Goal: Transaction & Acquisition: Book appointment/travel/reservation

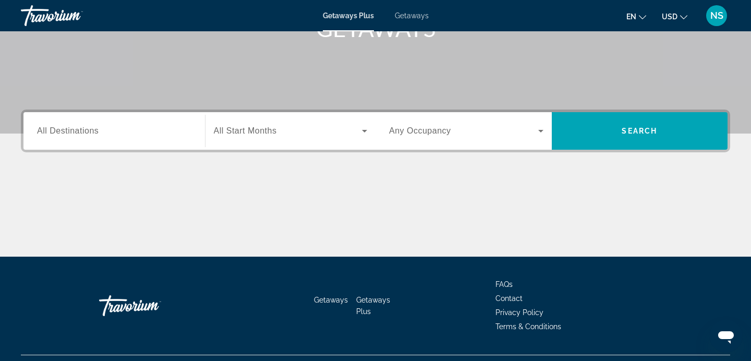
scroll to position [186, 0]
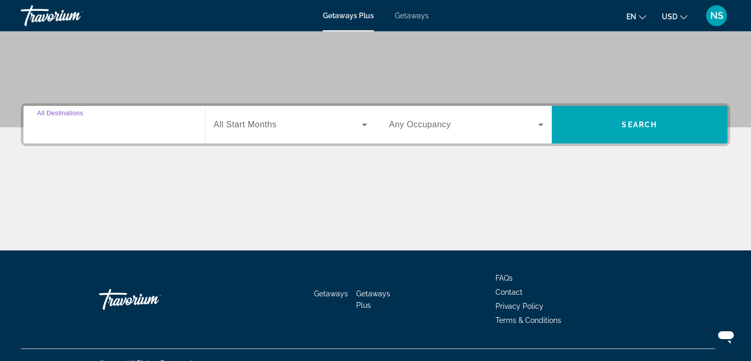
click at [147, 124] on input "Destination All Destinations" at bounding box center [114, 125] width 154 height 13
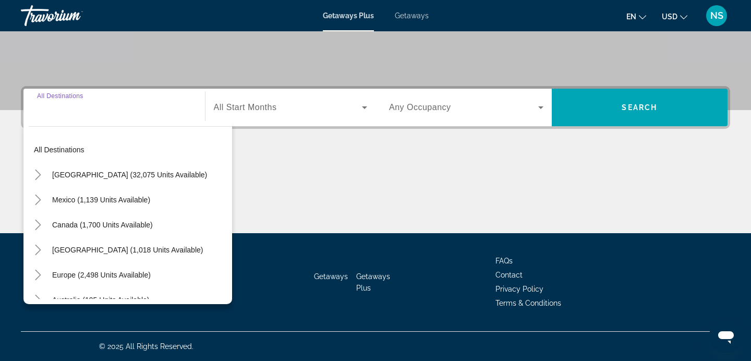
scroll to position [0, 0]
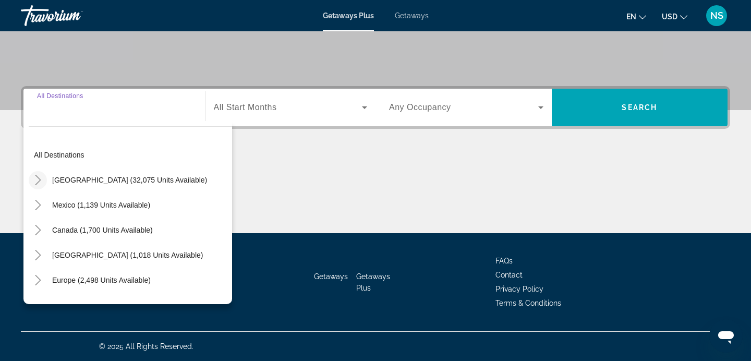
click at [42, 178] on icon "Toggle United States (32,075 units available)" at bounding box center [38, 180] width 10 height 10
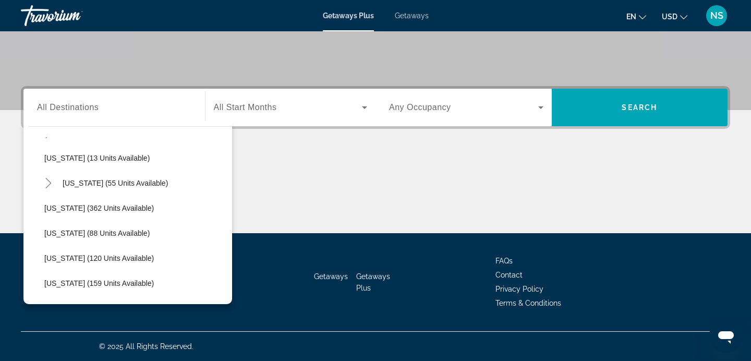
scroll to position [168, 0]
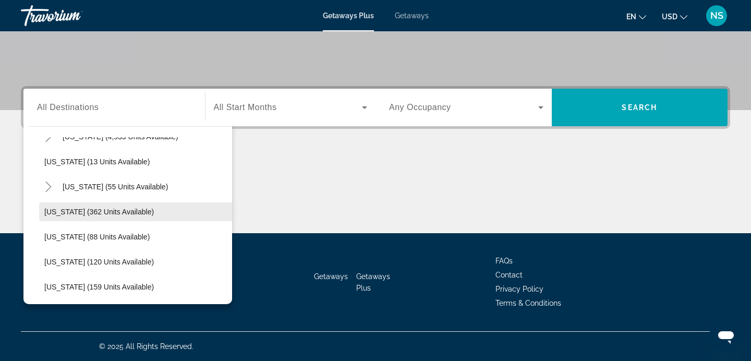
click at [97, 214] on span "[US_STATE] (362 units available)" at bounding box center [99, 212] width 110 height 8
type input "**********"
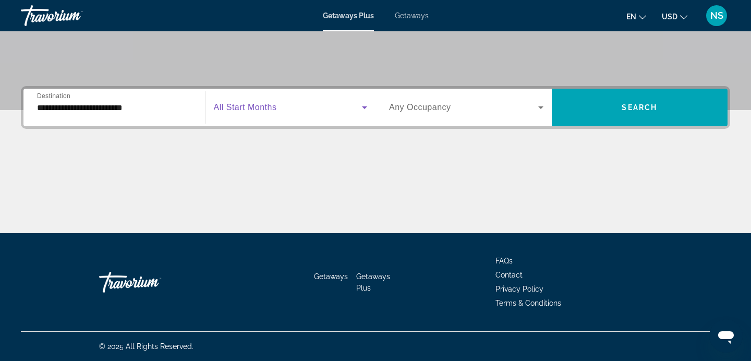
click at [325, 113] on span "Search widget" at bounding box center [288, 107] width 149 height 13
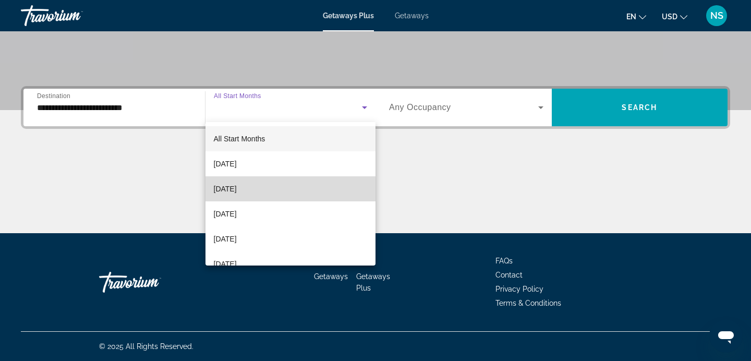
click at [311, 190] on mat-option "[DATE]" at bounding box center [290, 188] width 171 height 25
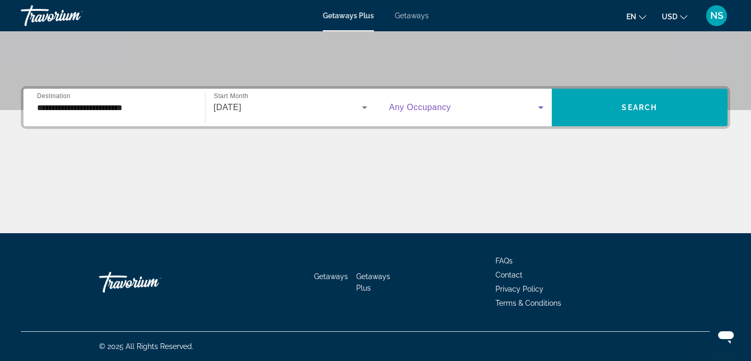
click at [540, 103] on icon "Search widget" at bounding box center [541, 107] width 13 height 13
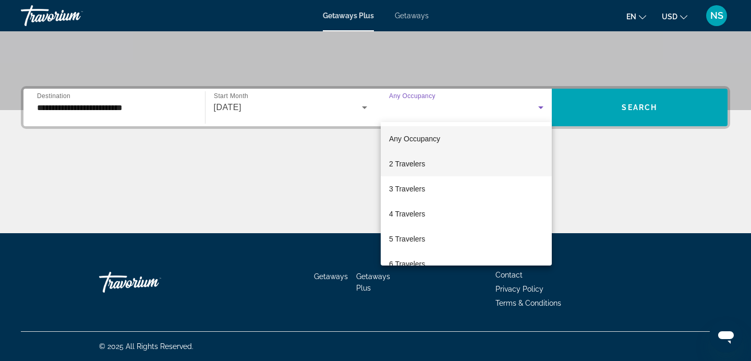
click at [481, 161] on mat-option "2 Travelers" at bounding box center [466, 163] width 171 height 25
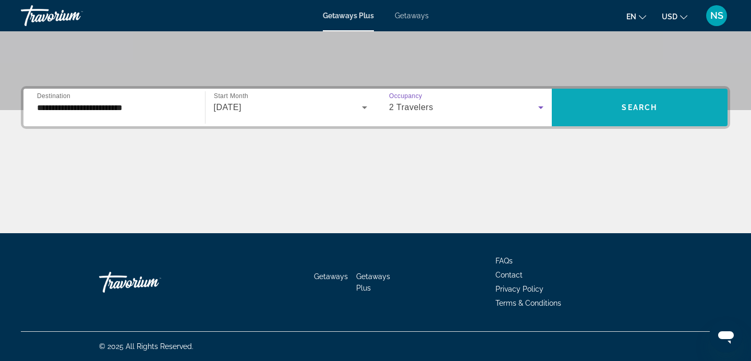
click at [625, 111] on span "Search" at bounding box center [639, 107] width 35 height 8
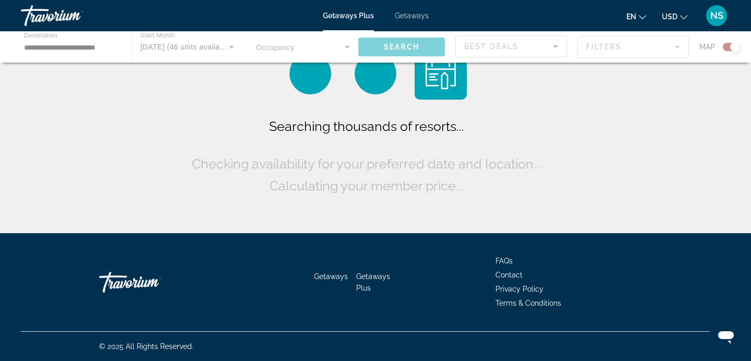
click at [625, 111] on div "Searching thousands of resorts... Checking availability for your preferred date…" at bounding box center [375, 119] width 751 height 238
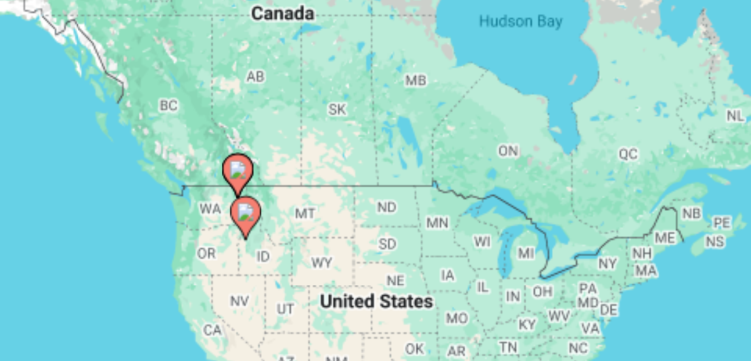
drag, startPoint x: 127, startPoint y: 152, endPoint x: 179, endPoint y: 145, distance: 52.0
click at [179, 145] on div "To activate drag with keyboard, press Alt + Enter. Once in keyboard drag state,…" at bounding box center [375, 229] width 709 height 313
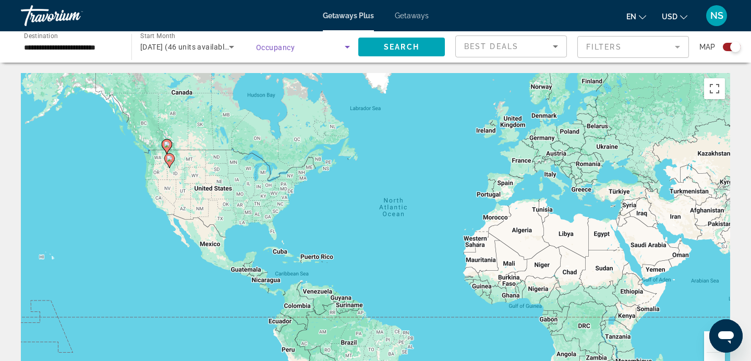
click at [351, 47] on icon "Search widget" at bounding box center [347, 47] width 13 height 13
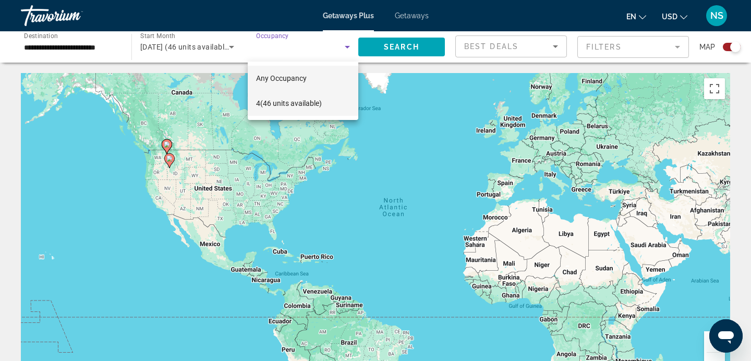
click at [324, 103] on mat-option "4 (46 units available)" at bounding box center [303, 103] width 111 height 25
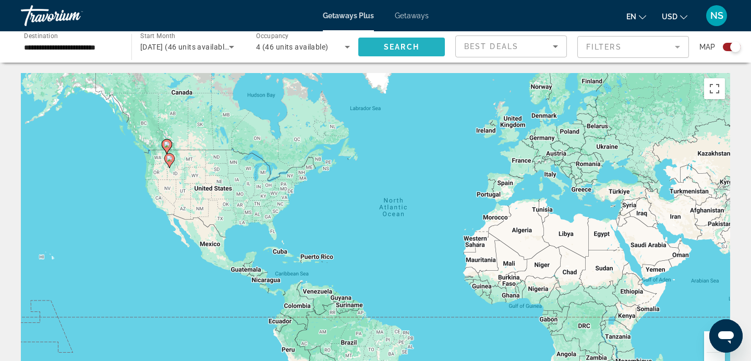
click at [394, 50] on span "Search" at bounding box center [401, 47] width 35 height 8
click at [481, 53] on div "Best Deals" at bounding box center [511, 50] width 94 height 29
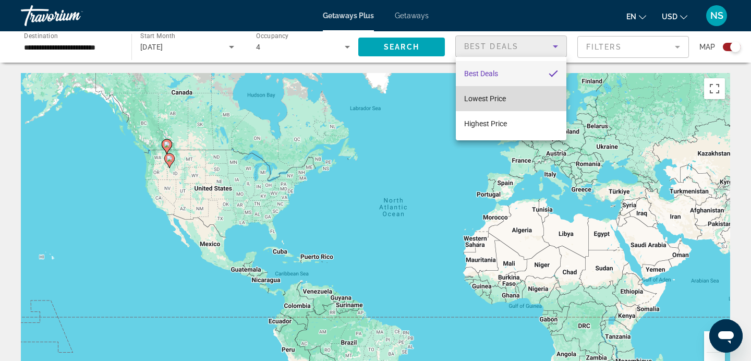
click at [495, 95] on span "Lowest Price" at bounding box center [485, 98] width 42 height 8
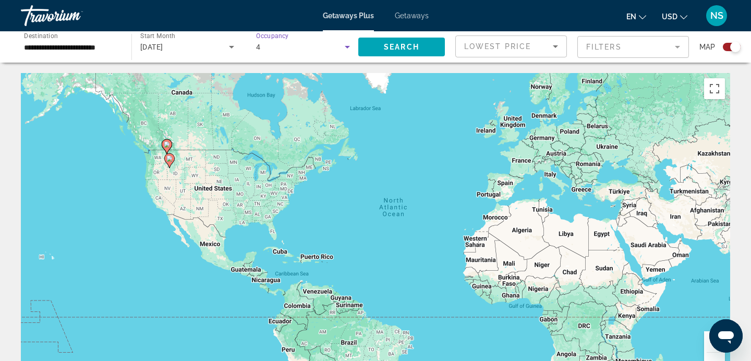
click at [348, 46] on icon "Search widget" at bounding box center [347, 47] width 5 height 3
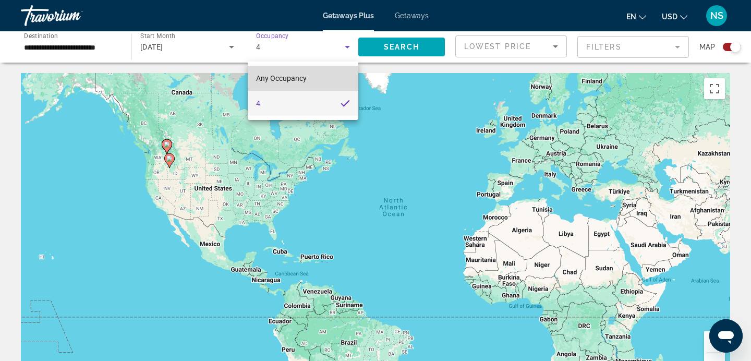
click at [329, 78] on mat-option "Any Occupancy" at bounding box center [303, 78] width 111 height 25
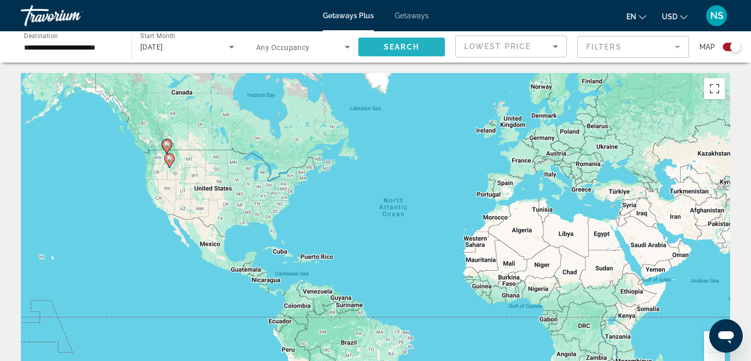
click at [411, 46] on span "Search" at bounding box center [401, 47] width 35 height 8
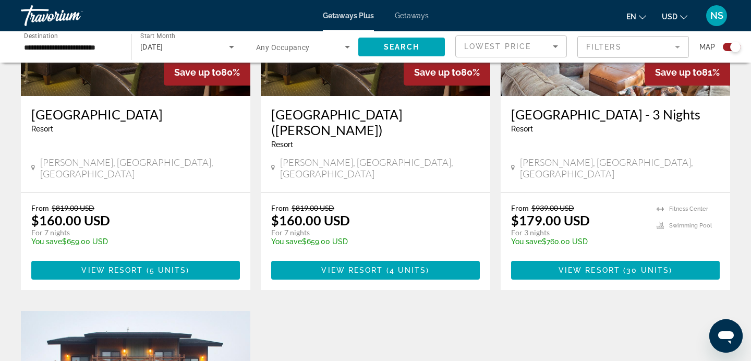
scroll to position [491, 0]
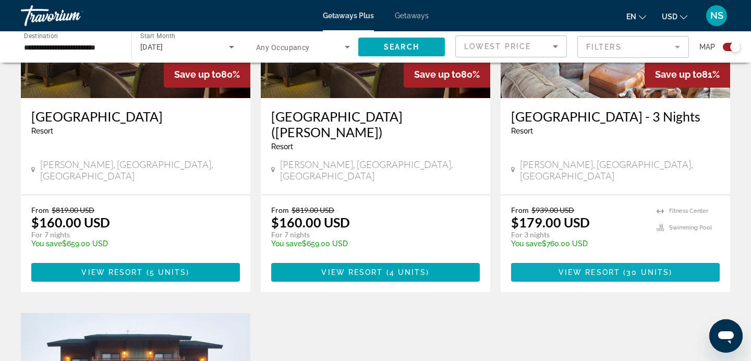
click at [601, 268] on span "View Resort" at bounding box center [590, 272] width 62 height 8
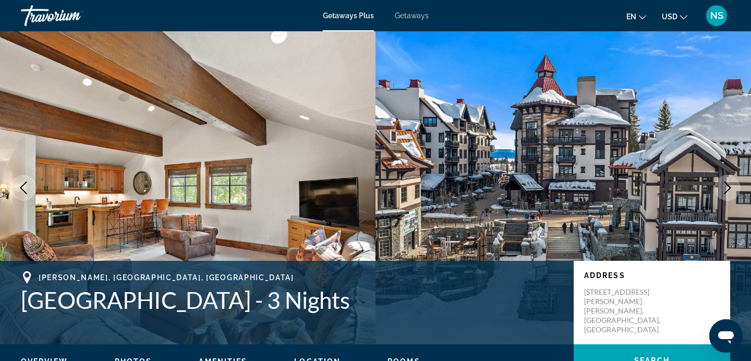
click at [271, 98] on img "Main content" at bounding box center [187, 187] width 375 height 313
click at [555, 156] on img "Main content" at bounding box center [562, 187] width 375 height 313
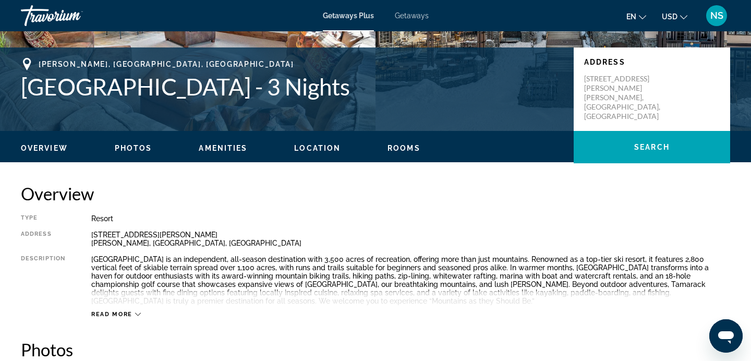
scroll to position [214, 0]
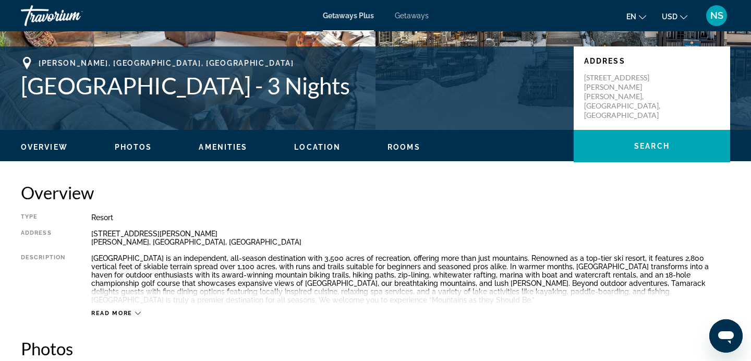
click at [107, 144] on ul "Overview Photos Amenities Location Rooms Search" at bounding box center [375, 145] width 709 height 11
click at [137, 149] on span "Photos" at bounding box center [134, 147] width 38 height 8
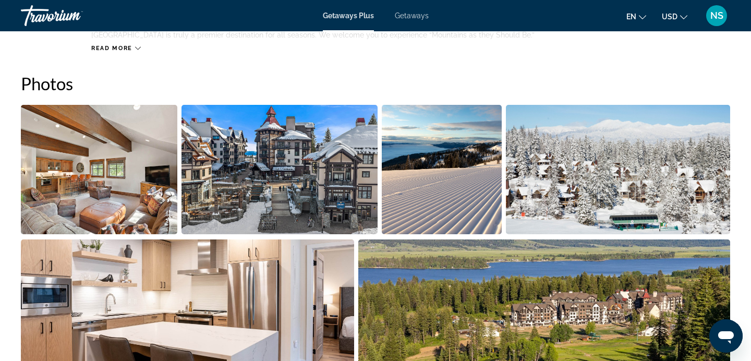
scroll to position [490, 0]
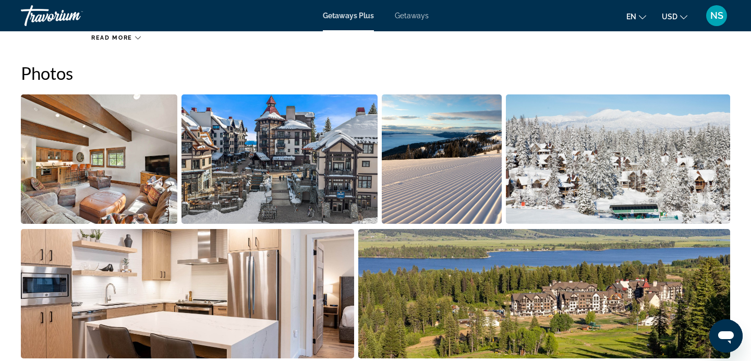
click at [98, 147] on img "Open full-screen image slider" at bounding box center [99, 158] width 156 height 129
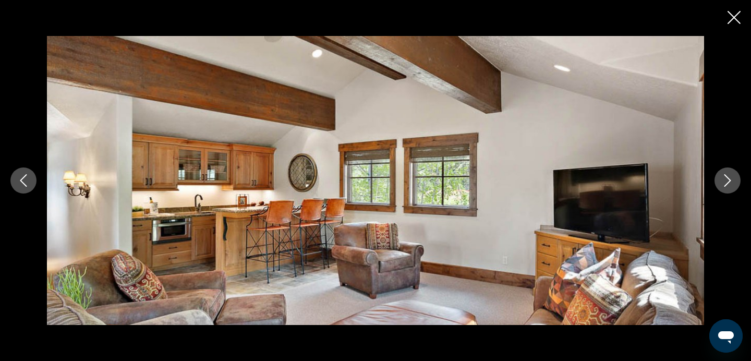
click at [731, 178] on icon "Next image" at bounding box center [727, 180] width 13 height 13
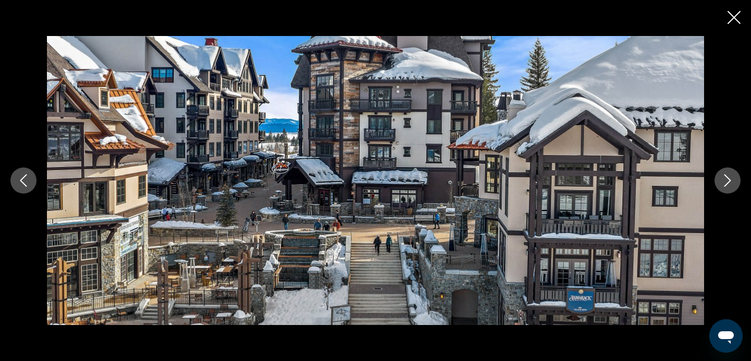
click at [731, 178] on icon "Next image" at bounding box center [727, 180] width 13 height 13
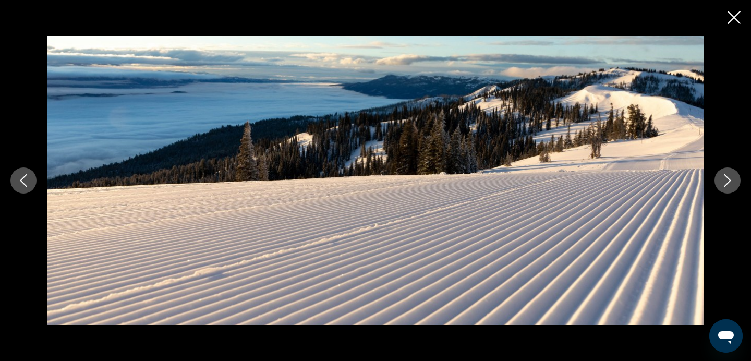
click at [731, 178] on icon "Next image" at bounding box center [727, 180] width 13 height 13
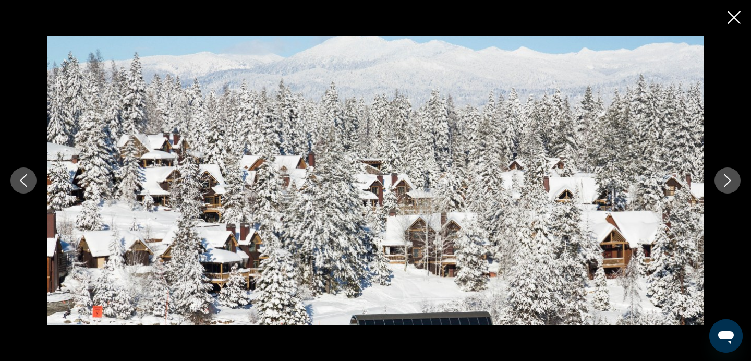
click at [731, 178] on icon "Next image" at bounding box center [727, 180] width 13 height 13
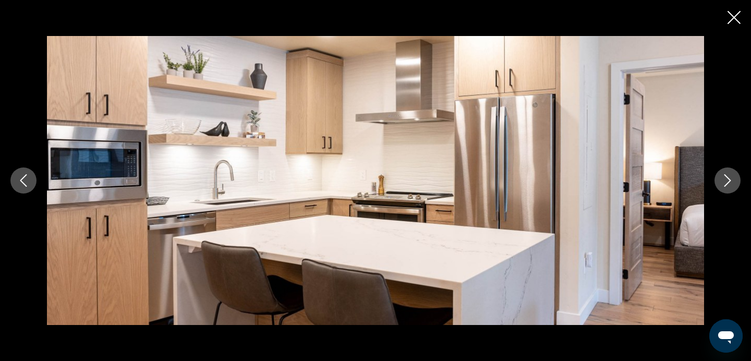
click at [731, 178] on icon "Next image" at bounding box center [727, 180] width 13 height 13
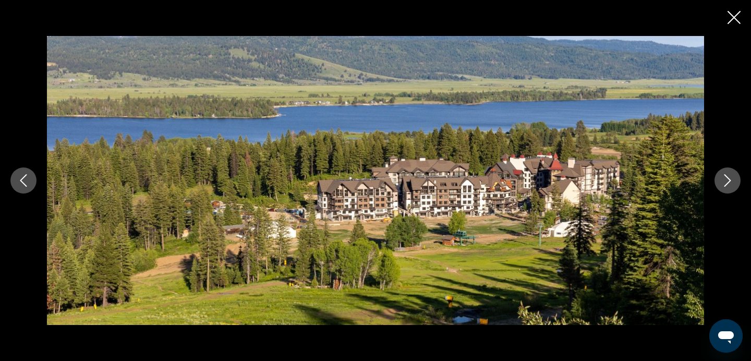
click at [731, 178] on icon "Next image" at bounding box center [727, 180] width 13 height 13
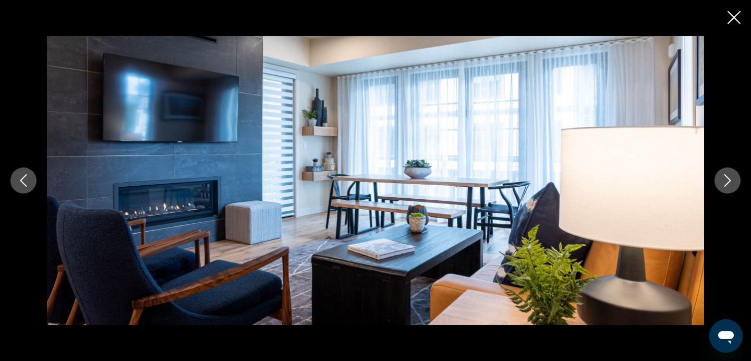
click at [731, 178] on icon "Next image" at bounding box center [727, 180] width 13 height 13
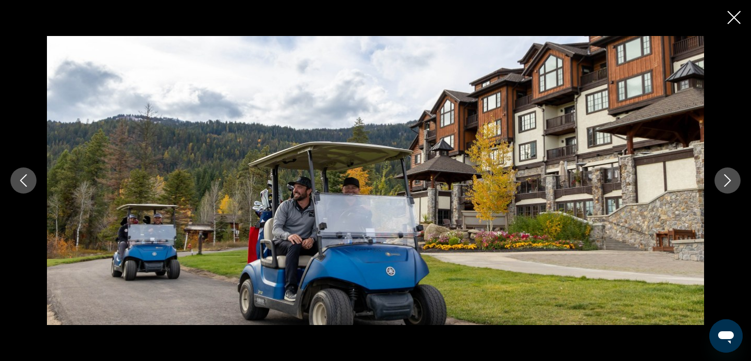
click at [731, 178] on icon "Next image" at bounding box center [727, 180] width 13 height 13
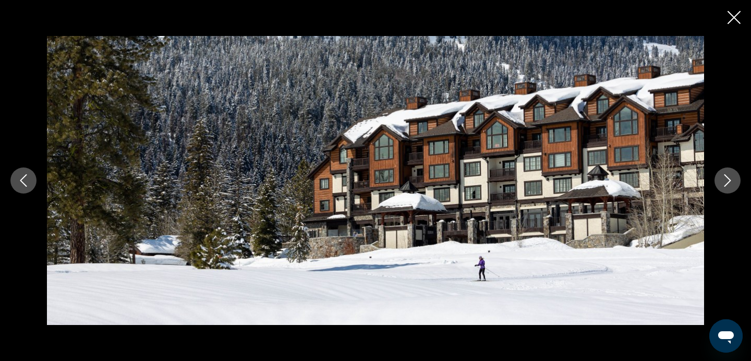
click at [731, 178] on icon "Next image" at bounding box center [727, 180] width 13 height 13
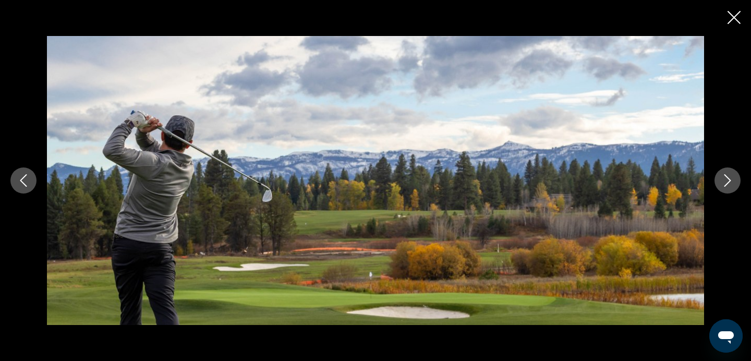
click at [731, 178] on icon "Next image" at bounding box center [727, 180] width 13 height 13
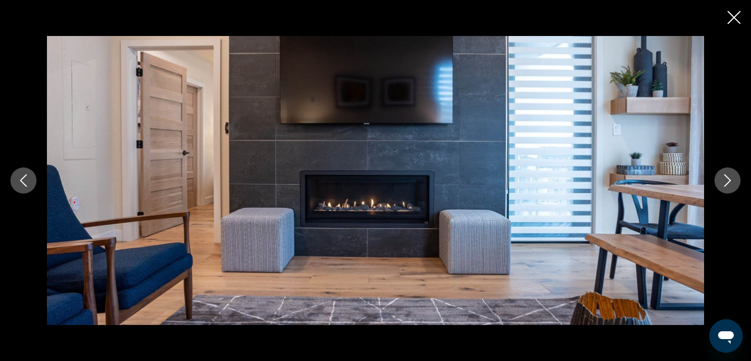
click at [731, 178] on icon "Next image" at bounding box center [727, 180] width 13 height 13
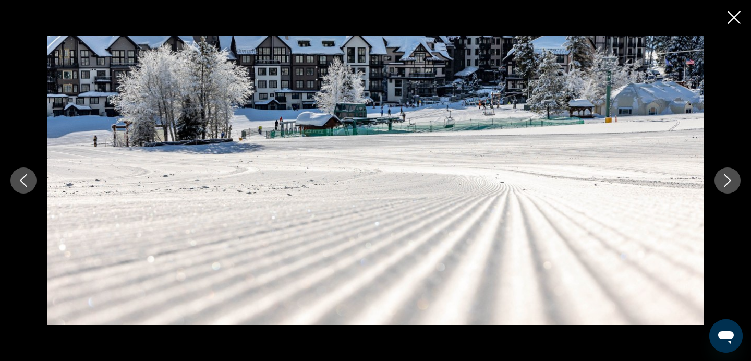
click at [731, 178] on icon "Next image" at bounding box center [727, 180] width 13 height 13
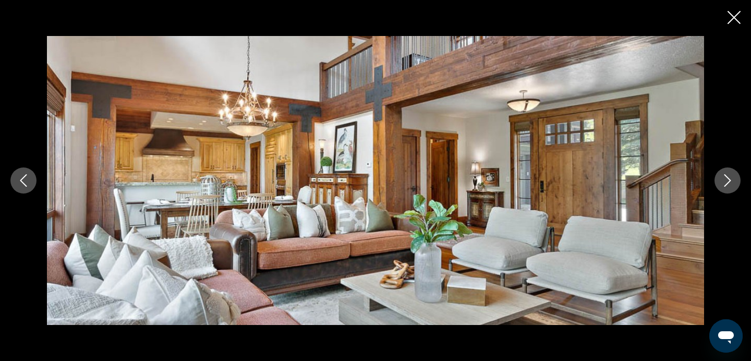
click at [731, 178] on icon "Next image" at bounding box center [727, 180] width 13 height 13
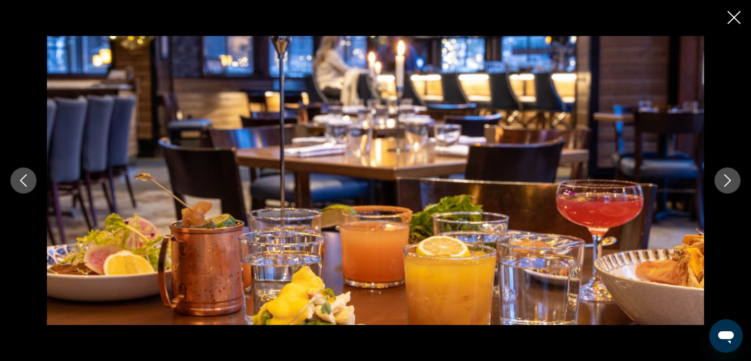
click at [731, 178] on icon "Next image" at bounding box center [727, 180] width 13 height 13
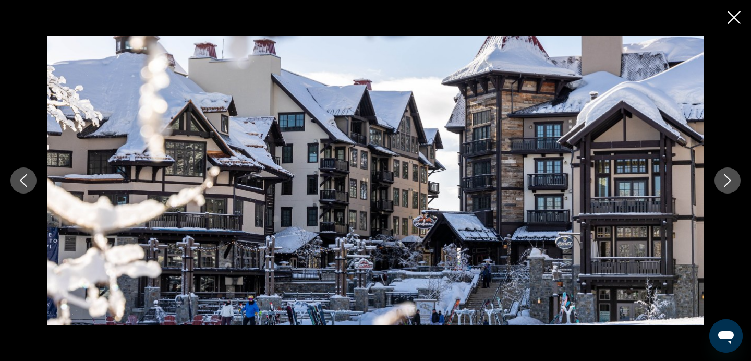
click at [731, 178] on icon "Next image" at bounding box center [727, 180] width 13 height 13
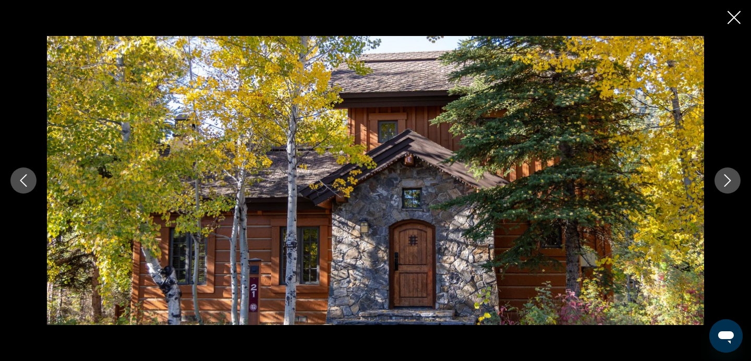
click at [731, 178] on icon "Next image" at bounding box center [727, 180] width 13 height 13
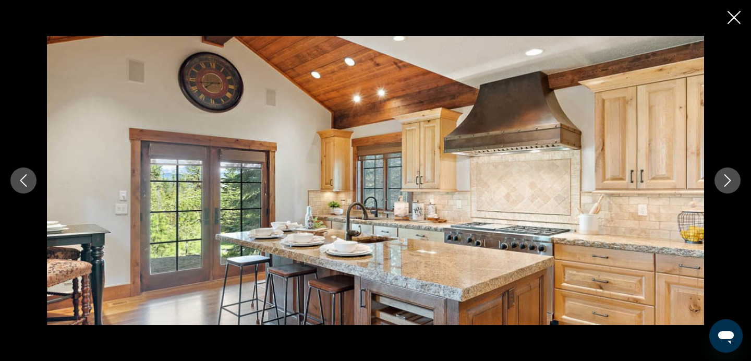
click at [729, 177] on icon "Next image" at bounding box center [727, 180] width 13 height 13
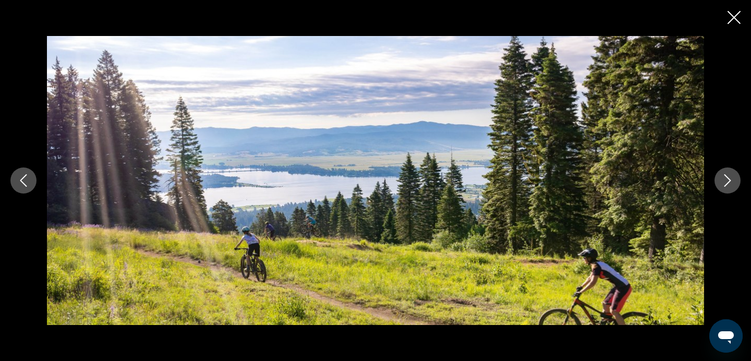
click at [729, 177] on icon "Next image" at bounding box center [727, 180] width 13 height 13
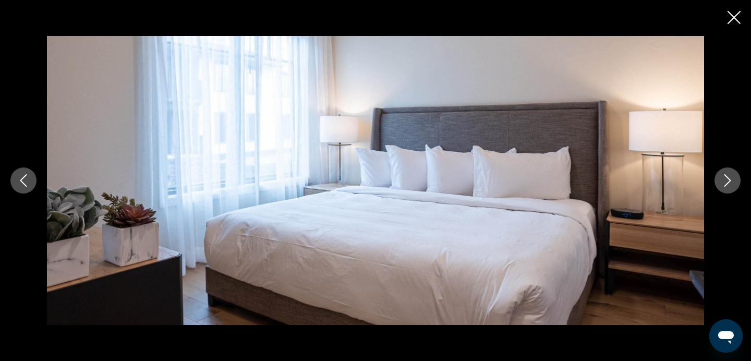
click at [729, 177] on icon "Next image" at bounding box center [727, 180] width 13 height 13
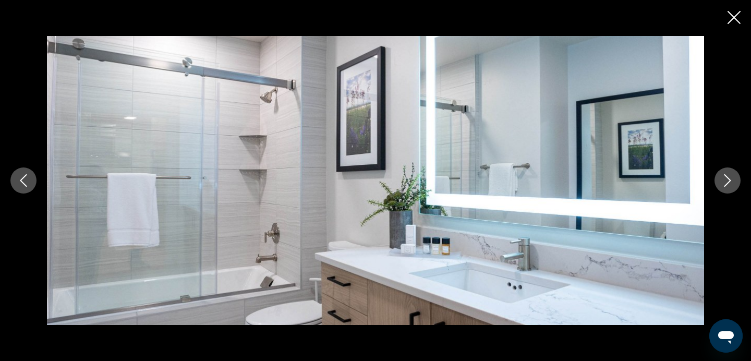
click at [729, 177] on icon "Next image" at bounding box center [727, 180] width 13 height 13
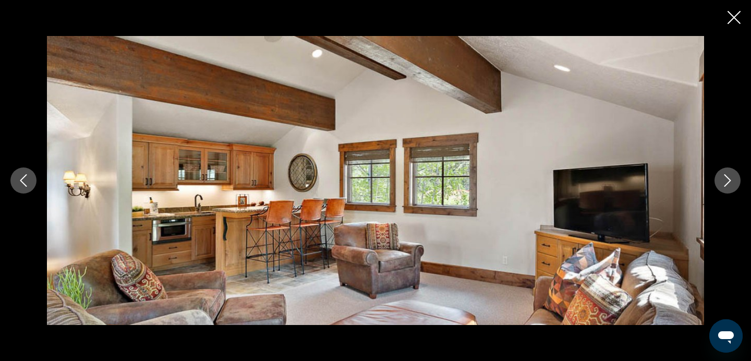
click at [729, 177] on icon "Next image" at bounding box center [727, 180] width 13 height 13
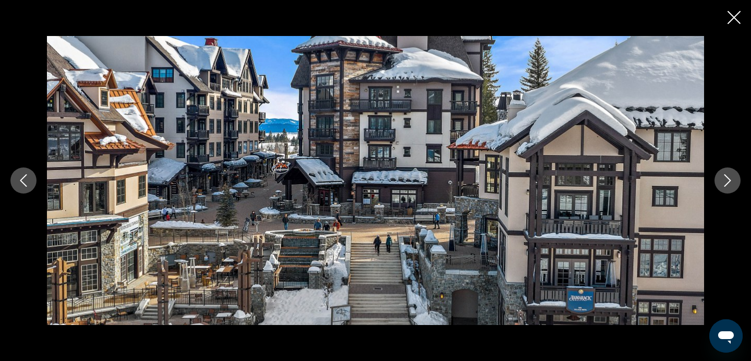
click at [736, 27] on div "prev next" at bounding box center [375, 180] width 751 height 361
click at [736, 18] on icon "Close slideshow" at bounding box center [733, 17] width 13 height 13
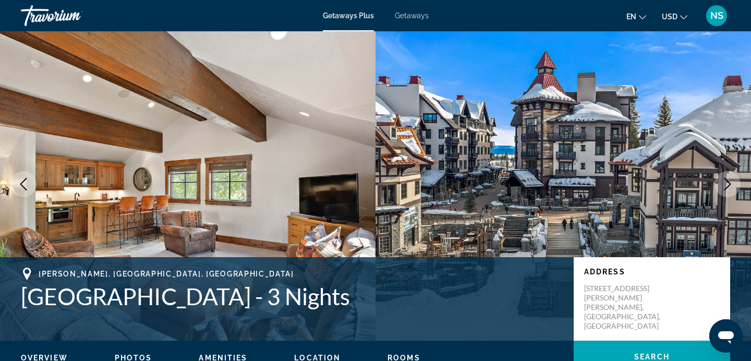
scroll to position [0, 0]
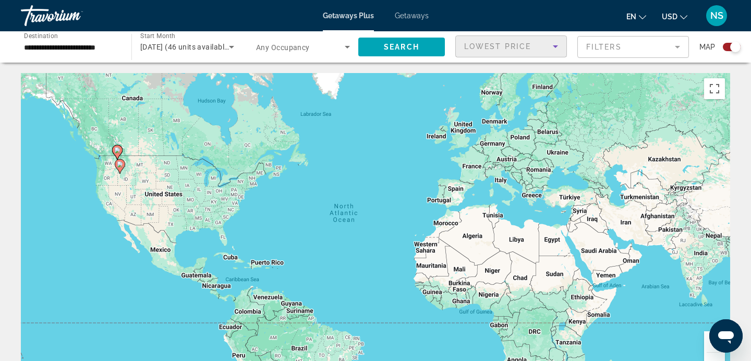
click at [554, 47] on icon "Sort by" at bounding box center [555, 46] width 5 height 3
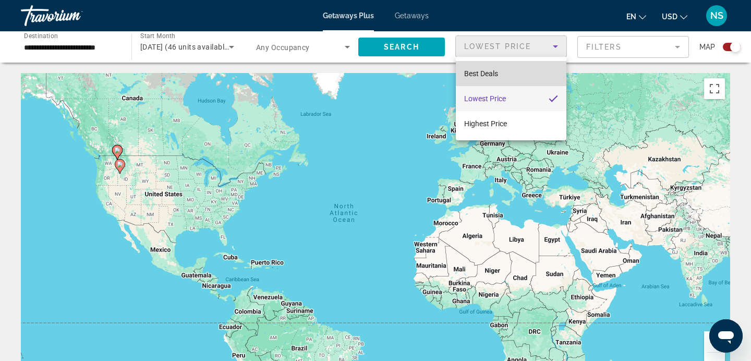
click at [530, 69] on mat-option "Best Deals" at bounding box center [511, 73] width 111 height 25
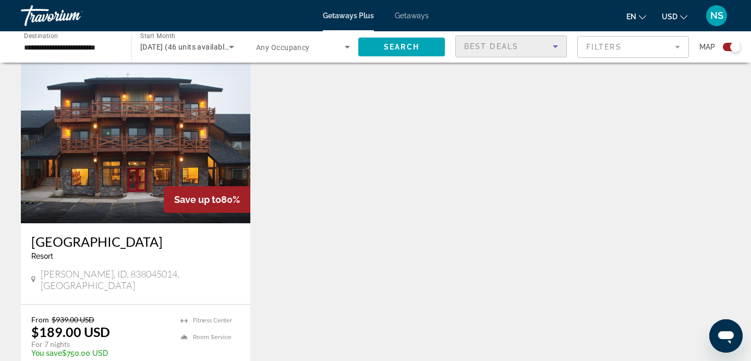
scroll to position [747, 0]
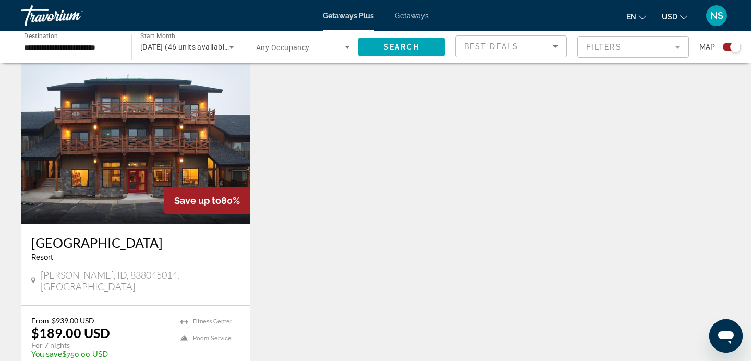
click at [141, 114] on img "Main content" at bounding box center [135, 140] width 229 height 167
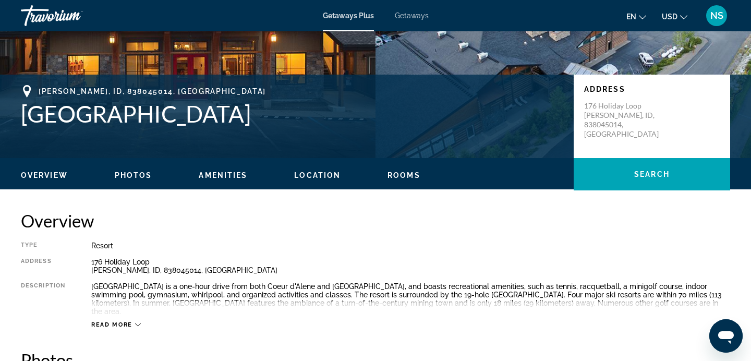
scroll to position [191, 0]
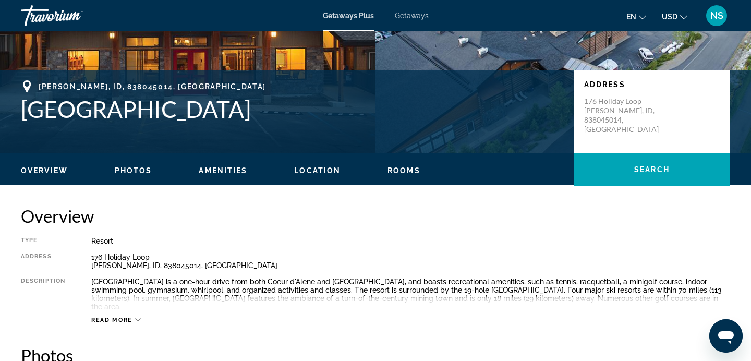
click at [138, 172] on span "Photos" at bounding box center [134, 170] width 38 height 8
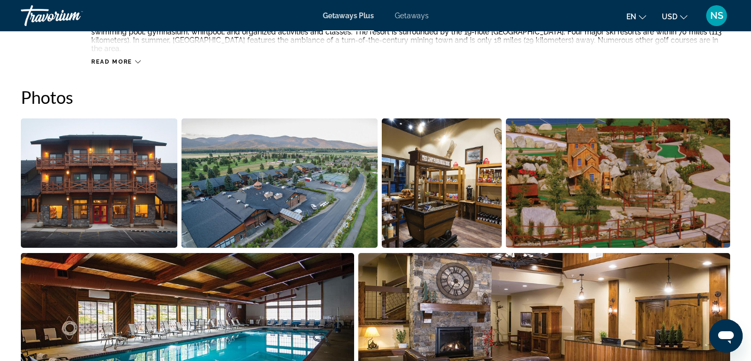
scroll to position [465, 0]
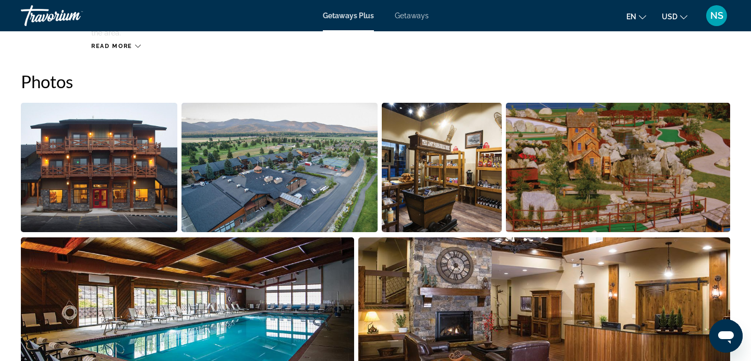
click at [140, 169] on img "Open full-screen image slider" at bounding box center [99, 167] width 156 height 129
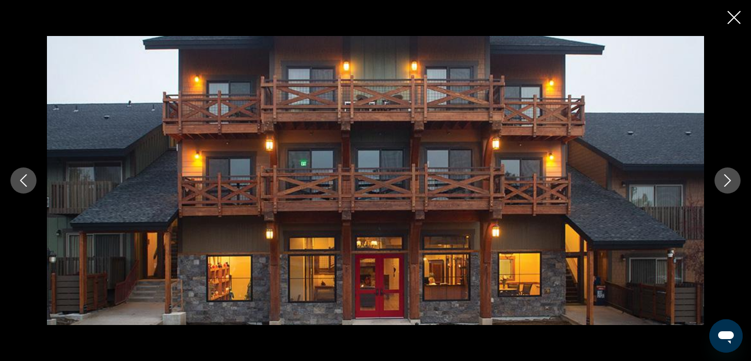
click at [725, 189] on button "Next image" at bounding box center [727, 180] width 26 height 26
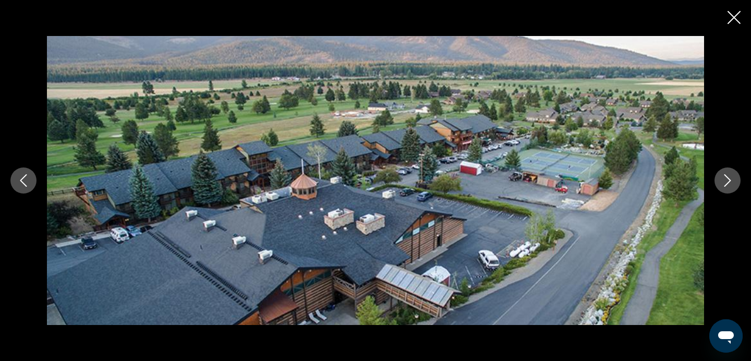
click at [19, 188] on button "Previous image" at bounding box center [23, 180] width 26 height 26
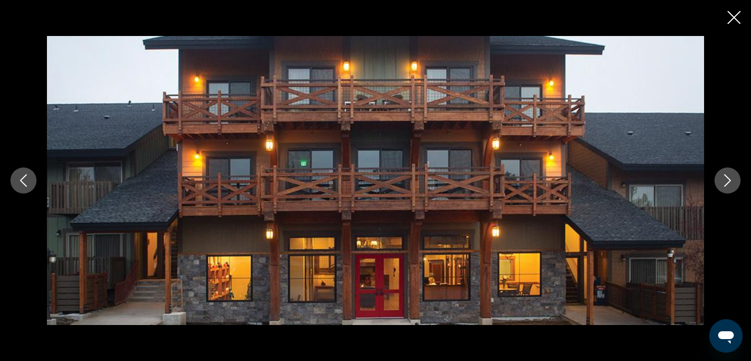
click at [730, 176] on icon "Next image" at bounding box center [727, 180] width 13 height 13
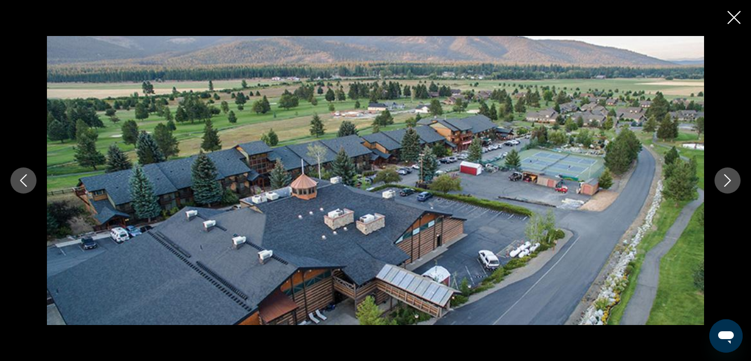
click at [730, 176] on icon "Next image" at bounding box center [727, 180] width 13 height 13
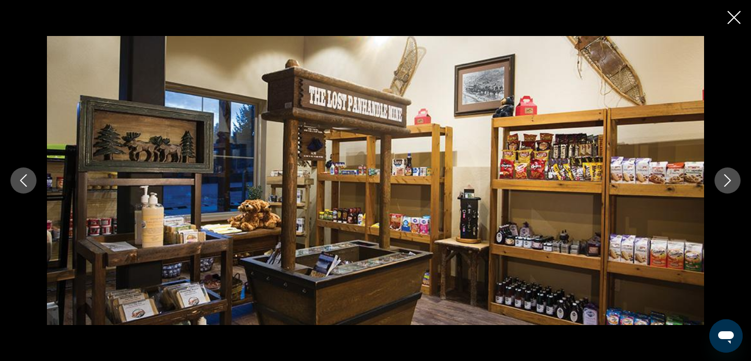
click at [730, 176] on icon "Next image" at bounding box center [727, 180] width 13 height 13
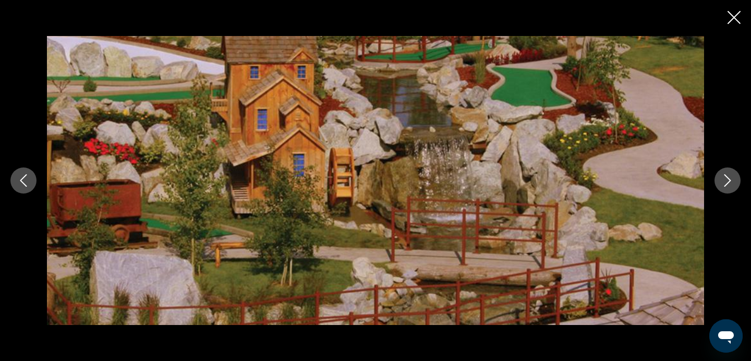
click at [730, 176] on icon "Next image" at bounding box center [727, 180] width 13 height 13
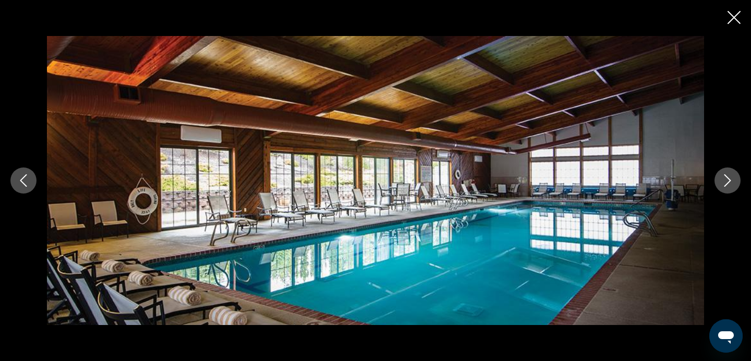
click at [730, 176] on icon "Next image" at bounding box center [727, 180] width 13 height 13
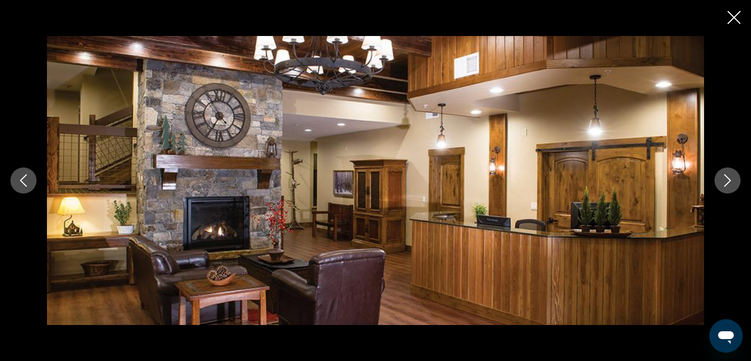
click at [730, 176] on icon "Next image" at bounding box center [727, 180] width 13 height 13
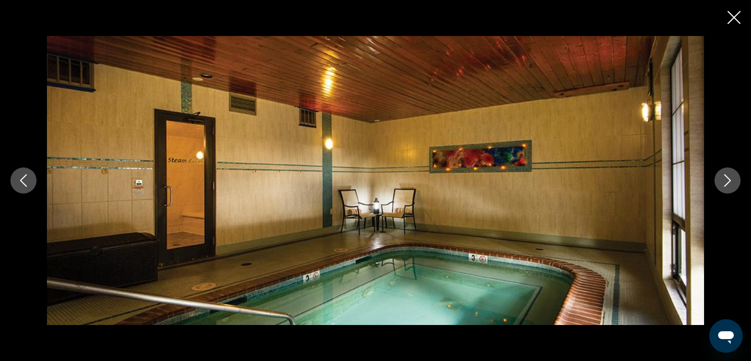
click at [730, 176] on icon "Next image" at bounding box center [727, 180] width 13 height 13
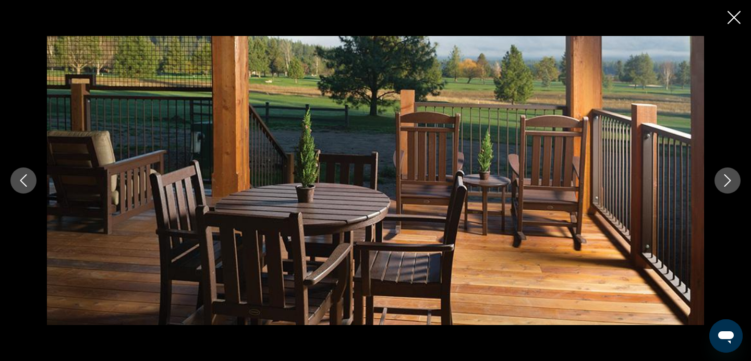
click at [730, 176] on icon "Next image" at bounding box center [727, 180] width 13 height 13
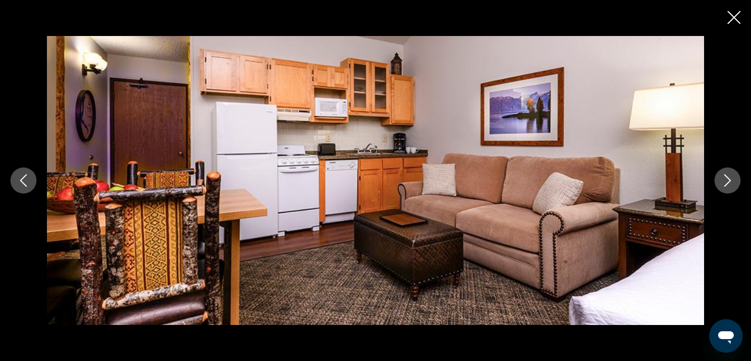
click at [730, 176] on icon "Next image" at bounding box center [727, 180] width 13 height 13
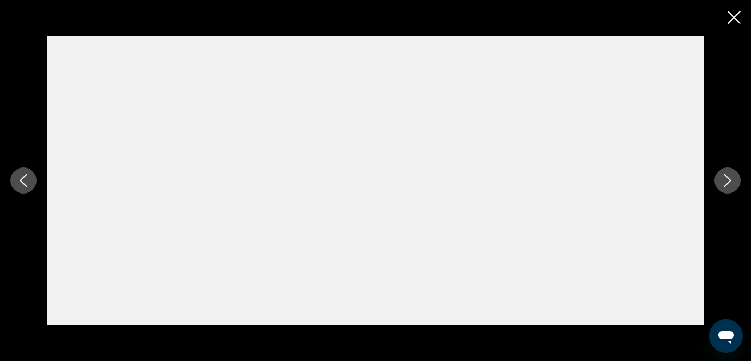
click at [730, 176] on icon "Next image" at bounding box center [727, 180] width 13 height 13
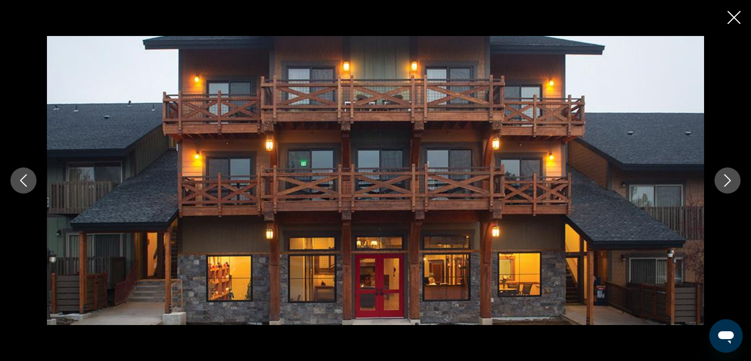
click at [730, 176] on icon "Next image" at bounding box center [727, 180] width 13 height 13
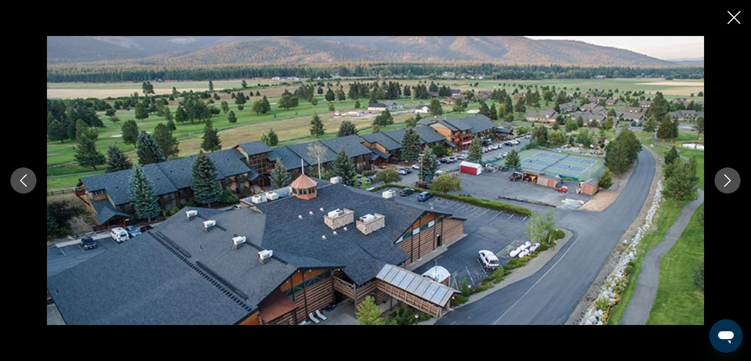
click at [737, 24] on button "Close slideshow" at bounding box center [733, 18] width 13 height 16
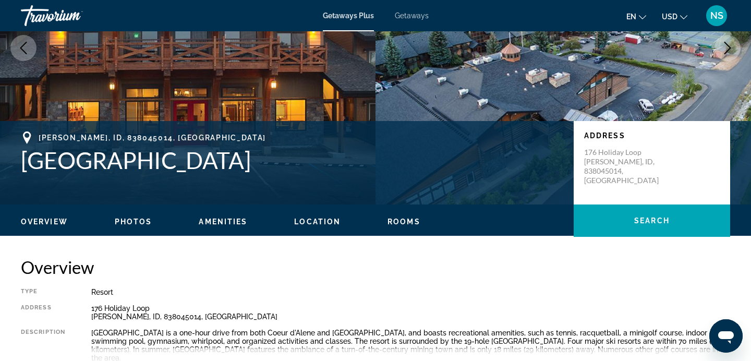
scroll to position [0, 0]
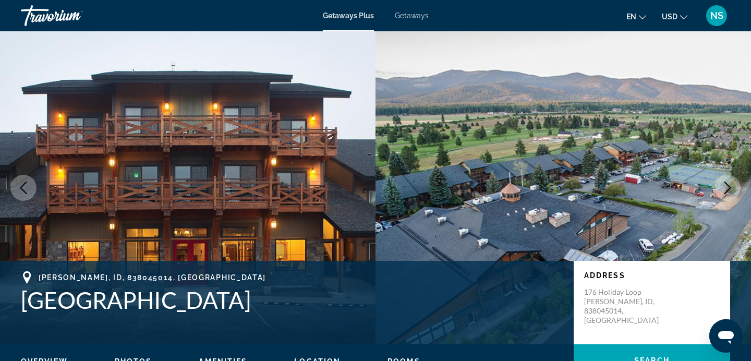
click at [608, 298] on p "176 Holiday Loop Blanchard, ID, 838045014, USA" at bounding box center [625, 306] width 83 height 38
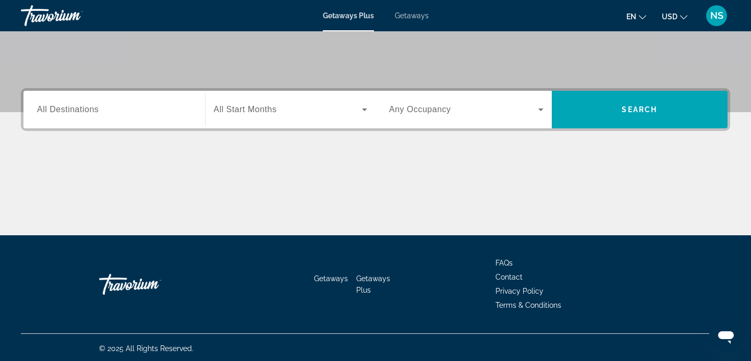
click at [181, 110] on input "Destination All Destinations" at bounding box center [114, 110] width 154 height 13
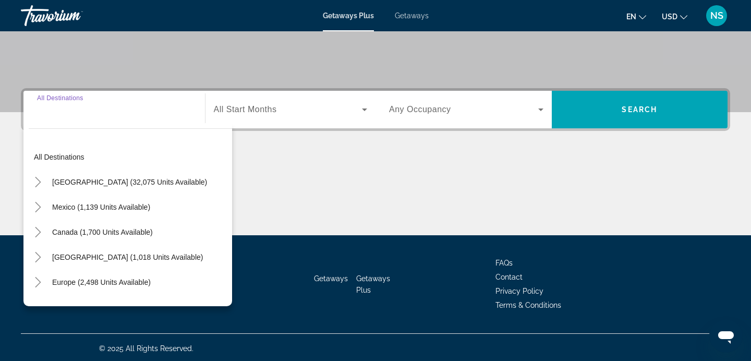
scroll to position [203, 0]
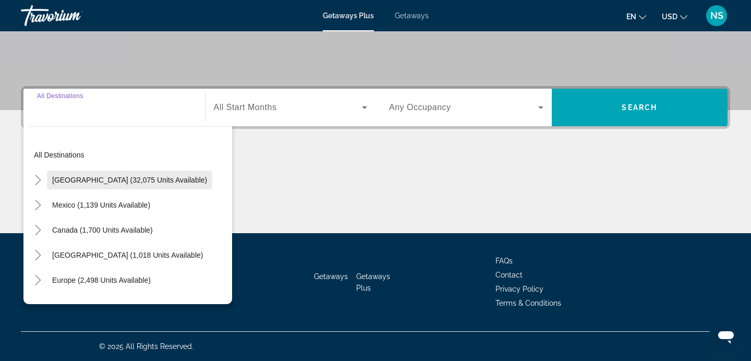
click at [86, 184] on span "Search widget" at bounding box center [129, 179] width 165 height 25
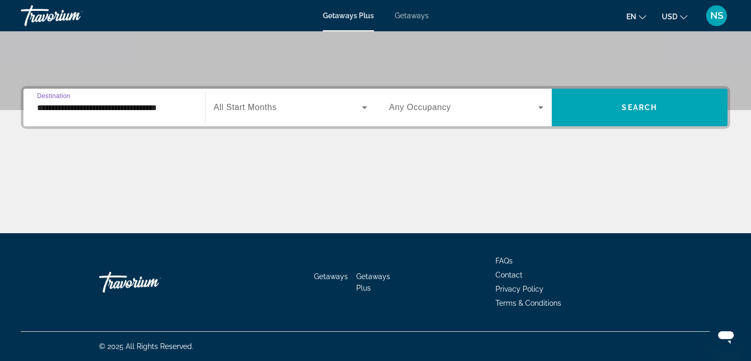
click at [176, 110] on input "**********" at bounding box center [114, 108] width 154 height 13
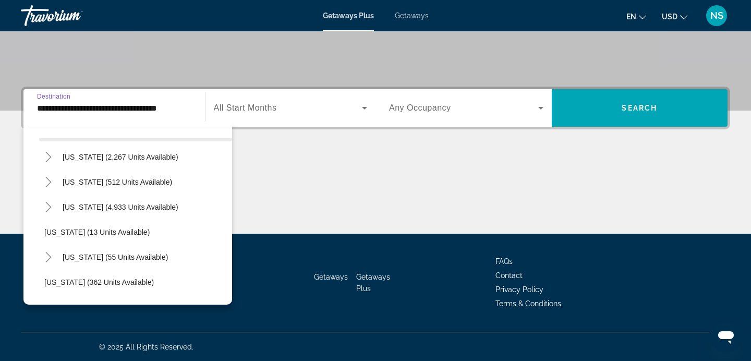
scroll to position [104, 0]
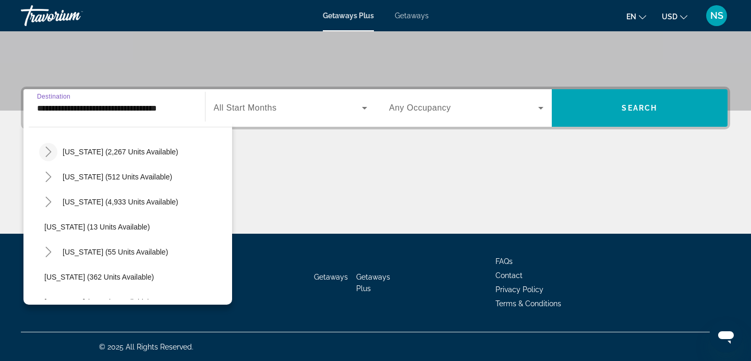
click at [48, 153] on icon "Toggle California (2,267 units available)" at bounding box center [48, 152] width 6 height 10
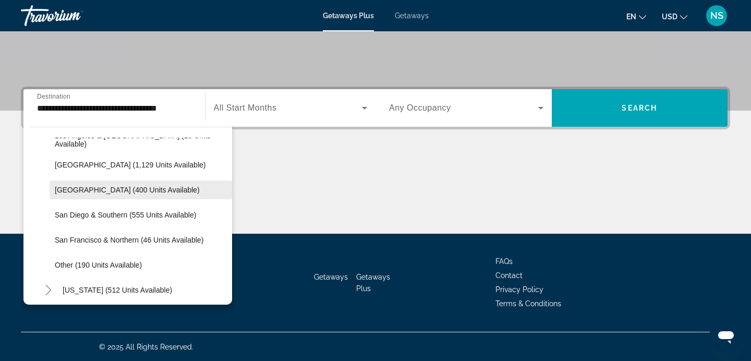
scroll to position [158, 0]
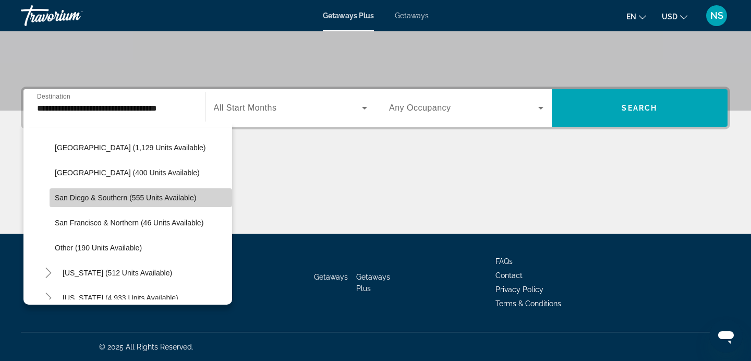
click at [111, 200] on span "San Diego & Southern (555 units available)" at bounding box center [125, 197] width 141 height 8
type input "**********"
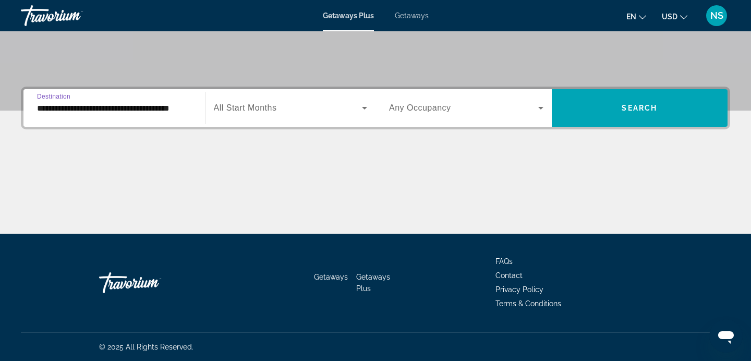
scroll to position [203, 0]
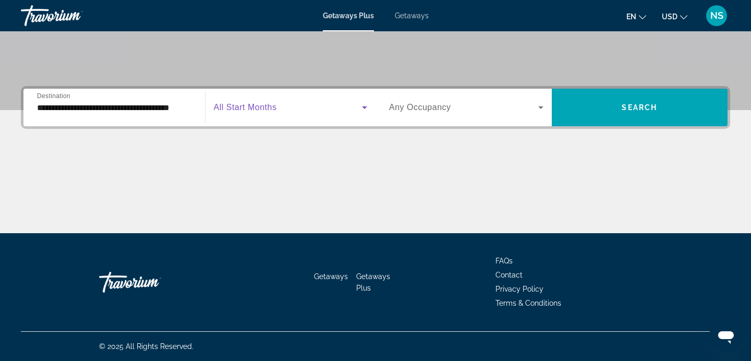
click at [298, 102] on span "Search widget" at bounding box center [288, 107] width 149 height 13
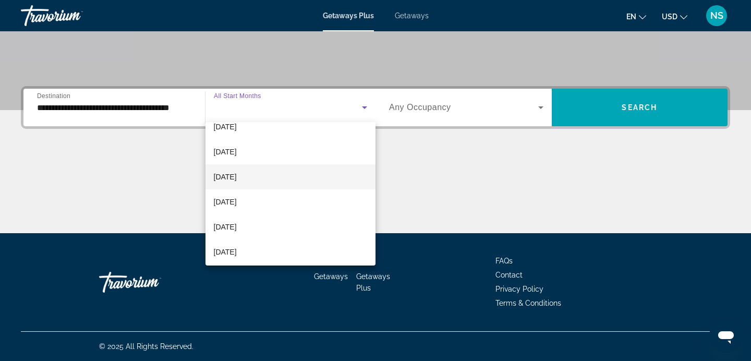
scroll to position [38, 0]
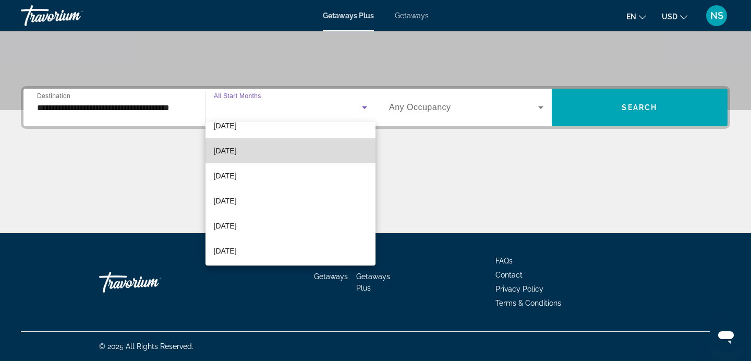
click at [262, 155] on mat-option "[DATE]" at bounding box center [290, 150] width 171 height 25
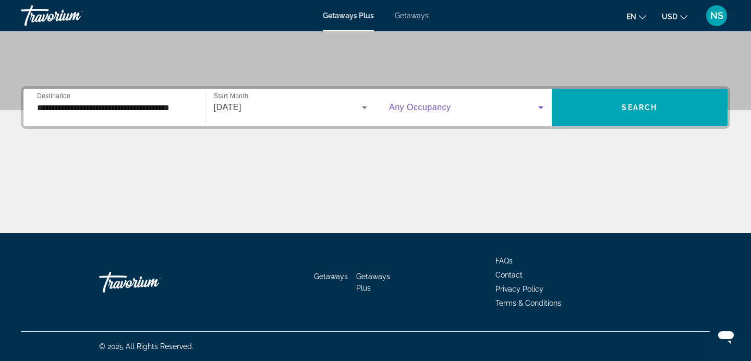
click at [488, 106] on span "Search widget" at bounding box center [463, 107] width 149 height 13
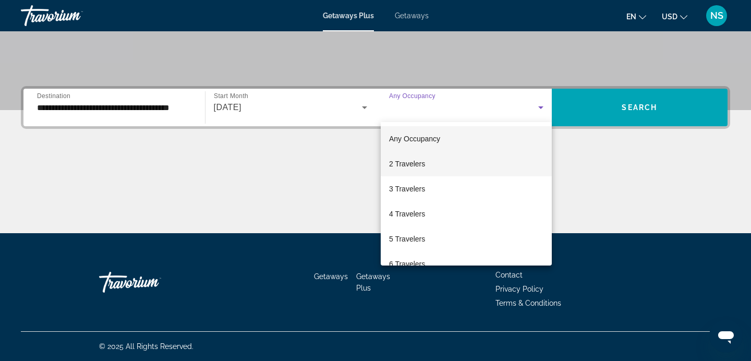
click at [452, 166] on mat-option "2 Travelers" at bounding box center [466, 163] width 171 height 25
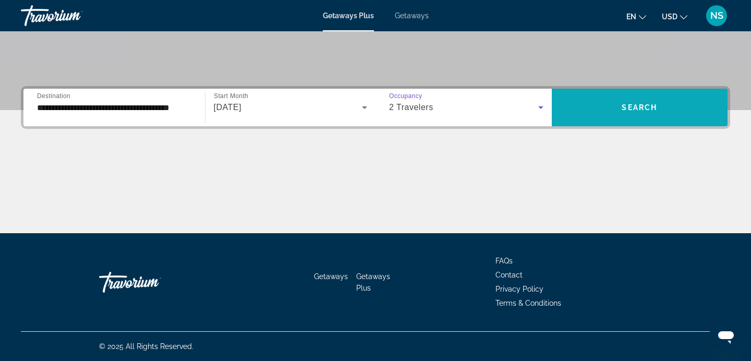
click at [630, 105] on span "Search" at bounding box center [639, 107] width 35 height 8
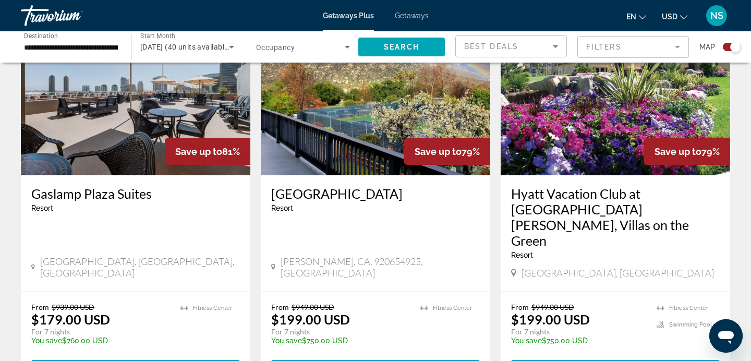
scroll to position [412, 0]
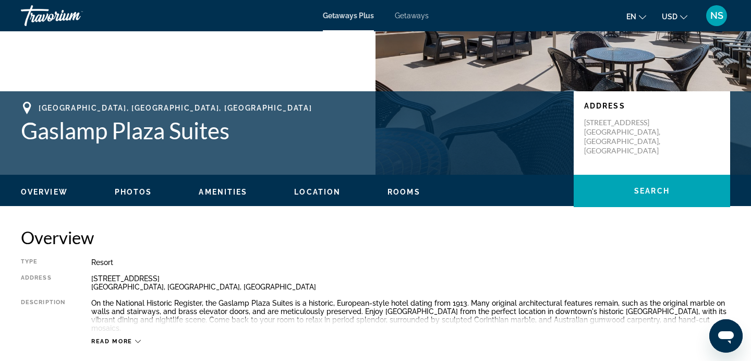
scroll to position [169, 0]
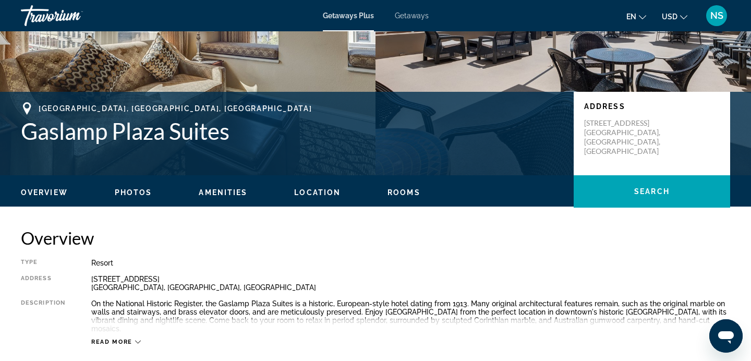
click at [136, 189] on span "Photos" at bounding box center [134, 192] width 38 height 8
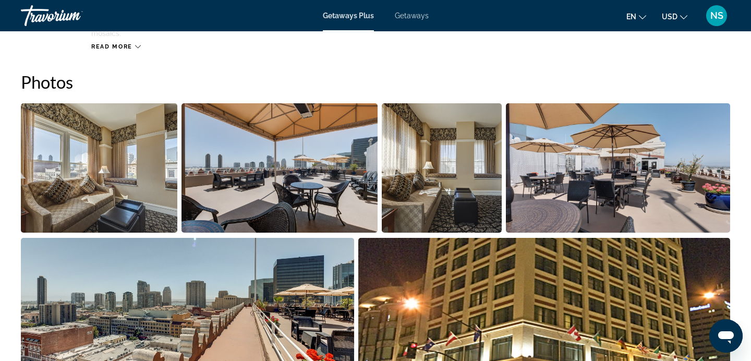
scroll to position [465, 0]
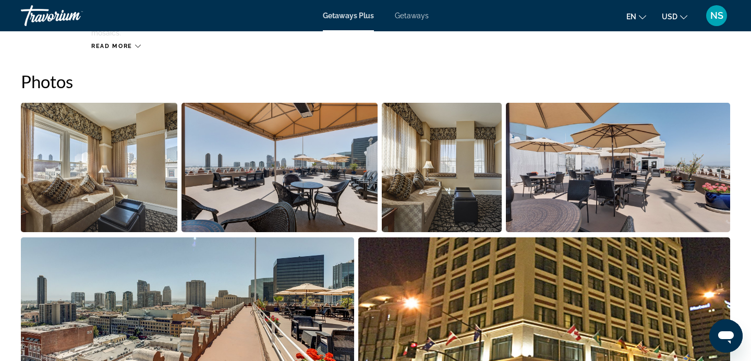
click at [145, 159] on img "Open full-screen image slider" at bounding box center [99, 167] width 156 height 129
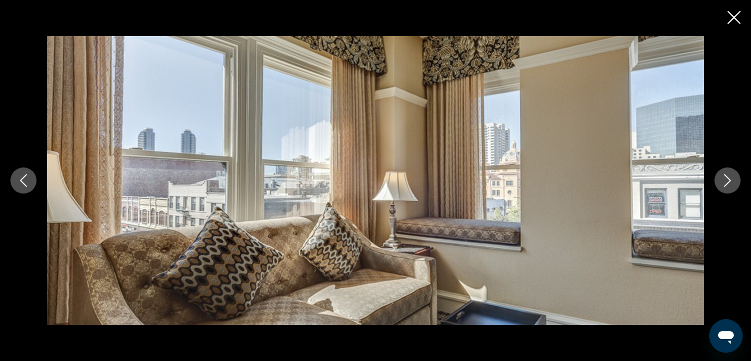
click at [730, 181] on icon "Next image" at bounding box center [727, 180] width 7 height 13
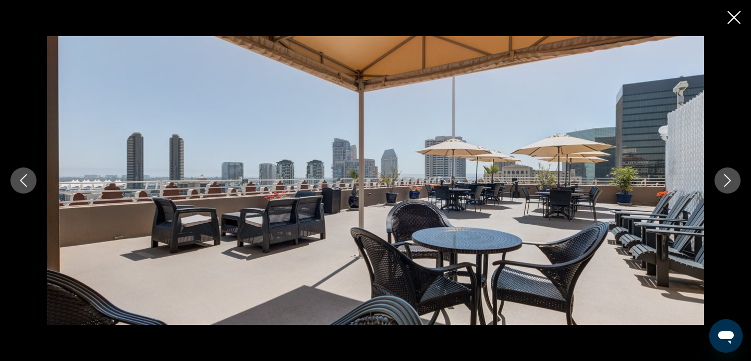
click at [730, 181] on icon "Next image" at bounding box center [727, 180] width 7 height 13
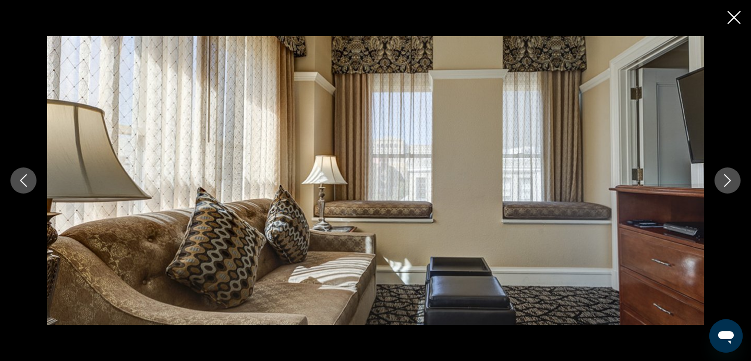
click at [730, 181] on icon "Next image" at bounding box center [727, 180] width 7 height 13
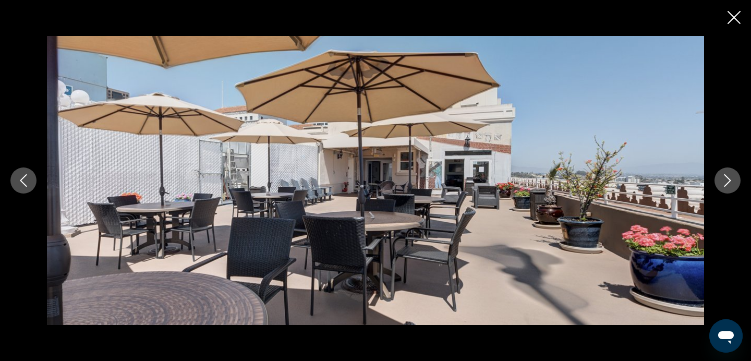
click at [730, 181] on icon "Next image" at bounding box center [727, 180] width 7 height 13
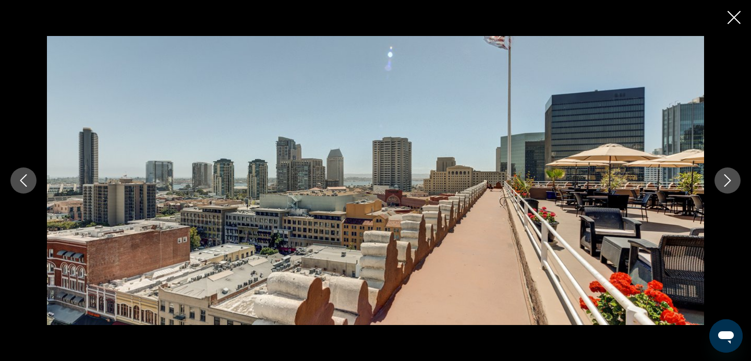
click at [730, 181] on icon "Next image" at bounding box center [727, 180] width 7 height 13
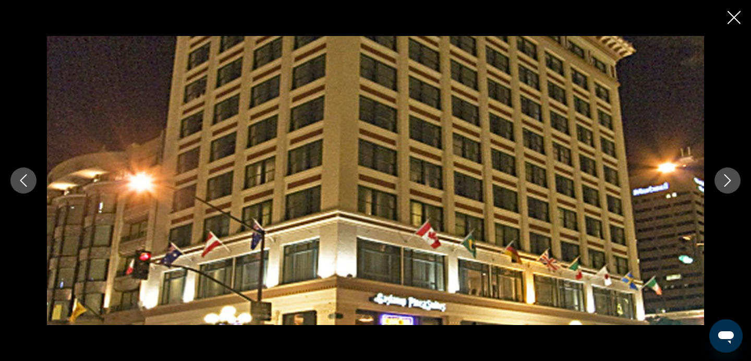
click at [730, 181] on icon "Next image" at bounding box center [727, 180] width 7 height 13
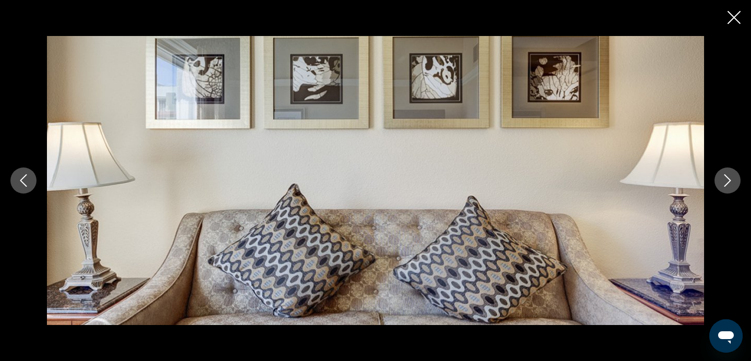
click at [730, 181] on icon "Next image" at bounding box center [727, 180] width 7 height 13
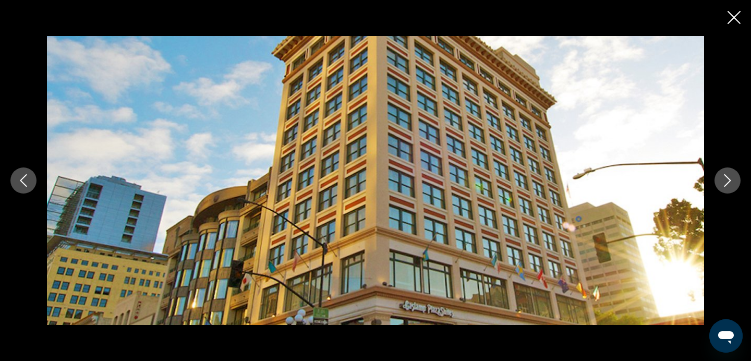
click at [730, 181] on icon "Next image" at bounding box center [727, 180] width 7 height 13
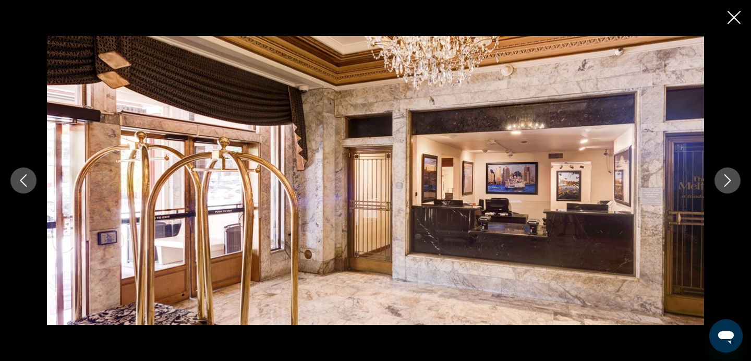
click at [730, 181] on icon "Next image" at bounding box center [727, 180] width 7 height 13
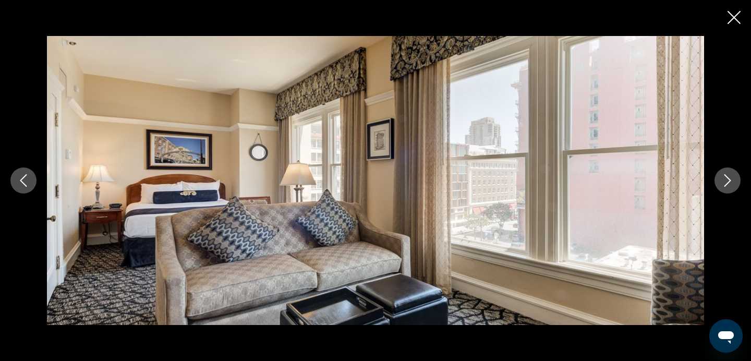
click at [730, 181] on icon "Next image" at bounding box center [727, 180] width 7 height 13
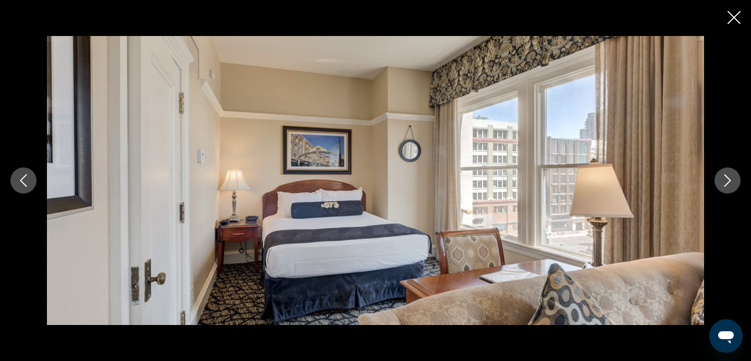
click at [730, 181] on icon "Next image" at bounding box center [727, 180] width 7 height 13
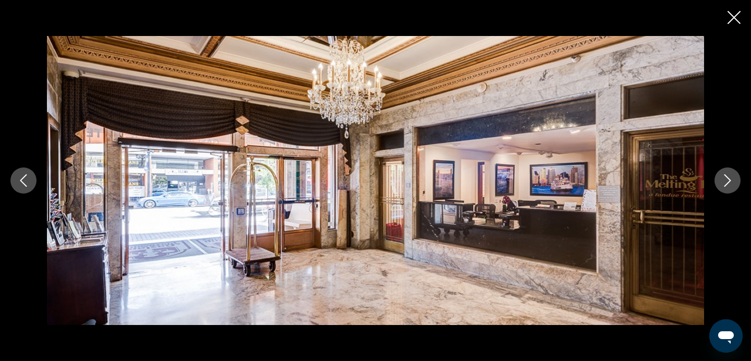
click at [730, 181] on icon "Next image" at bounding box center [727, 180] width 7 height 13
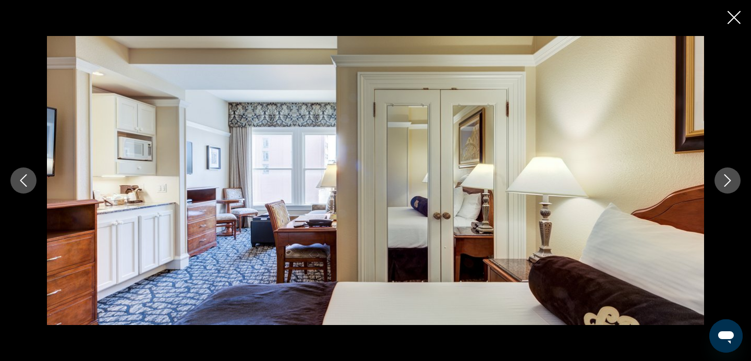
click at [730, 181] on icon "Next image" at bounding box center [727, 180] width 7 height 13
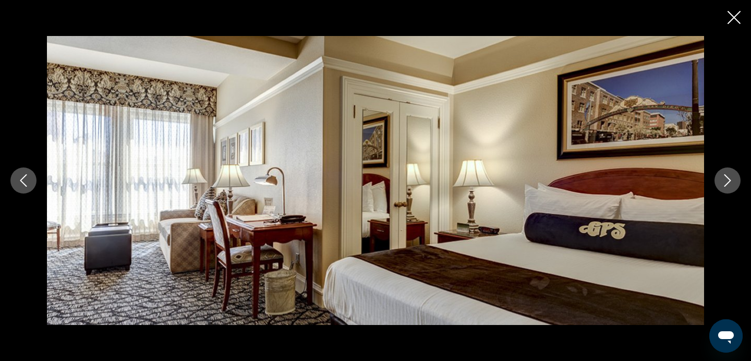
click at [730, 181] on icon "Next image" at bounding box center [727, 180] width 7 height 13
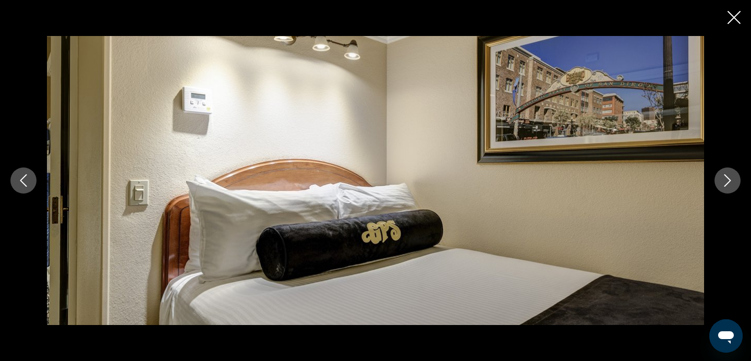
click at [730, 181] on icon "Next image" at bounding box center [727, 180] width 7 height 13
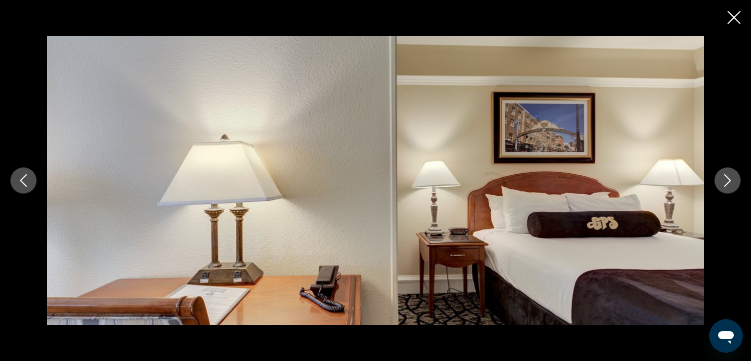
click at [730, 181] on icon "Next image" at bounding box center [727, 180] width 7 height 13
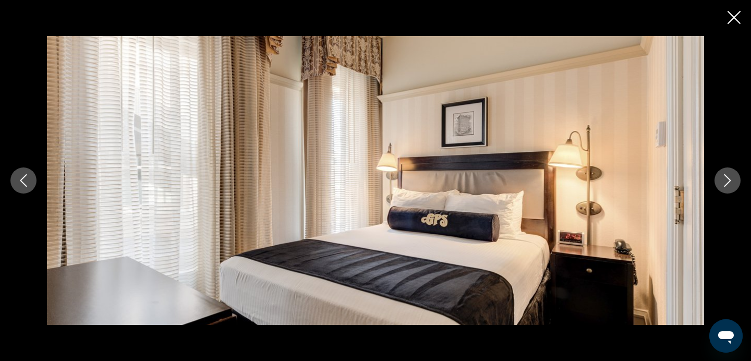
click at [730, 181] on icon "Next image" at bounding box center [727, 180] width 7 height 13
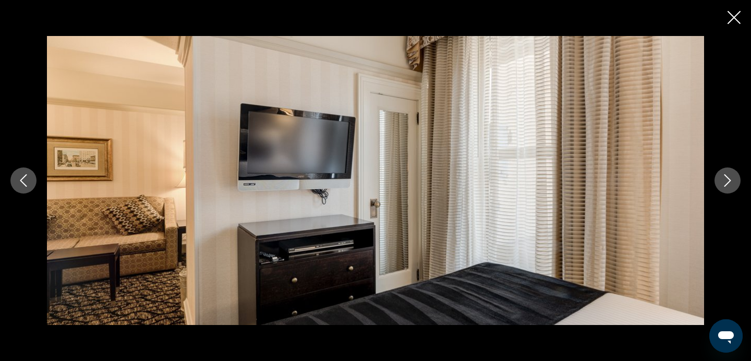
click at [730, 181] on icon "Next image" at bounding box center [727, 180] width 7 height 13
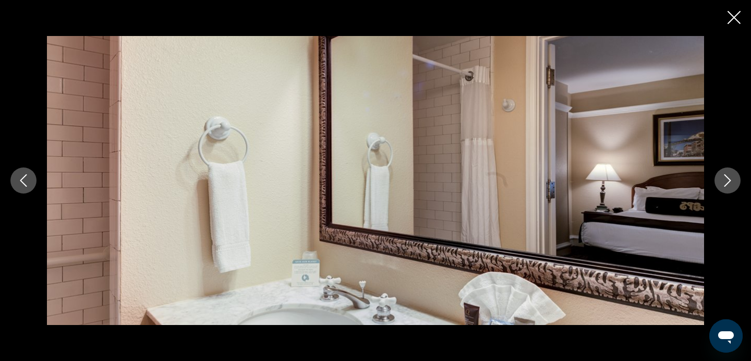
click at [730, 181] on icon "Next image" at bounding box center [727, 180] width 7 height 13
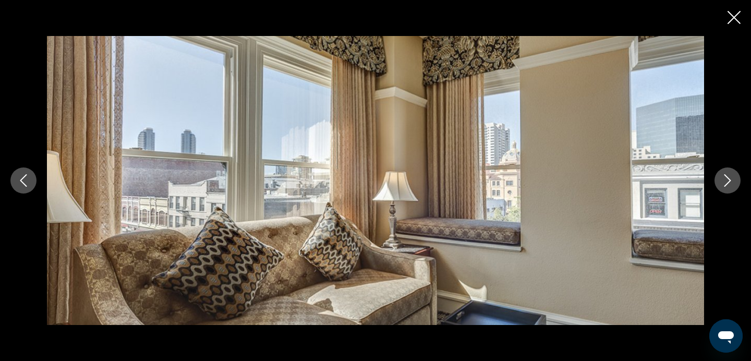
click at [730, 181] on icon "Next image" at bounding box center [727, 180] width 7 height 13
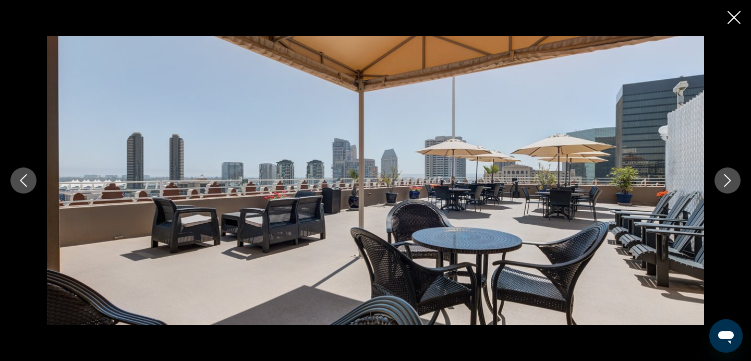
click at [730, 181] on icon "Next image" at bounding box center [727, 180] width 7 height 13
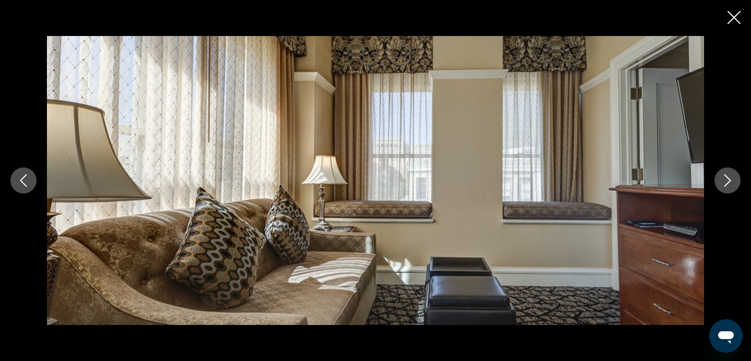
click at [730, 181] on icon "Next image" at bounding box center [727, 180] width 7 height 13
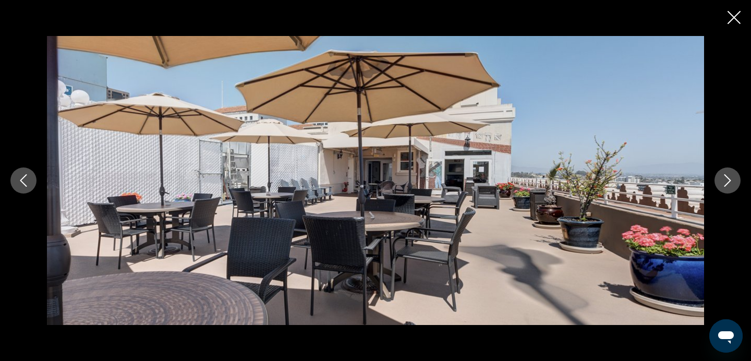
click at [730, 181] on icon "Next image" at bounding box center [727, 180] width 7 height 13
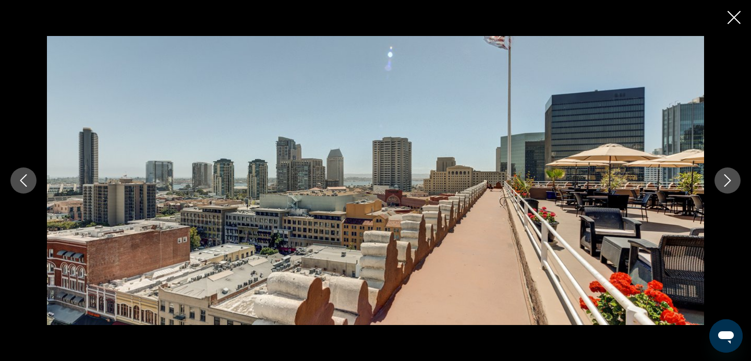
click at [730, 181] on icon "Next image" at bounding box center [727, 180] width 7 height 13
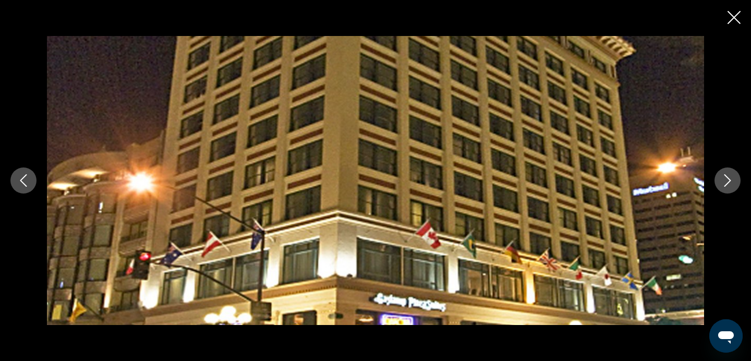
click at [730, 181] on icon "Next image" at bounding box center [727, 180] width 7 height 13
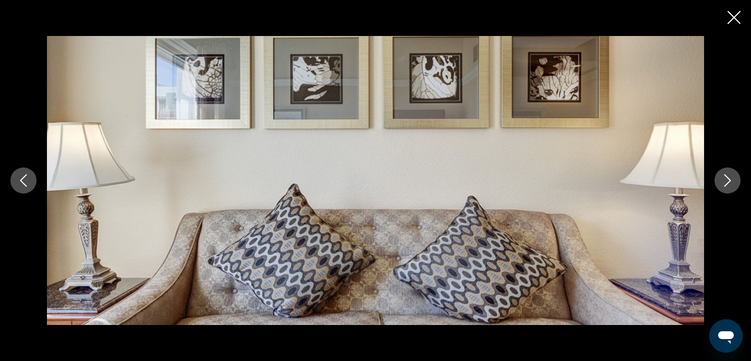
click at [730, 181] on icon "Next image" at bounding box center [727, 180] width 7 height 13
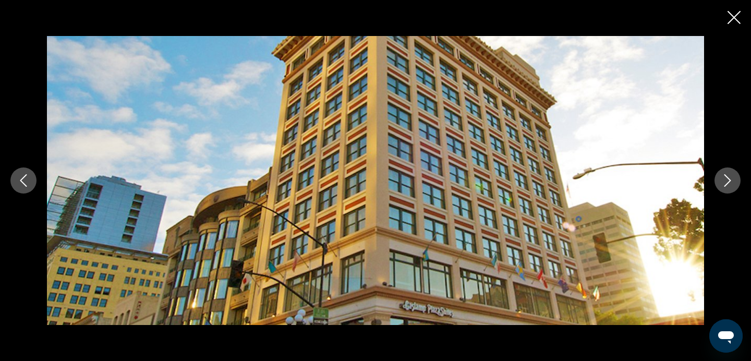
click at [730, 181] on icon "Next image" at bounding box center [727, 180] width 7 height 13
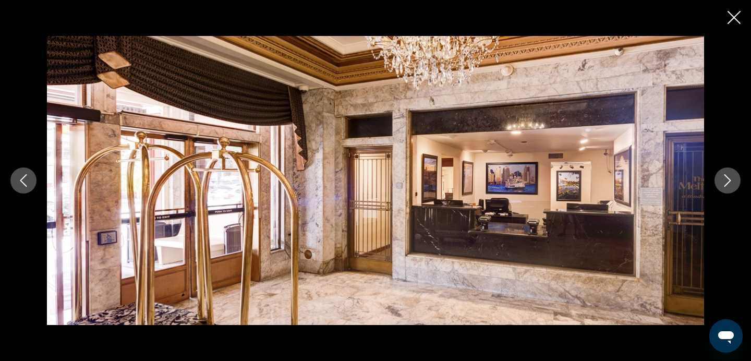
click at [730, 181] on icon "Next image" at bounding box center [727, 180] width 7 height 13
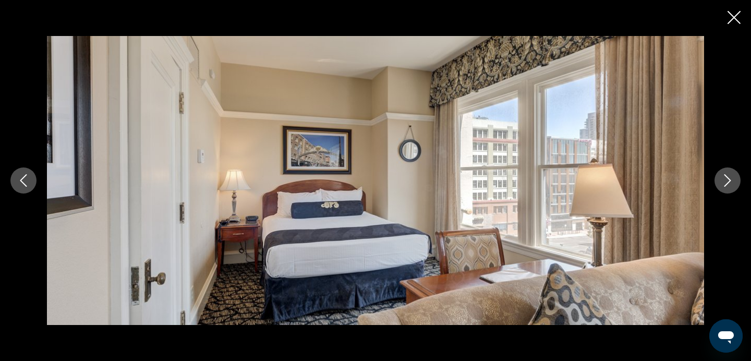
click at [730, 181] on icon "Next image" at bounding box center [727, 180] width 7 height 13
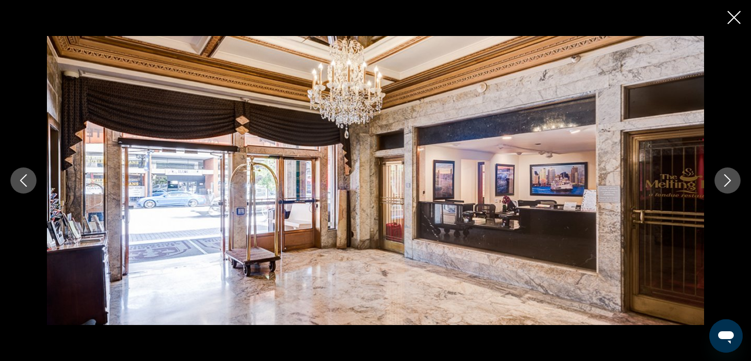
click at [730, 181] on icon "Next image" at bounding box center [727, 180] width 7 height 13
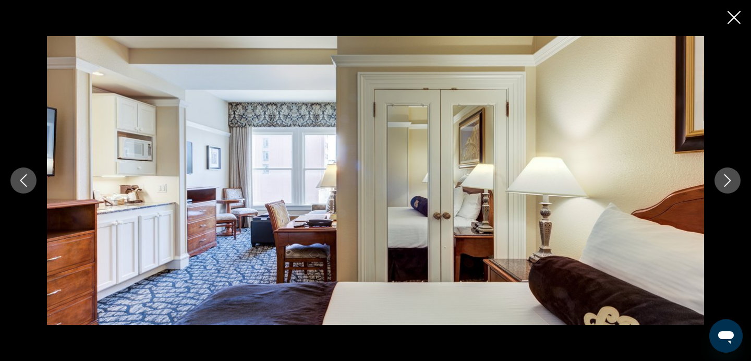
click at [736, 22] on icon "Close slideshow" at bounding box center [733, 17] width 13 height 13
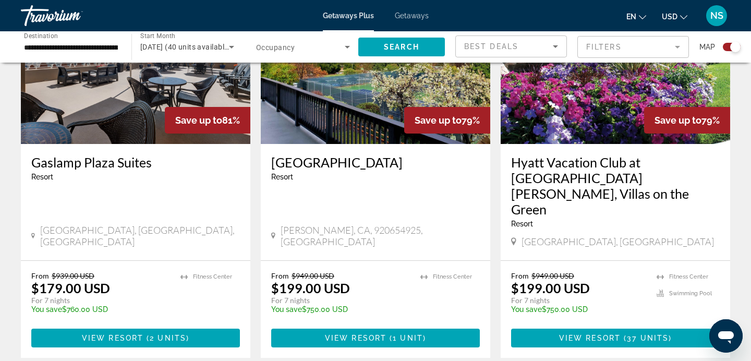
scroll to position [444, 0]
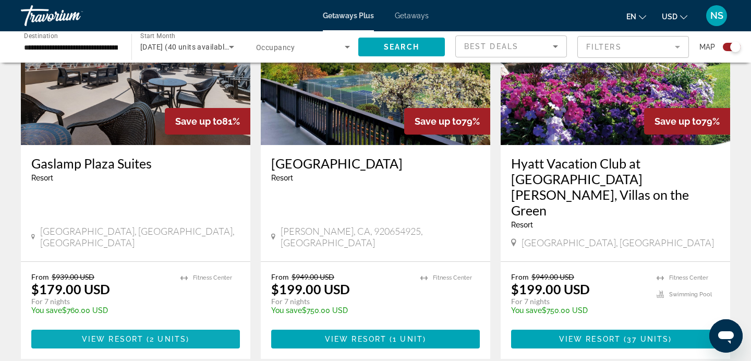
click at [192, 326] on span "Main content" at bounding box center [135, 338] width 209 height 25
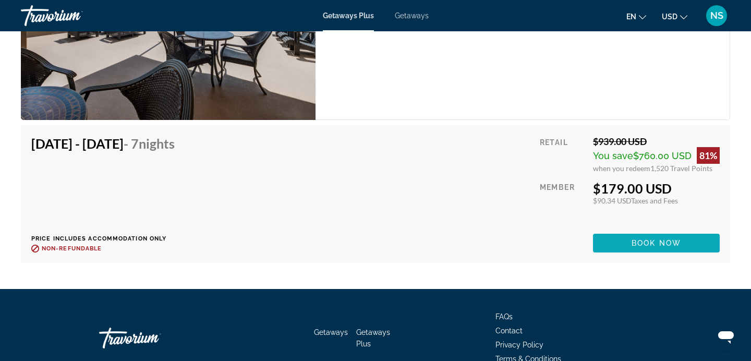
scroll to position [1915, 0]
click at [612, 230] on span "Main content" at bounding box center [656, 242] width 127 height 25
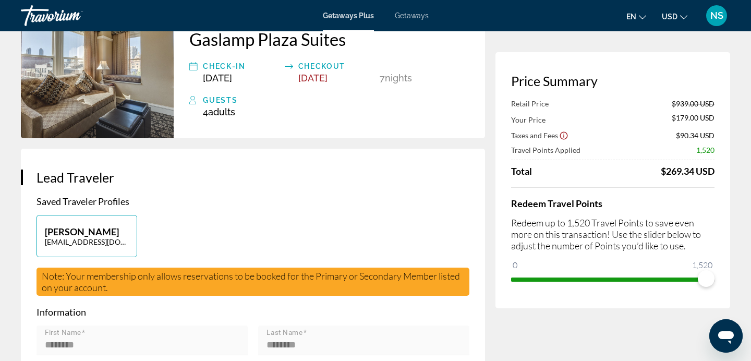
scroll to position [98, 0]
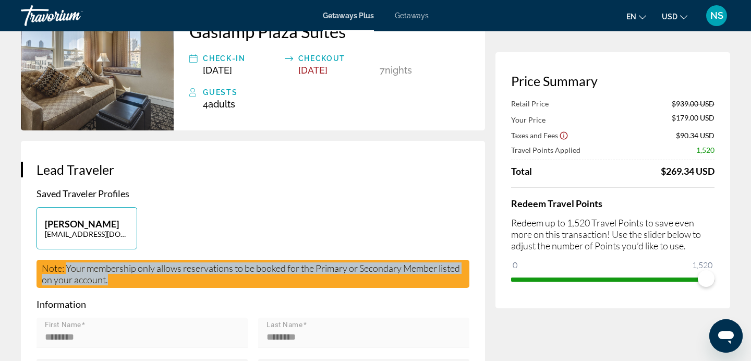
drag, startPoint x: 114, startPoint y: 271, endPoint x: 67, endPoint y: 255, distance: 50.1
click at [67, 260] on div "Note: Your membership only allows reservations to be booked for the Primary or …" at bounding box center [253, 274] width 433 height 28
click at [191, 236] on div "[PERSON_NAME] [EMAIL_ADDRESS][DOMAIN_NAME]" at bounding box center [252, 233] width 443 height 53
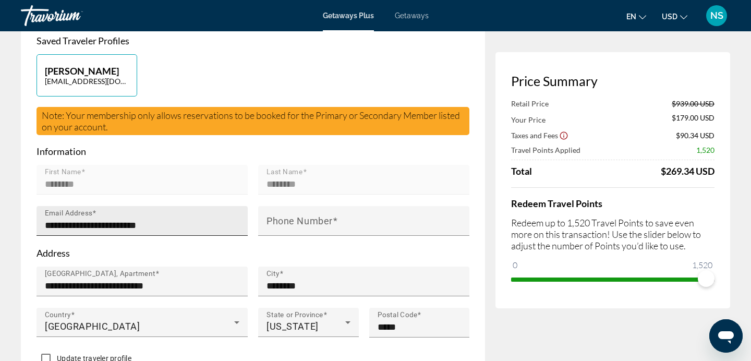
scroll to position [252, 0]
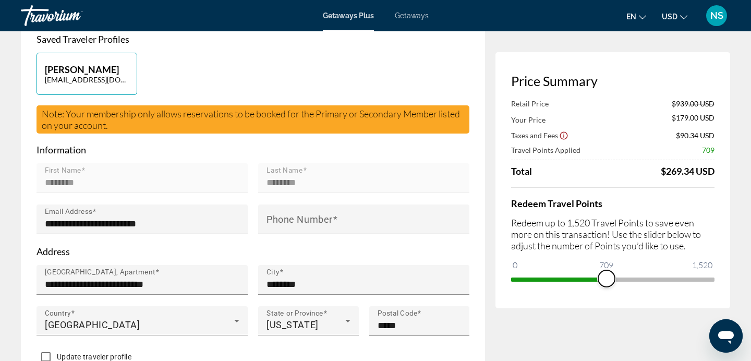
drag, startPoint x: 707, startPoint y: 281, endPoint x: 607, endPoint y: 290, distance: 100.5
click at [607, 290] on div "Price Summary Retail Price $939.00 USD Your Price $179.00 USD Taxes and Fees $9…" at bounding box center [612, 180] width 235 height 256
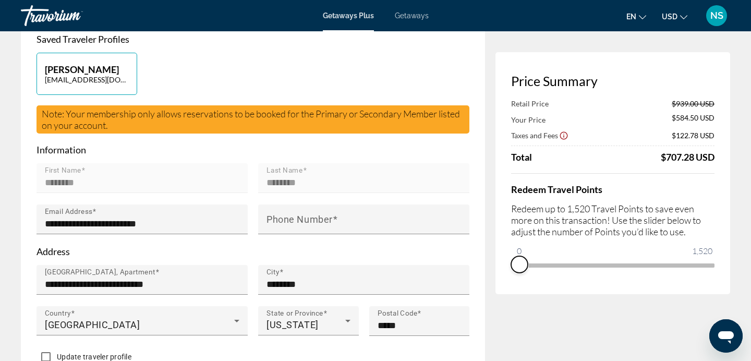
drag, startPoint x: 607, startPoint y: 285, endPoint x: 509, endPoint y: 285, distance: 97.5
click at [509, 285] on div "Price Summary Retail Price $939.00 USD Your Price $584.50 USD Taxes and Fees $1…" at bounding box center [612, 173] width 235 height 242
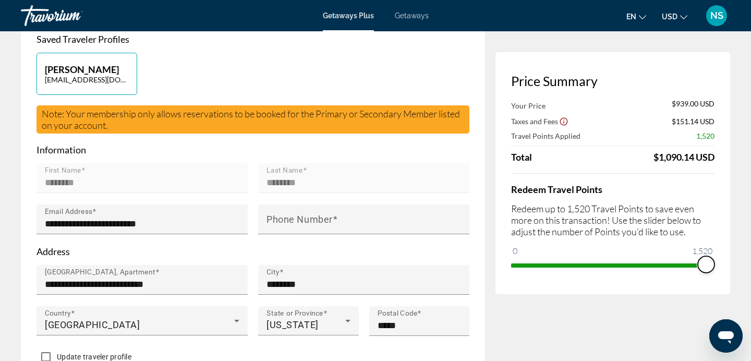
drag, startPoint x: 517, startPoint y: 252, endPoint x: 750, endPoint y: 265, distance: 233.4
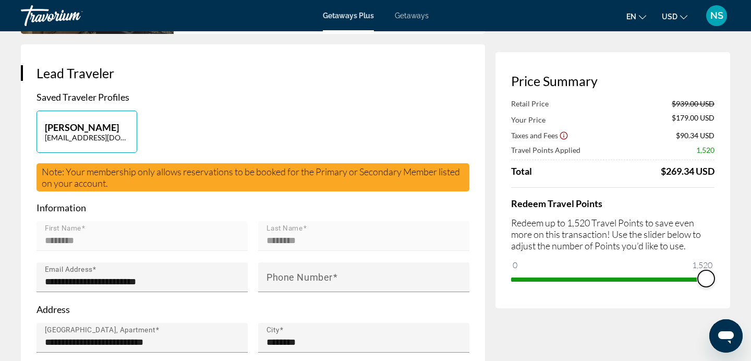
scroll to position [0, 0]
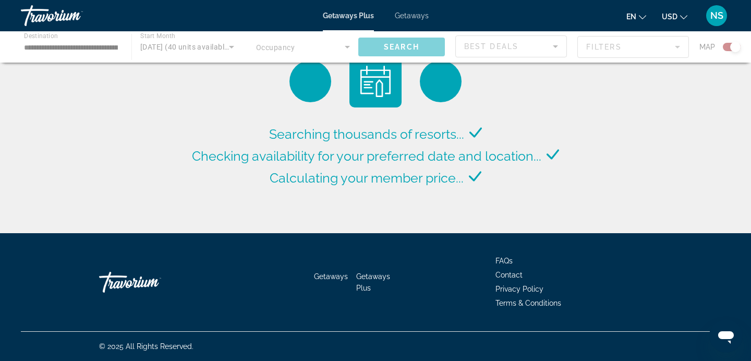
click at [107, 50] on div "Main content" at bounding box center [375, 46] width 751 height 31
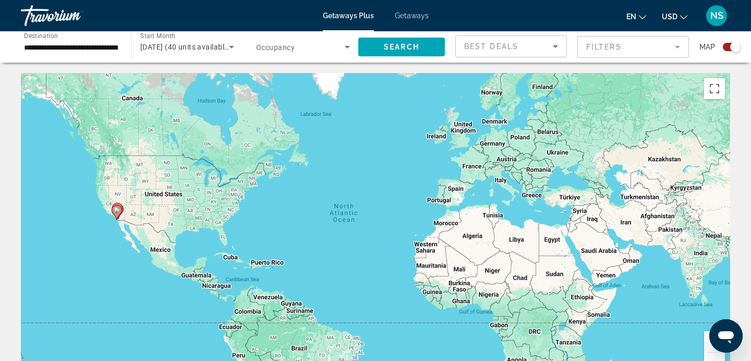
click at [62, 40] on div "**********" at bounding box center [71, 47] width 94 height 30
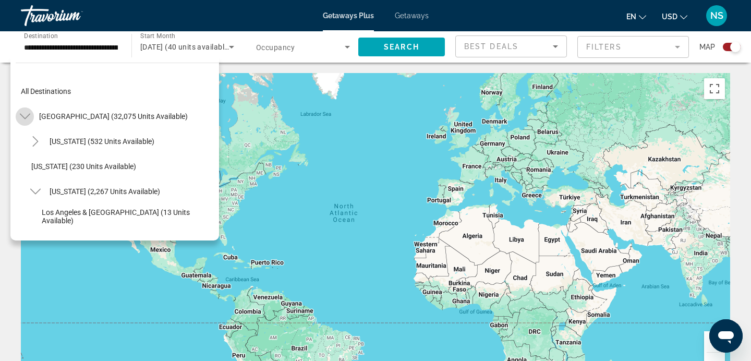
click at [22, 112] on icon "Toggle United States (32,075 units available)" at bounding box center [25, 116] width 10 height 10
click at [22, 112] on icon "Toggle United States (32,075 units available)" at bounding box center [25, 116] width 6 height 10
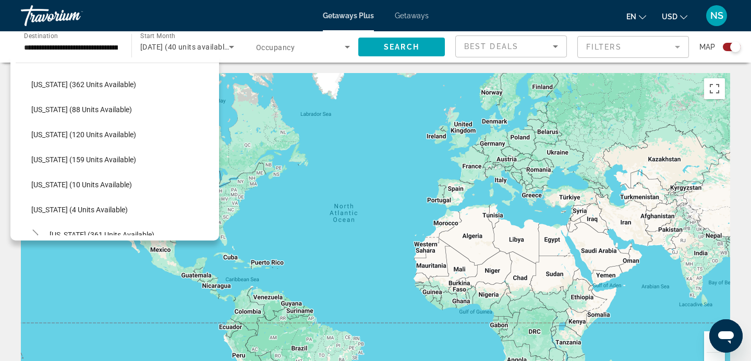
scroll to position [378, 0]
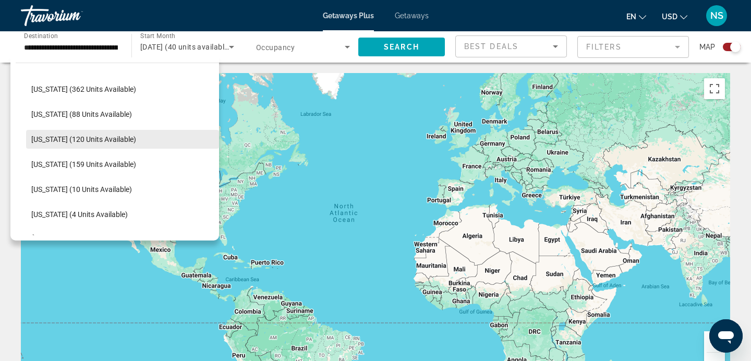
click at [84, 135] on span "[US_STATE] (120 units available)" at bounding box center [83, 139] width 105 height 8
type input "**********"
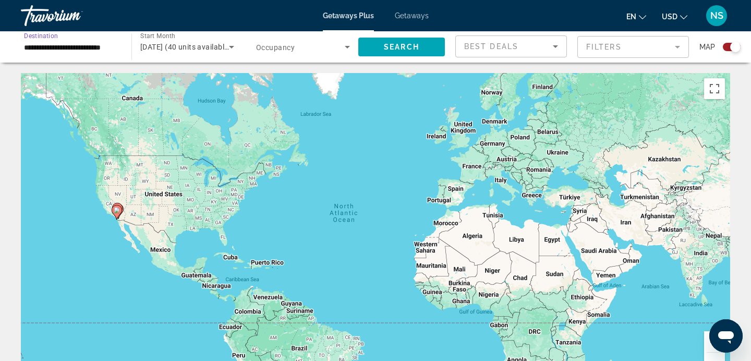
scroll to position [0, 4]
click at [384, 46] on span "Search" at bounding box center [401, 47] width 35 height 8
click at [345, 50] on icon "Search widget" at bounding box center [347, 47] width 13 height 13
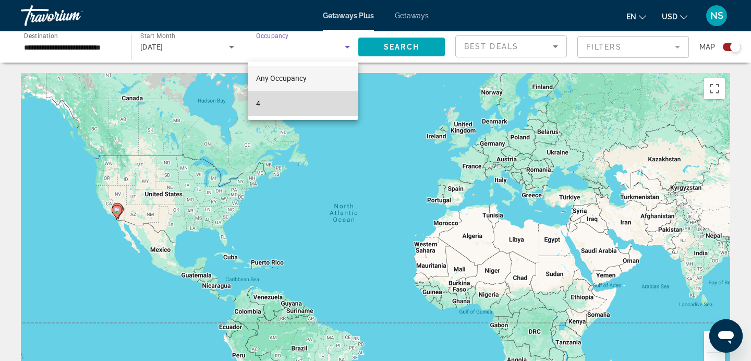
click at [319, 94] on mat-option "4" at bounding box center [303, 103] width 111 height 25
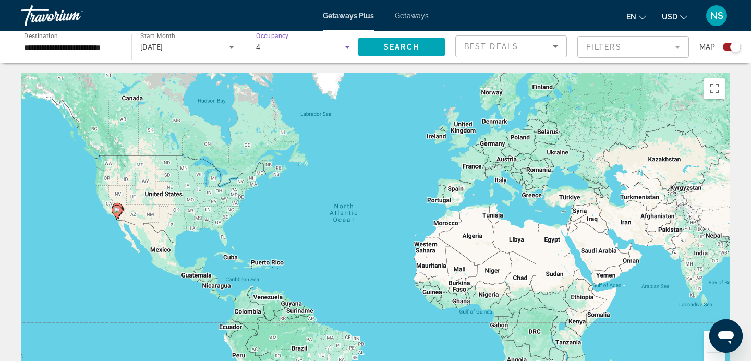
click at [336, 48] on div "4" at bounding box center [300, 47] width 89 height 13
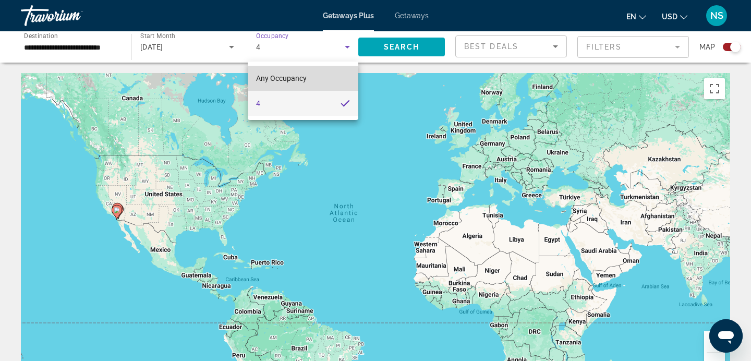
click at [328, 72] on mat-option "Any Occupancy" at bounding box center [303, 78] width 111 height 25
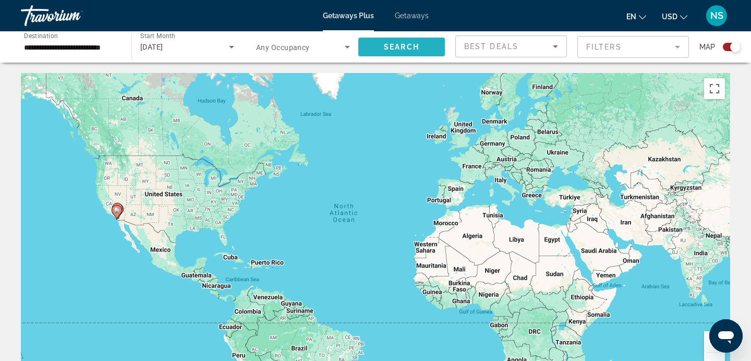
click at [391, 45] on span "Search" at bounding box center [401, 47] width 35 height 8
click at [66, 42] on input "**********" at bounding box center [71, 47] width 94 height 13
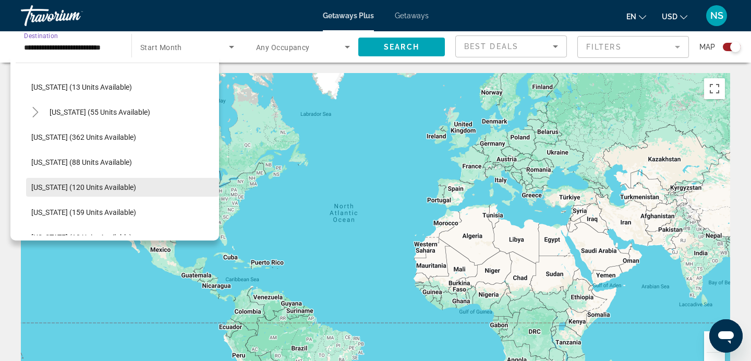
scroll to position [173, 0]
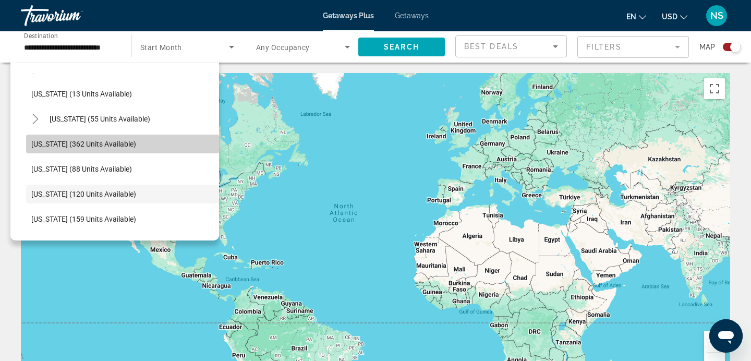
click at [106, 140] on span "[US_STATE] (362 units available)" at bounding box center [83, 144] width 105 height 8
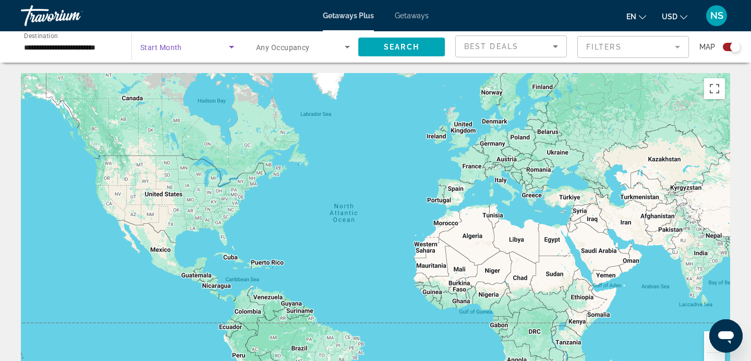
click at [191, 51] on span "Search widget" at bounding box center [184, 47] width 89 height 13
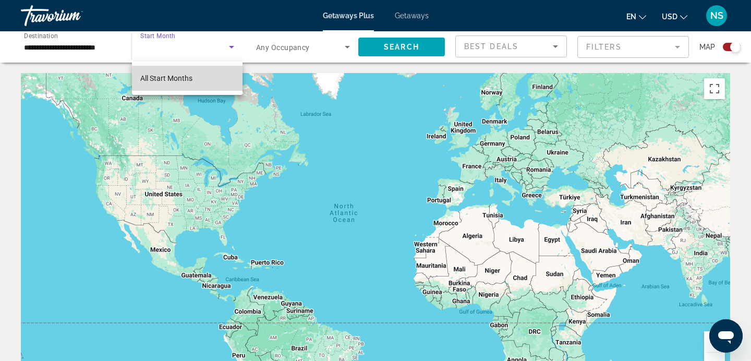
click at [192, 78] on span "All Start Months" at bounding box center [166, 78] width 52 height 8
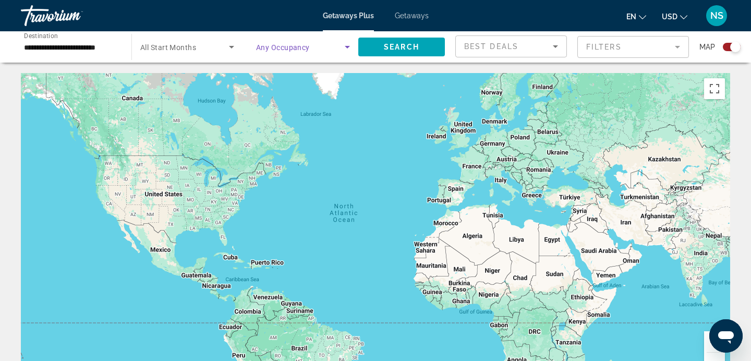
click at [320, 46] on span "Search widget" at bounding box center [300, 47] width 89 height 13
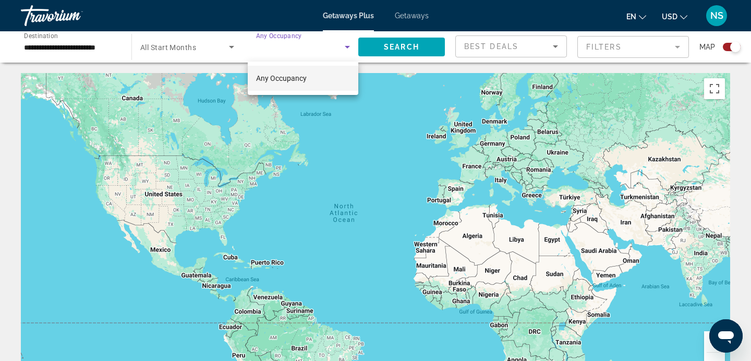
click at [311, 77] on mat-option "Any Occupancy" at bounding box center [303, 78] width 111 height 25
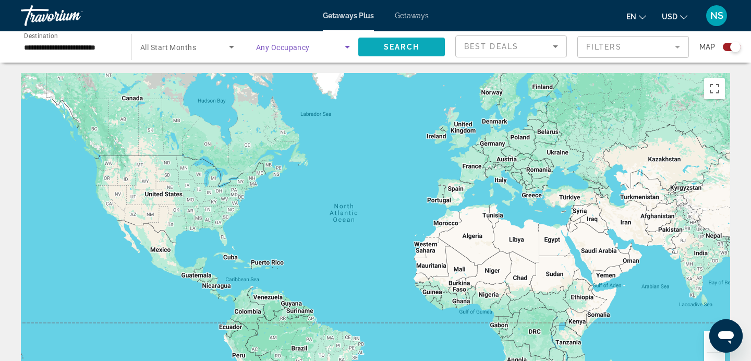
click at [387, 48] on span "Search" at bounding box center [401, 47] width 35 height 8
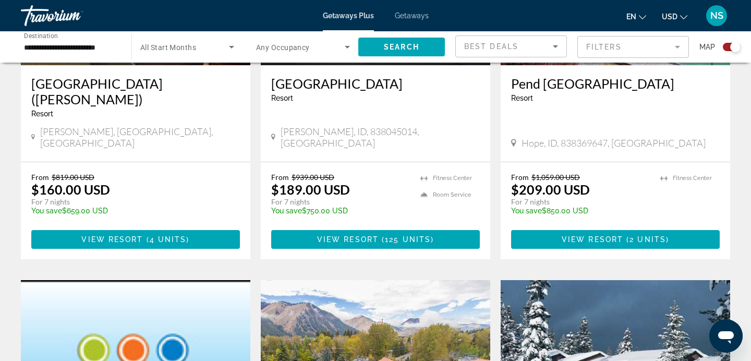
scroll to position [1236, 0]
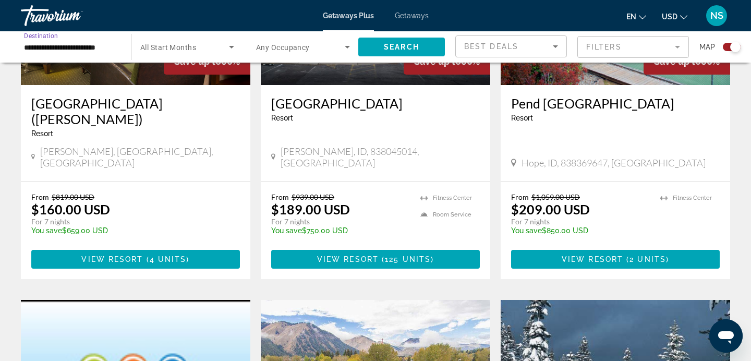
click at [80, 49] on input "**********" at bounding box center [71, 47] width 94 height 13
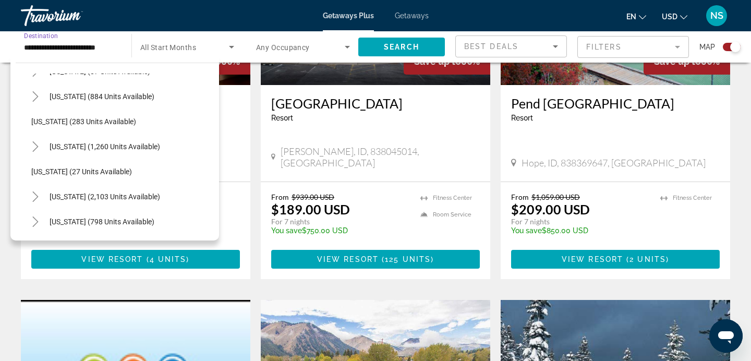
scroll to position [672, 0]
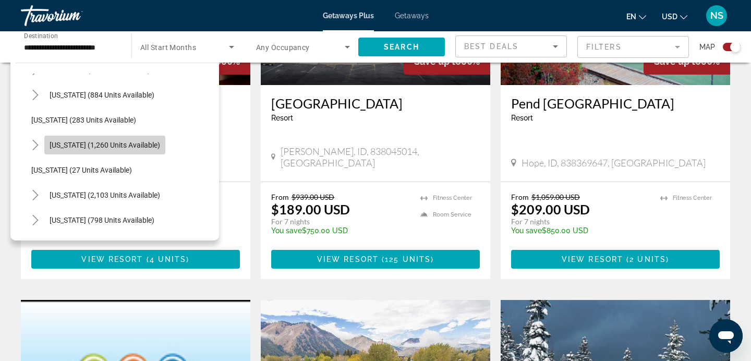
click at [119, 141] on span "[US_STATE] (1,260 units available)" at bounding box center [105, 145] width 111 height 8
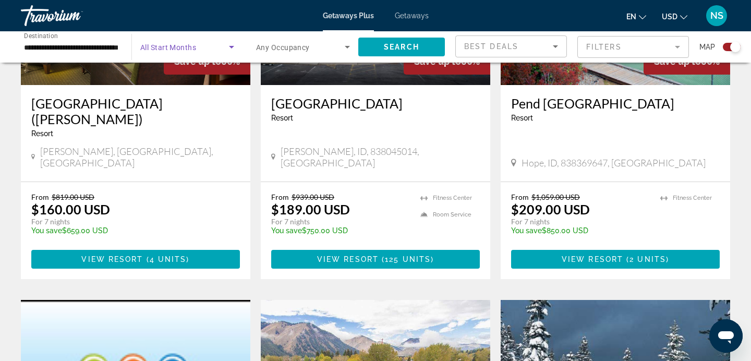
click at [225, 47] on icon "Search widget" at bounding box center [231, 47] width 13 height 13
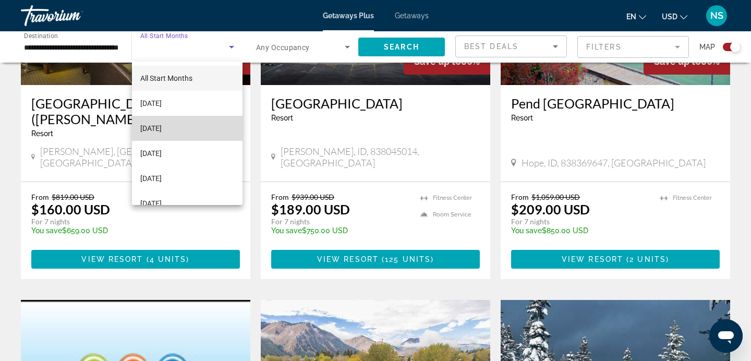
click at [203, 128] on mat-option "[DATE]" at bounding box center [187, 128] width 111 height 25
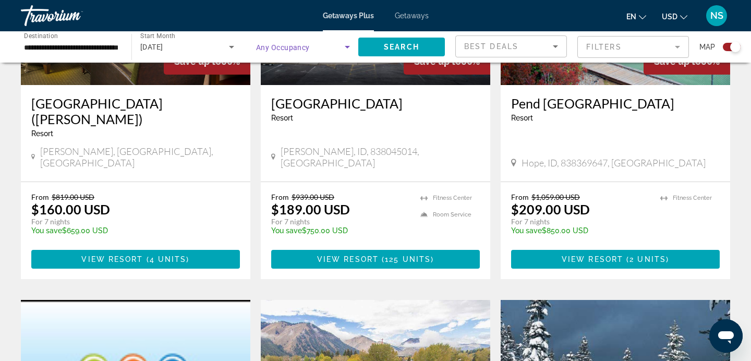
click at [318, 45] on span "Search widget" at bounding box center [300, 47] width 89 height 13
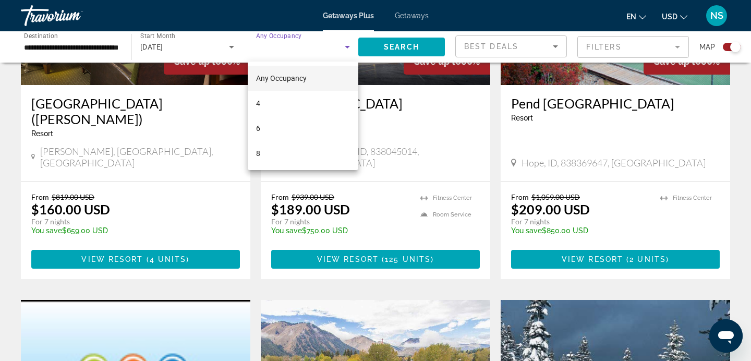
click at [301, 72] on span "Any Occupancy" at bounding box center [281, 78] width 51 height 13
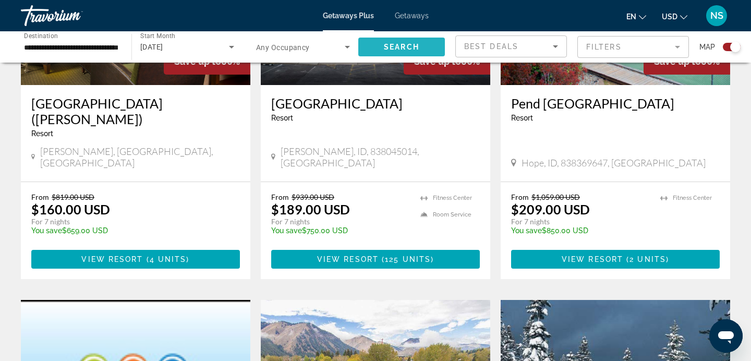
click at [395, 43] on span "Search" at bounding box center [401, 47] width 35 height 8
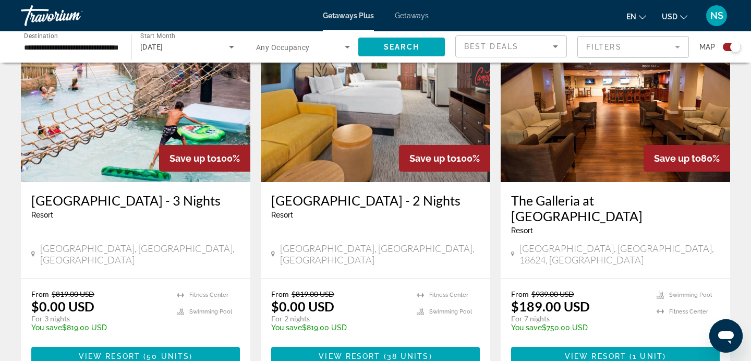
scroll to position [406, 0]
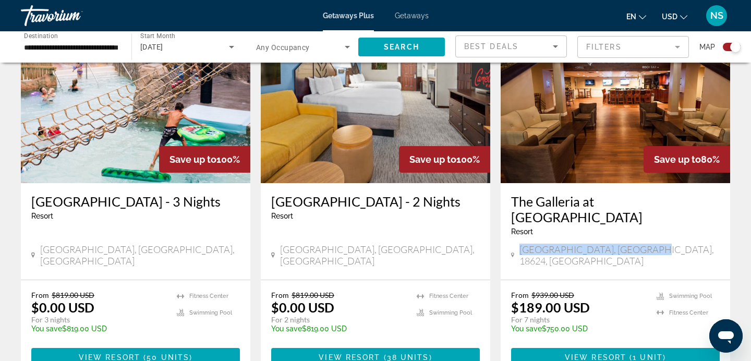
drag, startPoint x: 522, startPoint y: 233, endPoint x: 649, endPoint y: 239, distance: 127.4
click at [649, 244] on div "Lake Harmony, PA, 18624, USA" at bounding box center [615, 255] width 209 height 23
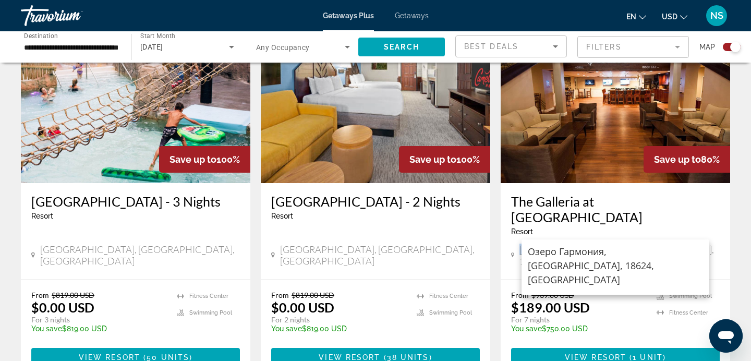
copy span "Lake Harmony, PA, 18624, USA"
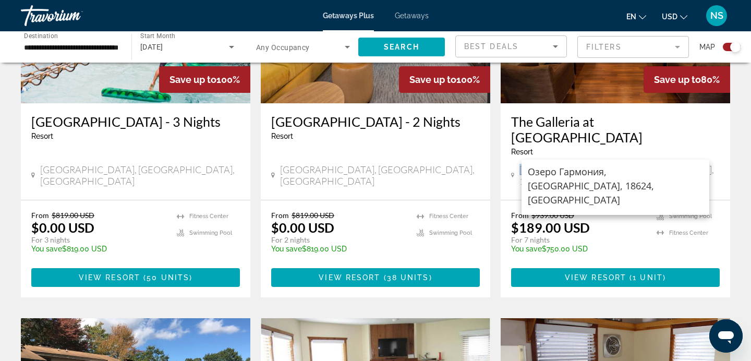
scroll to position [486, 0]
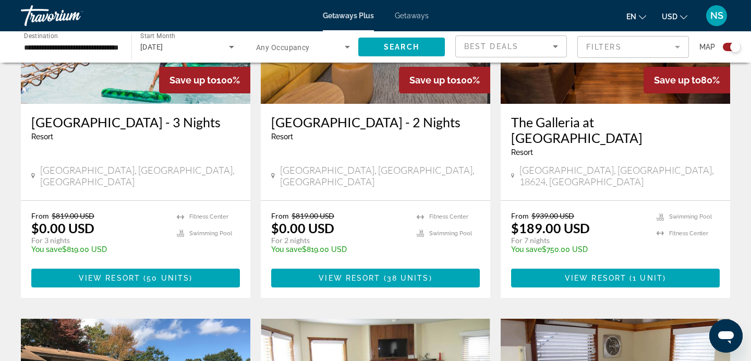
click at [383, 164] on div "Tannersville, PA, USA" at bounding box center [375, 175] width 209 height 23
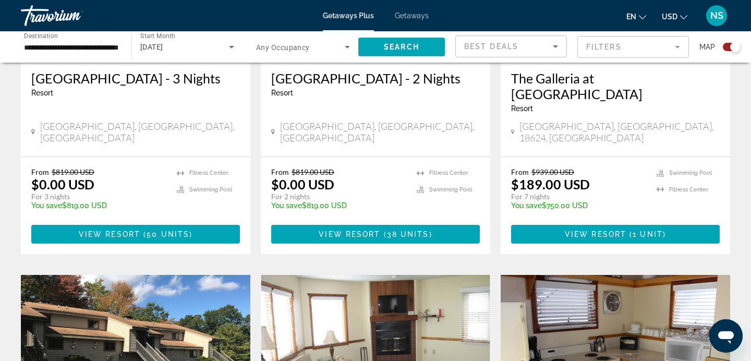
scroll to position [530, 0]
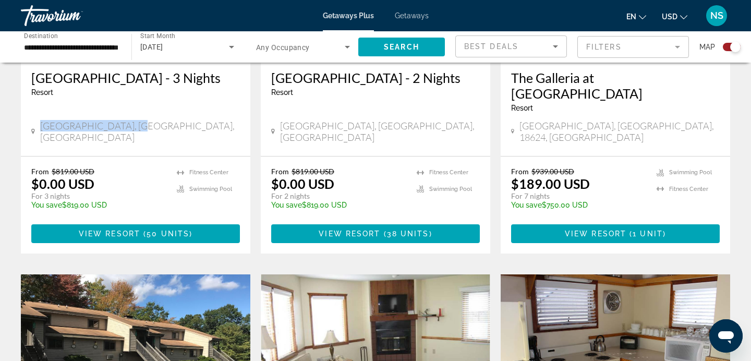
drag, startPoint x: 42, startPoint y: 110, endPoint x: 130, endPoint y: 112, distance: 88.2
click at [130, 120] on div "Tannersville, PA, USA" at bounding box center [135, 131] width 209 height 23
copy span "Tannersville, PA, USA"
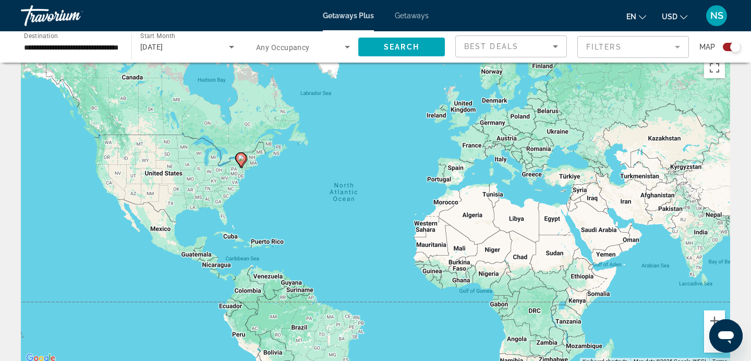
scroll to position [0, 0]
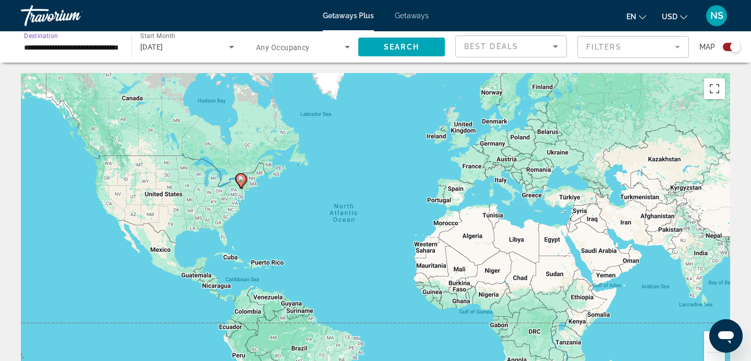
click at [104, 50] on input "**********" at bounding box center [71, 47] width 94 height 13
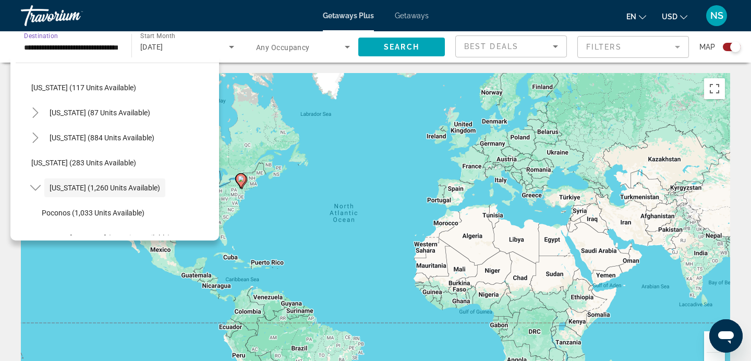
scroll to position [628, 0]
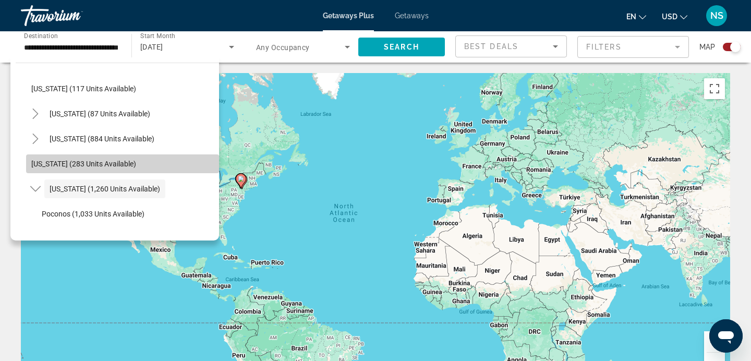
click at [113, 162] on span "[US_STATE] (283 units available)" at bounding box center [83, 164] width 105 height 8
type input "**********"
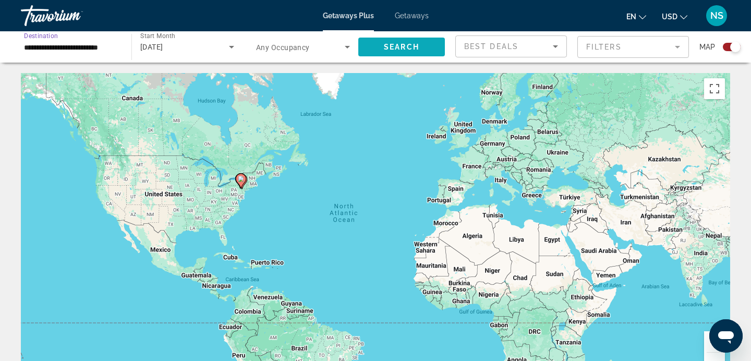
click at [377, 41] on span "Search widget" at bounding box center [401, 46] width 87 height 25
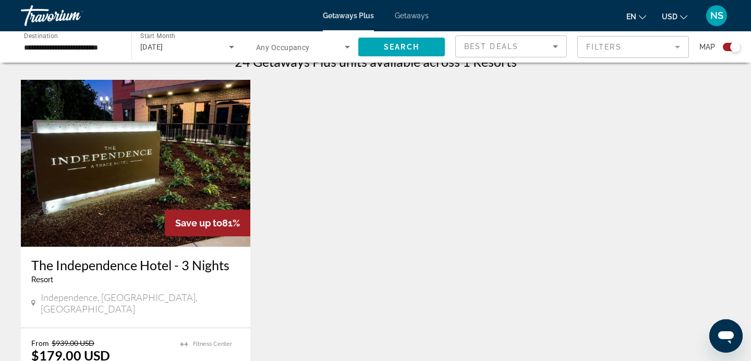
scroll to position [341, 0]
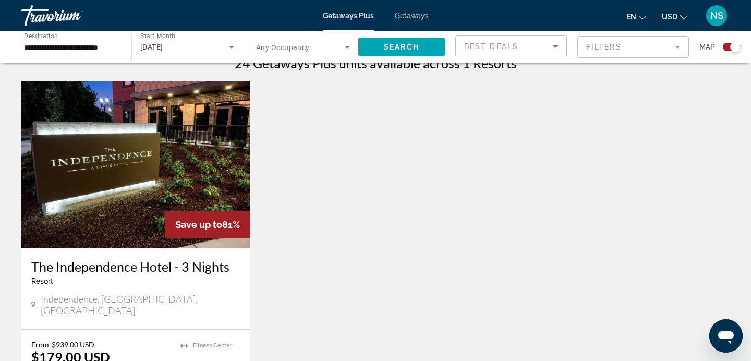
click at [140, 156] on img "Main content" at bounding box center [135, 164] width 229 height 167
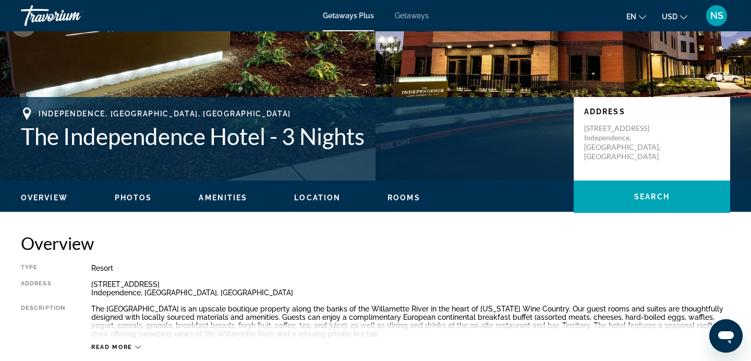
scroll to position [176, 0]
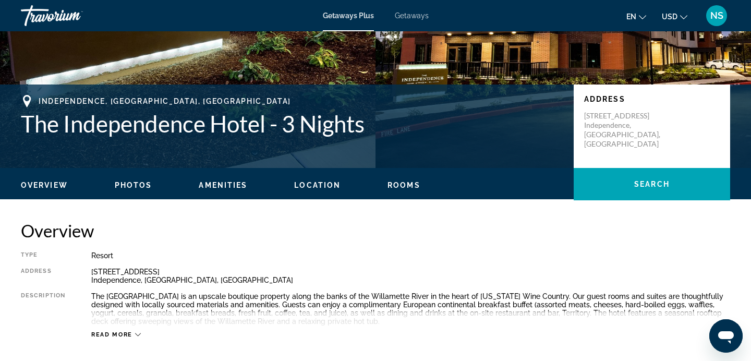
click at [139, 187] on span "Photos" at bounding box center [134, 185] width 38 height 8
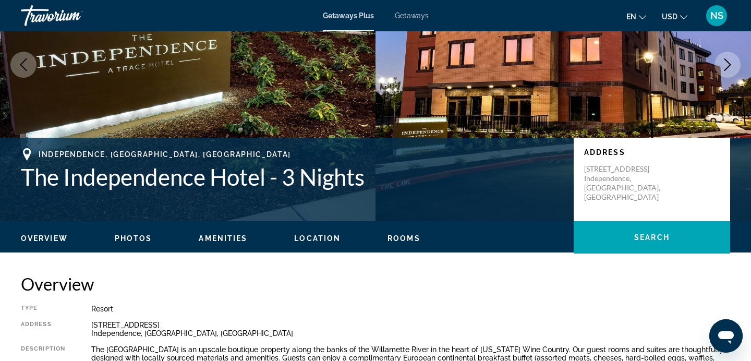
scroll to position [122, 0]
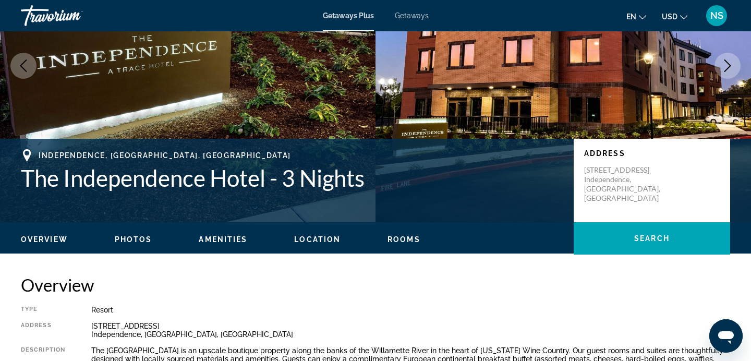
click at [139, 239] on span "Photos" at bounding box center [134, 239] width 38 height 8
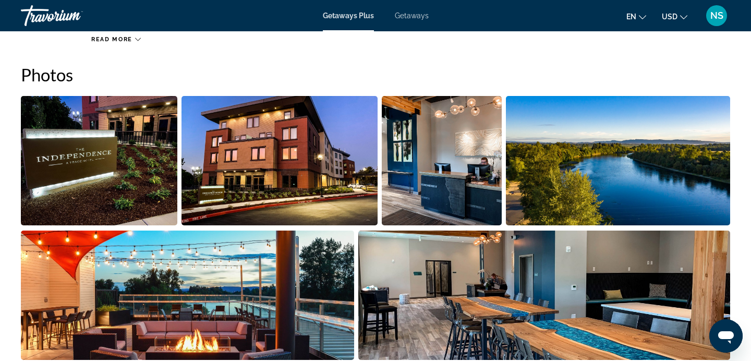
scroll to position [473, 0]
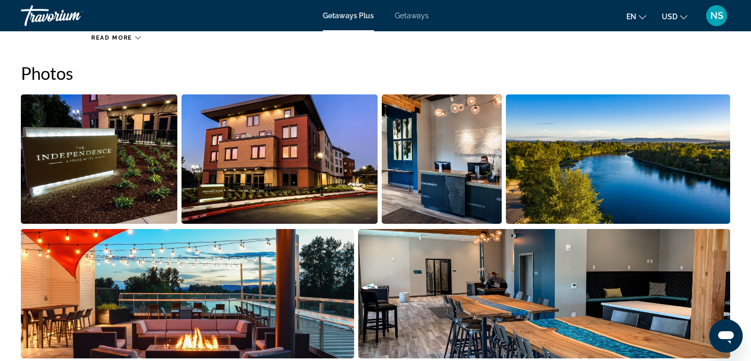
click at [94, 143] on img "Open full-screen image slider" at bounding box center [99, 158] width 156 height 129
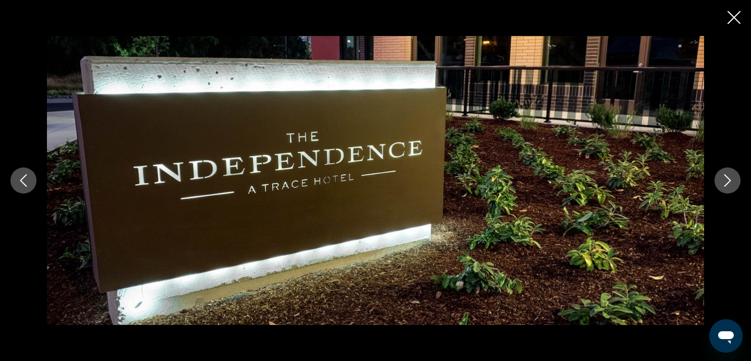
click at [722, 175] on icon "Next image" at bounding box center [727, 180] width 13 height 13
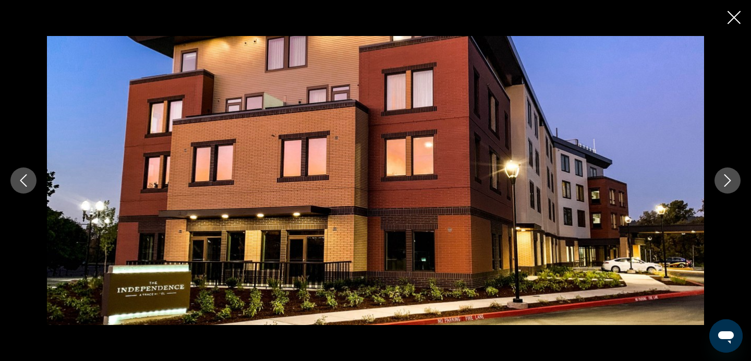
click at [722, 175] on icon "Next image" at bounding box center [727, 180] width 13 height 13
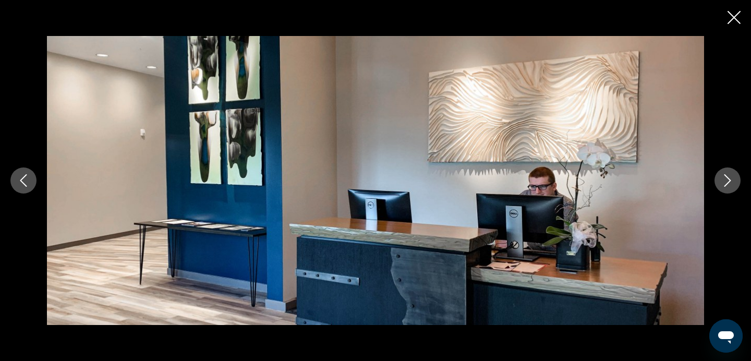
click at [722, 175] on icon "Next image" at bounding box center [727, 180] width 13 height 13
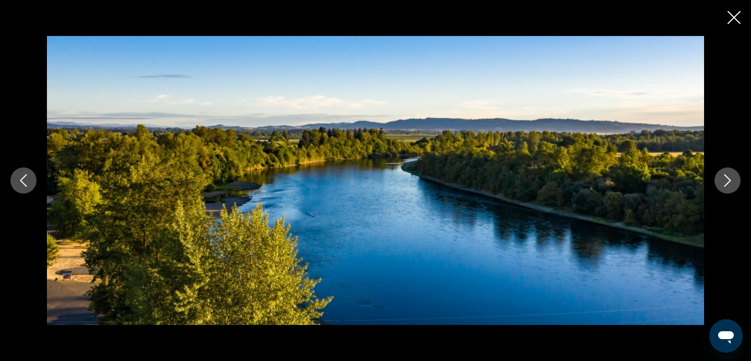
click at [722, 175] on icon "Next image" at bounding box center [727, 180] width 13 height 13
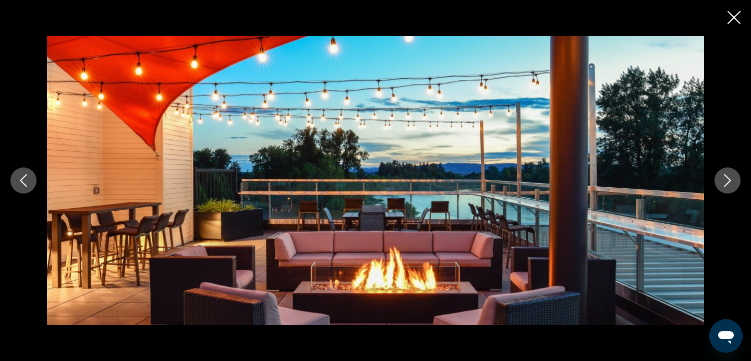
click at [722, 175] on icon "Next image" at bounding box center [727, 180] width 13 height 13
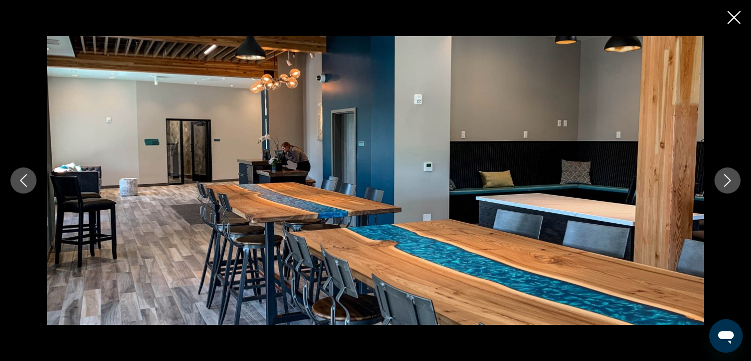
click at [722, 175] on icon "Next image" at bounding box center [727, 180] width 13 height 13
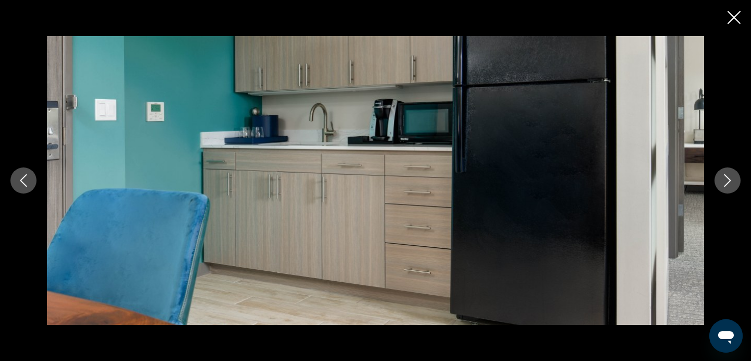
click at [722, 175] on icon "Next image" at bounding box center [727, 180] width 13 height 13
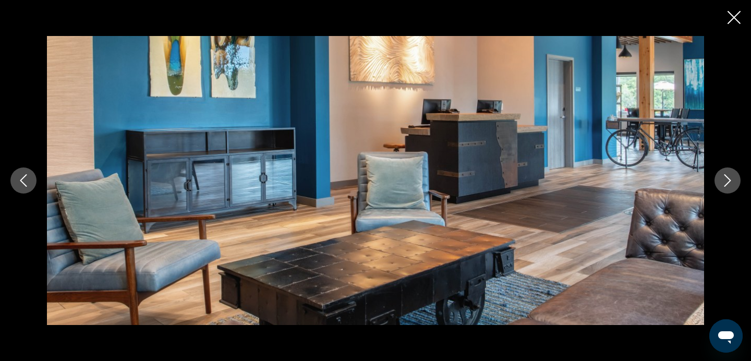
click at [722, 174] on icon "Next image" at bounding box center [727, 180] width 13 height 13
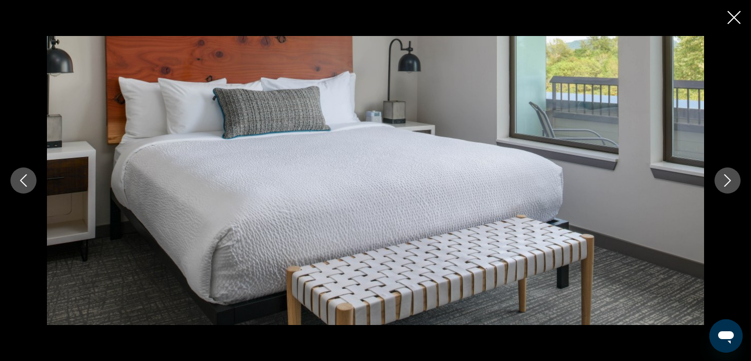
click at [722, 174] on icon "Next image" at bounding box center [727, 180] width 13 height 13
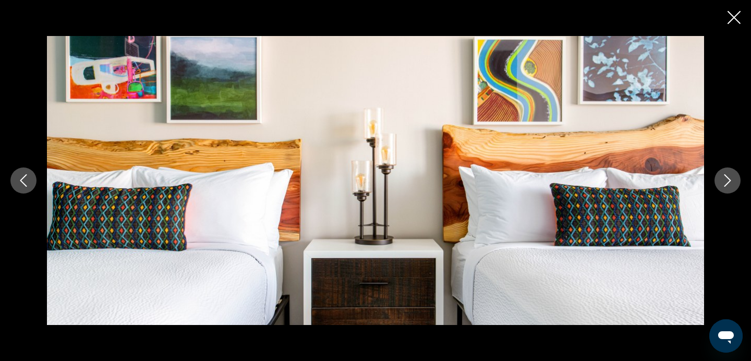
click at [722, 174] on icon "Next image" at bounding box center [727, 180] width 13 height 13
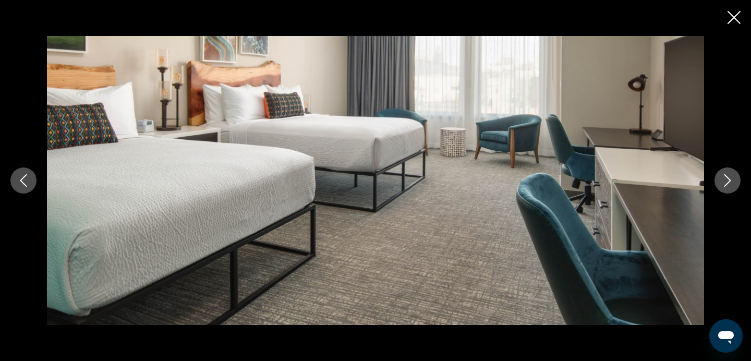
click at [722, 174] on icon "Next image" at bounding box center [727, 180] width 13 height 13
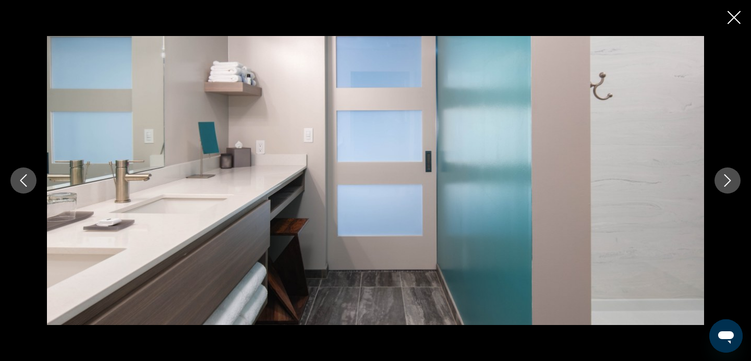
click at [722, 174] on icon "Next image" at bounding box center [727, 180] width 13 height 13
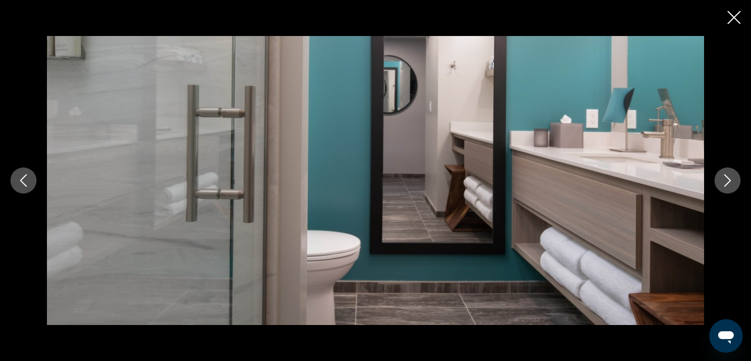
click at [722, 175] on icon "Next image" at bounding box center [727, 180] width 13 height 13
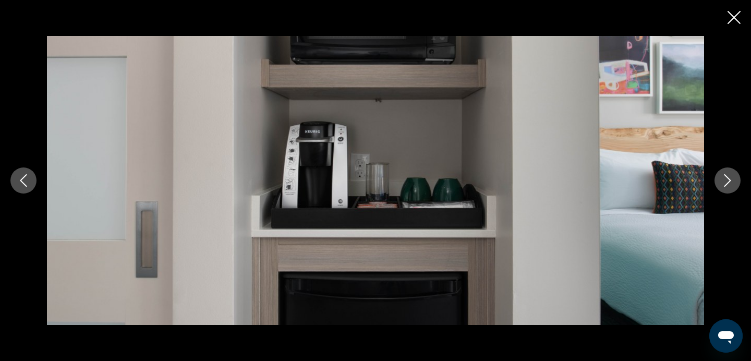
click at [722, 175] on icon "Next image" at bounding box center [727, 180] width 13 height 13
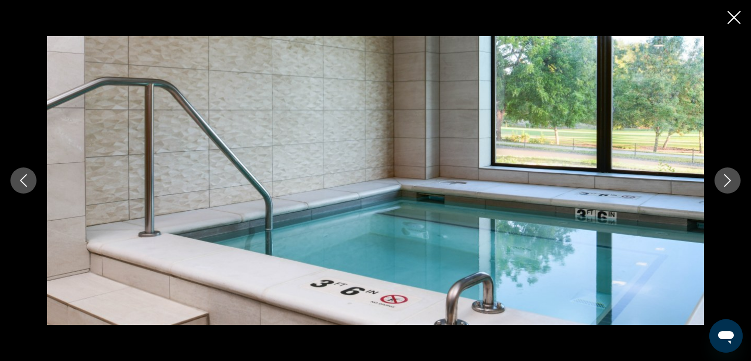
click at [722, 175] on icon "Next image" at bounding box center [727, 180] width 13 height 13
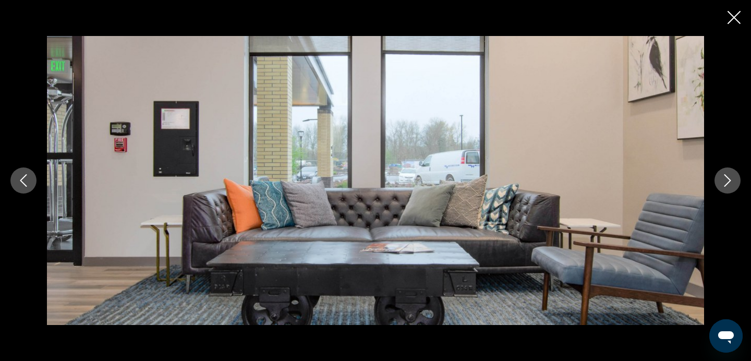
click at [722, 175] on icon "Next image" at bounding box center [727, 180] width 13 height 13
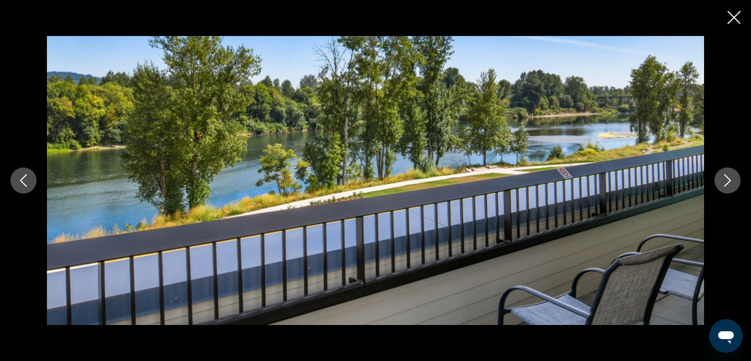
click at [722, 175] on icon "Next image" at bounding box center [727, 180] width 13 height 13
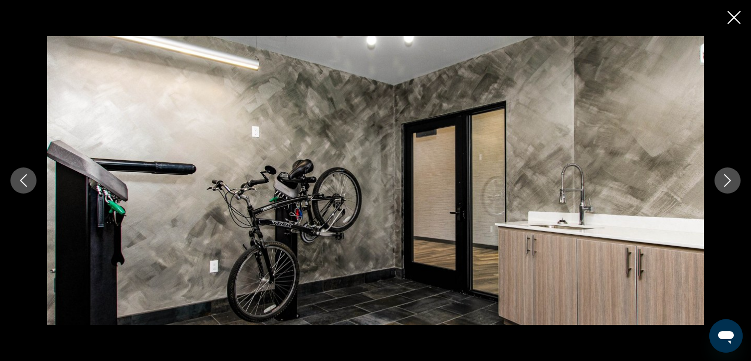
click at [722, 175] on icon "Next image" at bounding box center [727, 180] width 13 height 13
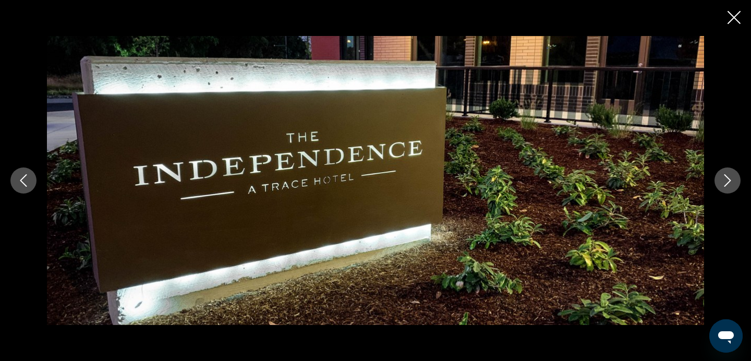
click at [722, 175] on icon "Next image" at bounding box center [727, 180] width 13 height 13
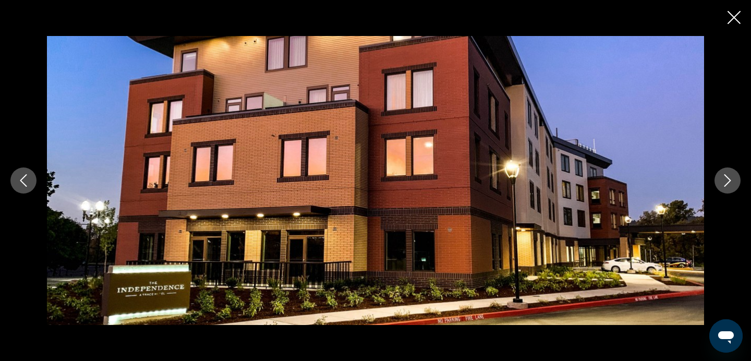
click at [732, 19] on icon "Close slideshow" at bounding box center [733, 17] width 13 height 13
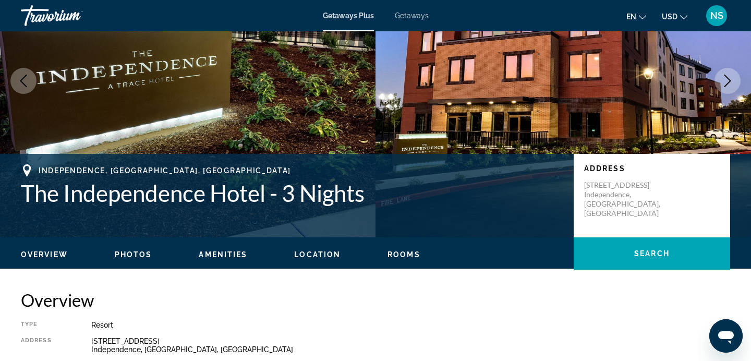
scroll to position [0, 0]
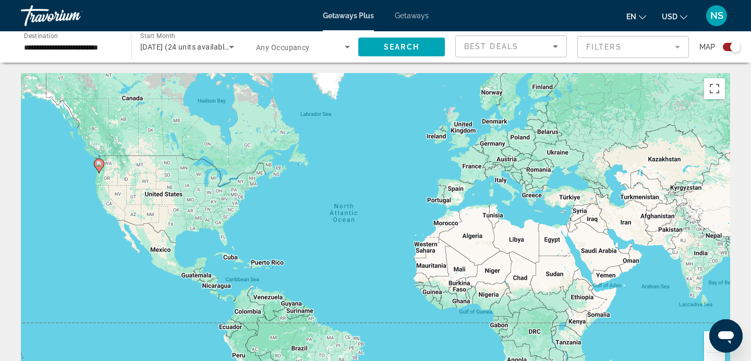
click at [89, 48] on input "**********" at bounding box center [71, 47] width 94 height 13
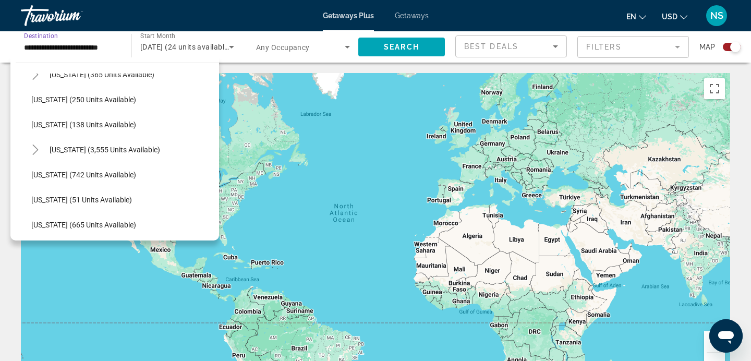
scroll to position [845, 0]
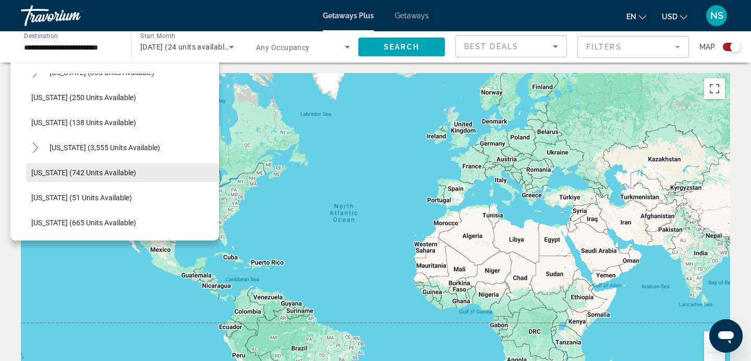
click at [106, 165] on span "Search widget" at bounding box center [122, 172] width 193 height 25
type input "**********"
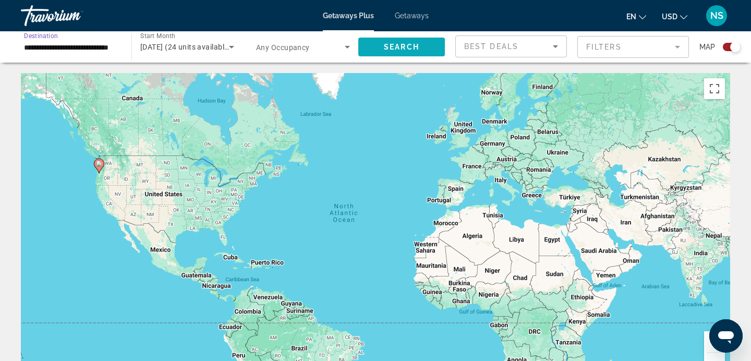
click at [375, 49] on span "Search widget" at bounding box center [401, 46] width 87 height 25
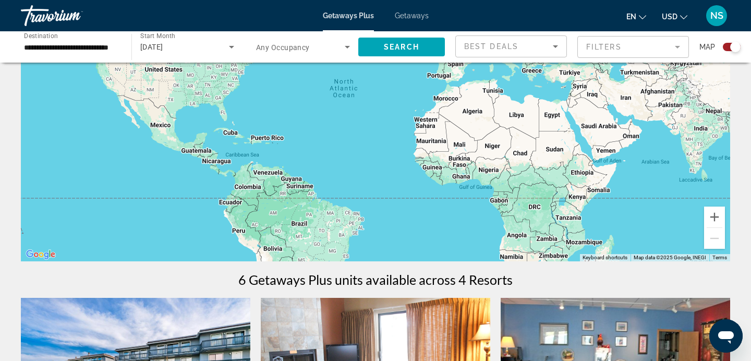
scroll to position [123, 0]
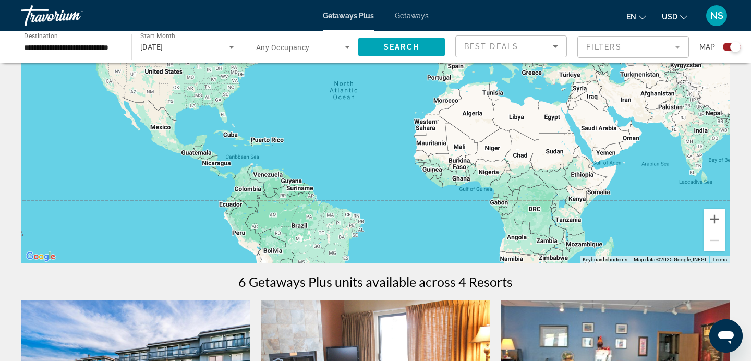
click at [412, 19] on span "Getaways" at bounding box center [412, 15] width 34 height 8
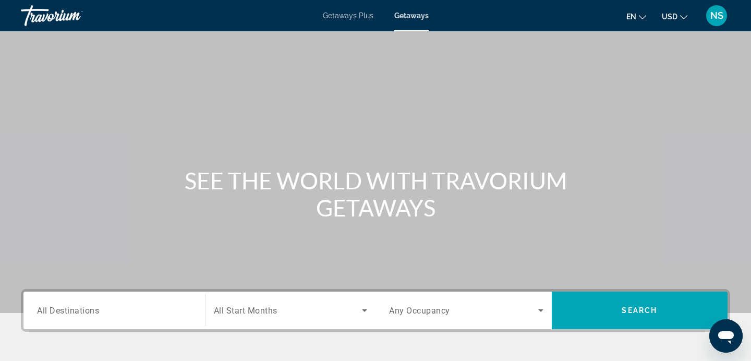
click at [145, 309] on input "Destination All Destinations" at bounding box center [114, 311] width 154 height 13
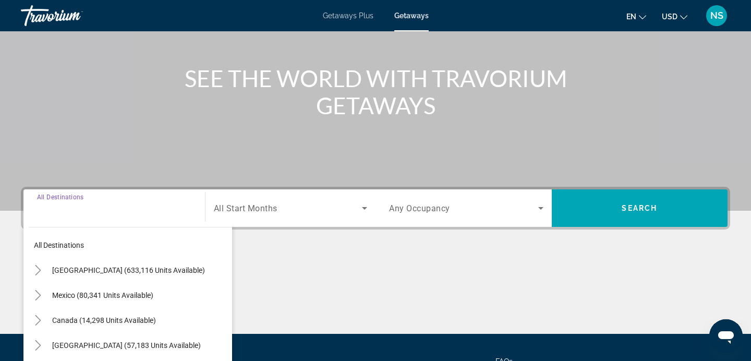
scroll to position [203, 0]
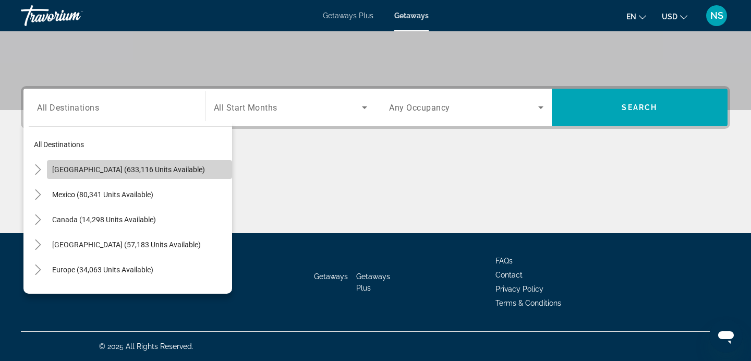
click at [123, 162] on span "Search widget" at bounding box center [139, 169] width 185 height 25
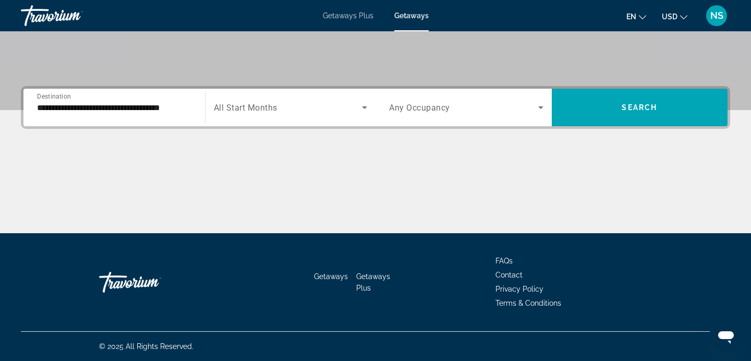
click at [198, 108] on div "**********" at bounding box center [114, 108] width 171 height 30
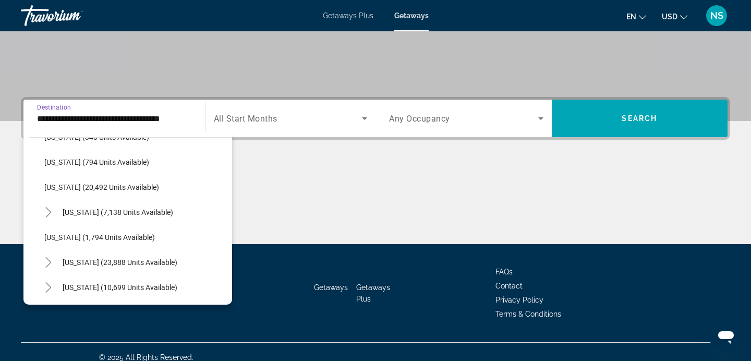
scroll to position [797, 0]
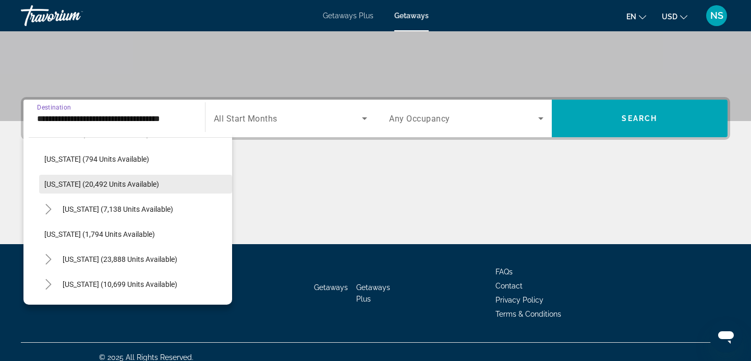
click at [104, 184] on span "Oregon (20,492 units available)" at bounding box center [101, 184] width 115 height 8
type input "**********"
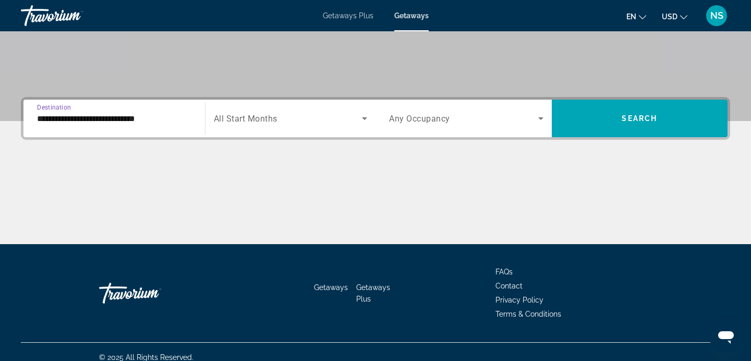
scroll to position [203, 0]
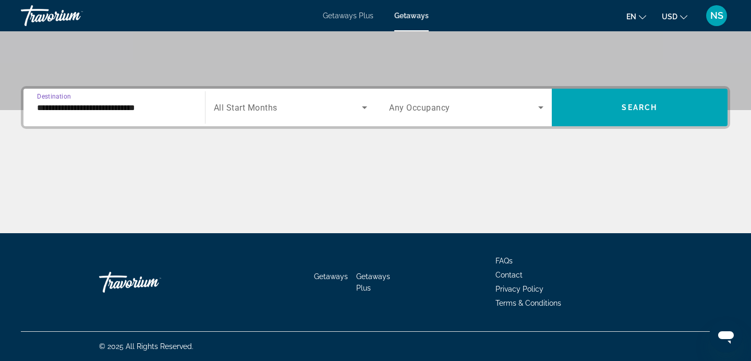
click at [283, 100] on div "Search widget" at bounding box center [291, 107] width 154 height 29
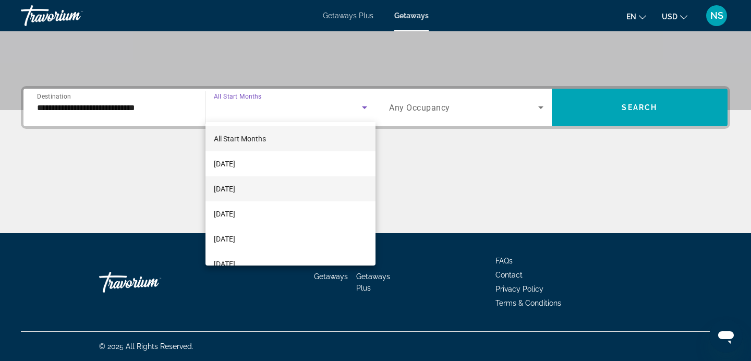
click at [271, 192] on mat-option "[DATE]" at bounding box center [290, 188] width 171 height 25
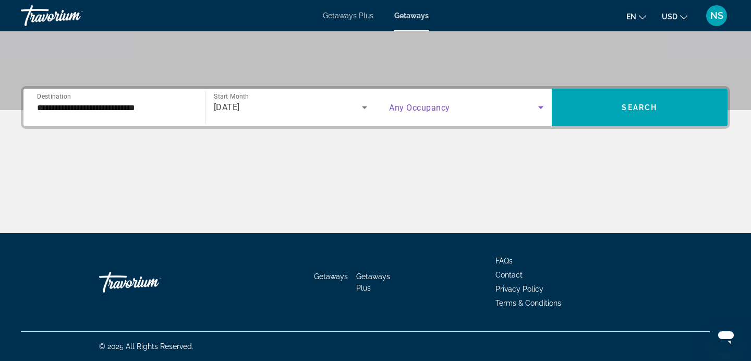
click at [496, 108] on span "Search widget" at bounding box center [463, 107] width 149 height 13
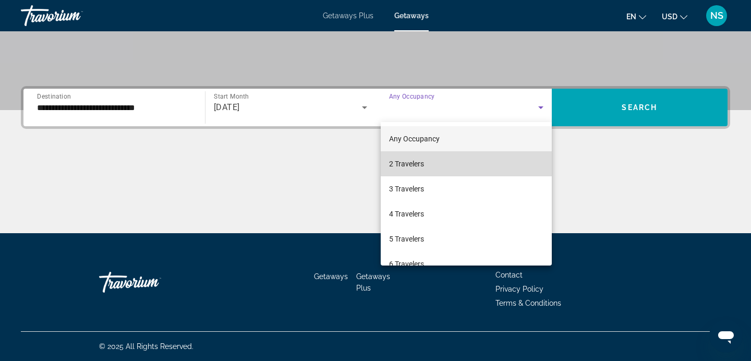
click at [470, 160] on mat-option "2 Travelers" at bounding box center [466, 163] width 171 height 25
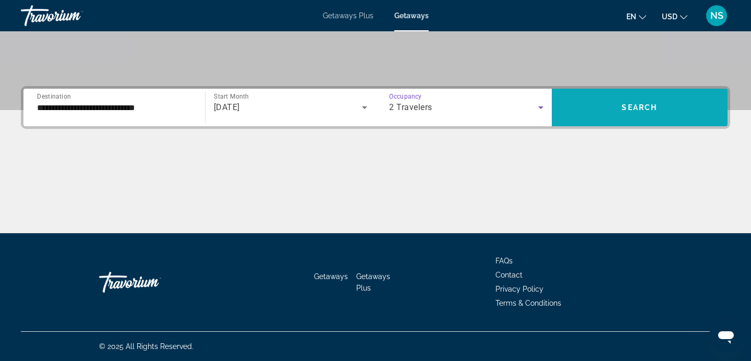
click at [637, 96] on span "Search widget" at bounding box center [640, 107] width 176 height 25
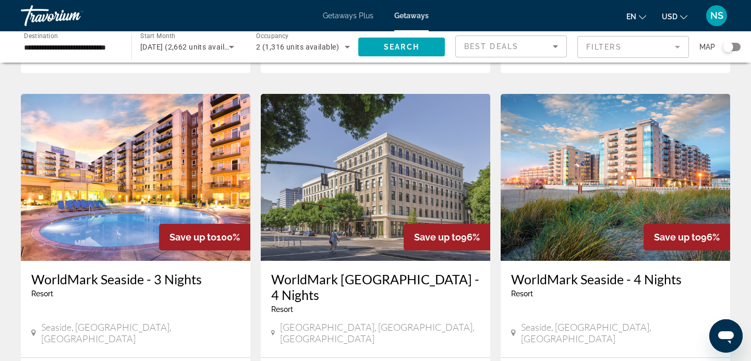
scroll to position [767, 0]
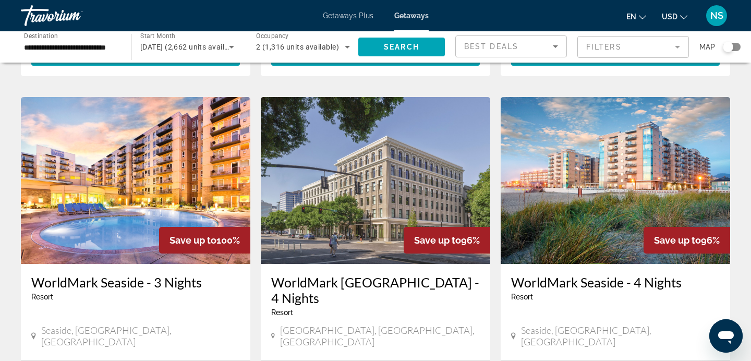
click at [169, 186] on img "Main content" at bounding box center [135, 180] width 229 height 167
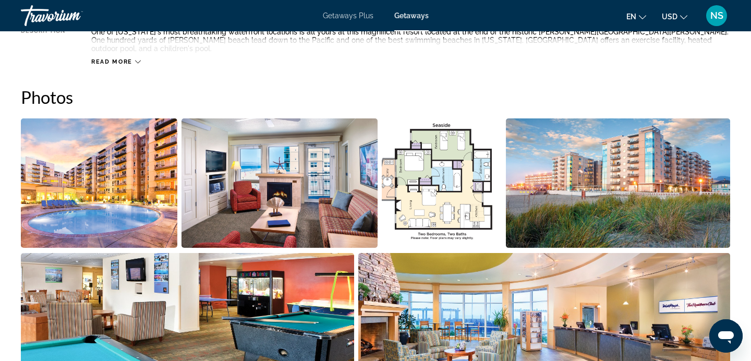
scroll to position [441, 0]
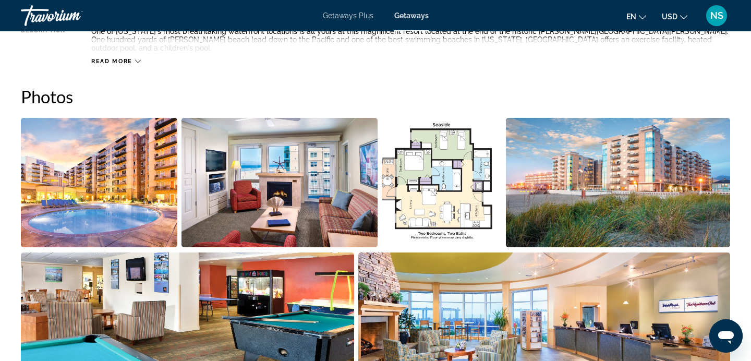
click at [65, 162] on img "Open full-screen image slider" at bounding box center [99, 182] width 156 height 129
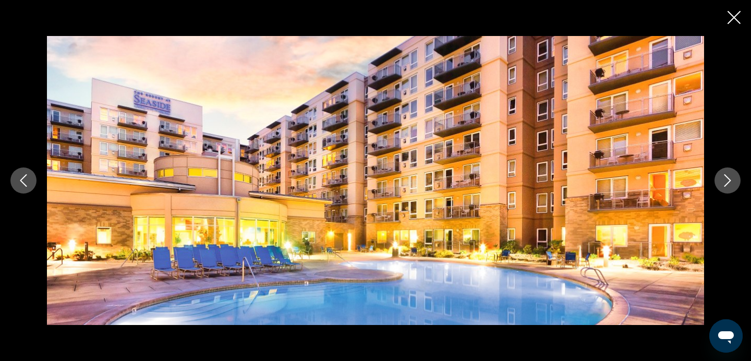
click at [728, 183] on icon "Next image" at bounding box center [727, 180] width 7 height 13
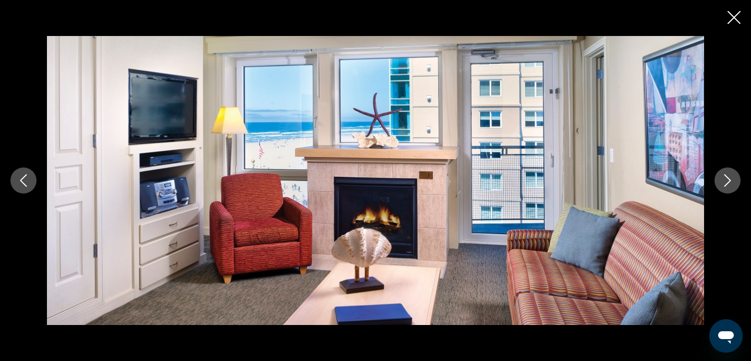
click at [728, 183] on icon "Next image" at bounding box center [727, 180] width 7 height 13
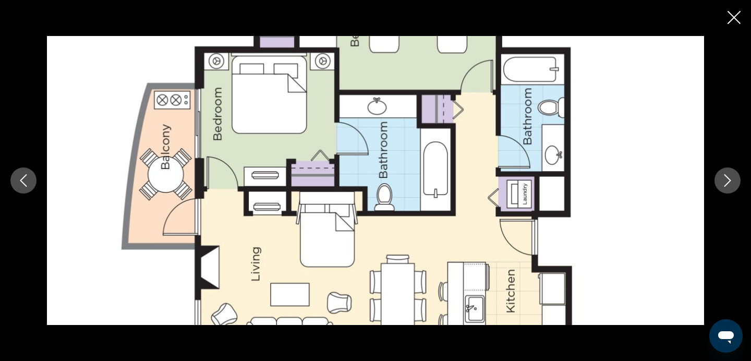
click at [728, 183] on icon "Next image" at bounding box center [727, 180] width 7 height 13
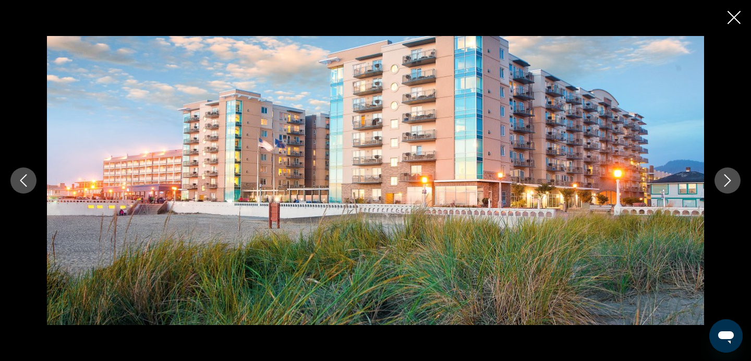
click at [728, 183] on icon "Next image" at bounding box center [727, 180] width 7 height 13
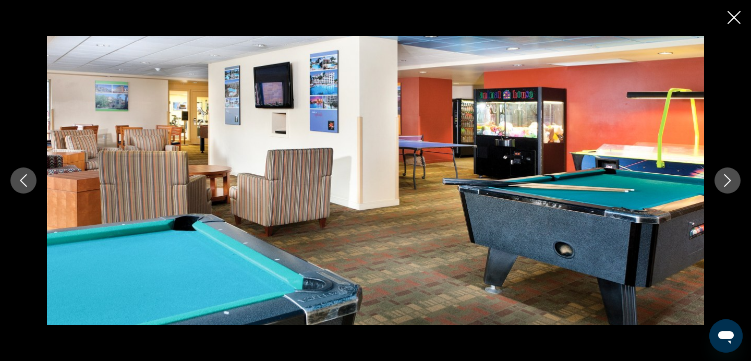
click at [728, 183] on icon "Next image" at bounding box center [727, 180] width 7 height 13
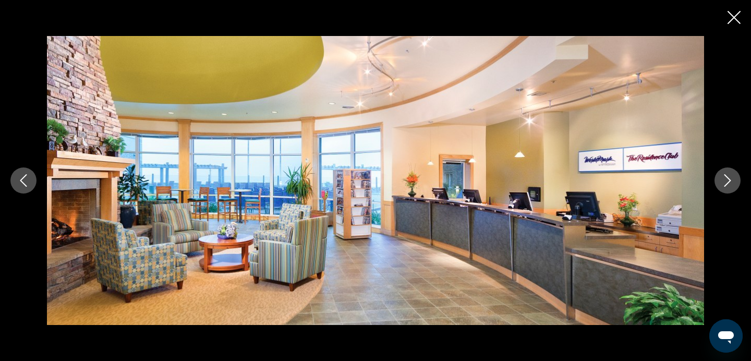
click at [728, 183] on icon "Next image" at bounding box center [727, 180] width 7 height 13
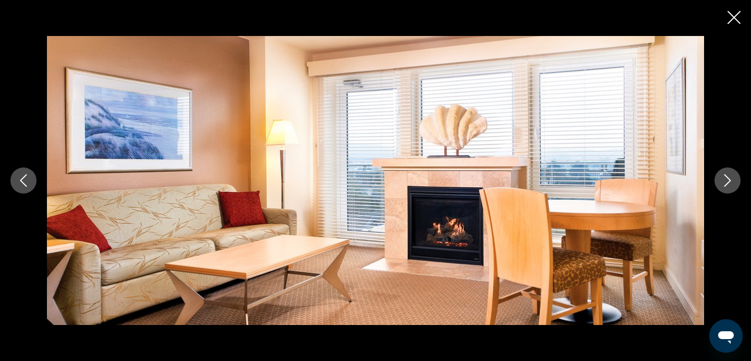
click at [728, 183] on icon "Next image" at bounding box center [727, 180] width 7 height 13
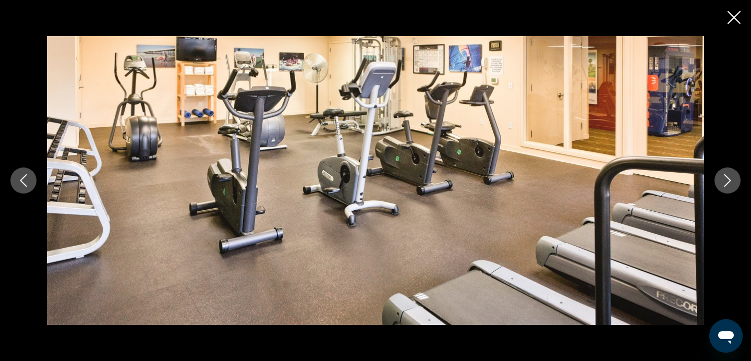
click at [728, 183] on icon "Next image" at bounding box center [727, 180] width 7 height 13
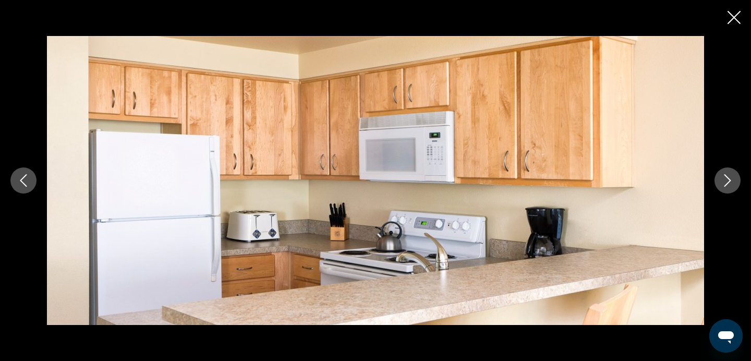
click at [728, 183] on icon "Next image" at bounding box center [727, 180] width 7 height 13
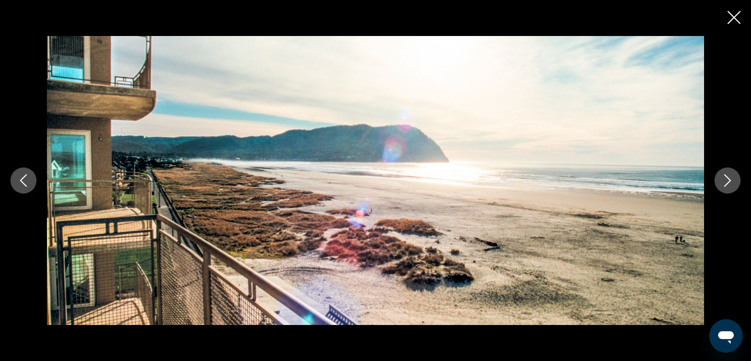
click at [728, 183] on icon "Next image" at bounding box center [727, 180] width 7 height 13
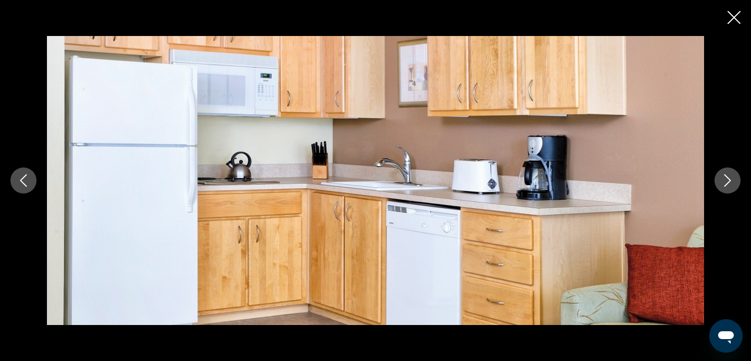
click at [728, 183] on icon "Next image" at bounding box center [727, 180] width 7 height 13
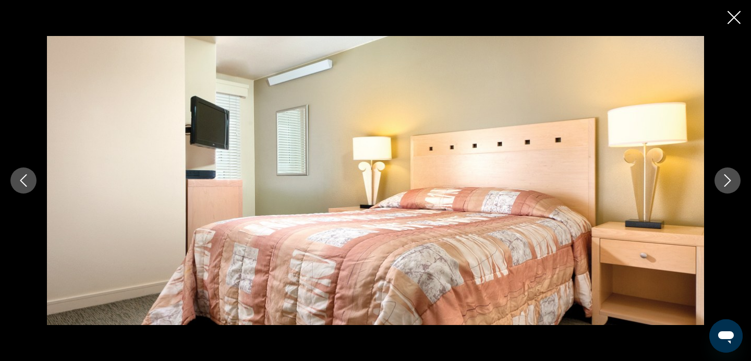
click at [728, 183] on icon "Next image" at bounding box center [727, 180] width 7 height 13
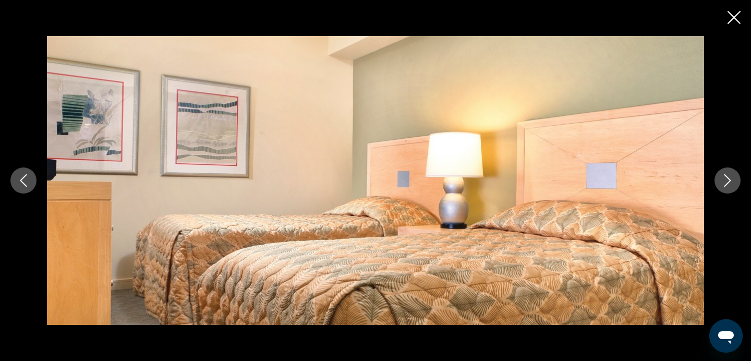
click at [728, 183] on icon "Next image" at bounding box center [727, 180] width 7 height 13
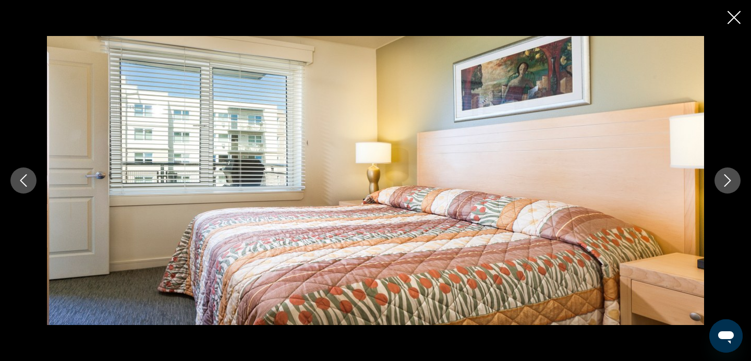
click at [728, 183] on icon "Next image" at bounding box center [727, 180] width 7 height 13
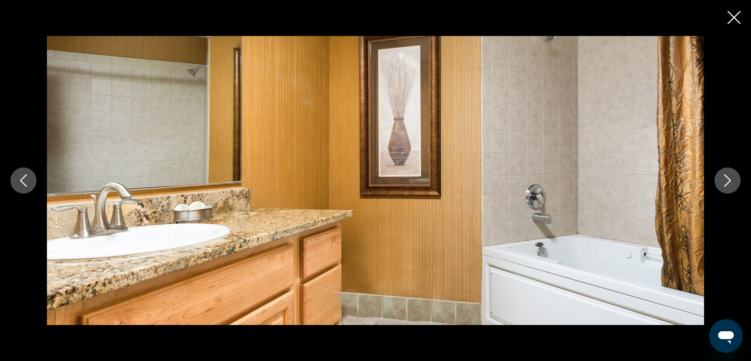
click at [731, 20] on icon "Close slideshow" at bounding box center [733, 17] width 13 height 13
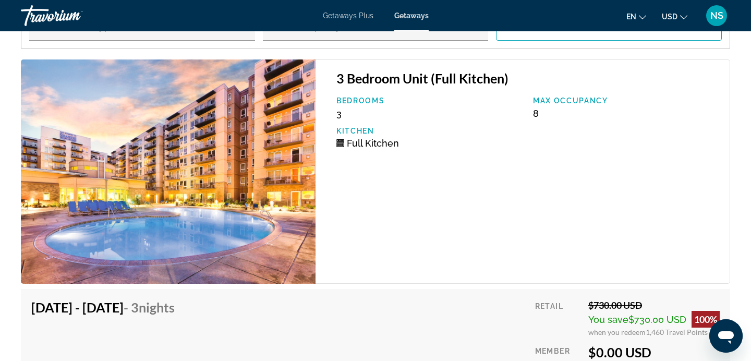
scroll to position [2116, 0]
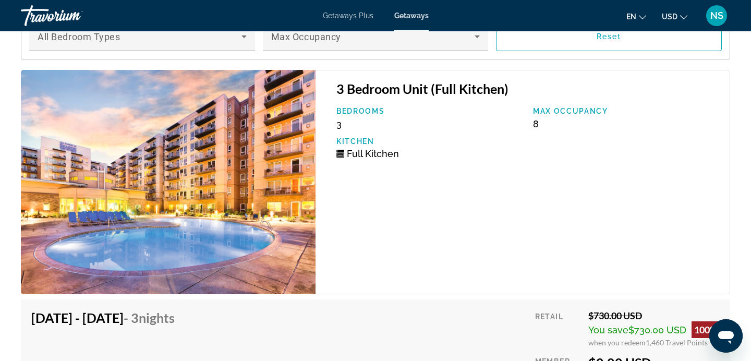
click at [225, 162] on img "Main content" at bounding box center [168, 182] width 295 height 224
click at [266, 189] on img "Main content" at bounding box center [168, 182] width 295 height 224
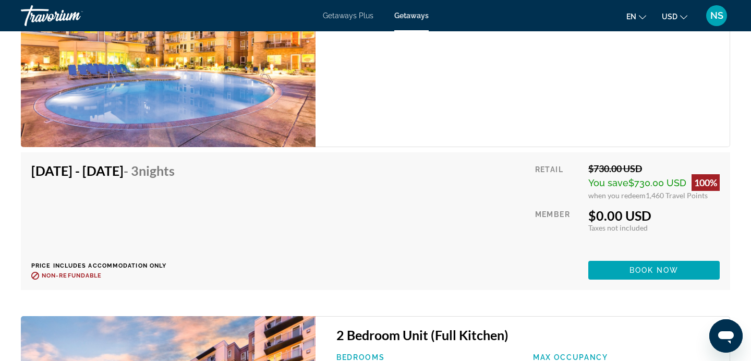
scroll to position [2262, 0]
click at [619, 261] on span "Main content" at bounding box center [653, 270] width 131 height 25
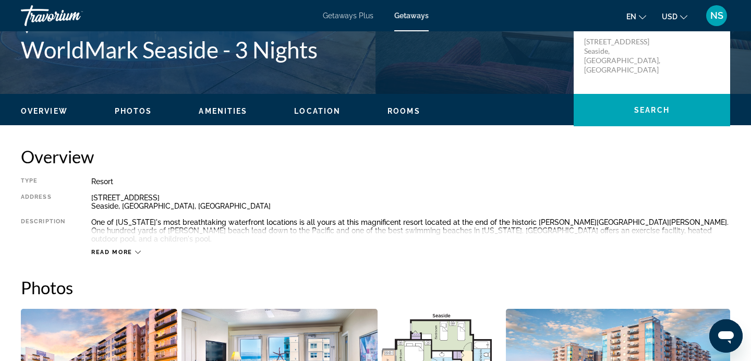
scroll to position [251, 0]
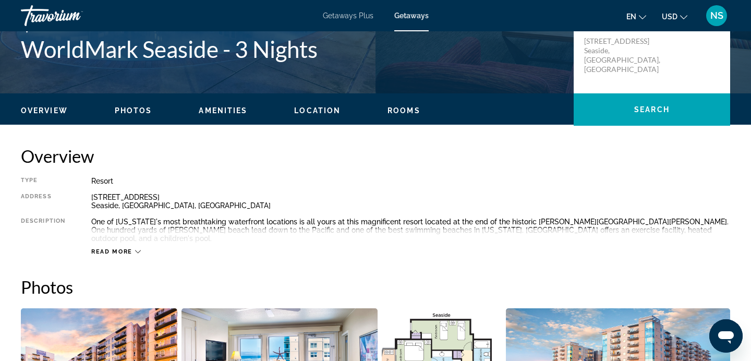
click at [123, 107] on span "Photos" at bounding box center [134, 110] width 38 height 8
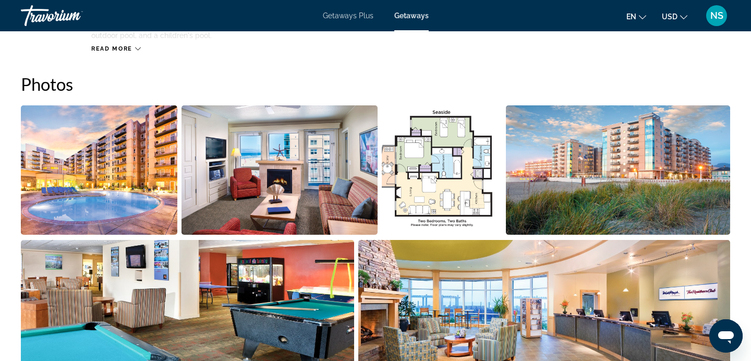
scroll to position [456, 0]
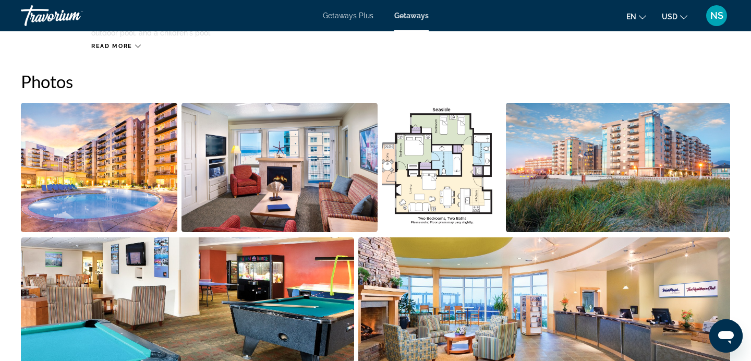
click at [98, 144] on img "Open full-screen image slider" at bounding box center [99, 167] width 156 height 129
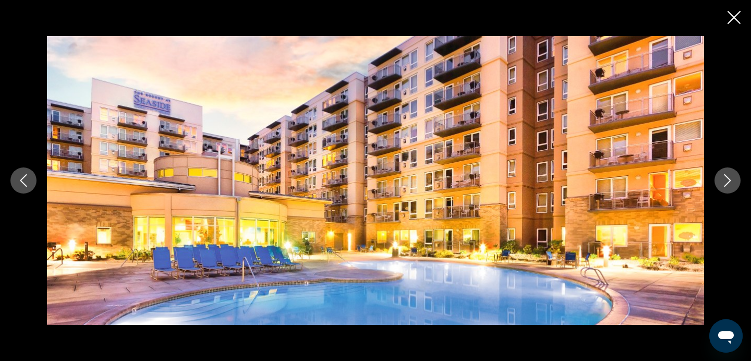
scroll to position [524, 0]
click at [722, 181] on icon "Next image" at bounding box center [727, 180] width 13 height 13
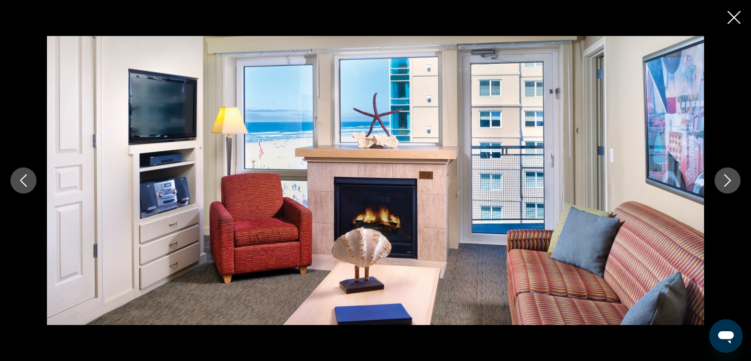
click at [732, 179] on icon "Next image" at bounding box center [727, 180] width 13 height 13
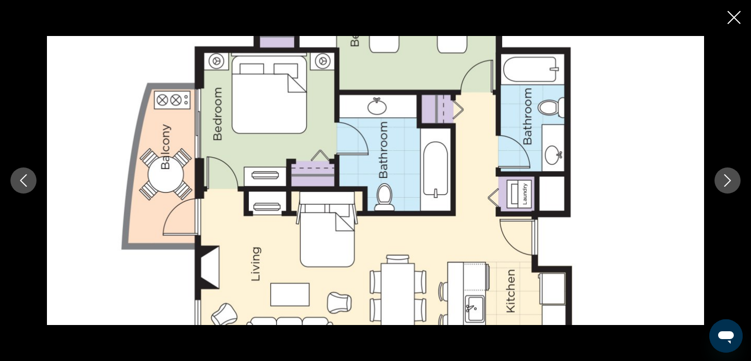
click at [732, 179] on icon "Next image" at bounding box center [727, 180] width 13 height 13
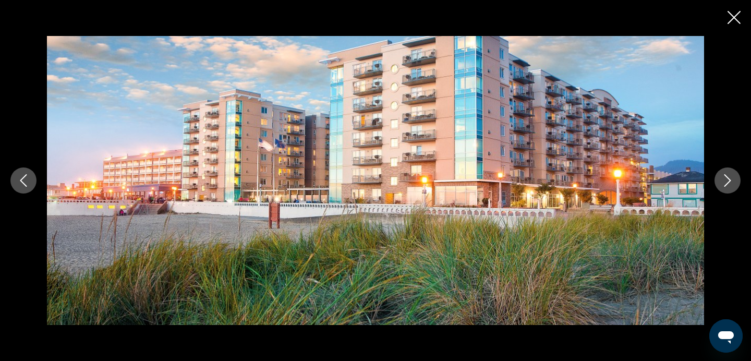
click at [732, 179] on icon "Next image" at bounding box center [727, 180] width 13 height 13
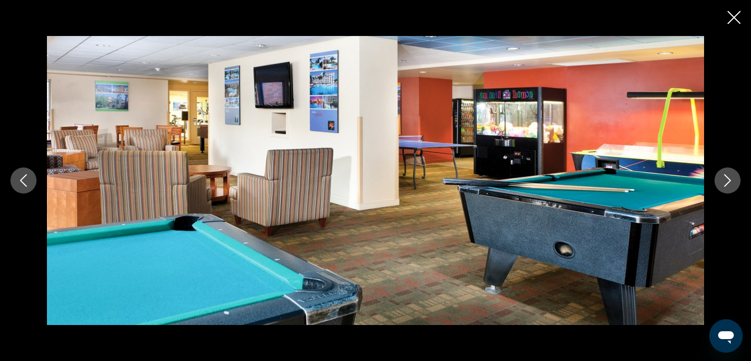
click at [732, 179] on icon "Next image" at bounding box center [727, 180] width 13 height 13
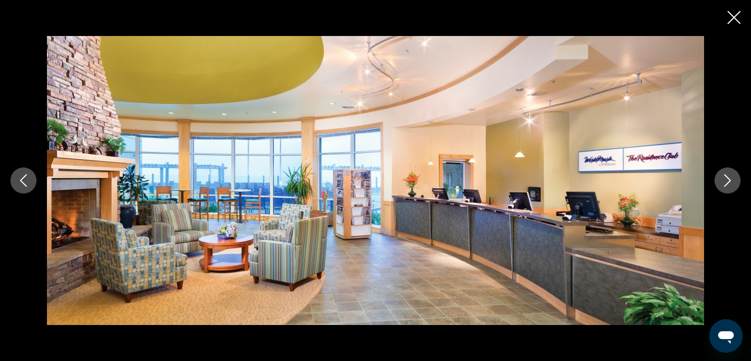
click at [732, 178] on icon "Next image" at bounding box center [727, 180] width 13 height 13
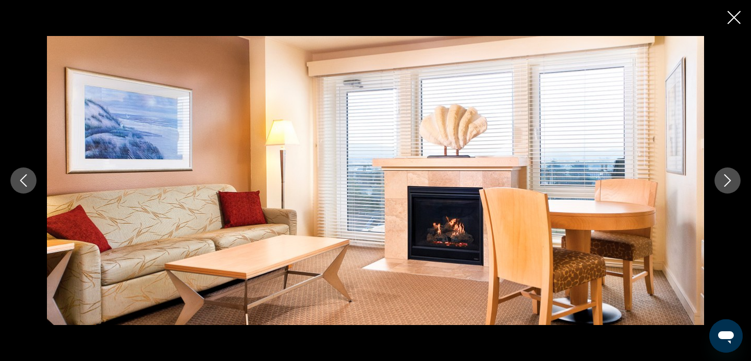
click at [732, 179] on icon "Next image" at bounding box center [727, 180] width 13 height 13
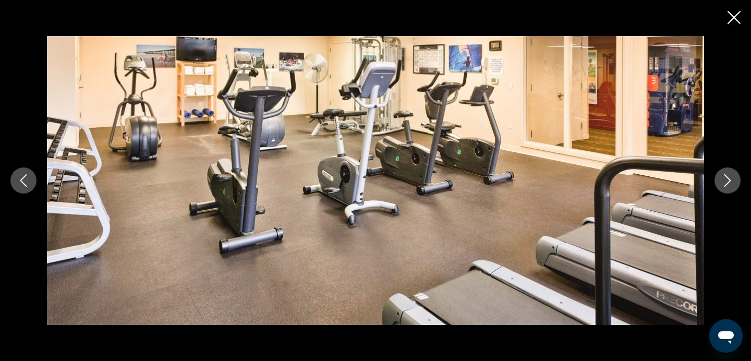
click at [732, 179] on icon "Next image" at bounding box center [727, 180] width 13 height 13
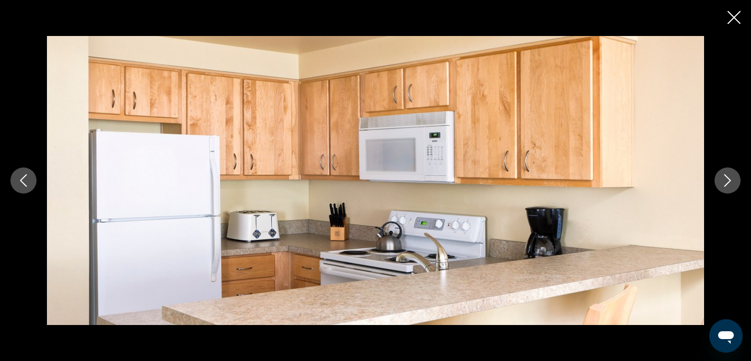
click at [732, 179] on icon "Next image" at bounding box center [727, 180] width 13 height 13
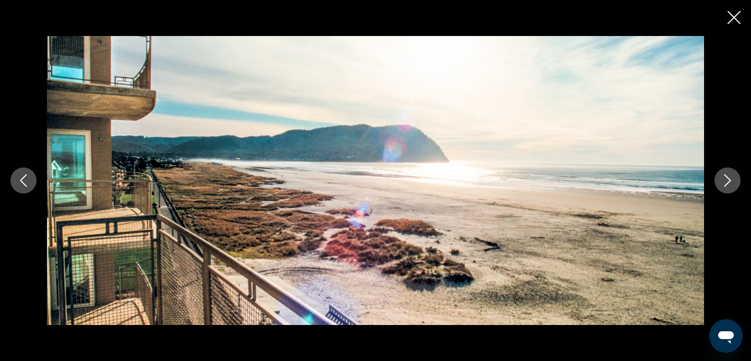
click at [732, 180] on icon "Next image" at bounding box center [727, 180] width 13 height 13
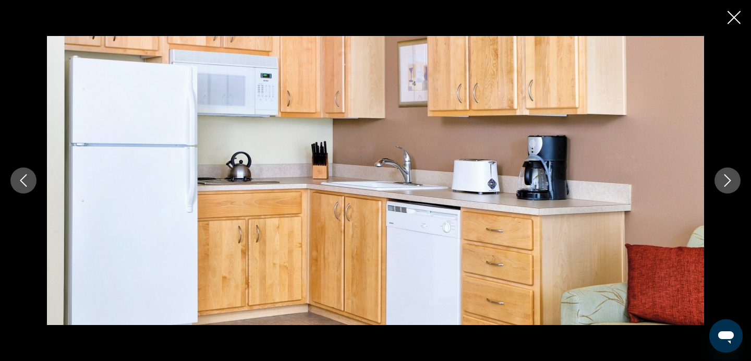
click at [28, 185] on icon "Previous image" at bounding box center [23, 180] width 13 height 13
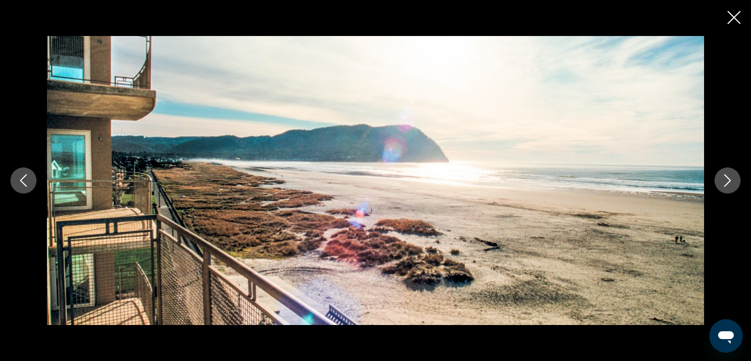
click at [724, 179] on icon "Next image" at bounding box center [727, 180] width 13 height 13
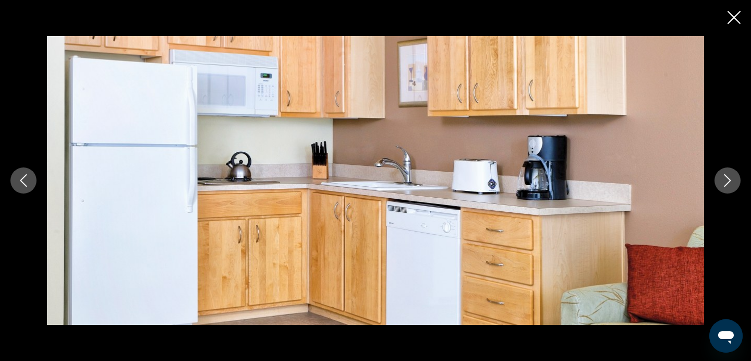
click at [724, 179] on icon "Next image" at bounding box center [727, 180] width 13 height 13
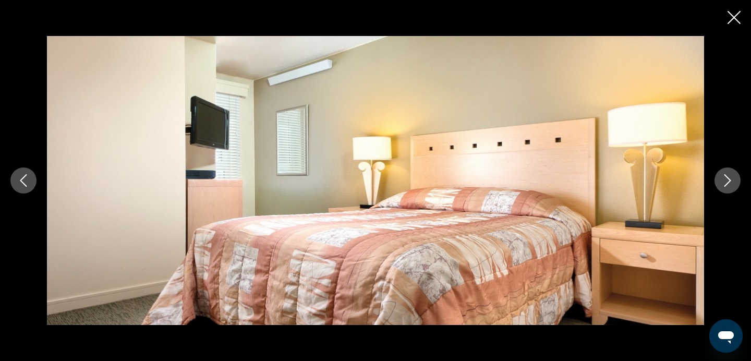
click at [724, 179] on icon "Next image" at bounding box center [727, 180] width 13 height 13
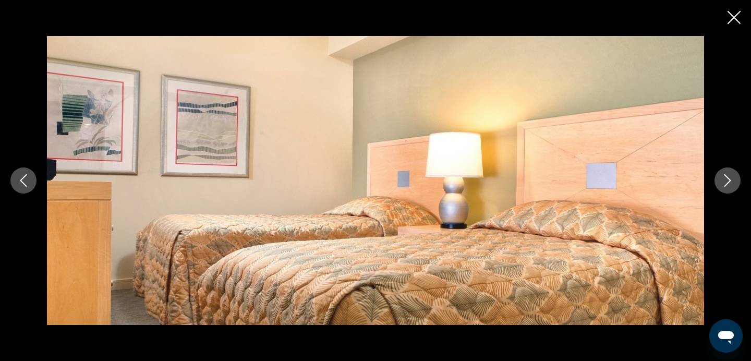
click at [724, 179] on icon "Next image" at bounding box center [727, 180] width 13 height 13
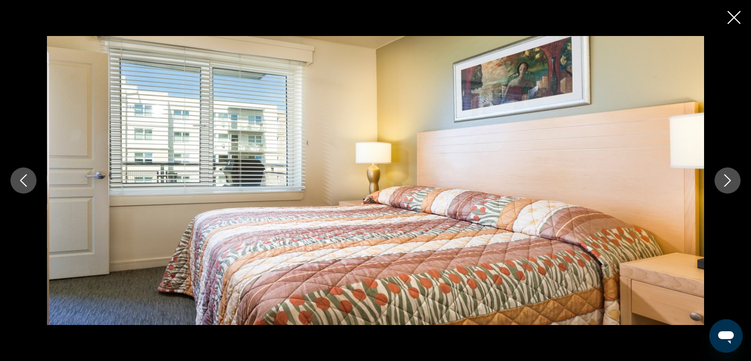
click at [20, 178] on icon "Previous image" at bounding box center [23, 180] width 13 height 13
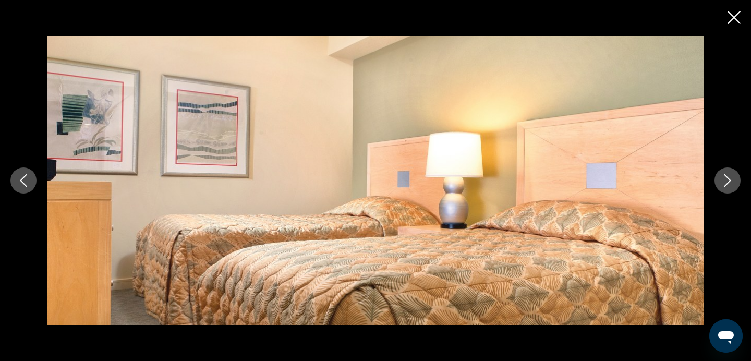
click at [731, 181] on icon "Next image" at bounding box center [727, 180] width 13 height 13
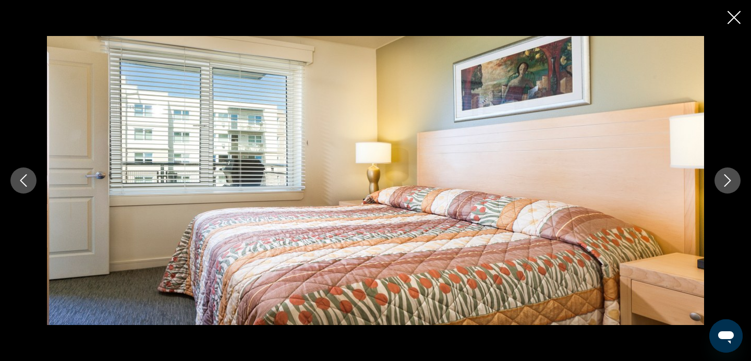
click at [731, 181] on icon "Next image" at bounding box center [727, 180] width 13 height 13
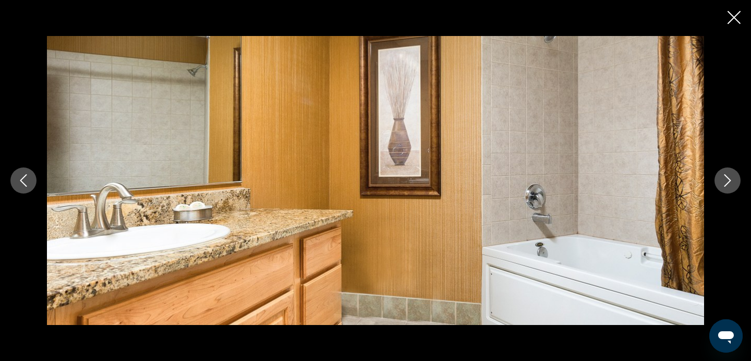
click at [731, 181] on icon "Next image" at bounding box center [727, 180] width 13 height 13
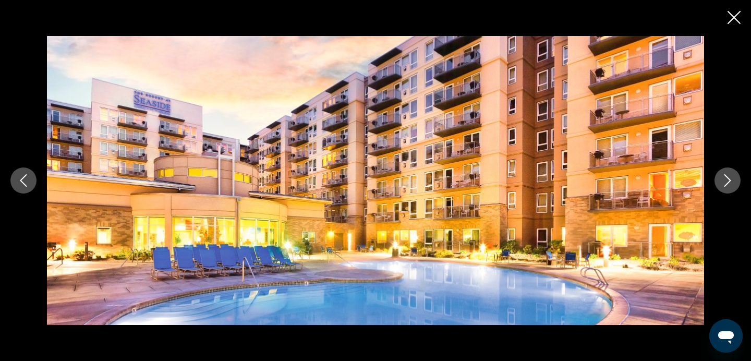
click at [731, 181] on icon "Next image" at bounding box center [727, 180] width 13 height 13
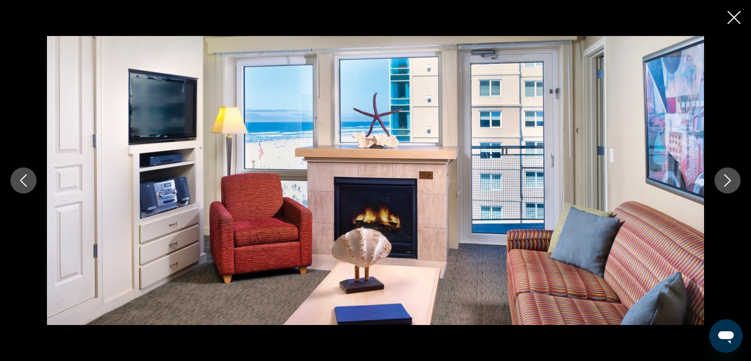
click at [731, 181] on icon "Next image" at bounding box center [727, 180] width 13 height 13
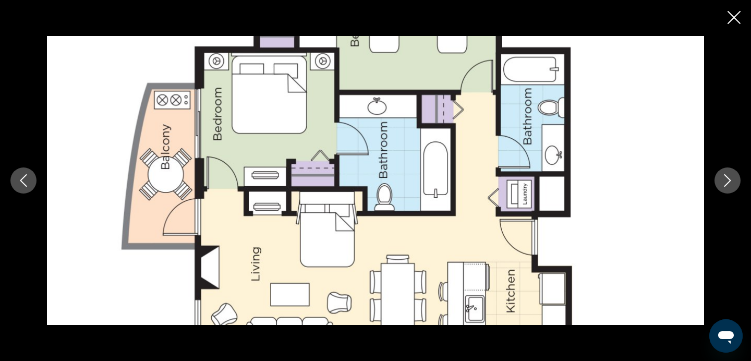
scroll to position [519, 0]
click at [390, 180] on img "Main content" at bounding box center [375, 180] width 657 height 289
click at [736, 17] on icon "Close slideshow" at bounding box center [733, 17] width 13 height 13
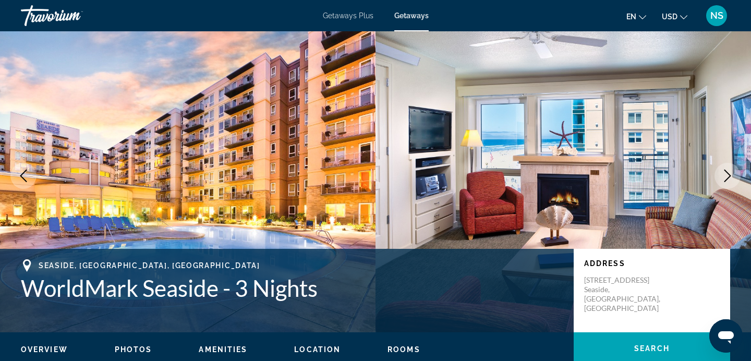
scroll to position [13, 0]
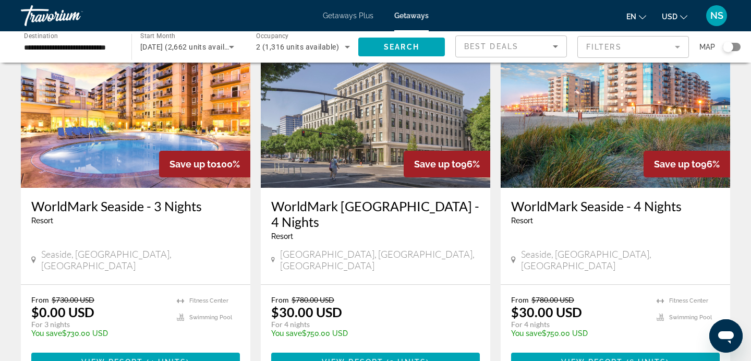
scroll to position [843, 0]
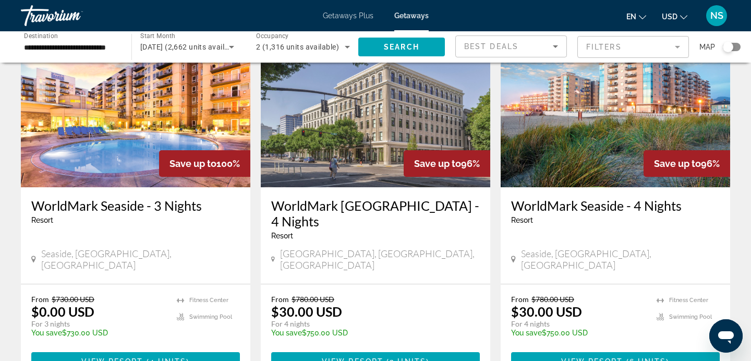
click at [564, 99] on img "Main content" at bounding box center [615, 103] width 229 height 167
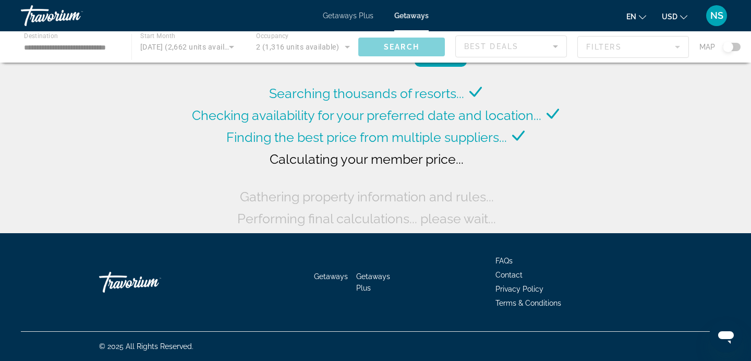
click at [64, 50] on div "Main content" at bounding box center [375, 46] width 751 height 31
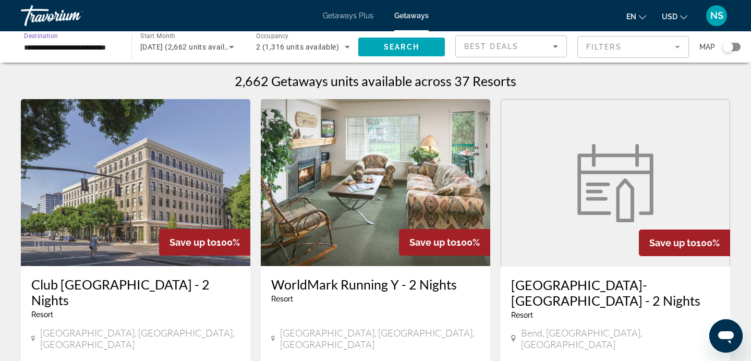
click at [70, 41] on input "**********" at bounding box center [71, 47] width 94 height 13
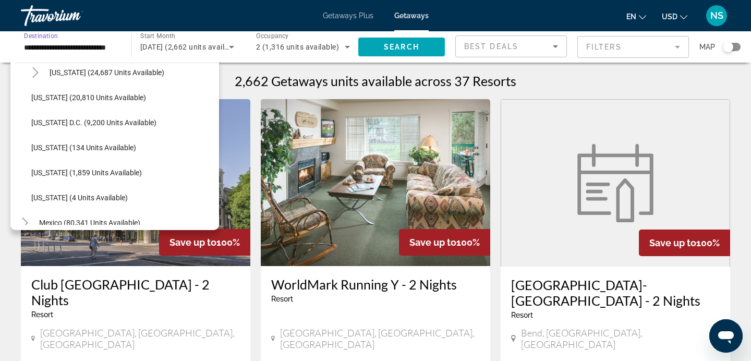
scroll to position [1041, 0]
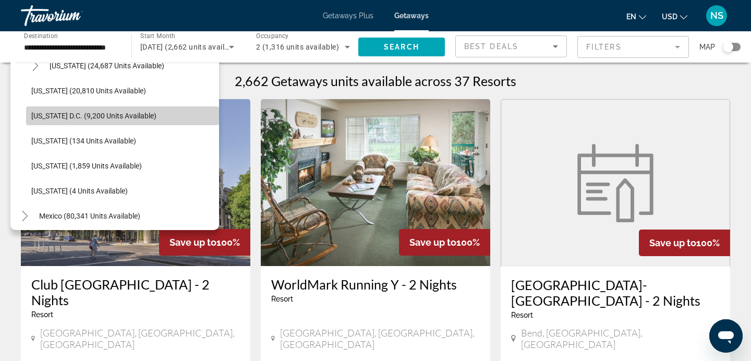
click at [130, 112] on span "Washington D.C. (9,200 units available)" at bounding box center [93, 116] width 125 height 8
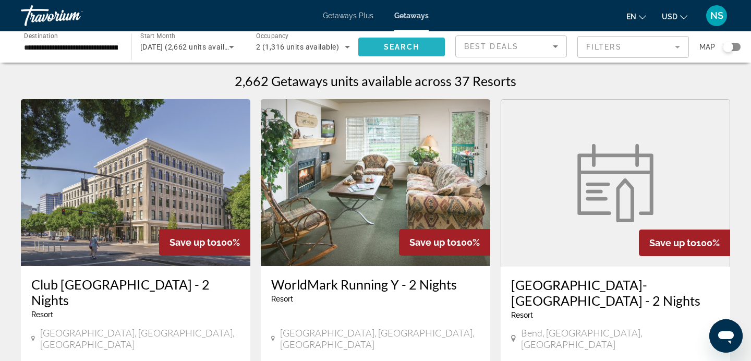
click at [385, 46] on span "Search" at bounding box center [401, 47] width 35 height 8
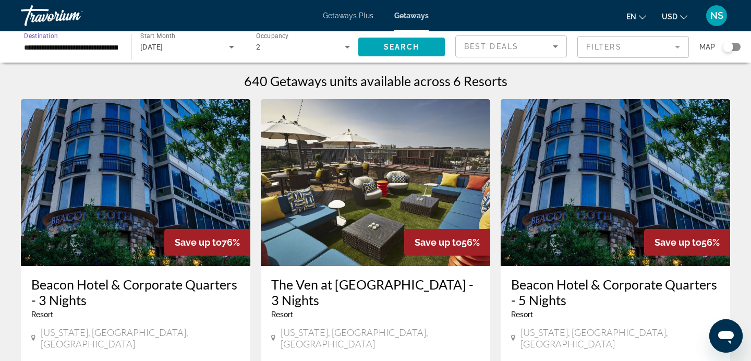
click at [80, 44] on input "**********" at bounding box center [71, 47] width 94 height 13
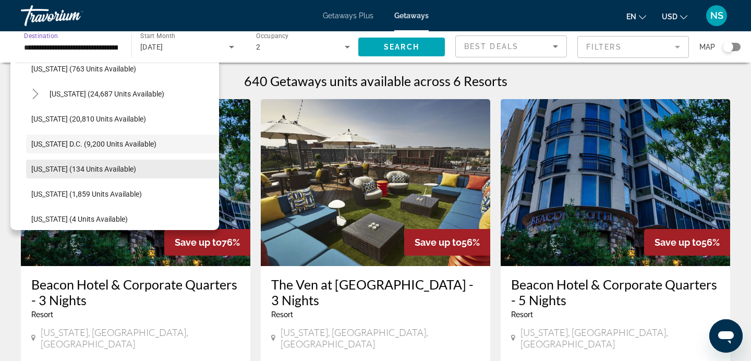
scroll to position [1033, 0]
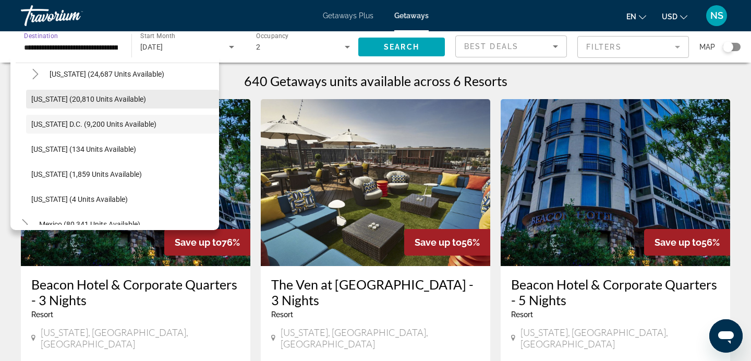
click at [93, 99] on span "Washington (20,810 units available)" at bounding box center [88, 99] width 115 height 8
type input "**********"
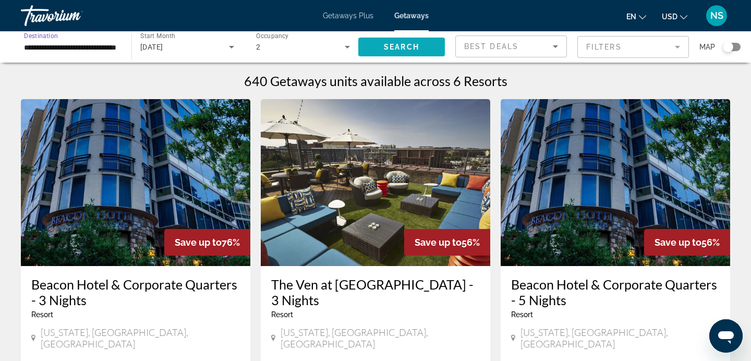
click at [380, 51] on span "Search widget" at bounding box center [401, 46] width 87 height 25
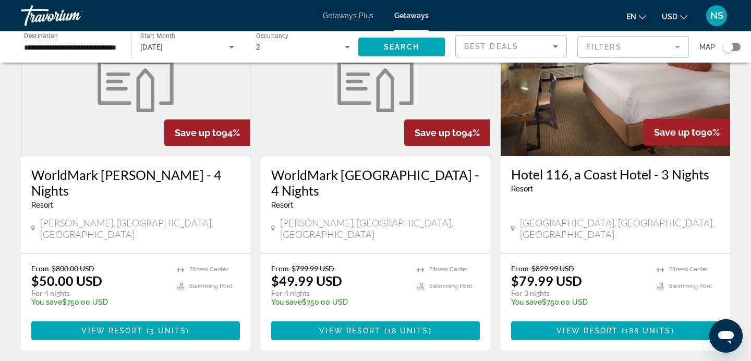
scroll to position [1258, 0]
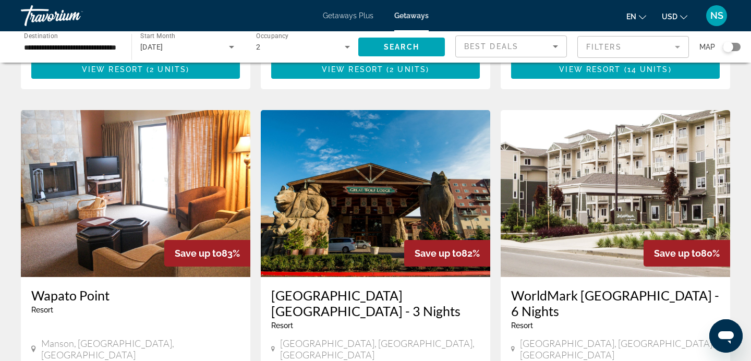
scroll to position [1137, 0]
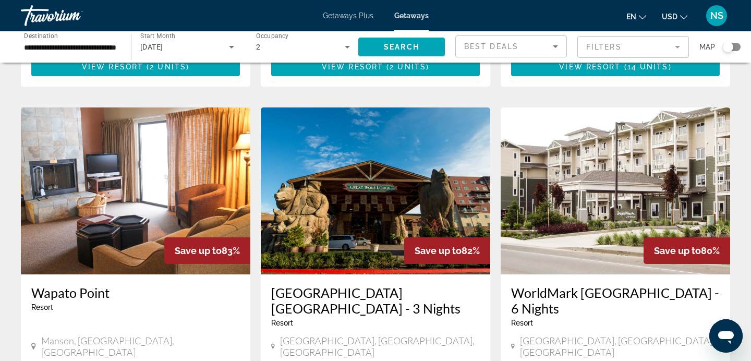
click at [356, 144] on img "Main content" at bounding box center [375, 190] width 229 height 167
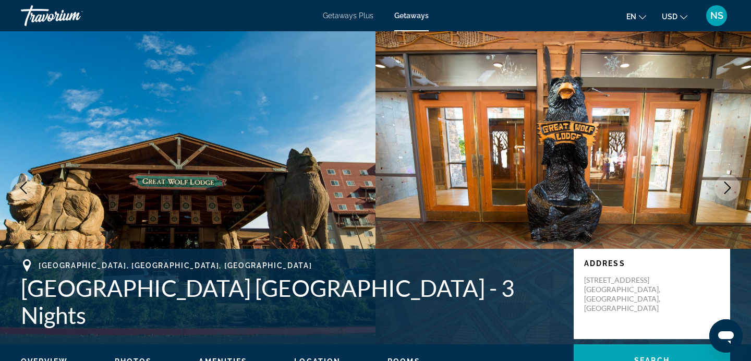
click at [730, 185] on icon "Next image" at bounding box center [727, 187] width 13 height 13
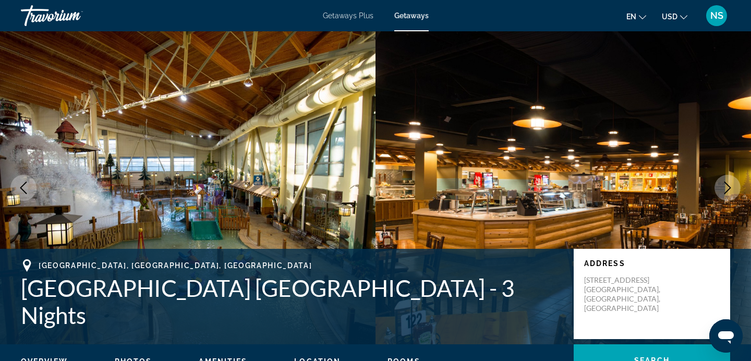
click at [730, 185] on icon "Next image" at bounding box center [727, 187] width 13 height 13
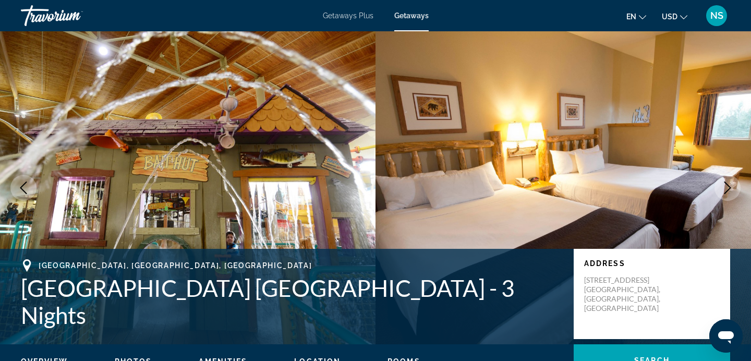
click at [17, 188] on icon "Previous image" at bounding box center [23, 187] width 13 height 13
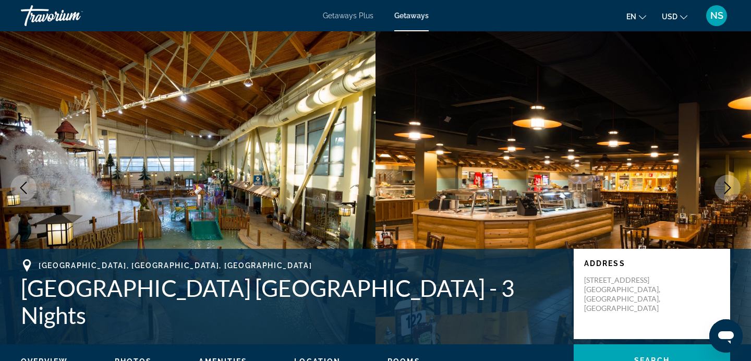
click at [725, 185] on icon "Next image" at bounding box center [727, 187] width 13 height 13
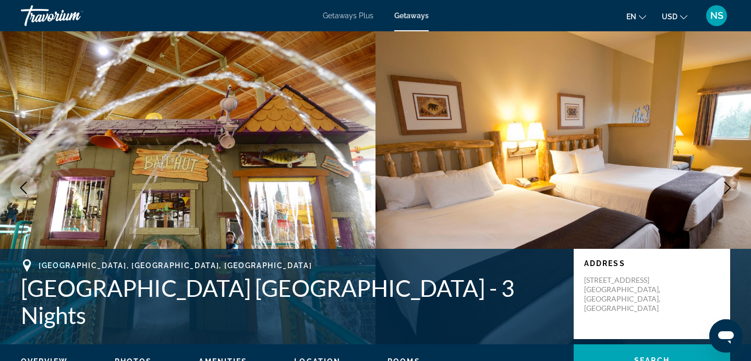
click at [725, 185] on icon "Next image" at bounding box center [727, 187] width 13 height 13
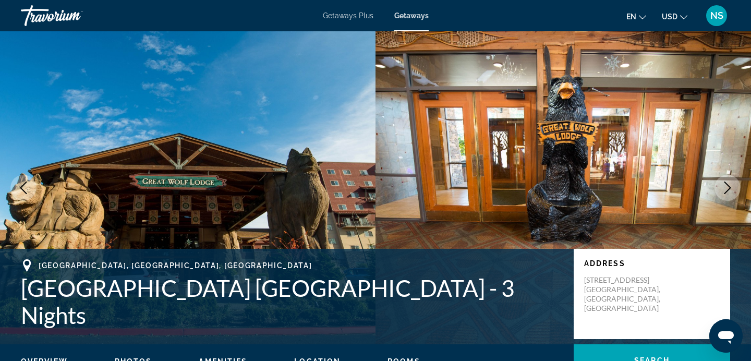
click at [725, 185] on icon "Next image" at bounding box center [727, 187] width 13 height 13
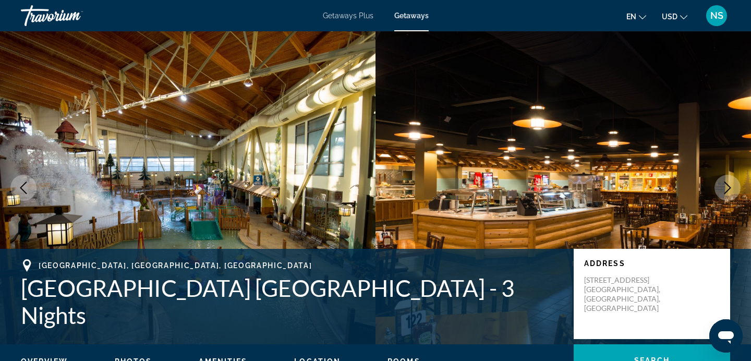
click at [725, 185] on icon "Next image" at bounding box center [727, 187] width 13 height 13
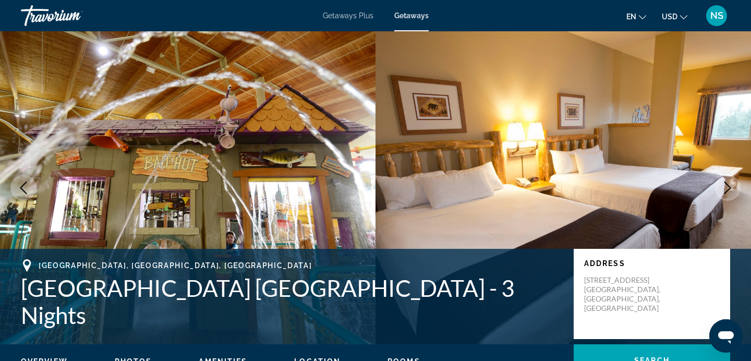
click at [725, 185] on icon "Next image" at bounding box center [727, 187] width 13 height 13
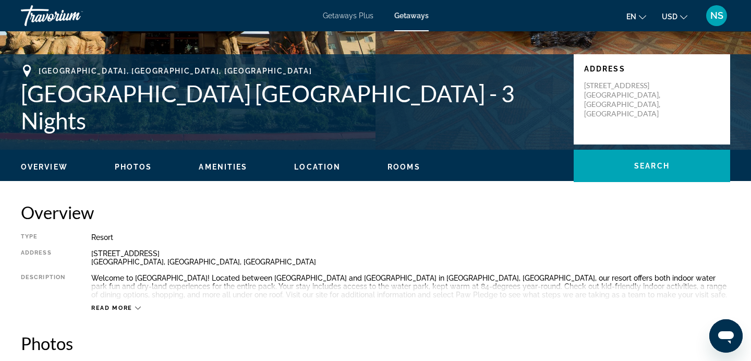
scroll to position [186, 0]
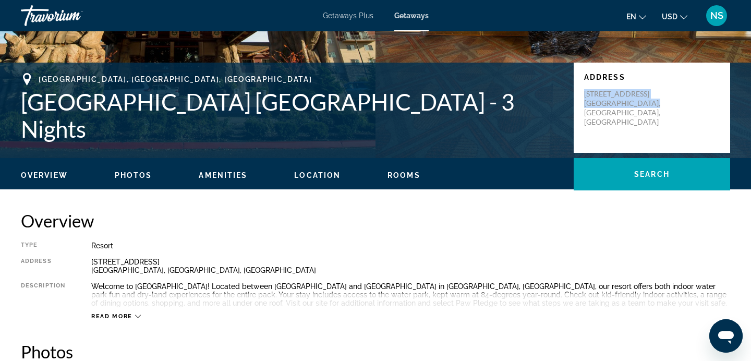
drag, startPoint x: 656, startPoint y: 119, endPoint x: 576, endPoint y: 100, distance: 82.1
click at [576, 100] on div "Address 20500 Old Hwy 99 SW Centralia, WA, USA" at bounding box center [652, 108] width 156 height 90
copy p "20500 Old Hwy 99 SW Centralia, WA, USA"
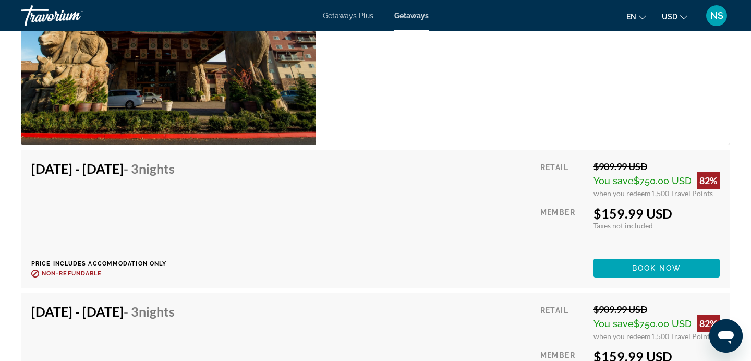
scroll to position [1656, 0]
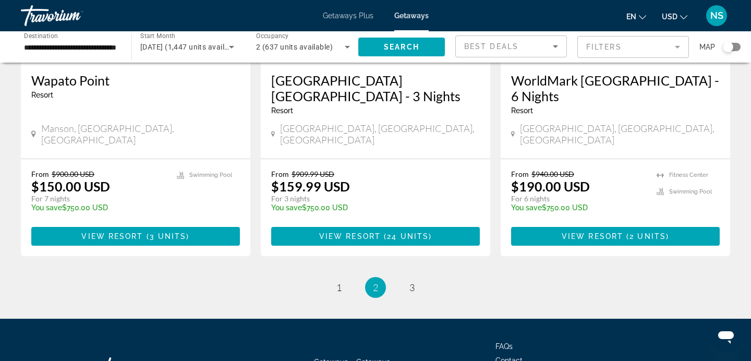
scroll to position [1357, 0]
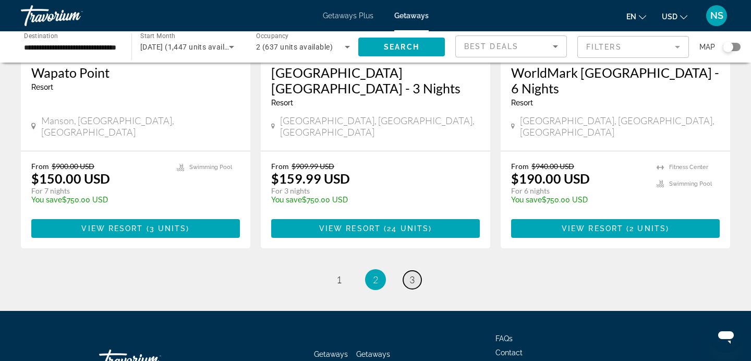
click at [410, 274] on span "3" at bounding box center [411, 279] width 5 height 11
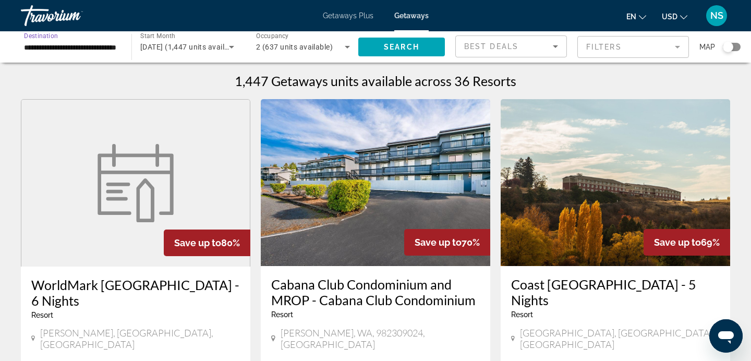
click at [108, 47] on input "**********" at bounding box center [71, 47] width 94 height 13
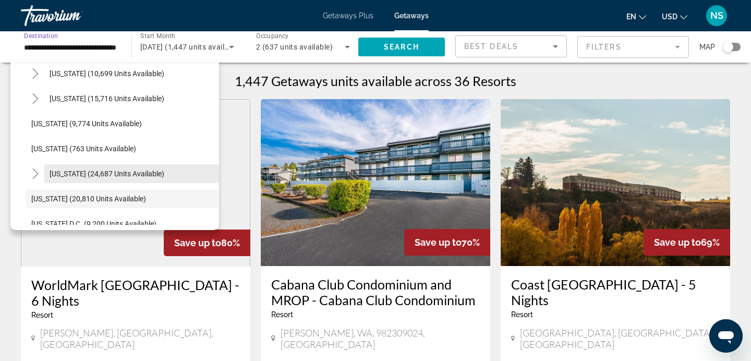
scroll to position [923, 0]
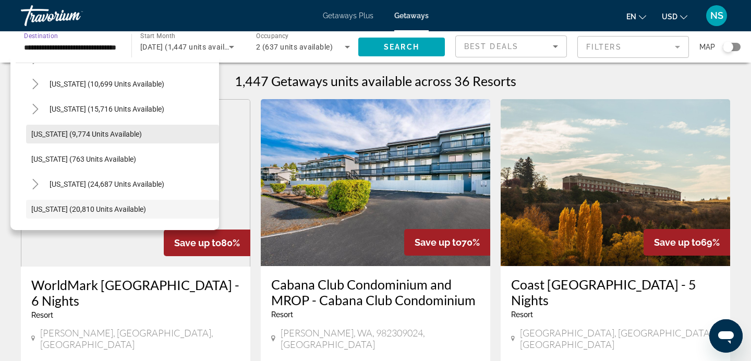
click at [100, 132] on span "Utah (9,774 units available)" at bounding box center [86, 134] width 111 height 8
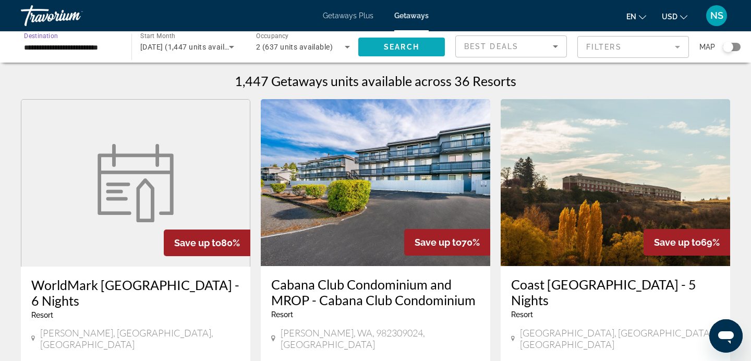
click at [386, 56] on span "Search widget" at bounding box center [401, 46] width 87 height 25
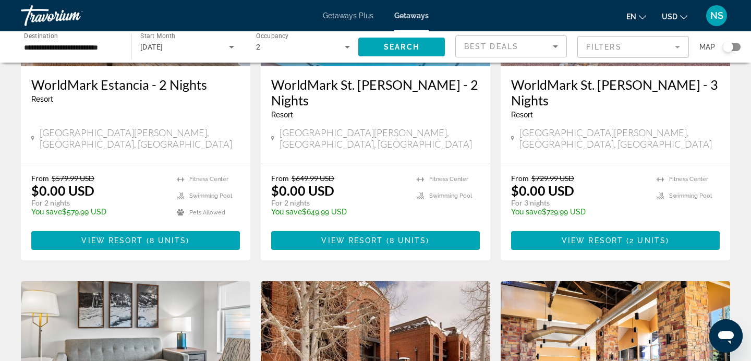
scroll to position [199, 0]
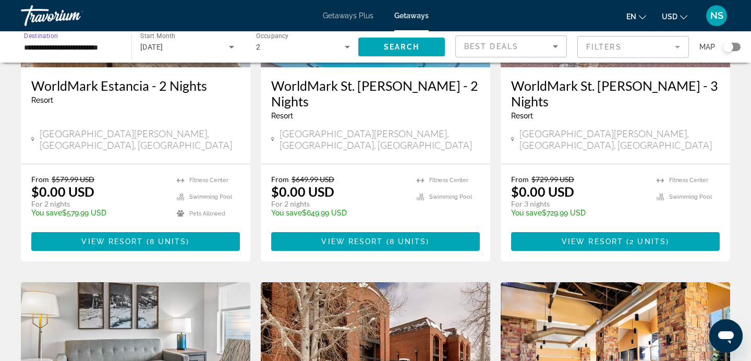
click at [70, 44] on input "**********" at bounding box center [71, 47] width 94 height 13
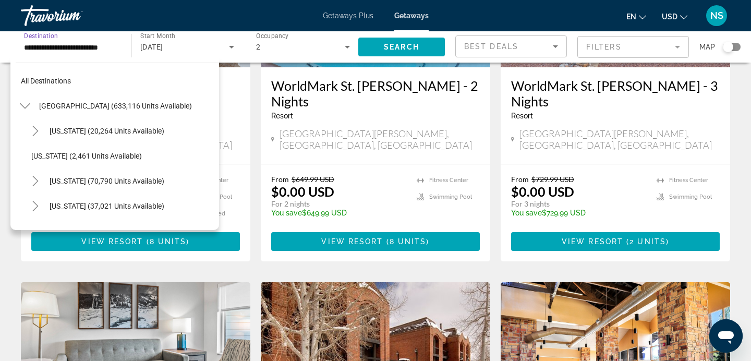
scroll to position [913, 0]
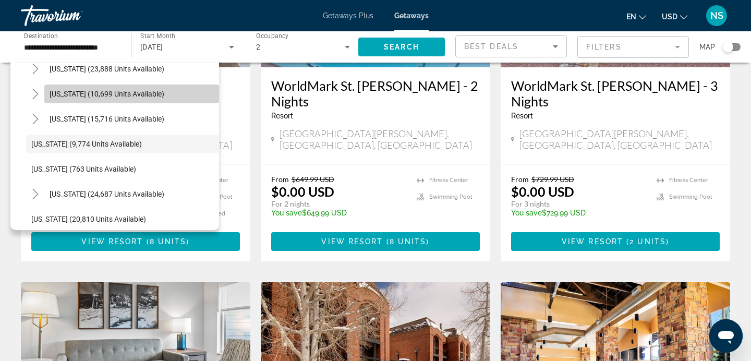
click at [115, 95] on span "Tennessee (10,699 units available)" at bounding box center [107, 94] width 115 height 8
type input "**********"
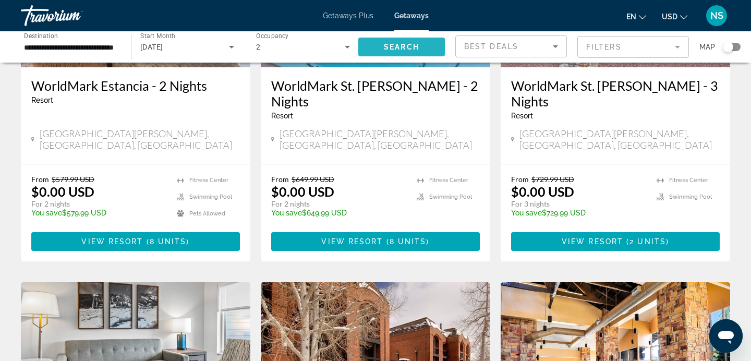
click at [386, 43] on span "Search" at bounding box center [401, 47] width 35 height 8
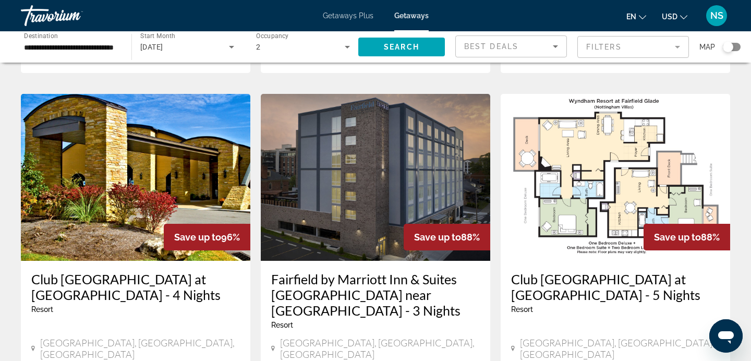
scroll to position [385, 0]
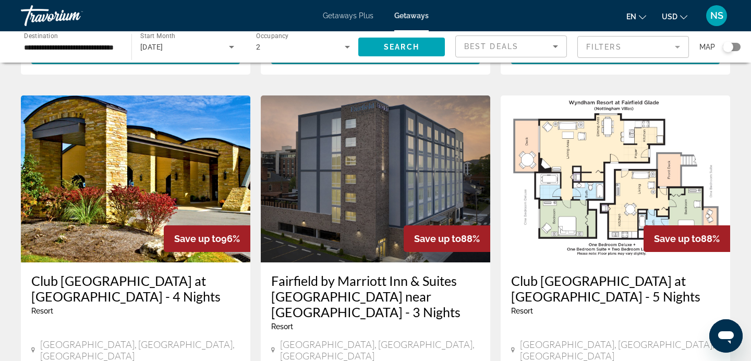
click at [369, 181] on img "Main content" at bounding box center [375, 178] width 229 height 167
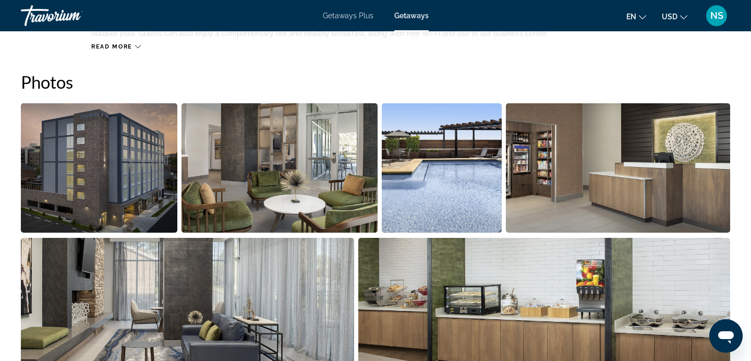
scroll to position [452, 0]
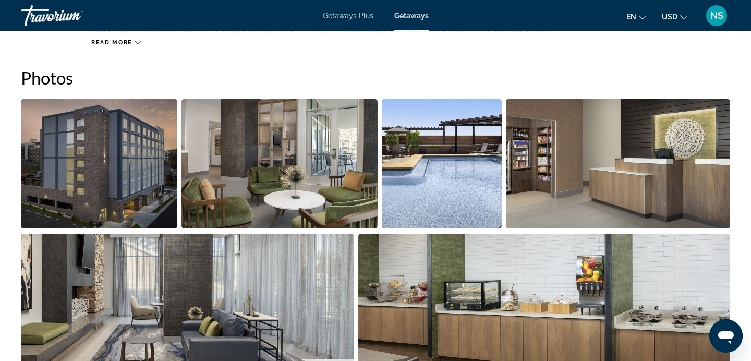
click at [104, 151] on img "Open full-screen image slider" at bounding box center [99, 163] width 156 height 129
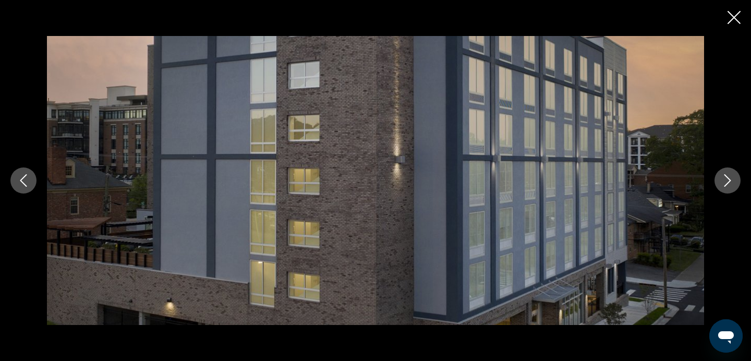
click at [721, 177] on button "Next image" at bounding box center [727, 180] width 26 height 26
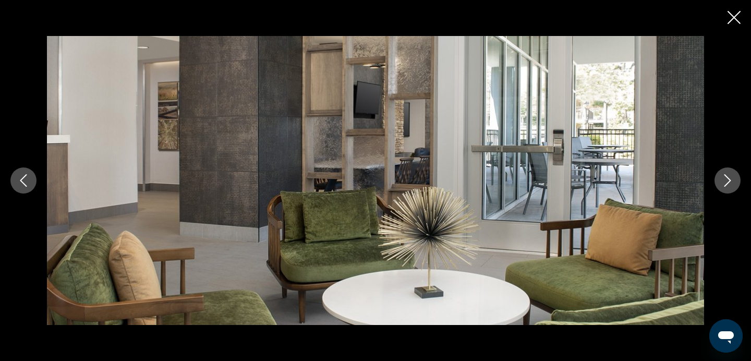
click at [721, 177] on button "Next image" at bounding box center [727, 180] width 26 height 26
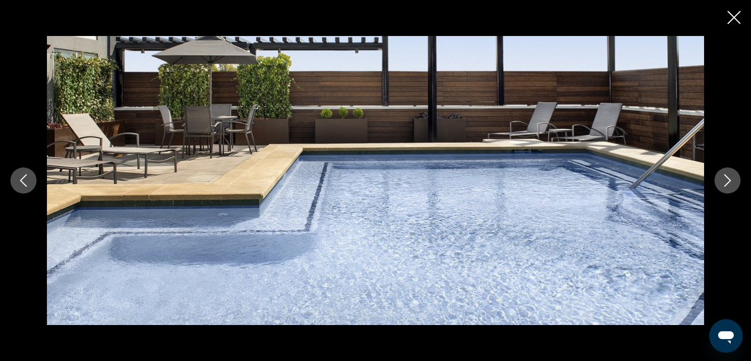
click at [721, 177] on button "Next image" at bounding box center [727, 180] width 26 height 26
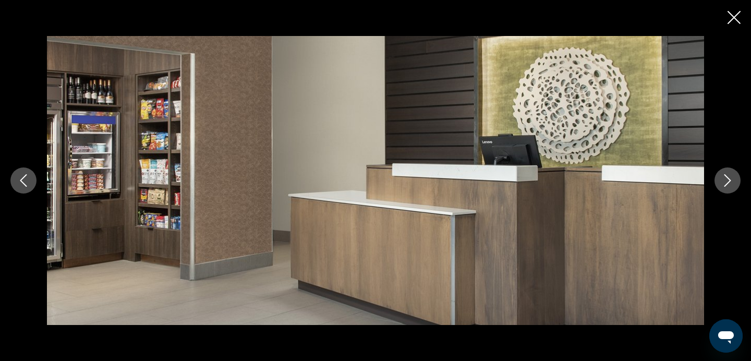
click at [721, 177] on button "Next image" at bounding box center [727, 180] width 26 height 26
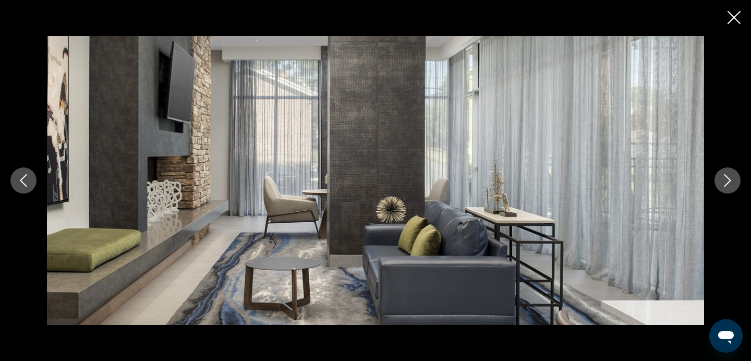
click at [721, 177] on button "Next image" at bounding box center [727, 180] width 26 height 26
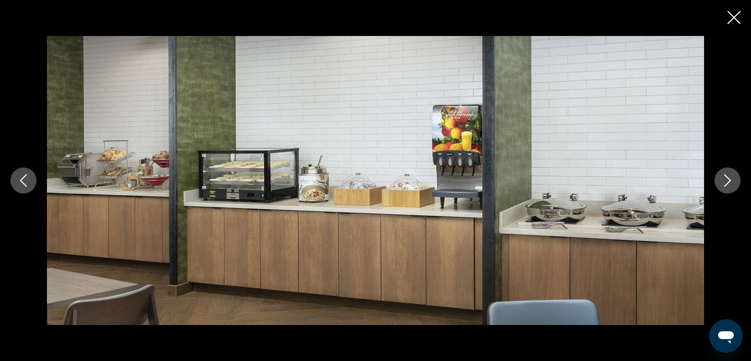
click at [721, 177] on button "Next image" at bounding box center [727, 180] width 26 height 26
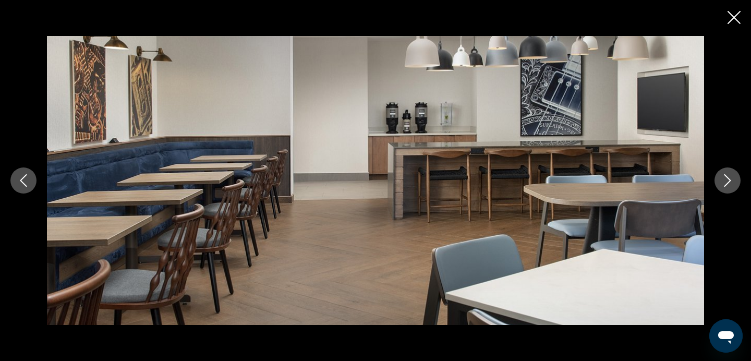
click at [721, 177] on button "Next image" at bounding box center [727, 180] width 26 height 26
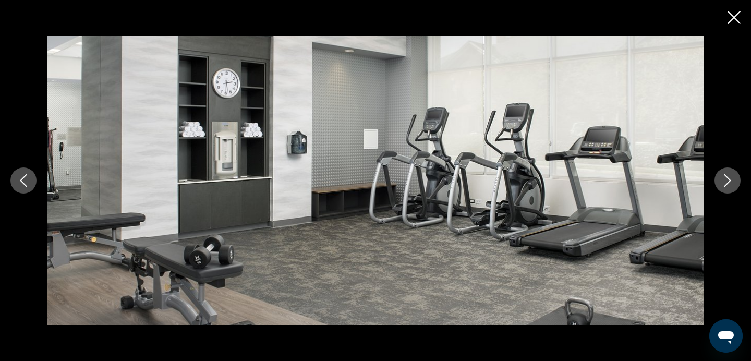
click at [721, 177] on button "Next image" at bounding box center [727, 180] width 26 height 26
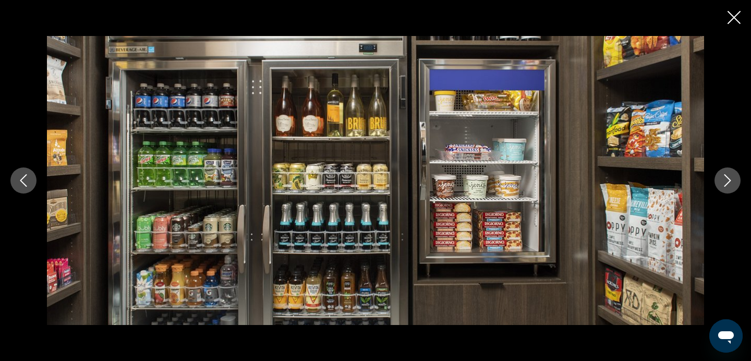
click at [721, 177] on button "Next image" at bounding box center [727, 180] width 26 height 26
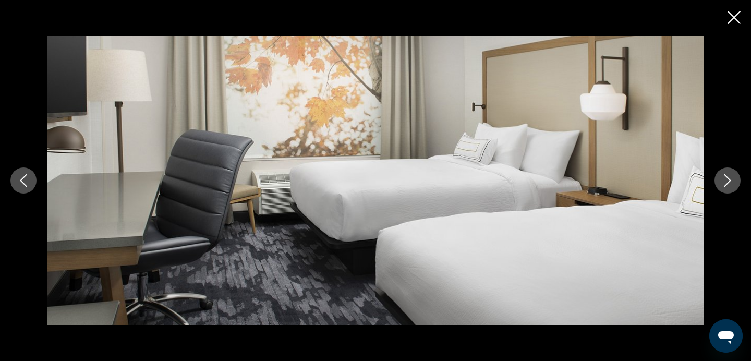
click at [721, 177] on button "Next image" at bounding box center [727, 180] width 26 height 26
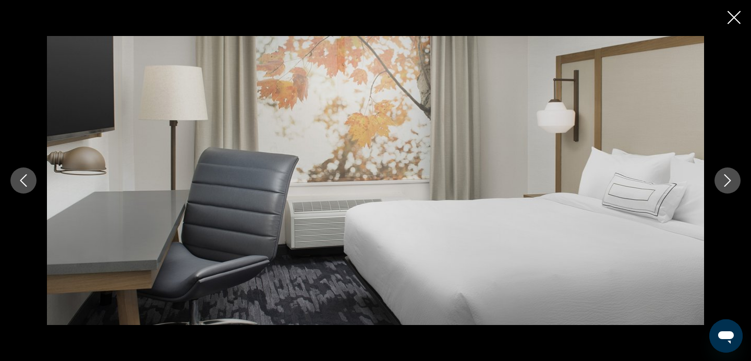
click at [721, 177] on button "Next image" at bounding box center [727, 180] width 26 height 26
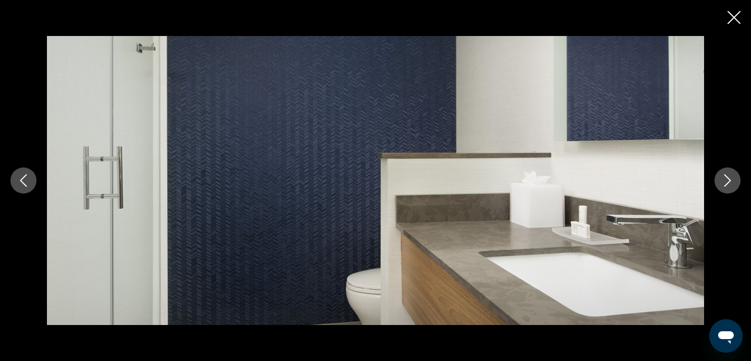
click at [721, 177] on button "Next image" at bounding box center [727, 180] width 26 height 26
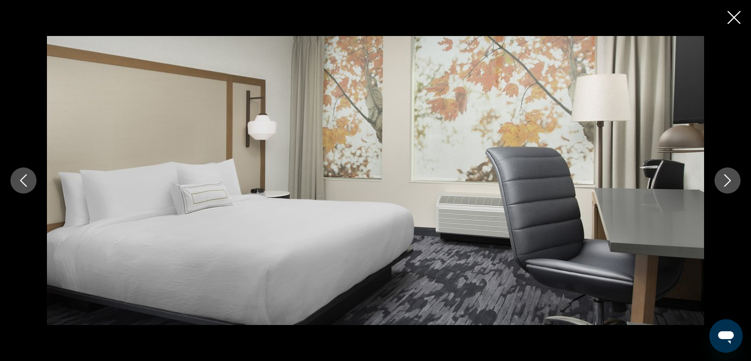
click at [721, 177] on button "Next image" at bounding box center [727, 180] width 26 height 26
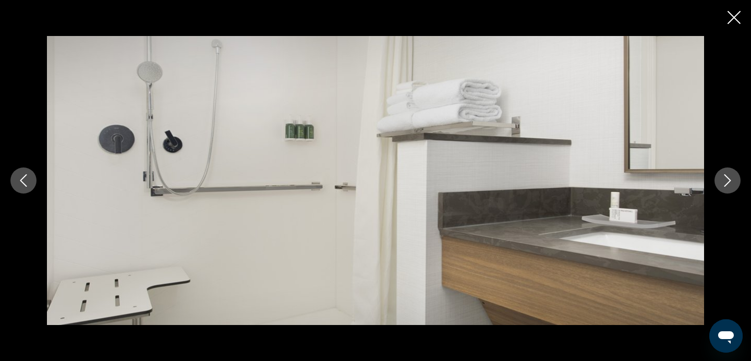
click at [721, 177] on button "Next image" at bounding box center [727, 180] width 26 height 26
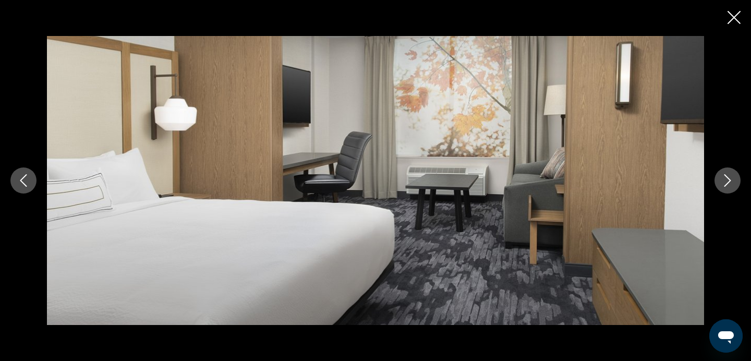
click at [721, 177] on button "Next image" at bounding box center [727, 180] width 26 height 26
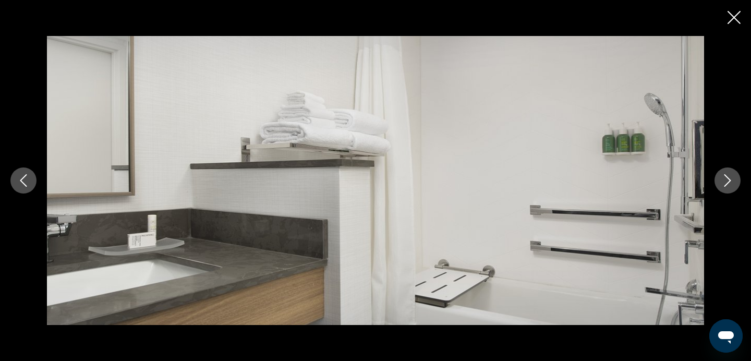
click at [721, 177] on button "Next image" at bounding box center [727, 180] width 26 height 26
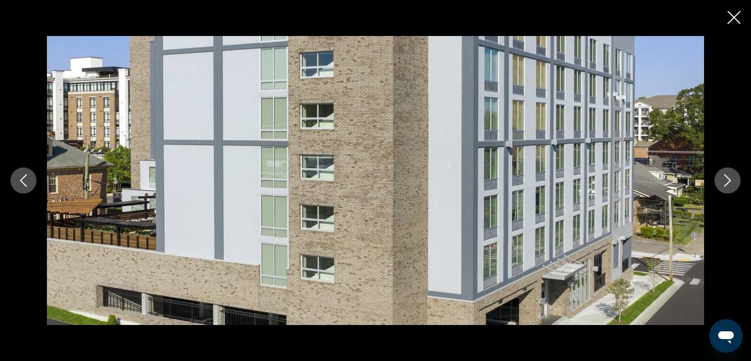
click at [721, 177] on button "Next image" at bounding box center [727, 180] width 26 height 26
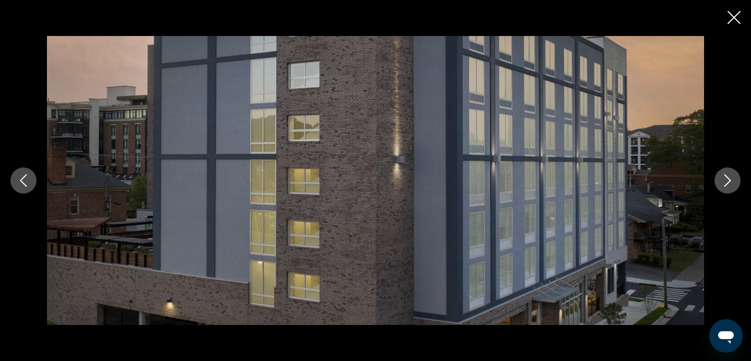
click at [721, 177] on button "Next image" at bounding box center [727, 180] width 26 height 26
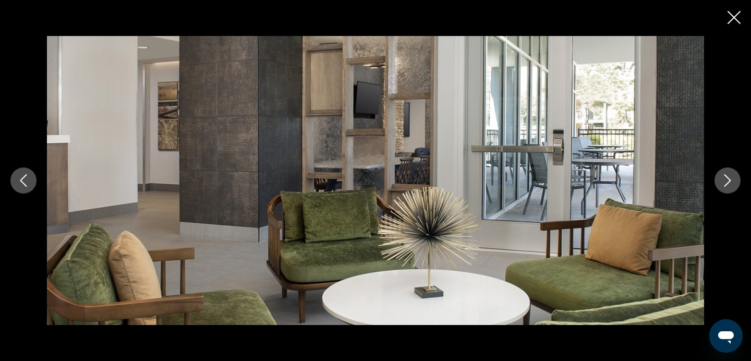
click at [721, 177] on button "Next image" at bounding box center [727, 180] width 26 height 26
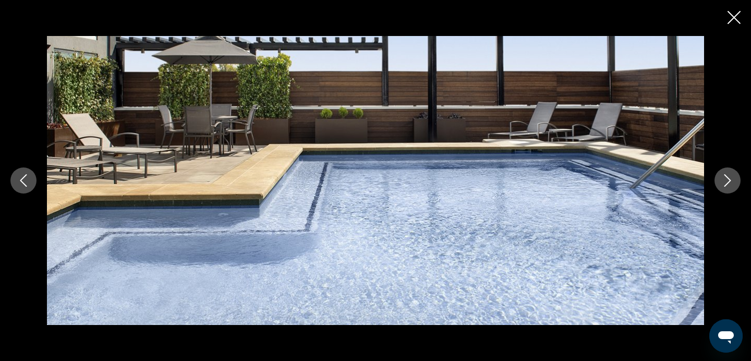
click at [721, 177] on button "Next image" at bounding box center [727, 180] width 26 height 26
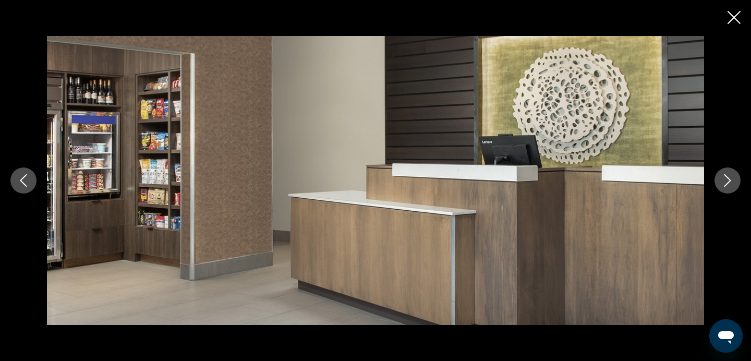
click at [721, 177] on button "Next image" at bounding box center [727, 180] width 26 height 26
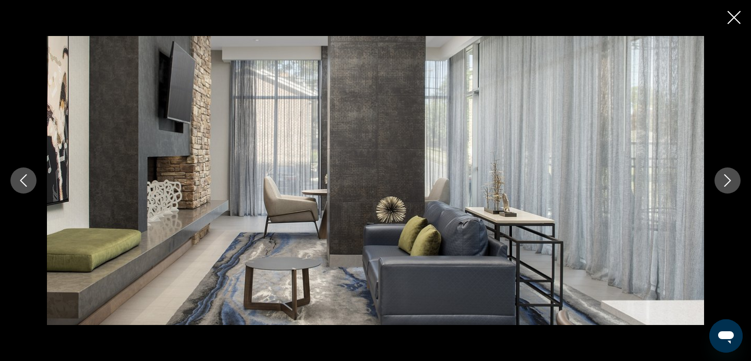
click at [17, 183] on icon "Previous image" at bounding box center [23, 180] width 13 height 13
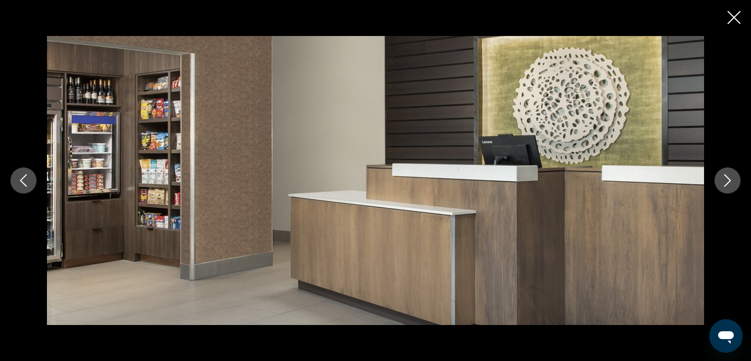
click at [733, 16] on icon "Close slideshow" at bounding box center [733, 17] width 13 height 13
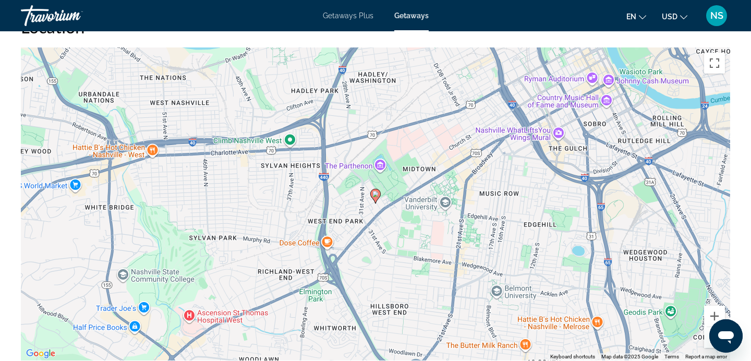
scroll to position [1099, 0]
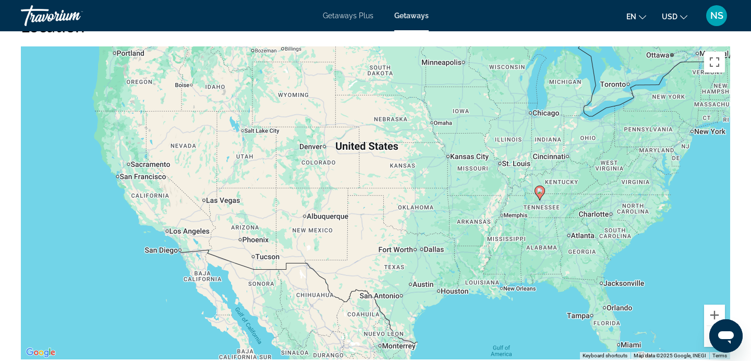
drag, startPoint x: 74, startPoint y: 128, endPoint x: 187, endPoint y: 190, distance: 128.8
click at [187, 190] on div "To activate drag with keyboard, press Alt + Enter. Once in keyboard drag state,…" at bounding box center [375, 202] width 709 height 313
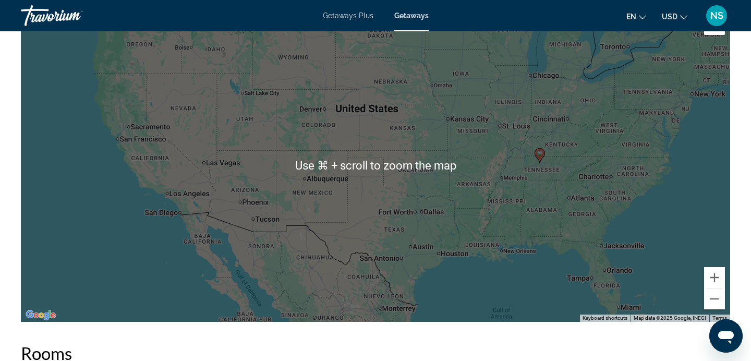
scroll to position [1141, 0]
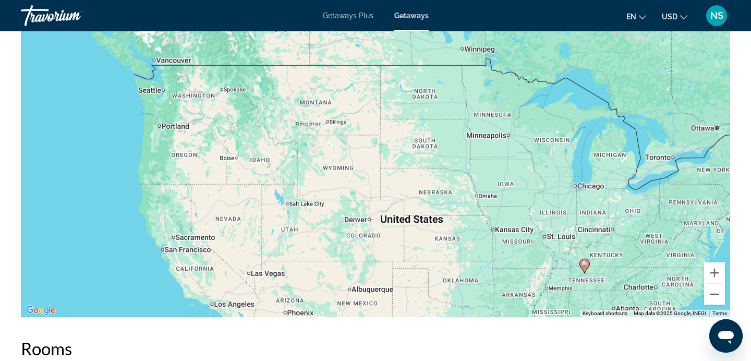
drag, startPoint x: 204, startPoint y: 155, endPoint x: 249, endPoint y: 274, distance: 127.3
click at [249, 274] on div "To activate drag with keyboard, press Alt + Enter. Once in keyboard drag state,…" at bounding box center [375, 160] width 709 height 313
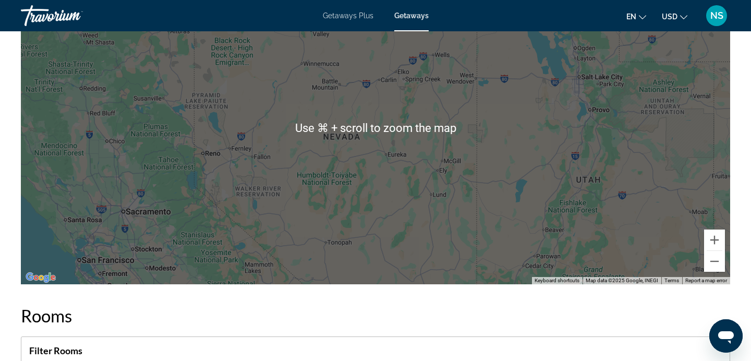
scroll to position [1173, 0]
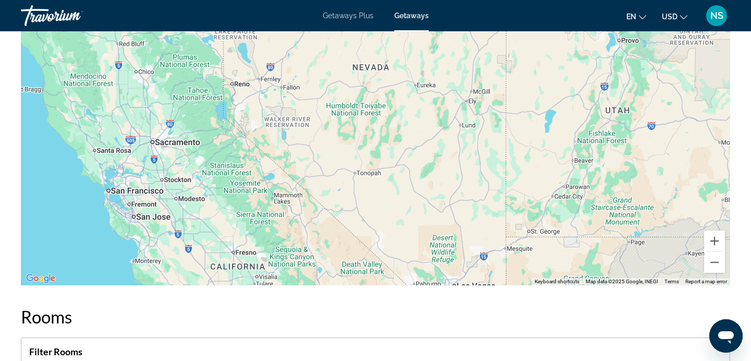
drag, startPoint x: 136, startPoint y: 212, endPoint x: 161, endPoint y: 135, distance: 81.5
click at [162, 137] on div "Main content" at bounding box center [375, 128] width 709 height 313
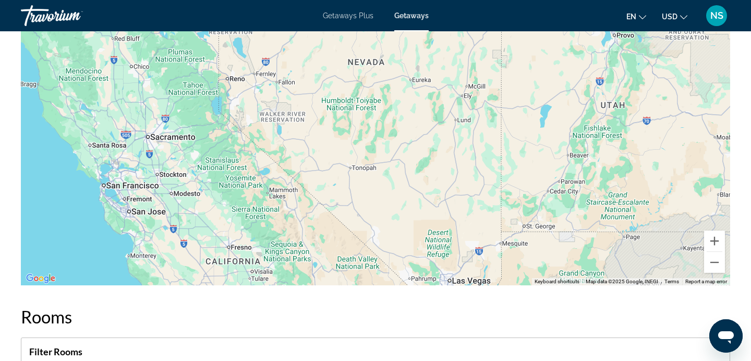
click at [110, 186] on div "Main content" at bounding box center [375, 128] width 709 height 313
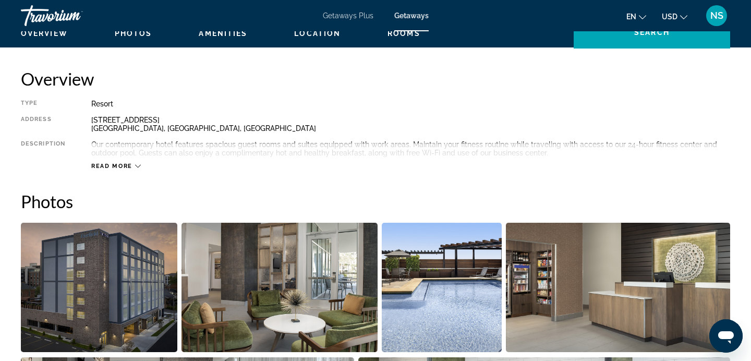
scroll to position [0, 0]
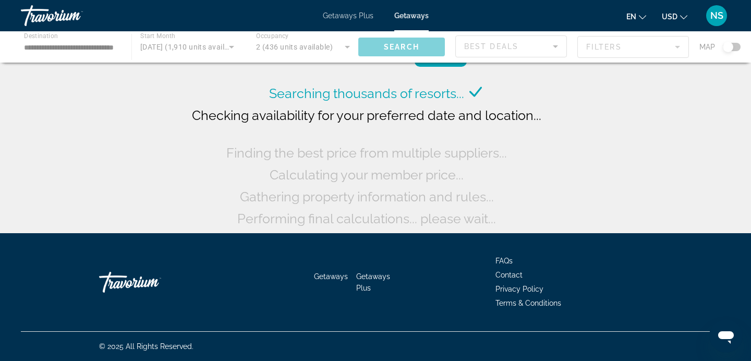
click at [91, 48] on div "Main content" at bounding box center [375, 46] width 751 height 31
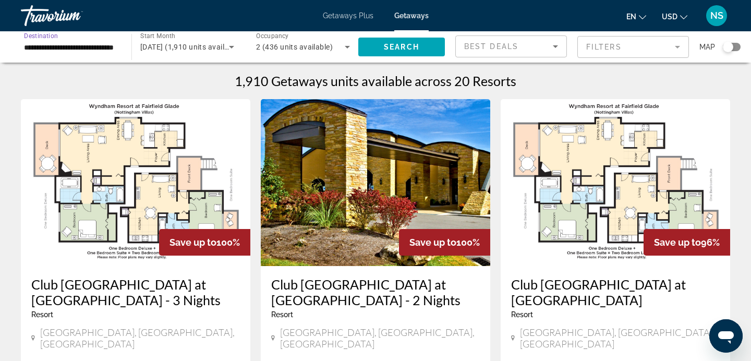
click at [91, 48] on input "**********" at bounding box center [71, 47] width 94 height 13
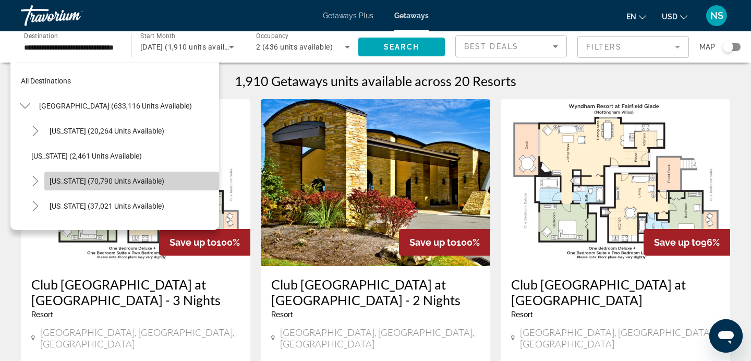
click at [105, 183] on span "California (70,790 units available)" at bounding box center [107, 181] width 115 height 8
type input "**********"
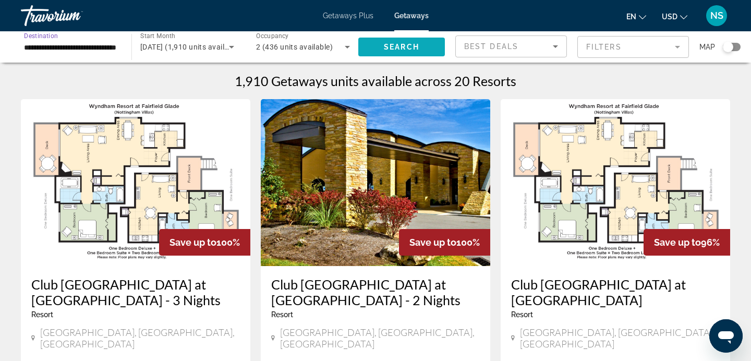
click at [381, 49] on span "Search widget" at bounding box center [401, 46] width 87 height 25
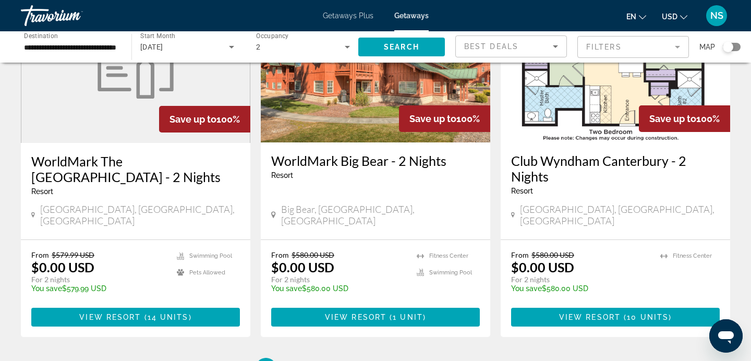
scroll to position [1286, 0]
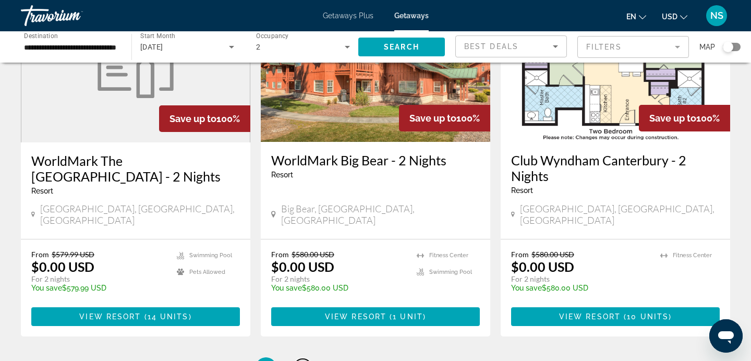
click at [303, 360] on span "2" at bounding box center [302, 367] width 5 height 11
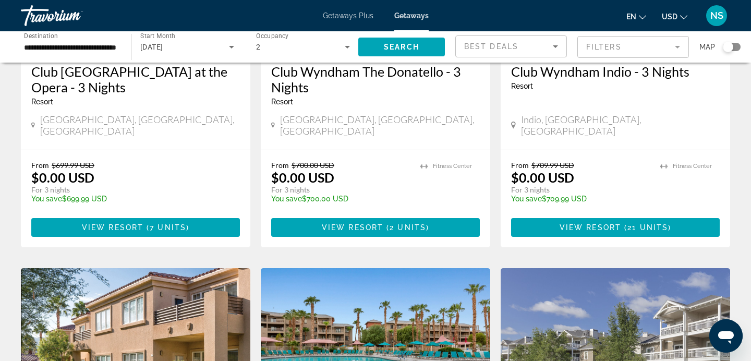
scroll to position [977, 0]
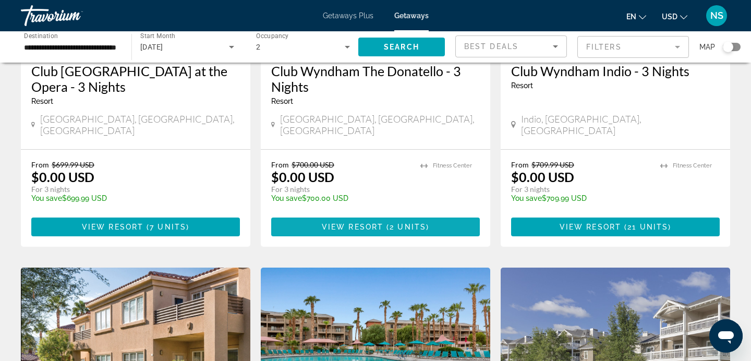
click at [364, 214] on span "Main content" at bounding box center [375, 226] width 209 height 25
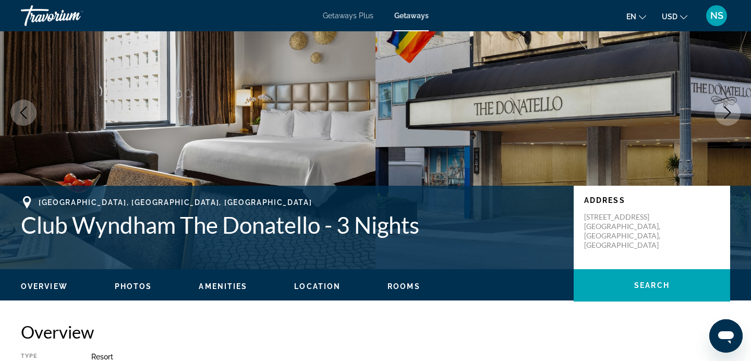
scroll to position [78, 0]
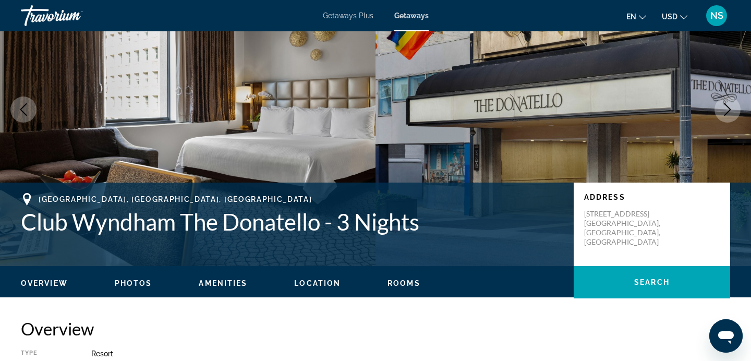
click at [134, 288] on div "Overview Photos Amenities Location Rooms Search" at bounding box center [375, 282] width 751 height 32
click at [136, 280] on span "Photos" at bounding box center [134, 283] width 38 height 8
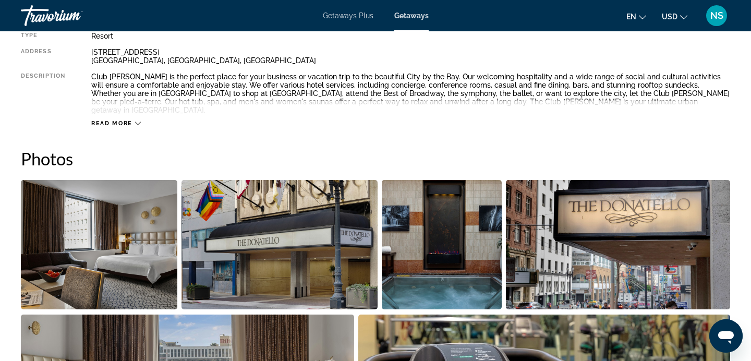
scroll to position [473, 0]
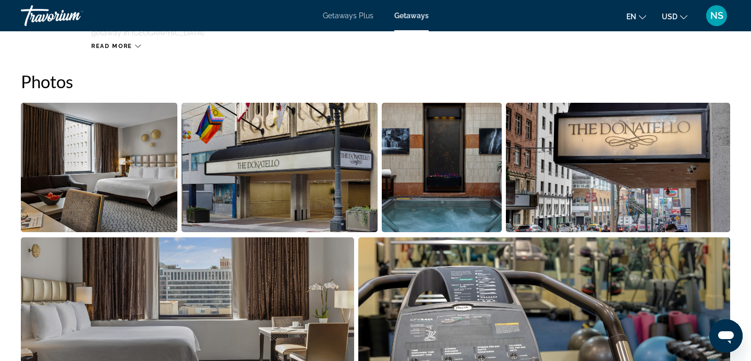
click at [103, 173] on img "Open full-screen image slider" at bounding box center [99, 167] width 156 height 129
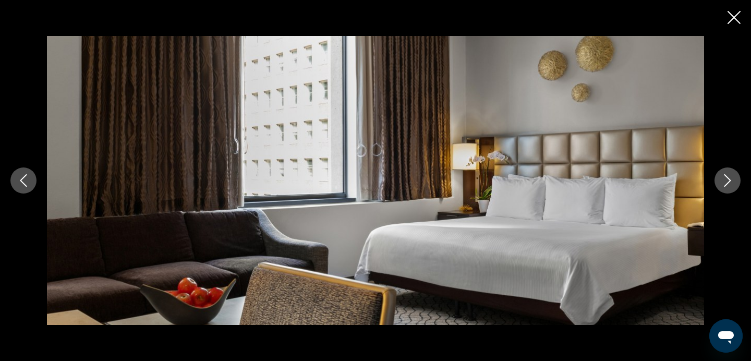
click at [725, 177] on icon "Next image" at bounding box center [727, 180] width 13 height 13
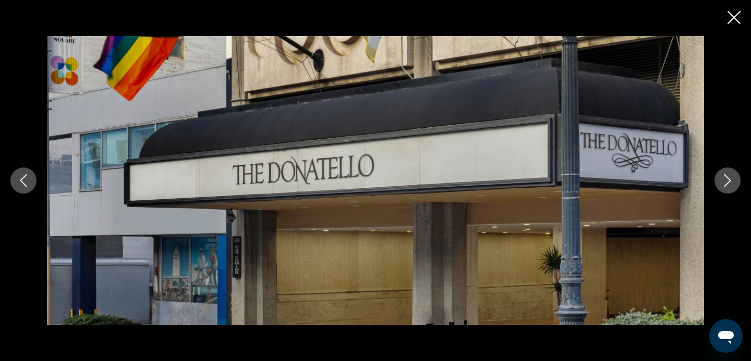
click at [725, 177] on icon "Next image" at bounding box center [727, 180] width 13 height 13
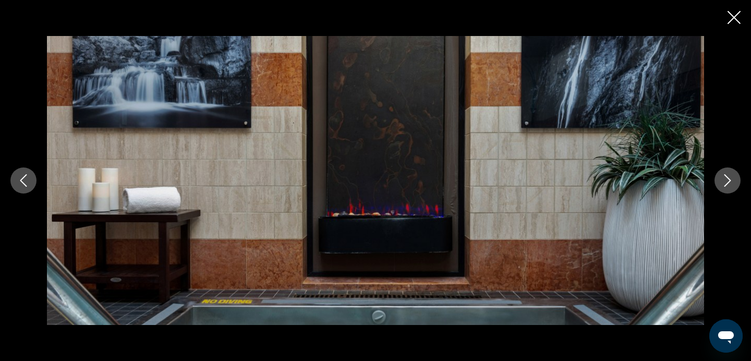
click at [725, 177] on icon "Next image" at bounding box center [727, 180] width 13 height 13
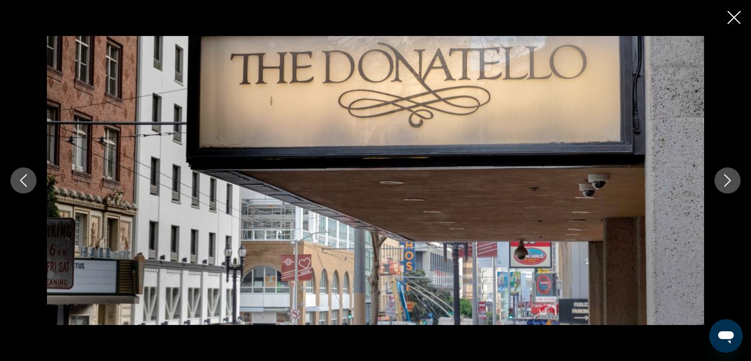
click at [725, 177] on icon "Next image" at bounding box center [727, 180] width 13 height 13
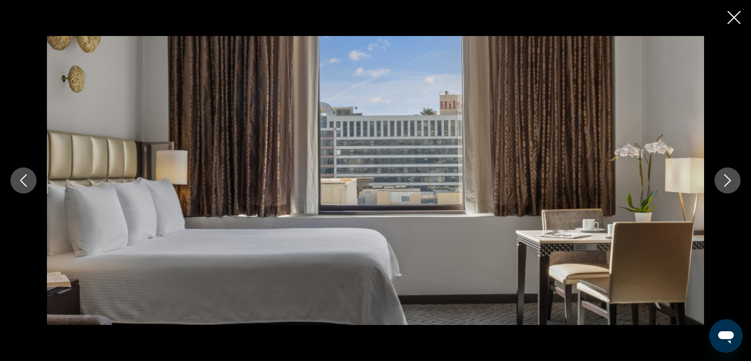
click at [725, 177] on icon "Next image" at bounding box center [727, 180] width 13 height 13
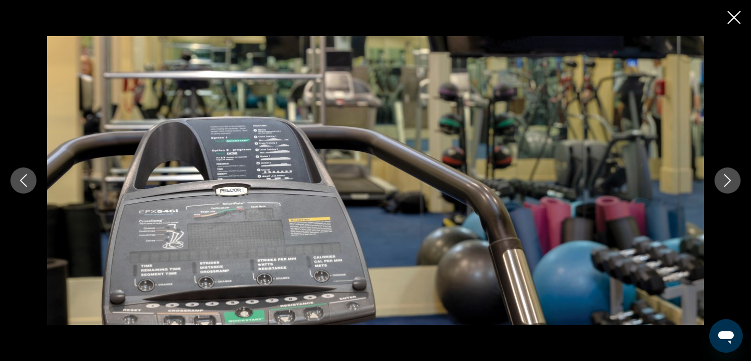
click at [725, 177] on icon "Next image" at bounding box center [727, 180] width 13 height 13
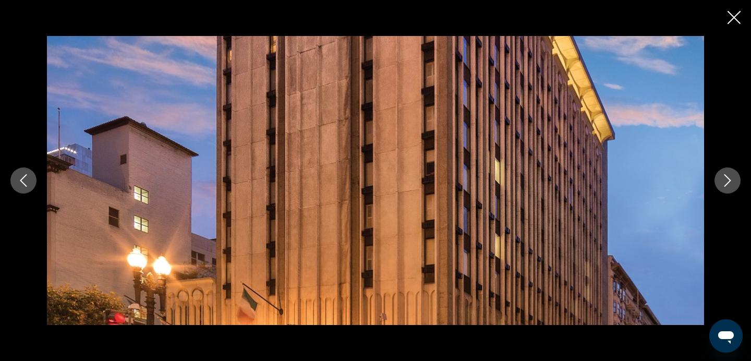
click at [725, 177] on icon "Next image" at bounding box center [727, 180] width 13 height 13
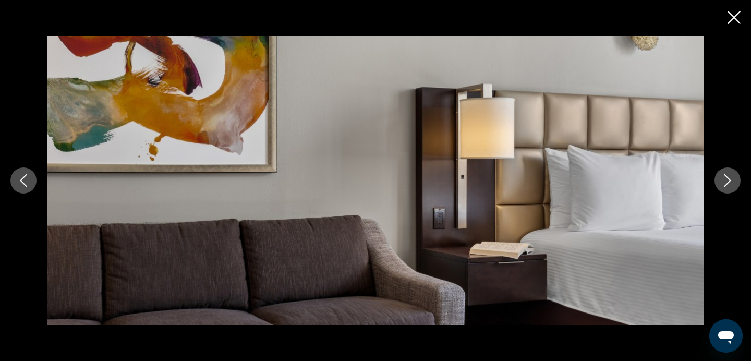
click at [725, 177] on icon "Next image" at bounding box center [727, 180] width 13 height 13
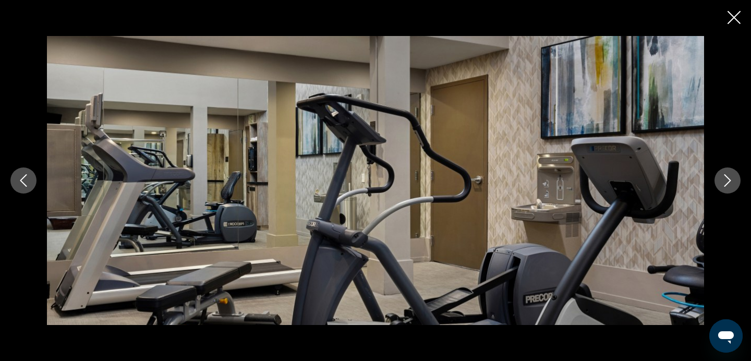
click at [725, 177] on icon "Next image" at bounding box center [727, 180] width 13 height 13
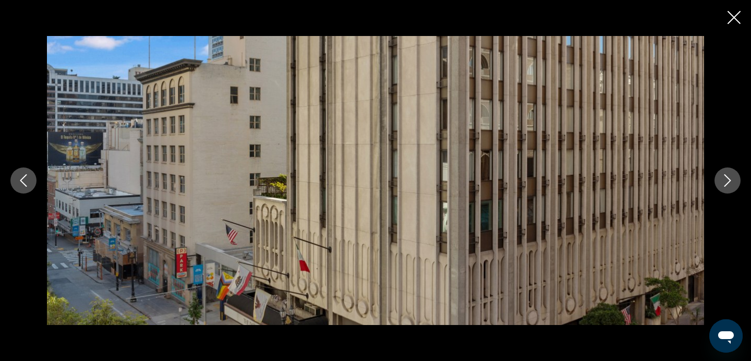
click at [725, 177] on icon "Next image" at bounding box center [727, 180] width 13 height 13
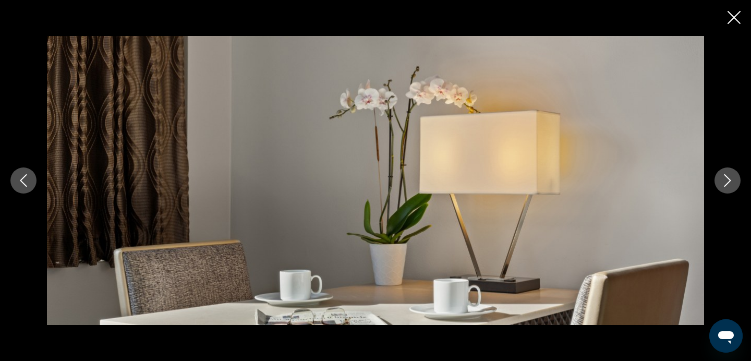
click at [725, 177] on icon "Next image" at bounding box center [727, 180] width 13 height 13
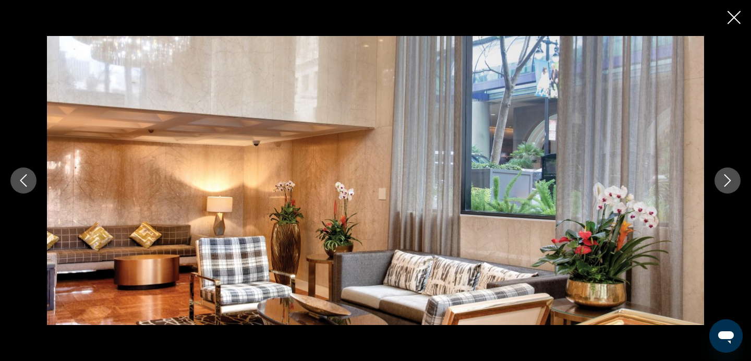
click at [725, 177] on icon "Next image" at bounding box center [727, 180] width 13 height 13
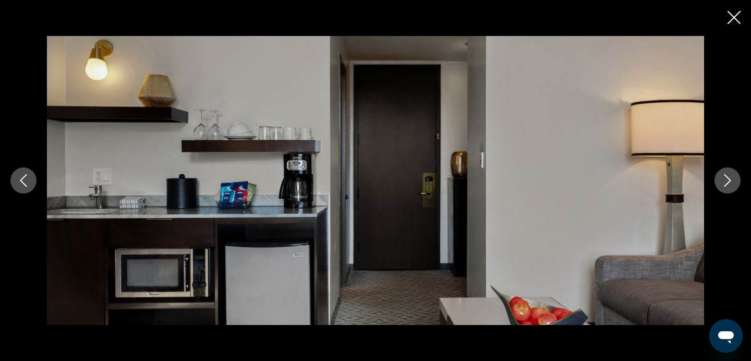
click at [725, 177] on icon "Next image" at bounding box center [727, 180] width 13 height 13
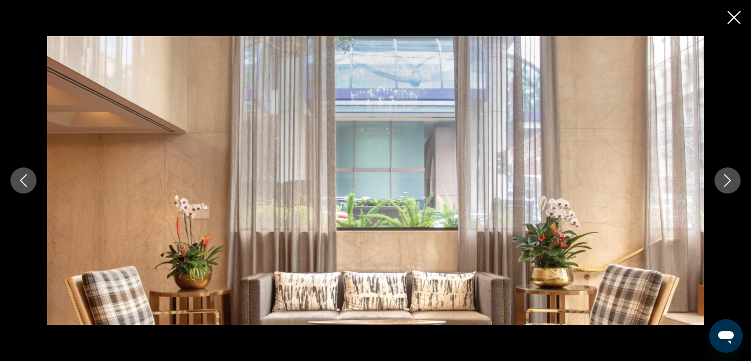
click at [725, 177] on icon "Next image" at bounding box center [727, 180] width 13 height 13
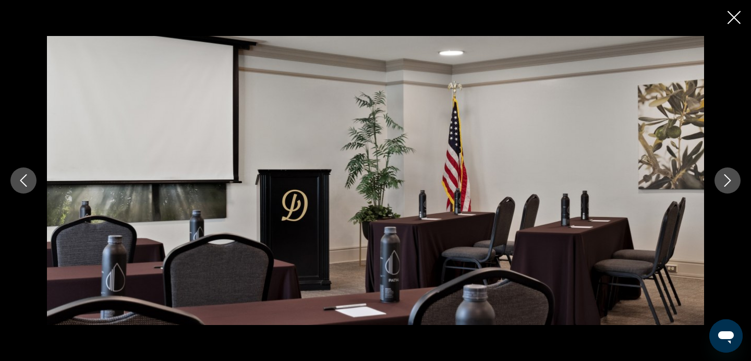
click at [725, 177] on icon "Next image" at bounding box center [727, 180] width 13 height 13
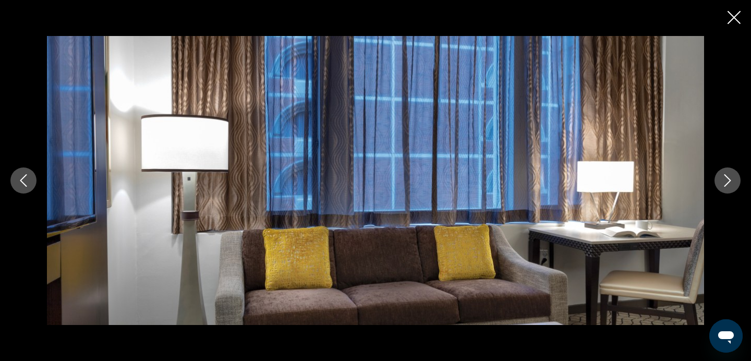
click at [725, 177] on icon "Next image" at bounding box center [727, 180] width 13 height 13
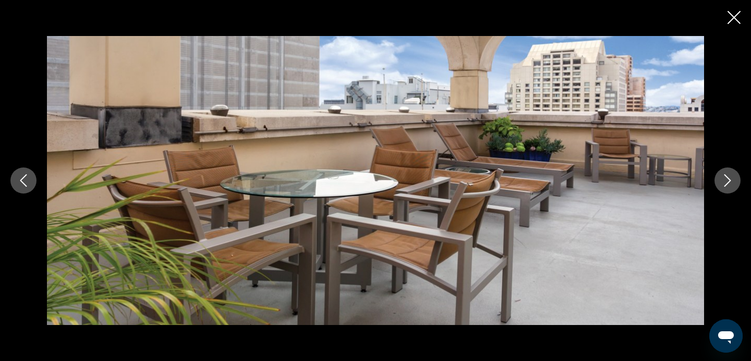
click at [725, 177] on icon "Next image" at bounding box center [727, 180] width 13 height 13
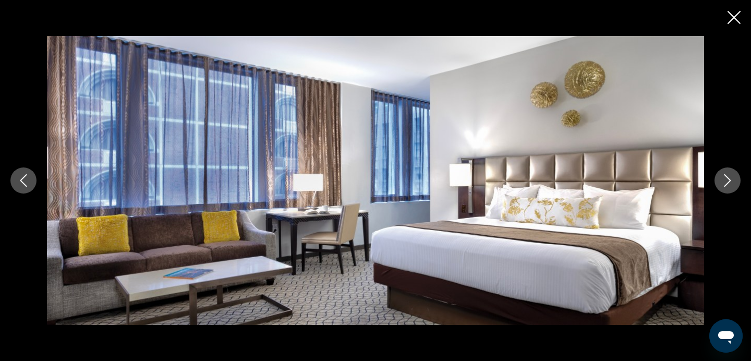
click at [725, 177] on icon "Next image" at bounding box center [727, 180] width 13 height 13
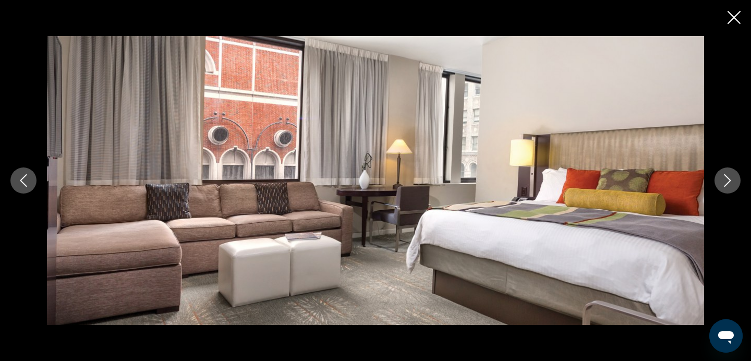
click at [725, 177] on icon "Next image" at bounding box center [727, 180] width 13 height 13
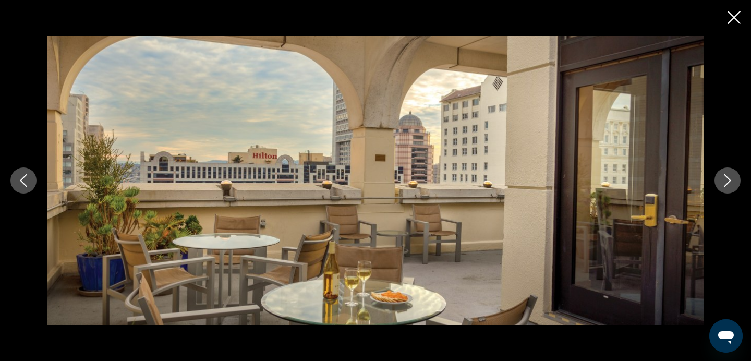
click at [725, 177] on icon "Next image" at bounding box center [727, 180] width 13 height 13
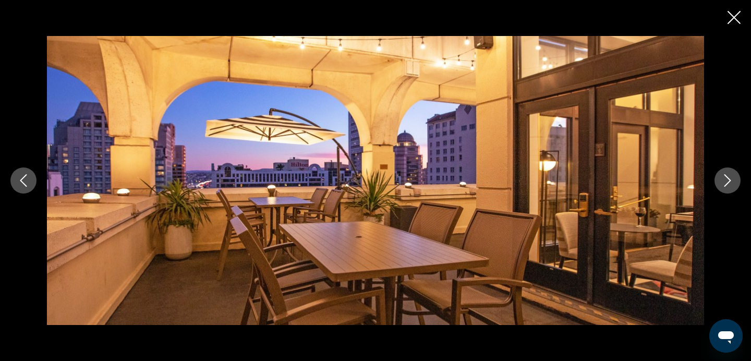
click at [725, 177] on icon "Next image" at bounding box center [727, 180] width 13 height 13
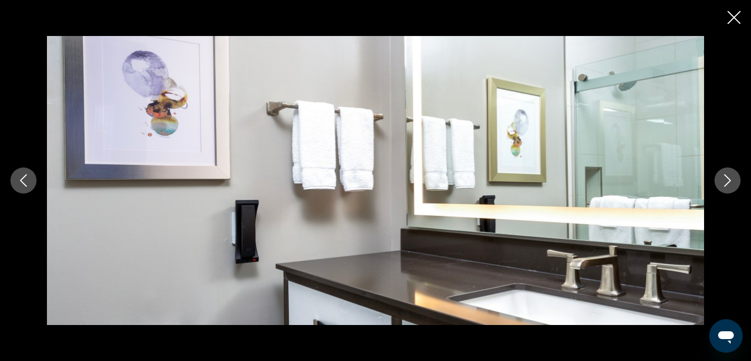
click at [725, 177] on icon "Next image" at bounding box center [727, 180] width 13 height 13
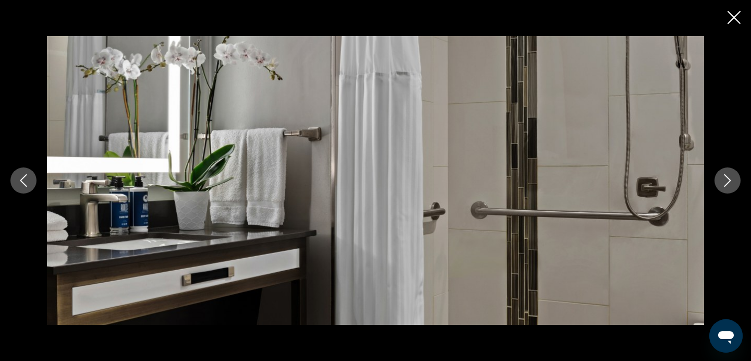
click at [725, 177] on icon "Next image" at bounding box center [727, 180] width 13 height 13
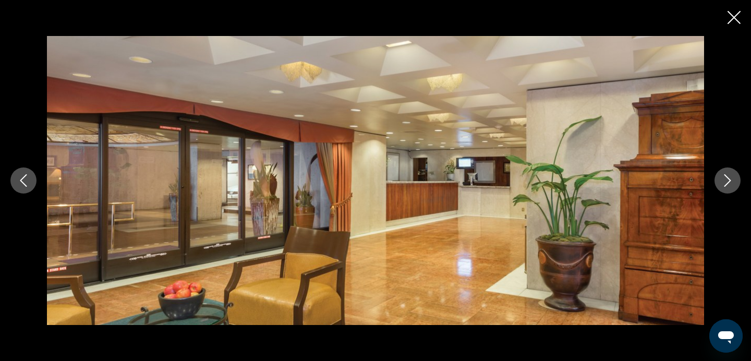
click at [725, 177] on icon "Next image" at bounding box center [727, 180] width 13 height 13
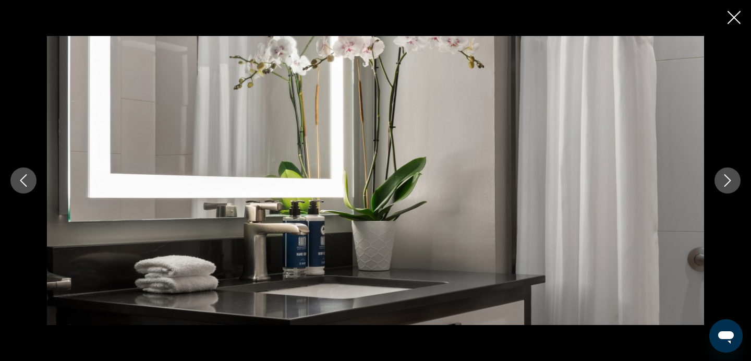
click at [725, 177] on icon "Next image" at bounding box center [727, 180] width 13 height 13
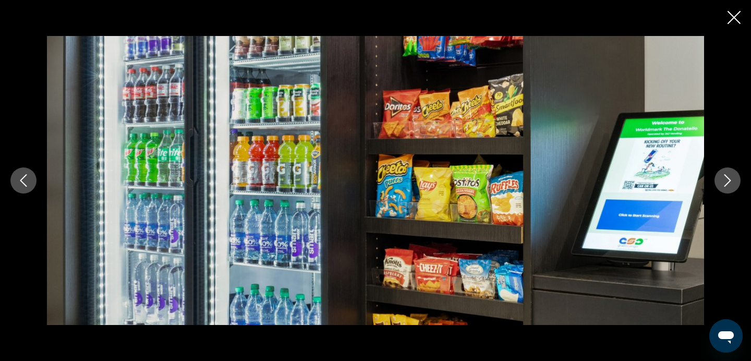
click at [741, 178] on div "prev next" at bounding box center [375, 180] width 751 height 289
click at [730, 179] on icon "Next image" at bounding box center [727, 180] width 13 height 13
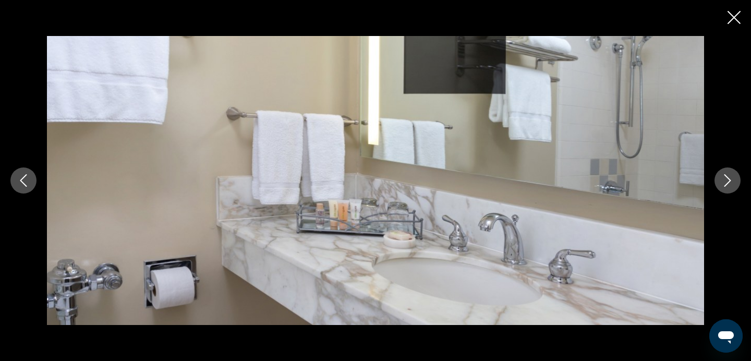
click at [730, 179] on icon "Next image" at bounding box center [727, 180] width 13 height 13
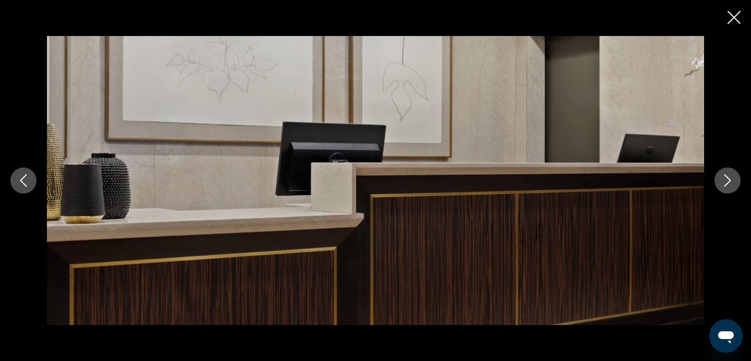
click at [738, 20] on icon "Close slideshow" at bounding box center [733, 17] width 13 height 13
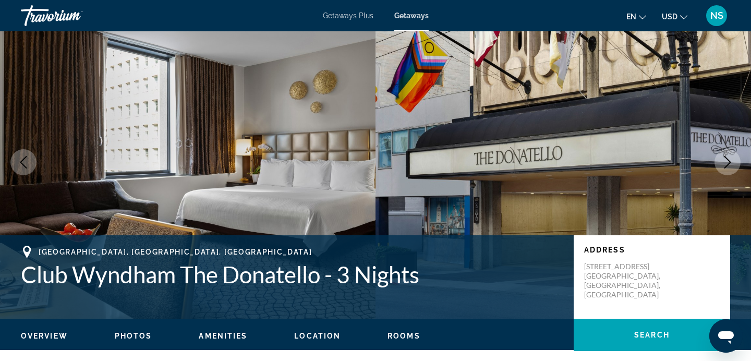
scroll to position [0, 0]
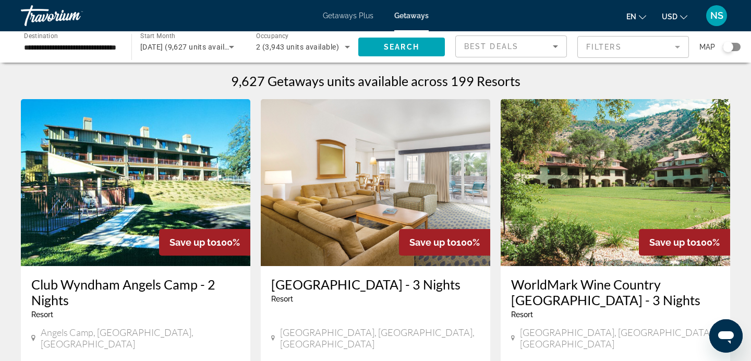
click at [87, 46] on input "**********" at bounding box center [71, 47] width 94 height 13
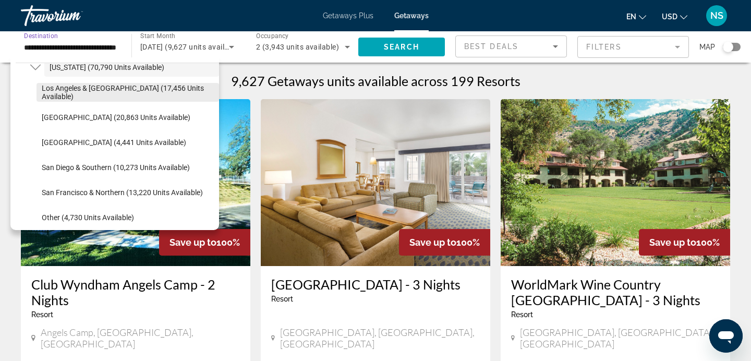
scroll to position [113, 0]
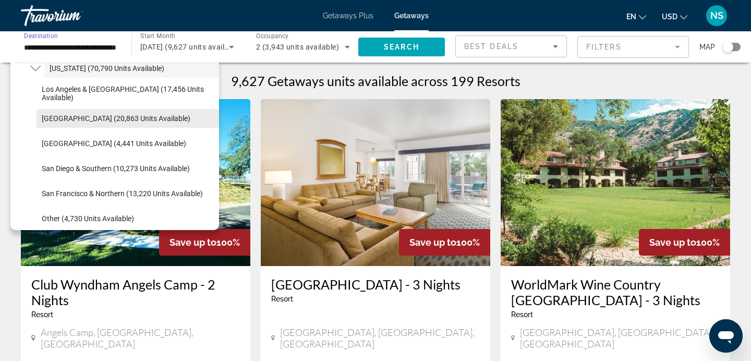
click at [131, 116] on span "Lake Tahoe (20,863 units available)" at bounding box center [116, 118] width 149 height 8
type input "**********"
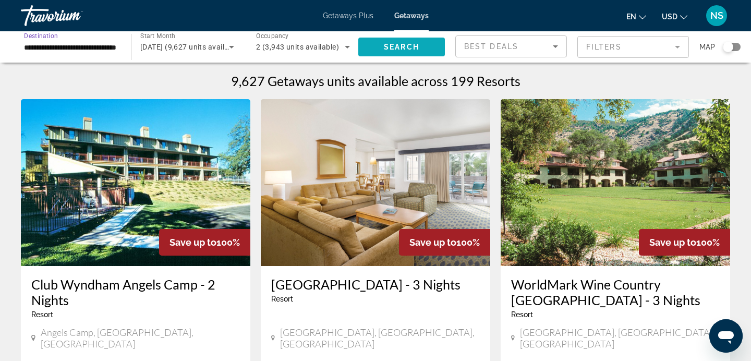
click at [392, 47] on span "Search" at bounding box center [401, 47] width 35 height 8
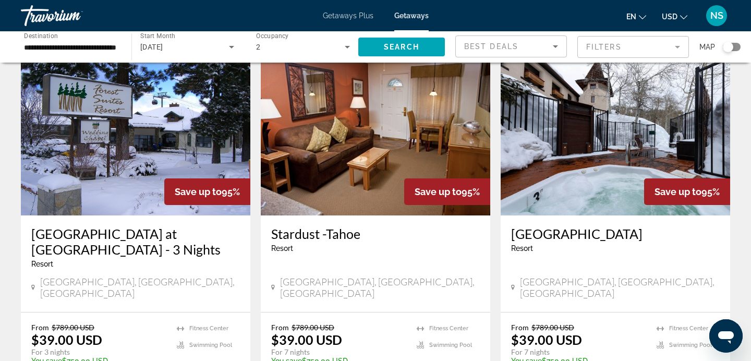
scroll to position [51, 0]
click at [380, 125] on img "Main content" at bounding box center [375, 131] width 229 height 167
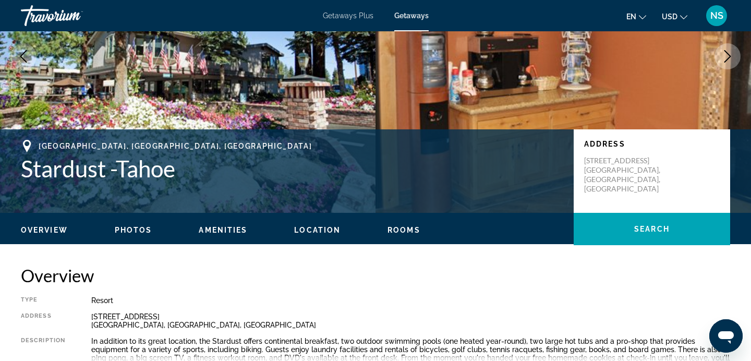
scroll to position [137, 0]
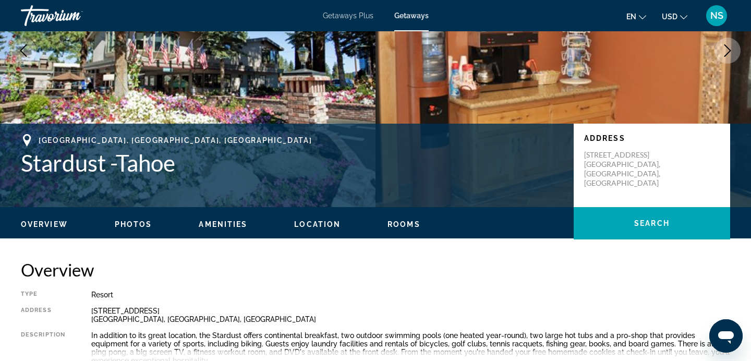
click at [132, 227] on span "Photos" at bounding box center [134, 224] width 38 height 8
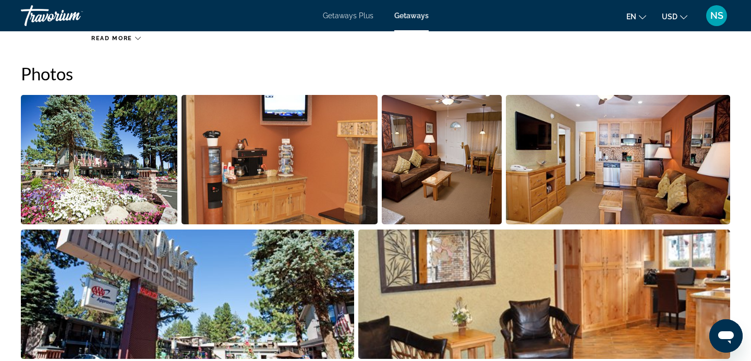
scroll to position [473, 0]
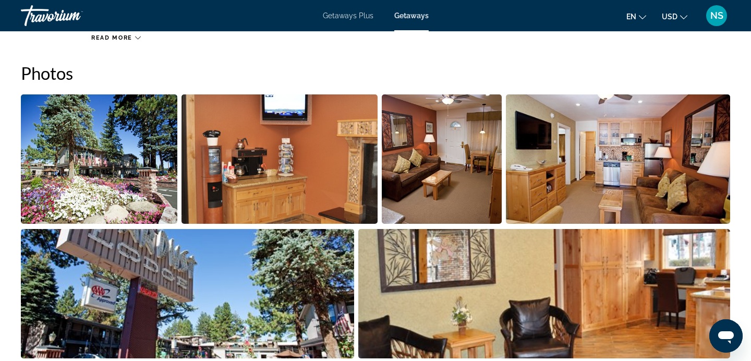
click at [113, 136] on img "Open full-screen image slider" at bounding box center [99, 158] width 156 height 129
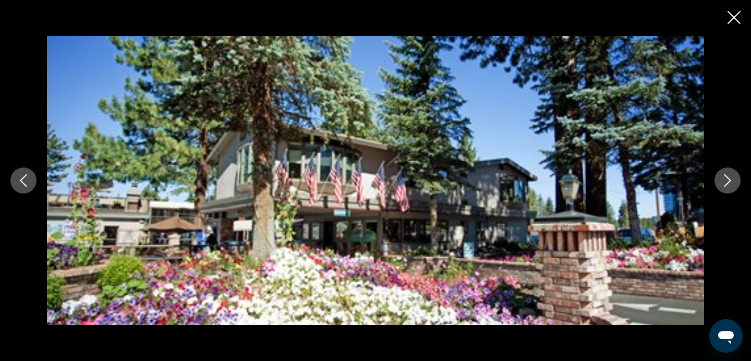
click at [726, 180] on icon "Next image" at bounding box center [727, 180] width 13 height 13
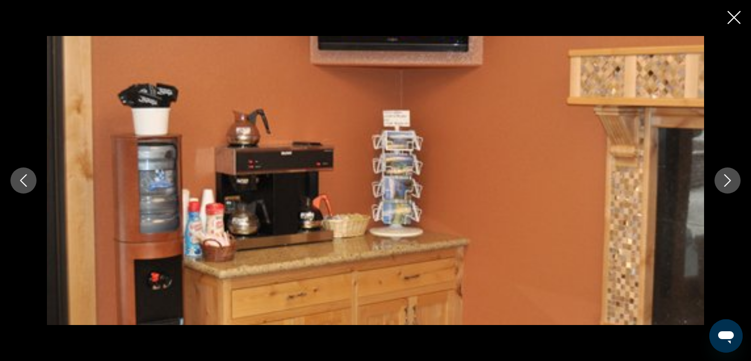
click at [726, 180] on icon "Next image" at bounding box center [727, 180] width 13 height 13
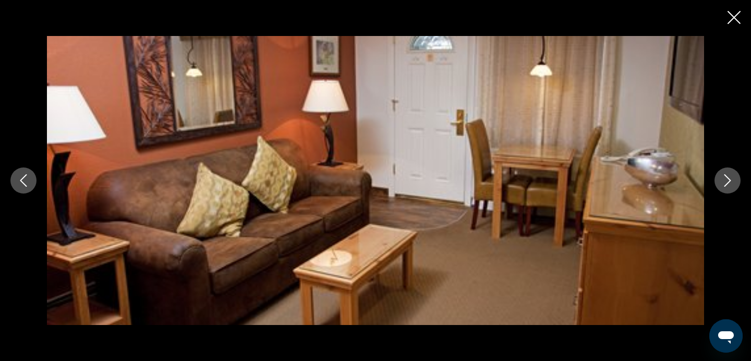
click at [726, 180] on icon "Next image" at bounding box center [727, 180] width 13 height 13
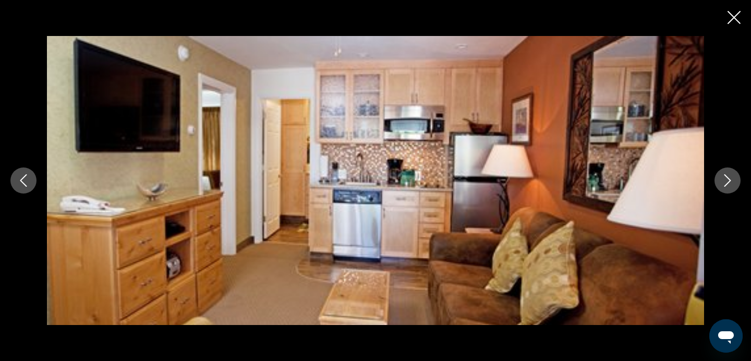
click at [726, 180] on icon "Next image" at bounding box center [727, 180] width 13 height 13
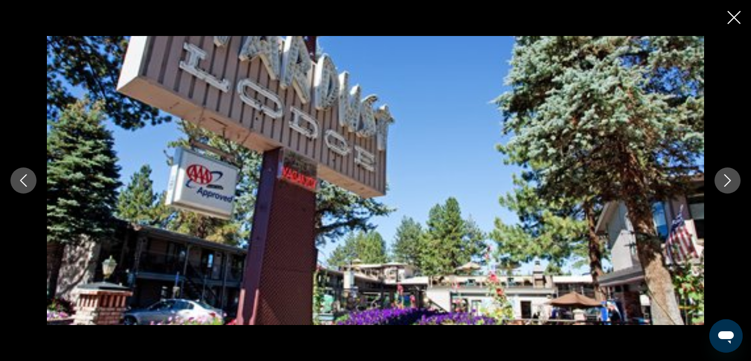
click at [726, 180] on icon "Next image" at bounding box center [727, 180] width 13 height 13
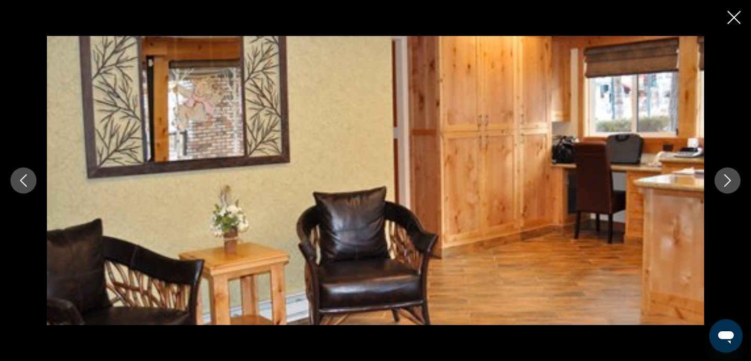
click at [726, 180] on icon "Next image" at bounding box center [727, 180] width 13 height 13
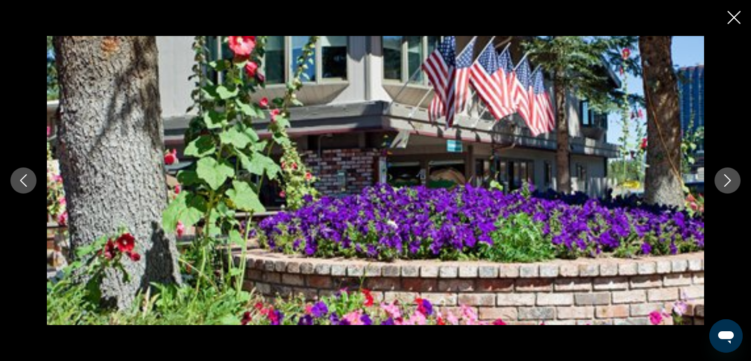
click at [726, 180] on icon "Next image" at bounding box center [727, 180] width 13 height 13
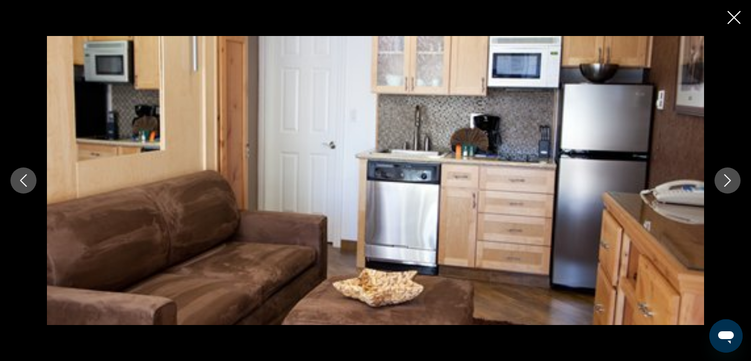
click at [726, 180] on icon "Next image" at bounding box center [727, 180] width 13 height 13
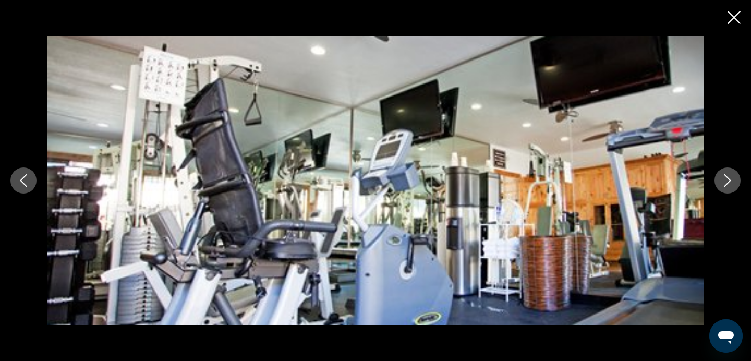
click at [726, 180] on icon "Next image" at bounding box center [727, 180] width 13 height 13
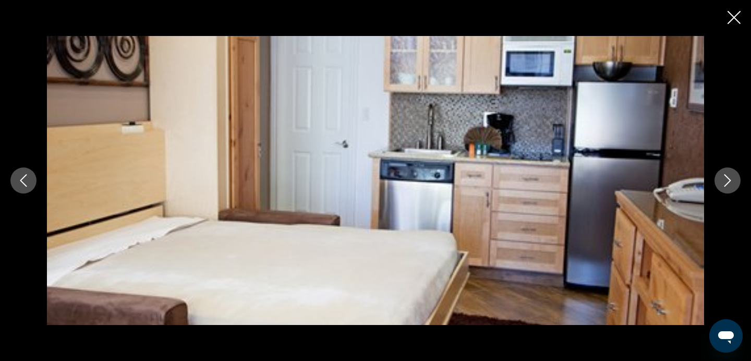
click at [726, 180] on icon "Next image" at bounding box center [727, 180] width 13 height 13
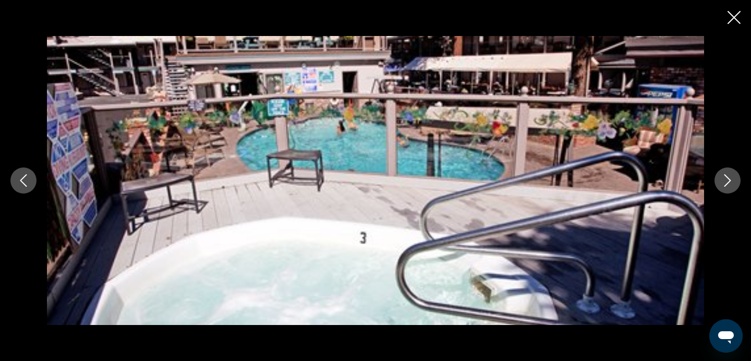
click at [726, 180] on icon "Next image" at bounding box center [727, 180] width 13 height 13
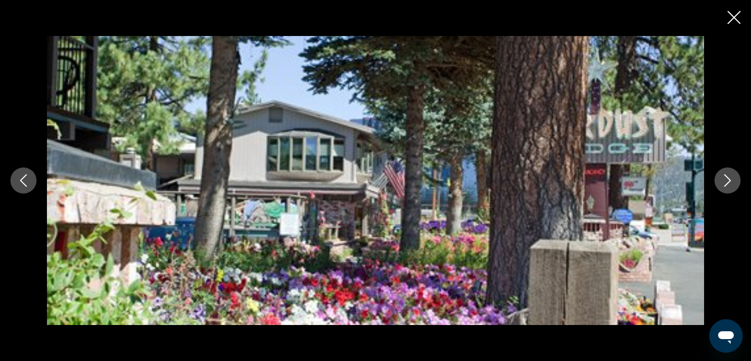
click at [726, 180] on icon "Next image" at bounding box center [727, 180] width 13 height 13
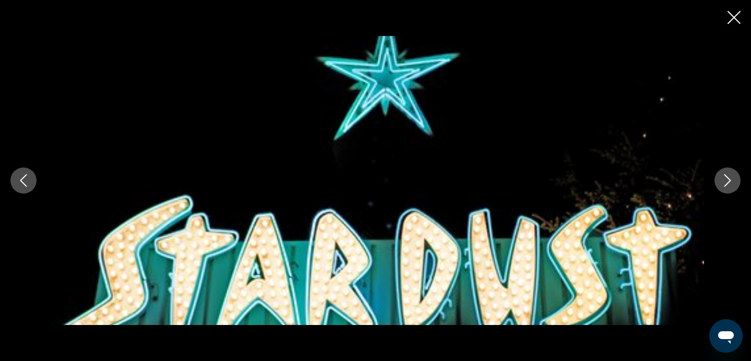
click at [726, 180] on icon "Next image" at bounding box center [727, 180] width 13 height 13
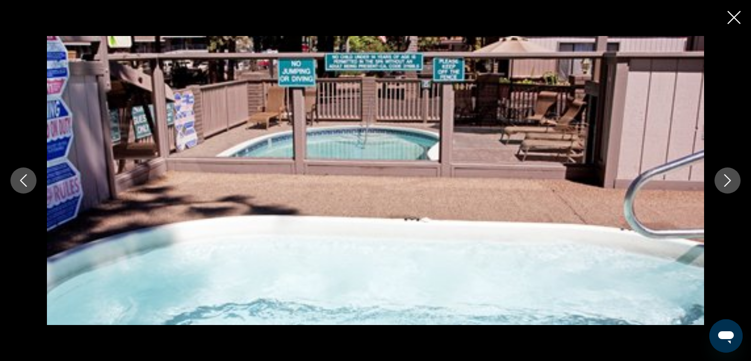
click at [731, 18] on icon "Close slideshow" at bounding box center [733, 17] width 13 height 13
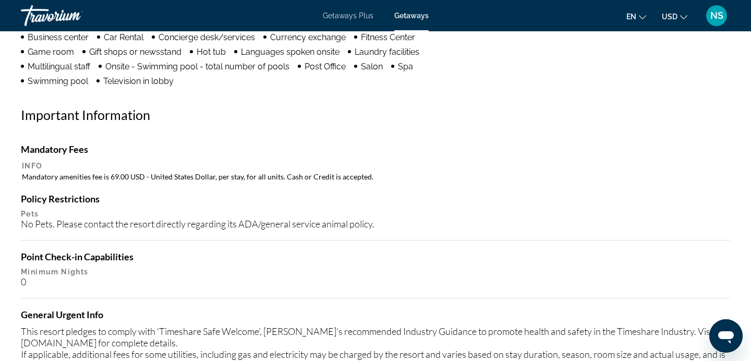
scroll to position [966, 0]
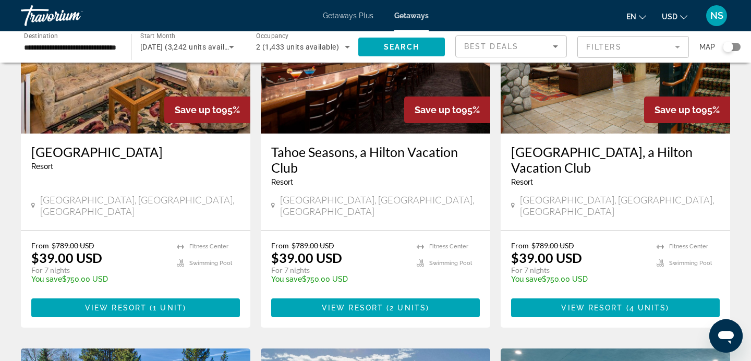
scroll to position [515, 0]
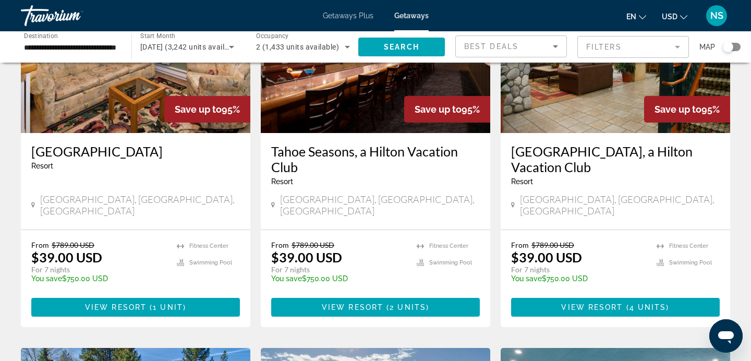
click at [344, 96] on img "Main content" at bounding box center [375, 49] width 229 height 167
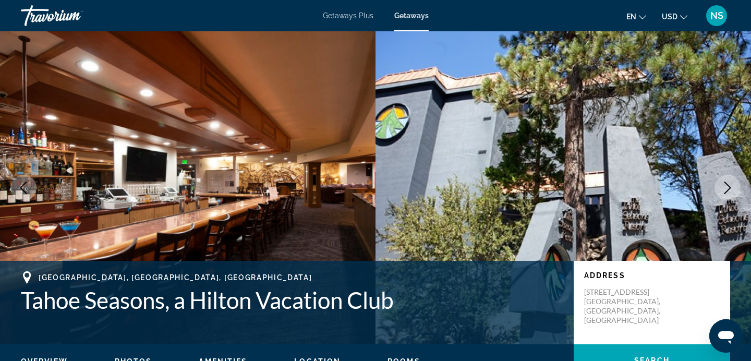
click at [283, 162] on img "Main content" at bounding box center [187, 187] width 375 height 313
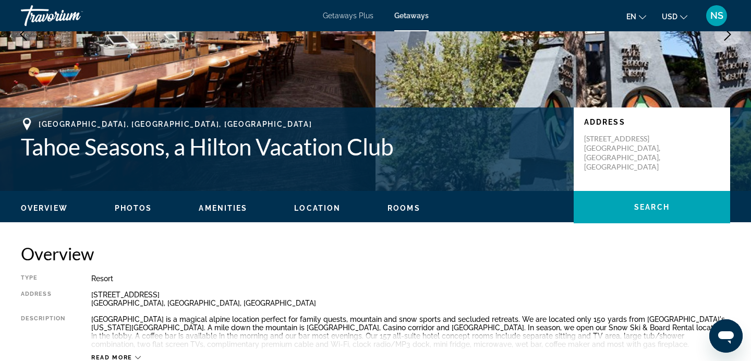
scroll to position [161, 0]
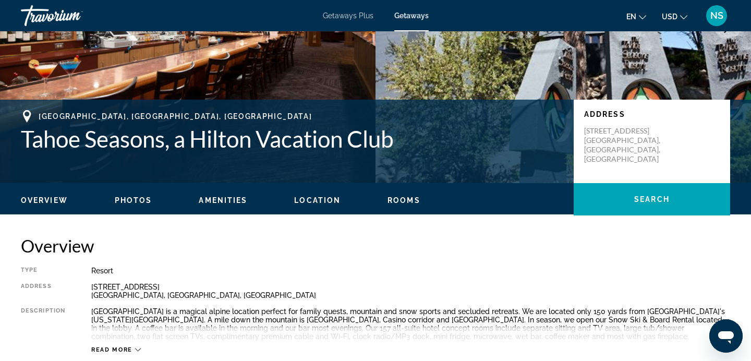
click at [131, 200] on span "Photos" at bounding box center [134, 200] width 38 height 8
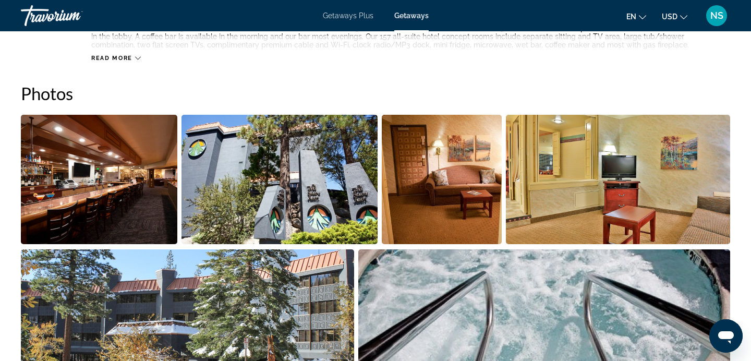
scroll to position [473, 0]
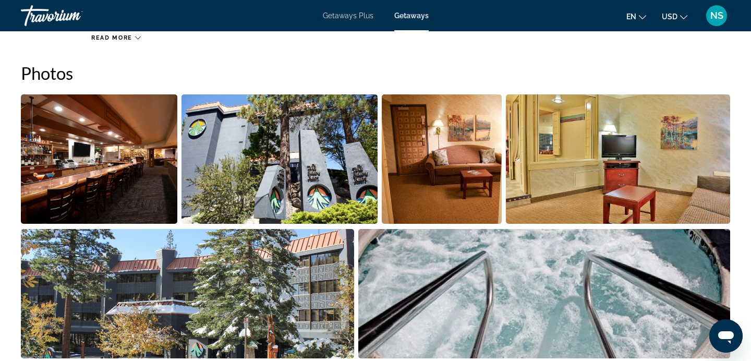
click at [131, 160] on img "Open full-screen image slider" at bounding box center [99, 158] width 156 height 129
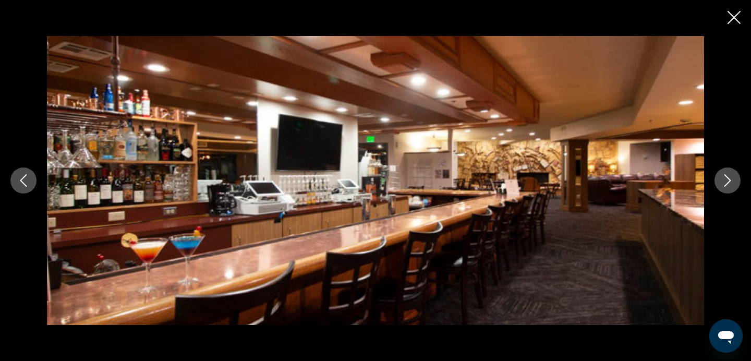
click at [734, 182] on button "Next image" at bounding box center [727, 180] width 26 height 26
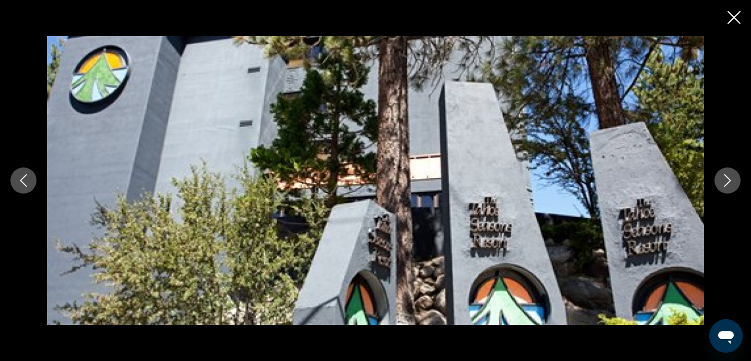
click at [734, 182] on button "Next image" at bounding box center [727, 180] width 26 height 26
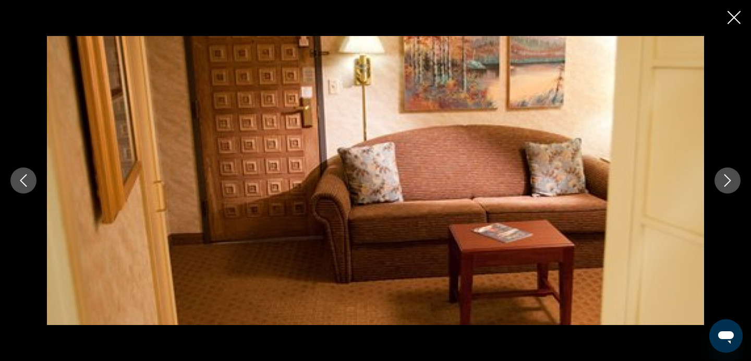
click at [734, 182] on button "Next image" at bounding box center [727, 180] width 26 height 26
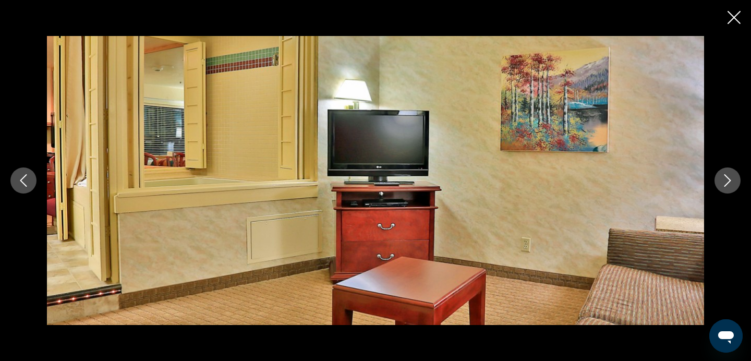
click at [734, 182] on button "Next image" at bounding box center [727, 180] width 26 height 26
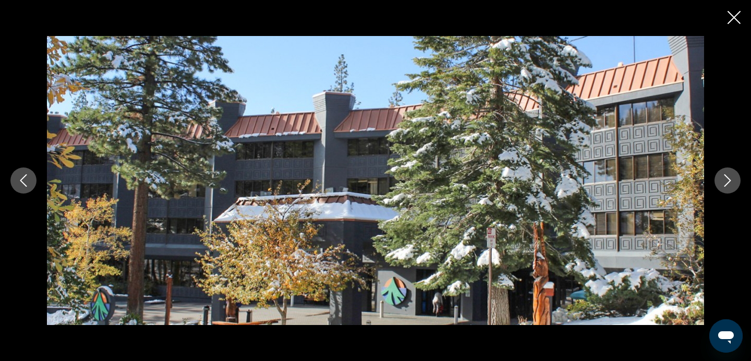
click at [734, 182] on button "Next image" at bounding box center [727, 180] width 26 height 26
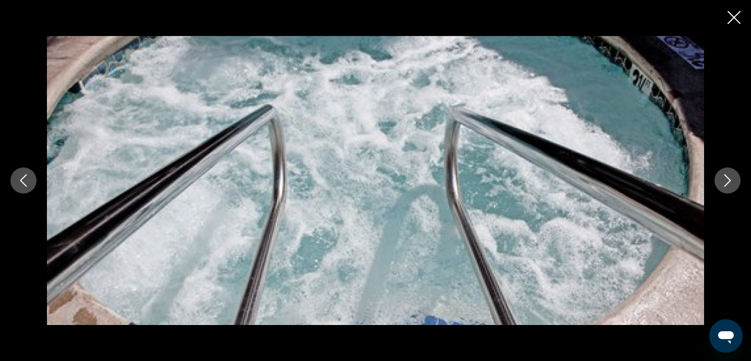
click at [734, 182] on button "Next image" at bounding box center [727, 180] width 26 height 26
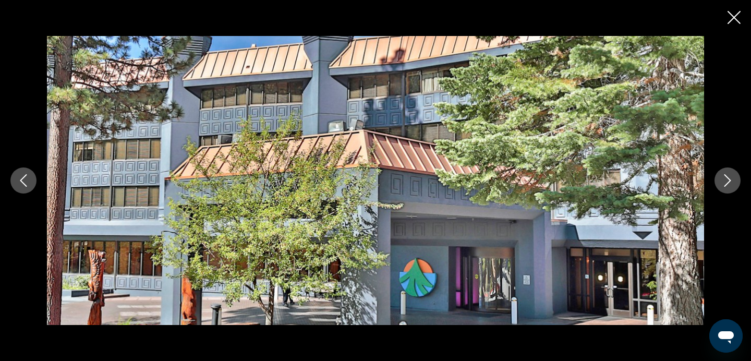
click at [734, 182] on button "Next image" at bounding box center [727, 180] width 26 height 26
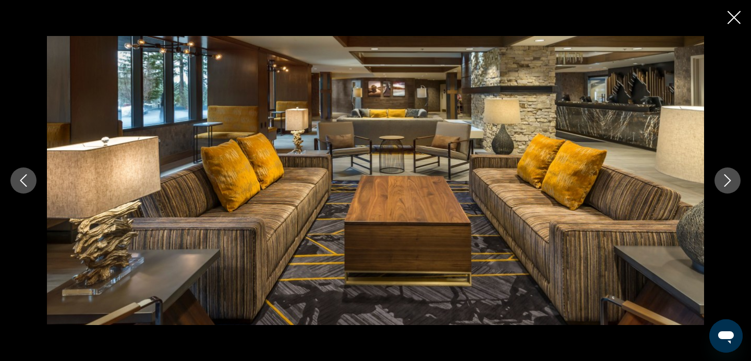
click at [734, 182] on button "Next image" at bounding box center [727, 180] width 26 height 26
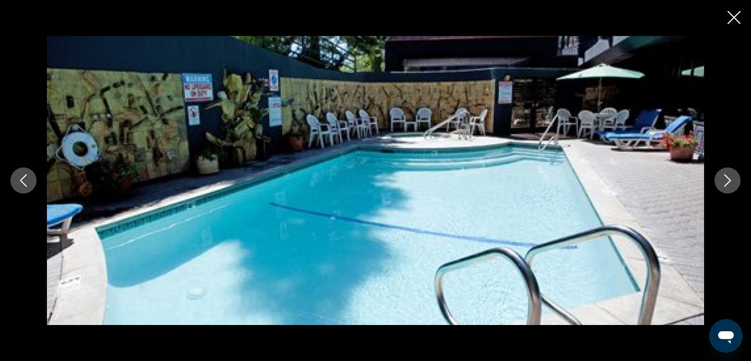
click at [734, 182] on button "Next image" at bounding box center [727, 180] width 26 height 26
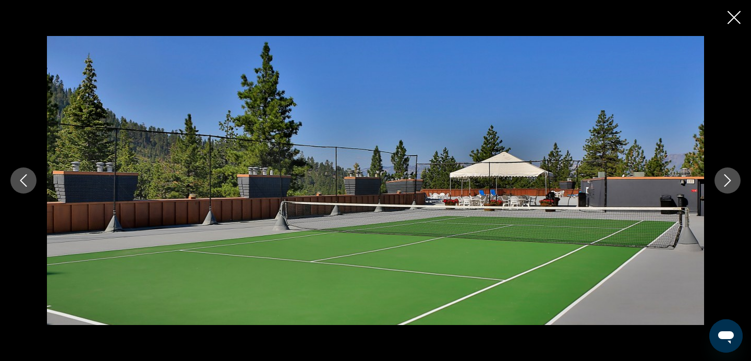
click at [734, 182] on button "Next image" at bounding box center [727, 180] width 26 height 26
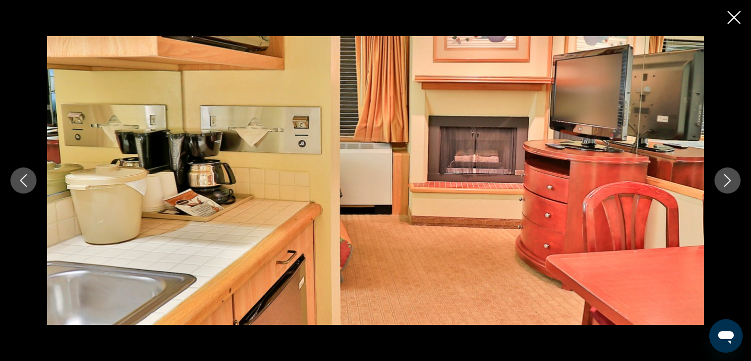
click at [734, 182] on button "Next image" at bounding box center [727, 180] width 26 height 26
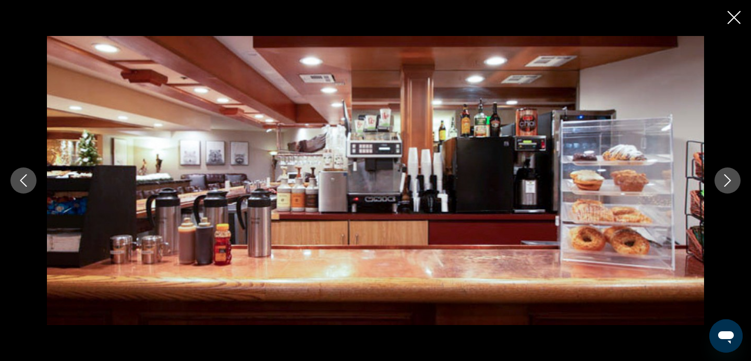
click at [734, 182] on button "Next image" at bounding box center [727, 180] width 26 height 26
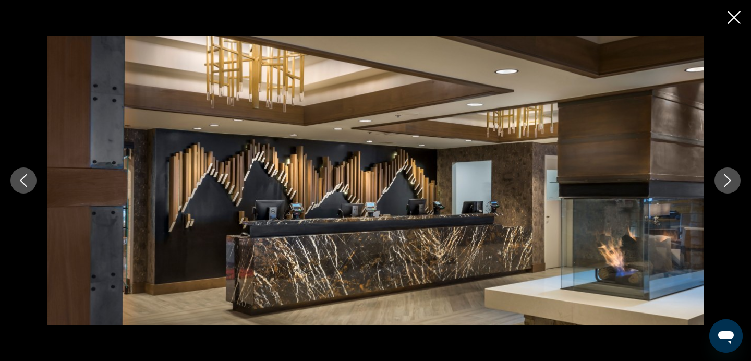
click at [734, 182] on button "Next image" at bounding box center [727, 180] width 26 height 26
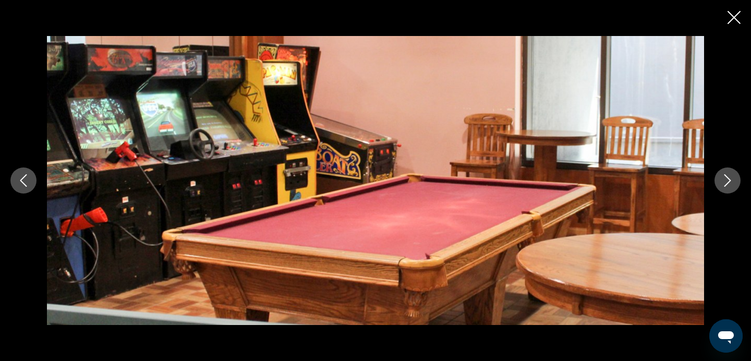
click at [734, 182] on button "Next image" at bounding box center [727, 180] width 26 height 26
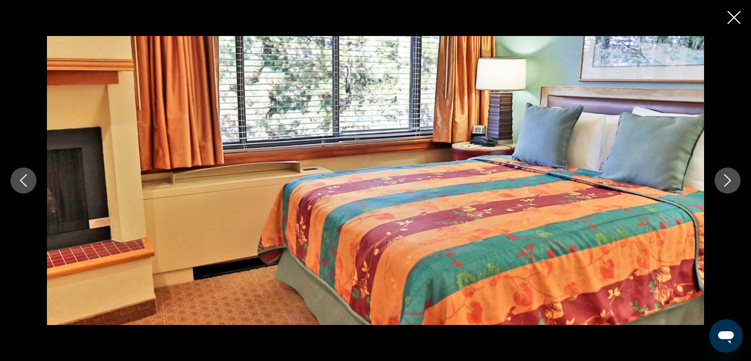
click at [734, 182] on button "Next image" at bounding box center [727, 180] width 26 height 26
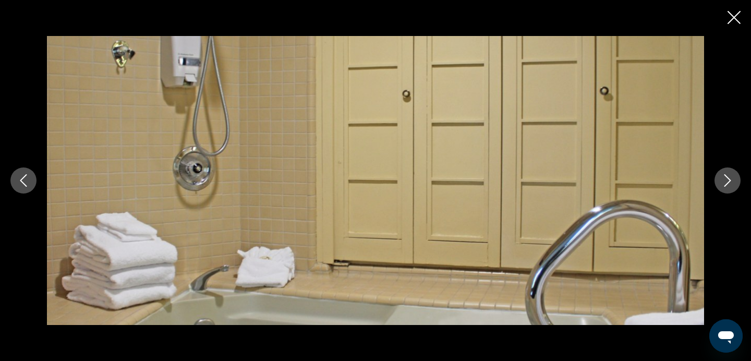
click at [734, 182] on button "Next image" at bounding box center [727, 180] width 26 height 26
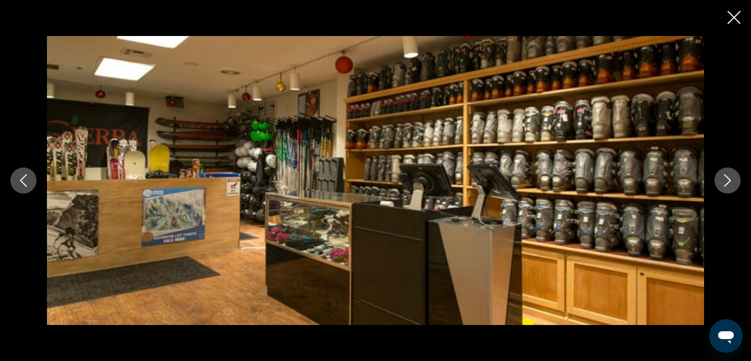
click at [734, 182] on button "Next image" at bounding box center [727, 180] width 26 height 26
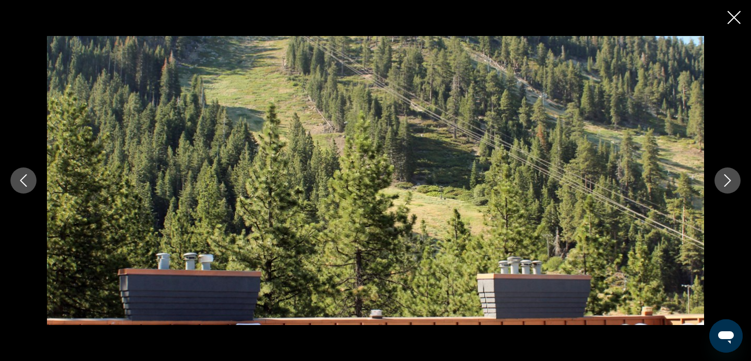
click at [734, 182] on button "Next image" at bounding box center [727, 180] width 26 height 26
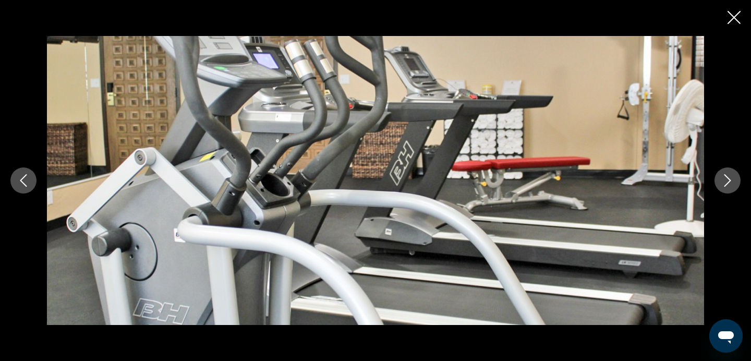
click at [734, 182] on button "Next image" at bounding box center [727, 180] width 26 height 26
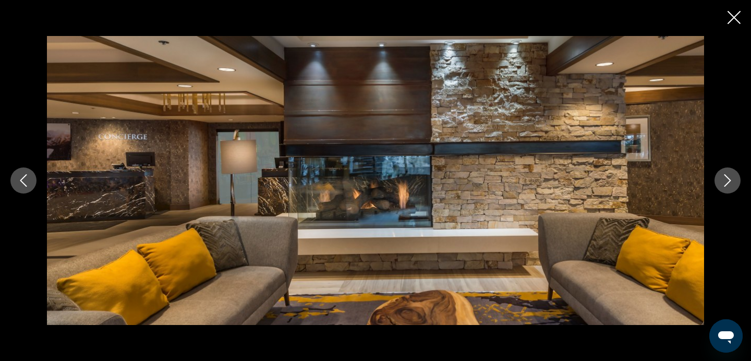
click at [734, 182] on button "Next image" at bounding box center [727, 180] width 26 height 26
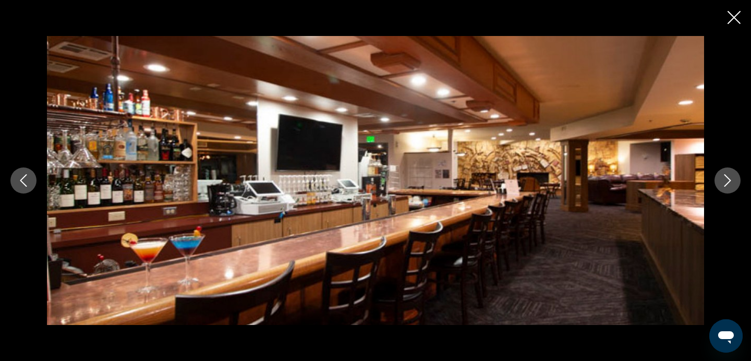
click at [734, 182] on button "Next image" at bounding box center [727, 180] width 26 height 26
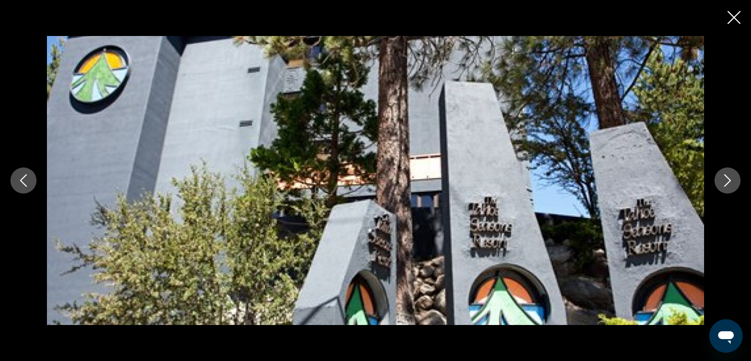
click at [734, 182] on button "Next image" at bounding box center [727, 180] width 26 height 26
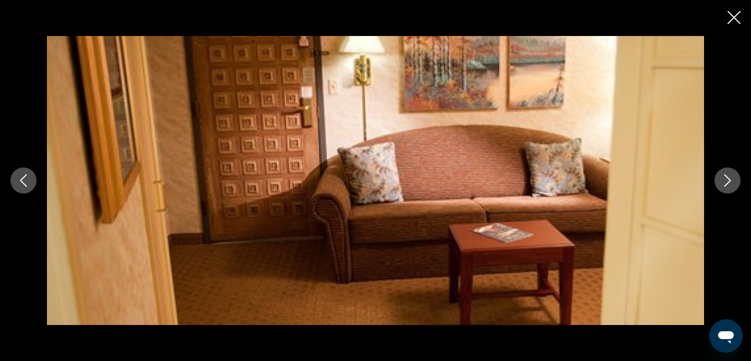
click at [734, 182] on button "Next image" at bounding box center [727, 180] width 26 height 26
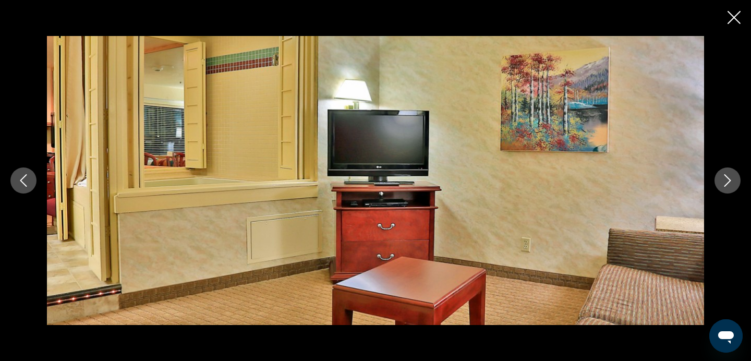
click at [734, 182] on button "Next image" at bounding box center [727, 180] width 26 height 26
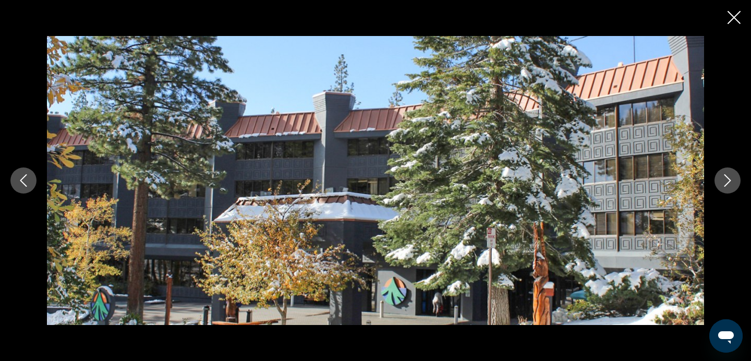
click at [734, 182] on button "Next image" at bounding box center [727, 180] width 26 height 26
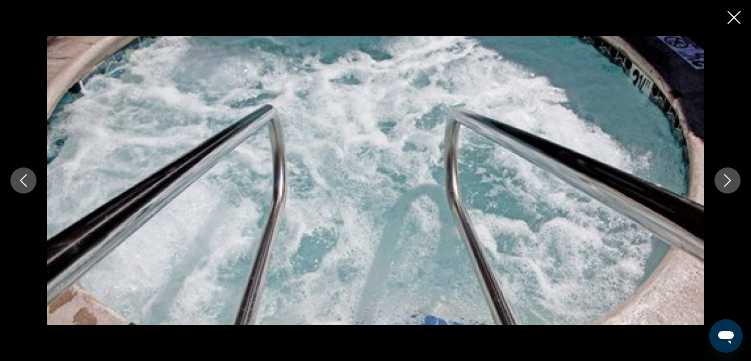
click at [728, 17] on icon "Close slideshow" at bounding box center [733, 17] width 13 height 13
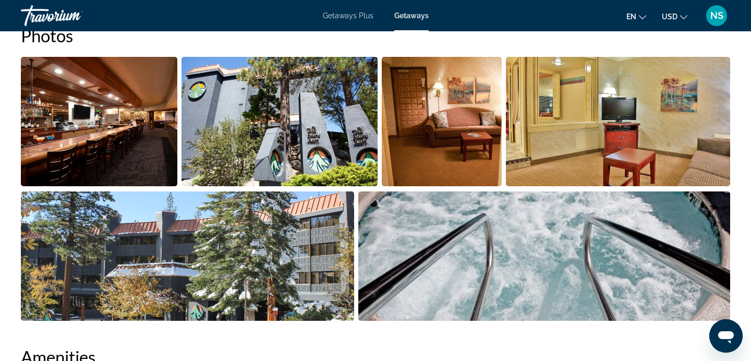
scroll to position [507, 0]
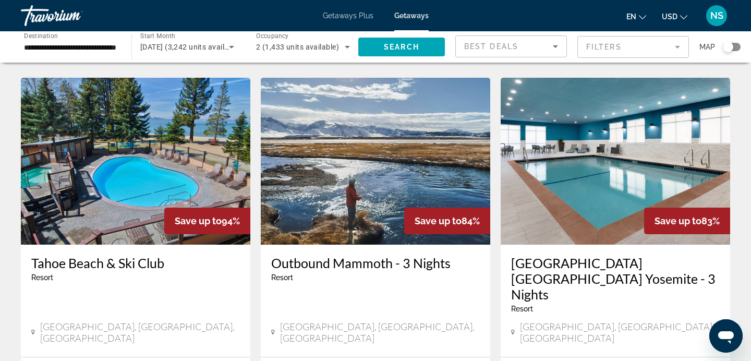
scroll to position [783, 0]
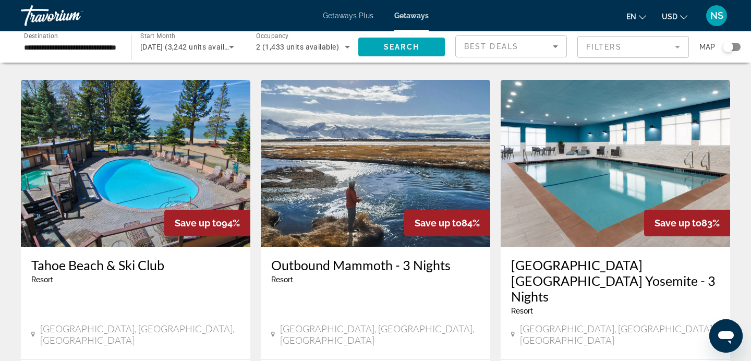
click at [132, 145] on img "Main content" at bounding box center [135, 163] width 229 height 167
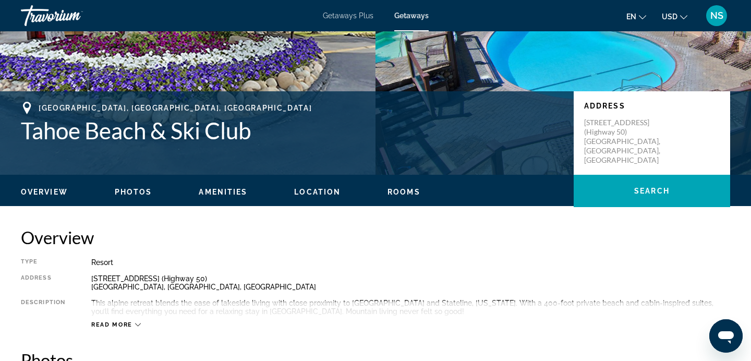
scroll to position [178, 0]
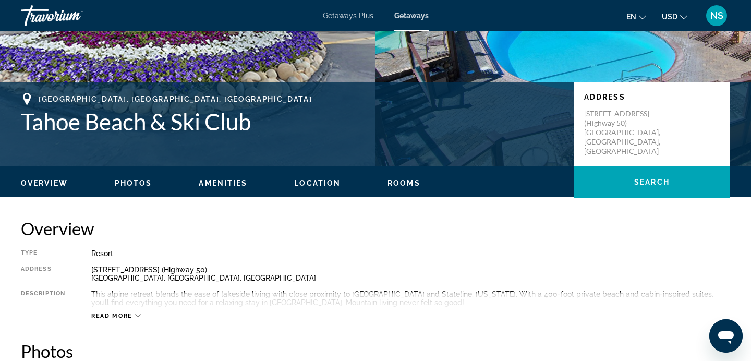
click at [142, 182] on span "Photos" at bounding box center [134, 183] width 38 height 8
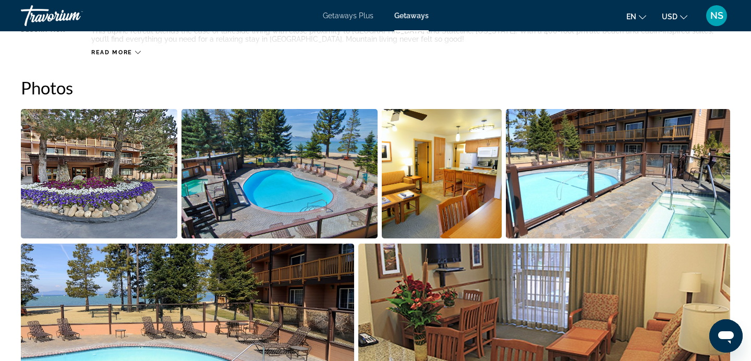
scroll to position [456, 0]
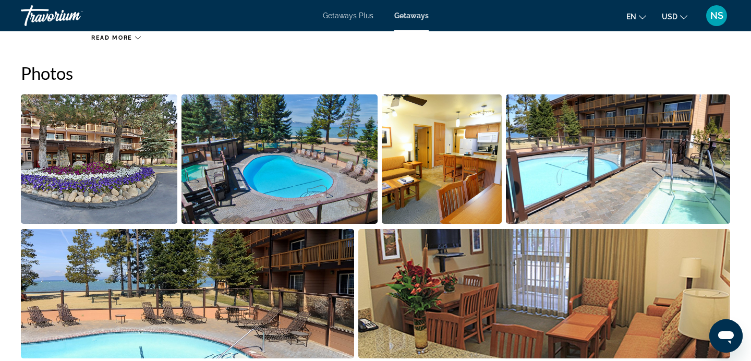
click at [137, 165] on img "Open full-screen image slider" at bounding box center [99, 158] width 156 height 129
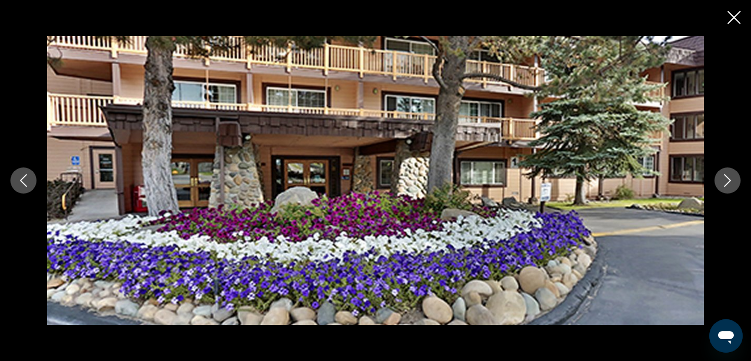
click at [733, 180] on icon "Next image" at bounding box center [727, 180] width 13 height 13
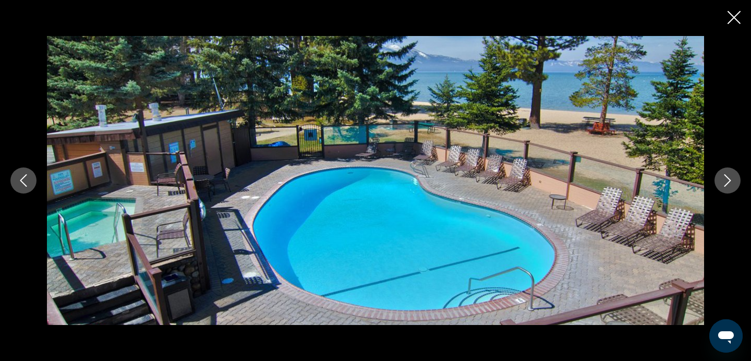
click at [733, 180] on icon "Next image" at bounding box center [727, 180] width 13 height 13
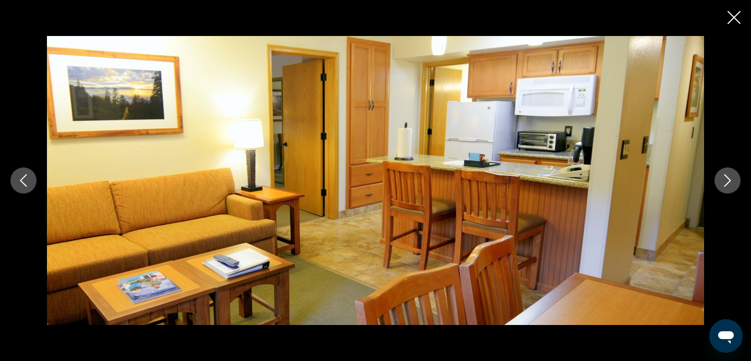
click at [733, 180] on icon "Next image" at bounding box center [727, 180] width 13 height 13
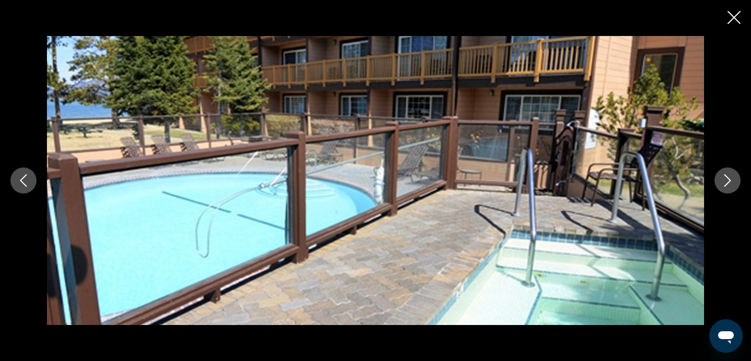
click at [733, 180] on icon "Next image" at bounding box center [727, 180] width 13 height 13
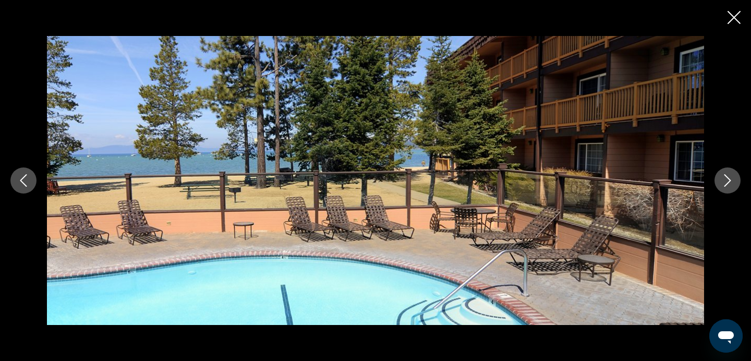
click at [733, 180] on icon "Next image" at bounding box center [727, 180] width 13 height 13
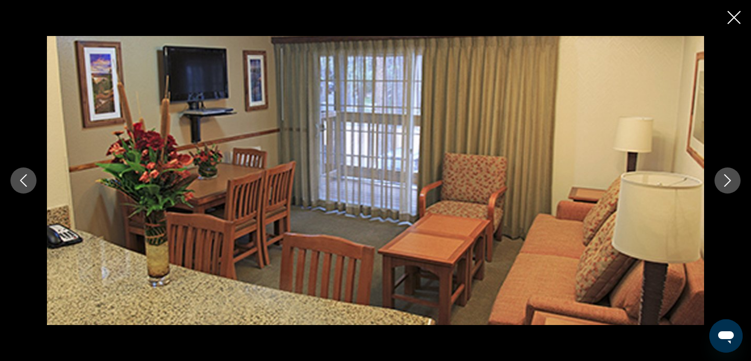
click at [733, 180] on icon "Next image" at bounding box center [727, 180] width 13 height 13
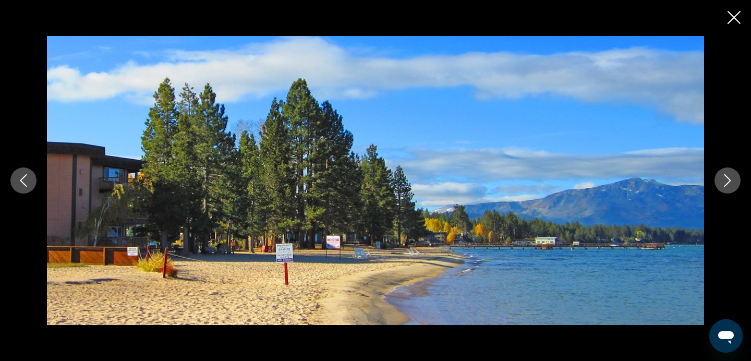
click at [733, 180] on icon "Next image" at bounding box center [727, 180] width 13 height 13
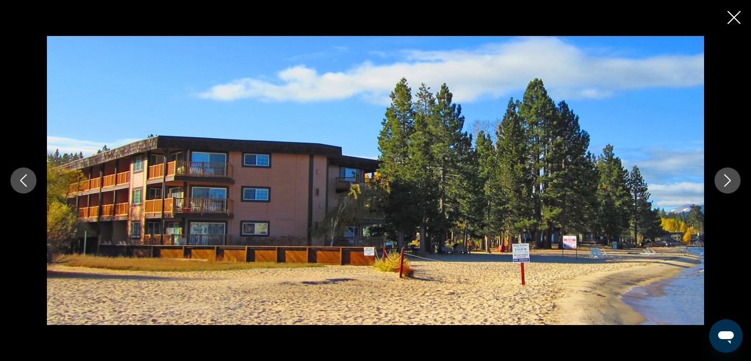
click at [733, 180] on icon "Next image" at bounding box center [727, 180] width 13 height 13
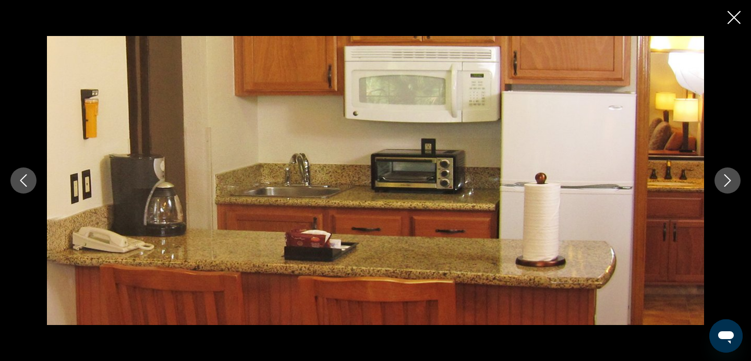
click at [733, 180] on icon "Next image" at bounding box center [727, 180] width 13 height 13
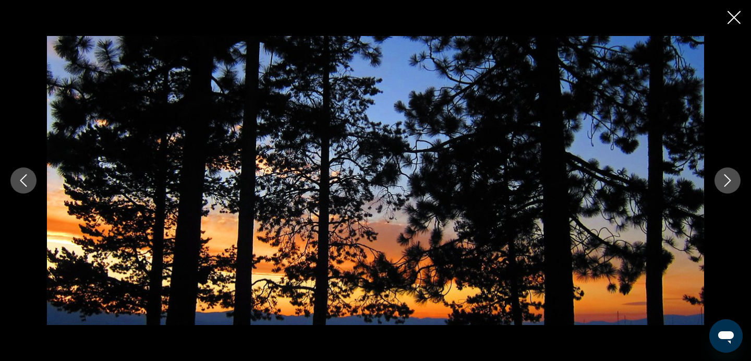
click at [733, 180] on icon "Next image" at bounding box center [727, 180] width 13 height 13
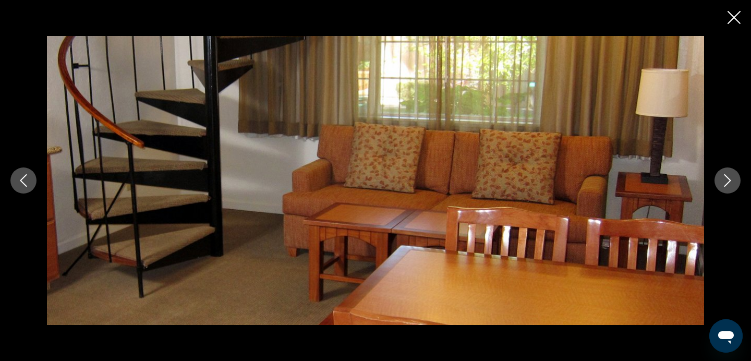
click at [733, 180] on icon "Next image" at bounding box center [727, 180] width 13 height 13
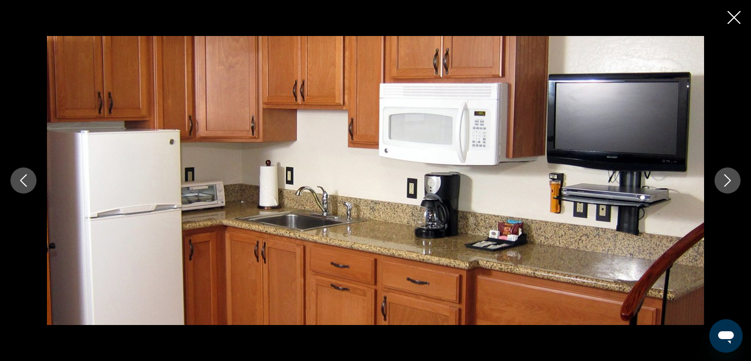
click at [733, 180] on icon "Next image" at bounding box center [727, 180] width 13 height 13
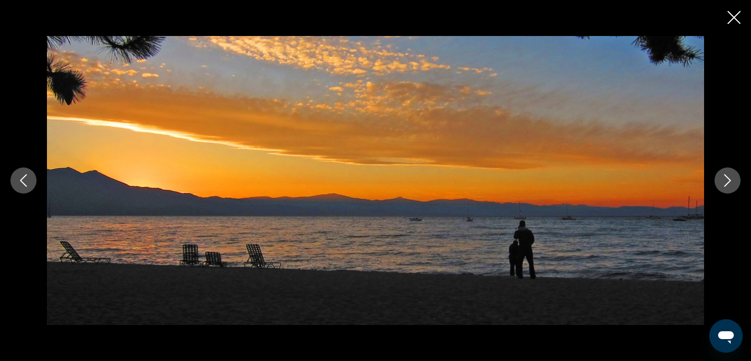
click at [733, 180] on icon "Next image" at bounding box center [727, 180] width 13 height 13
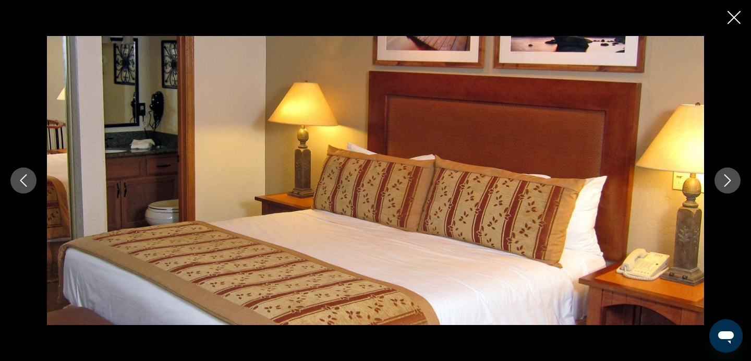
click at [733, 180] on icon "Next image" at bounding box center [727, 180] width 13 height 13
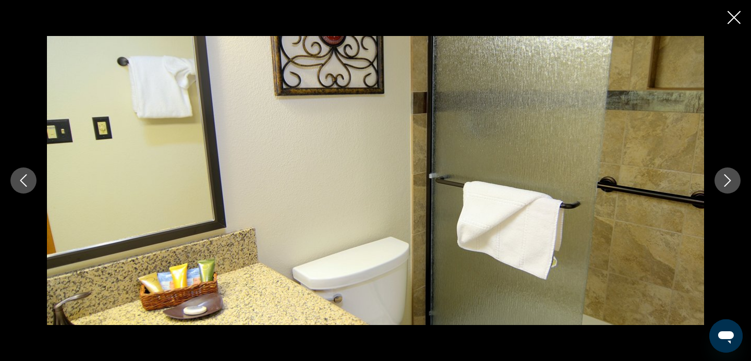
click at [733, 180] on icon "Next image" at bounding box center [727, 180] width 13 height 13
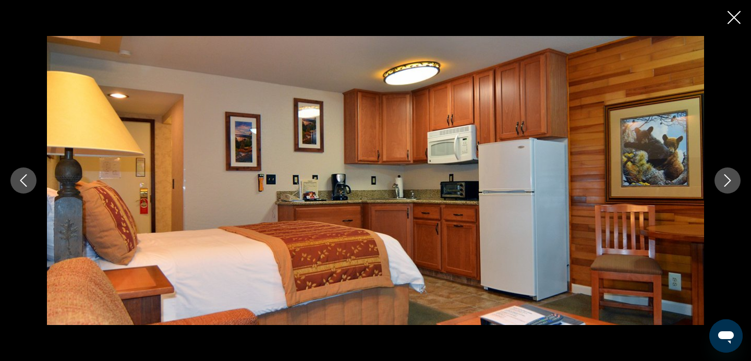
click at [733, 180] on icon "Next image" at bounding box center [727, 180] width 13 height 13
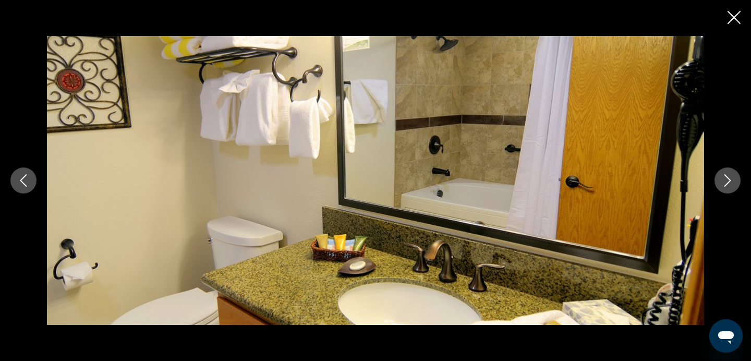
click at [733, 180] on icon "Next image" at bounding box center [727, 180] width 13 height 13
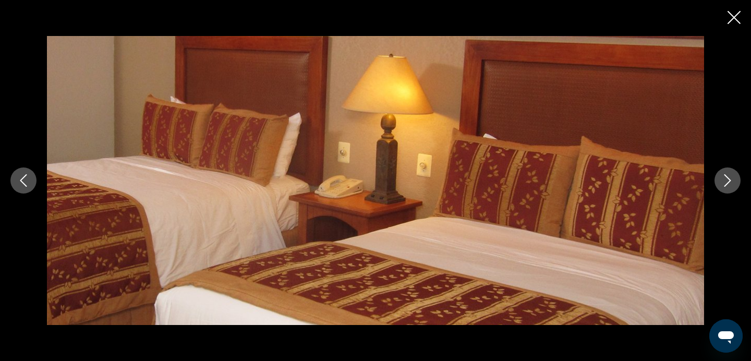
click at [733, 180] on icon "Next image" at bounding box center [727, 180] width 13 height 13
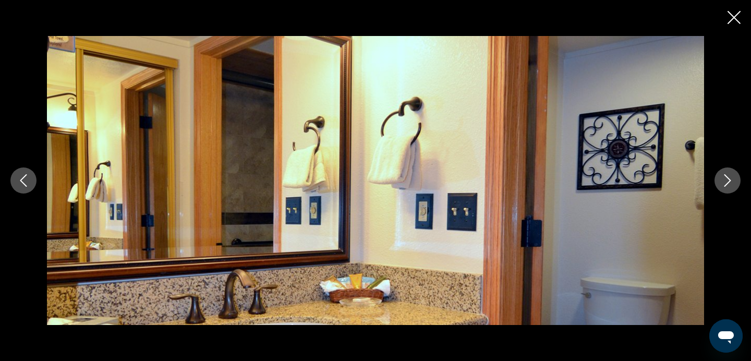
click at [733, 180] on icon "Next image" at bounding box center [727, 180] width 13 height 13
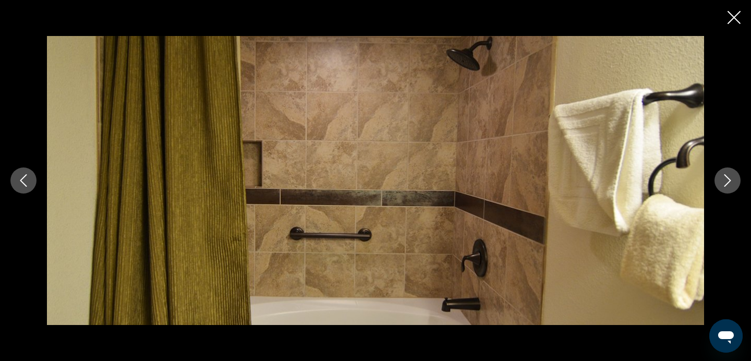
click at [733, 180] on icon "Next image" at bounding box center [727, 180] width 13 height 13
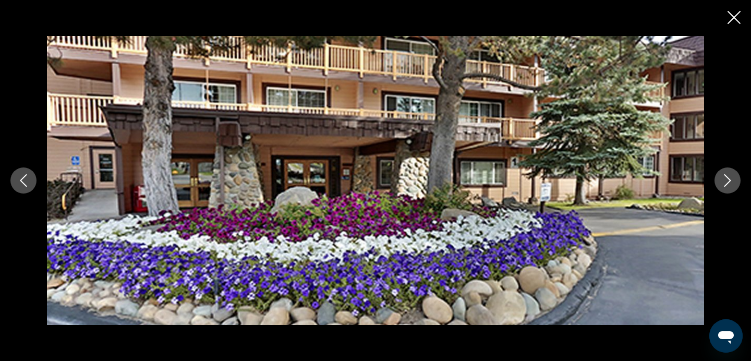
click at [733, 180] on icon "Next image" at bounding box center [727, 180] width 13 height 13
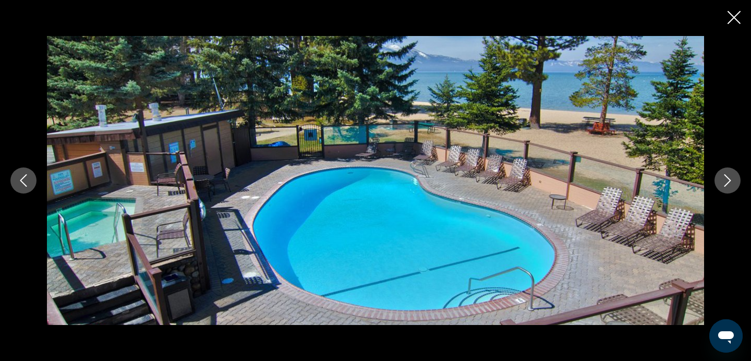
click at [737, 15] on icon "Close slideshow" at bounding box center [733, 17] width 13 height 13
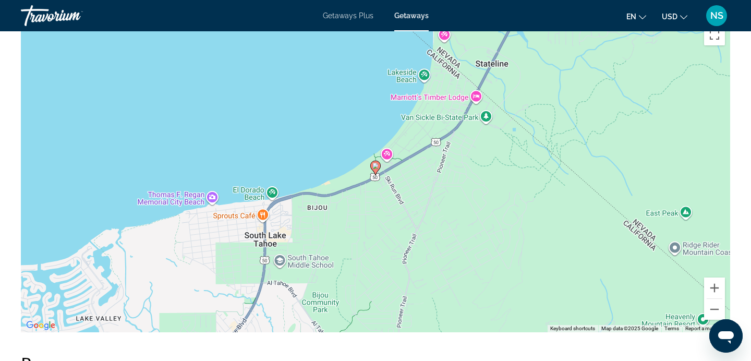
scroll to position [1339, 0]
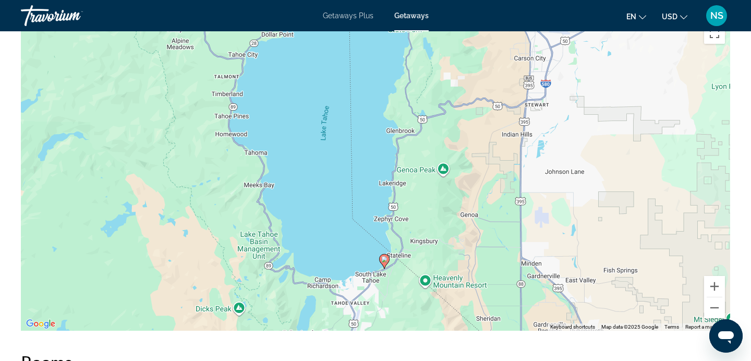
drag, startPoint x: 384, startPoint y: 169, endPoint x: 394, endPoint y: 266, distance: 97.5
click at [394, 266] on div "To activate drag with keyboard, press Alt + Enter. Once in keyboard drag state,…" at bounding box center [375, 174] width 709 height 313
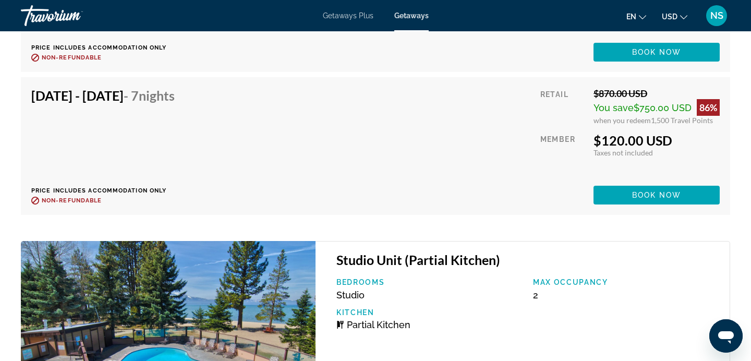
scroll to position [2799, 0]
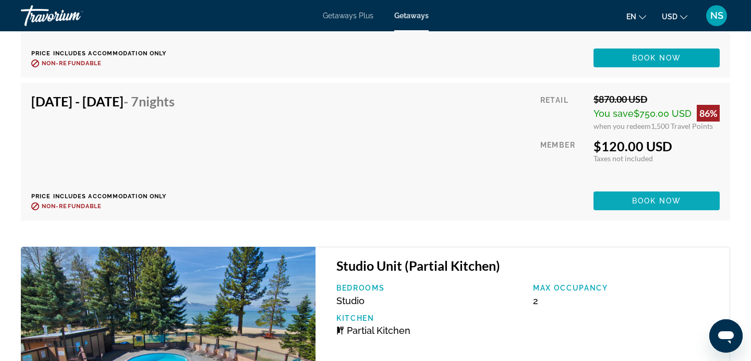
click at [621, 199] on span "Main content" at bounding box center [656, 200] width 126 height 25
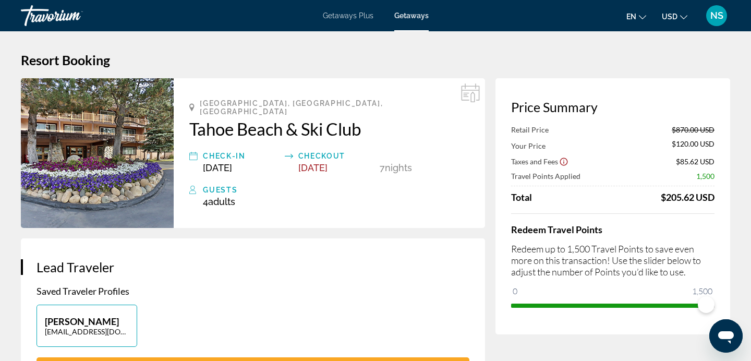
click at [82, 156] on img "Main content" at bounding box center [97, 153] width 153 height 150
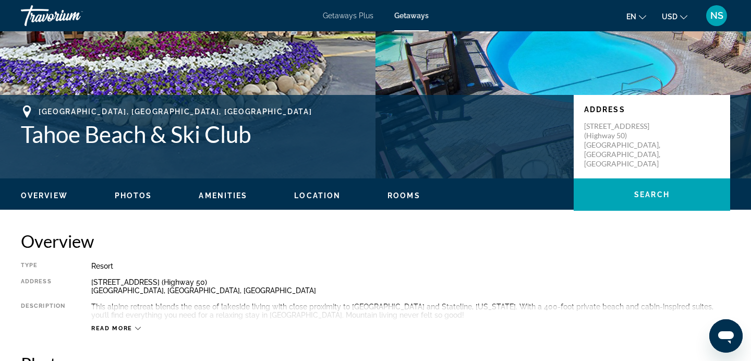
scroll to position [166, 0]
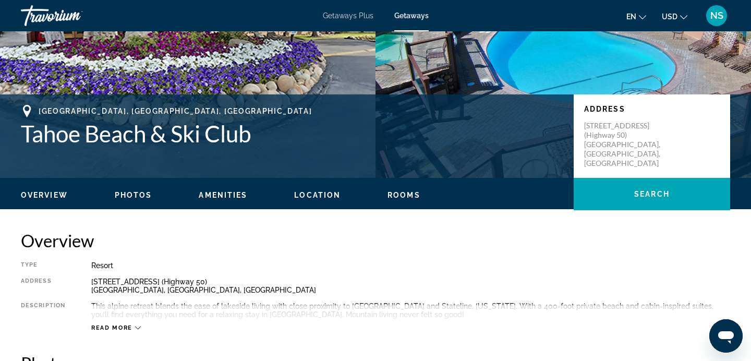
click at [120, 199] on span "Photos" at bounding box center [134, 195] width 38 height 8
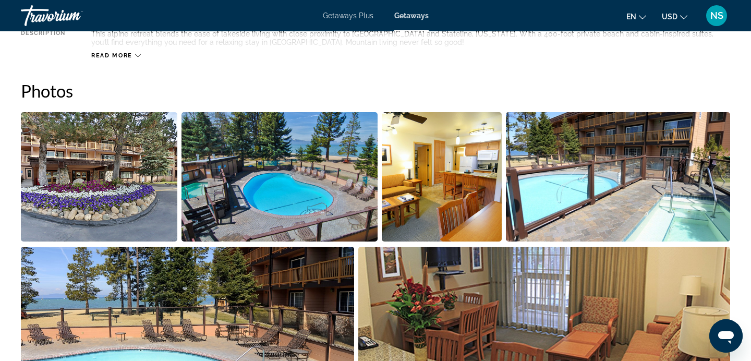
scroll to position [456, 0]
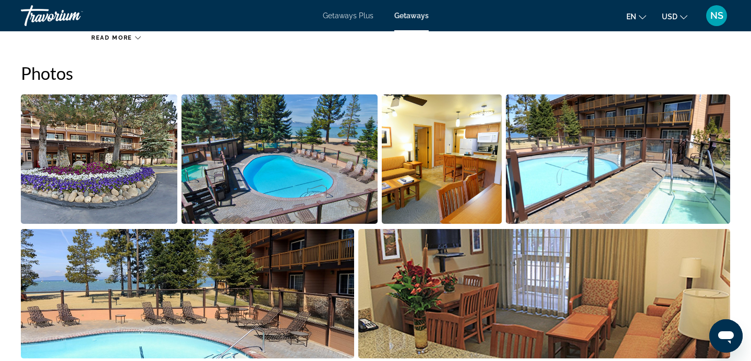
click at [109, 174] on img "Open full-screen image slider" at bounding box center [99, 158] width 156 height 129
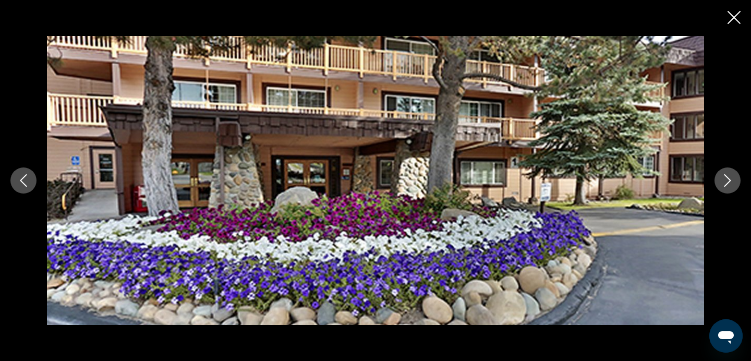
click at [736, 175] on button "Next image" at bounding box center [727, 180] width 26 height 26
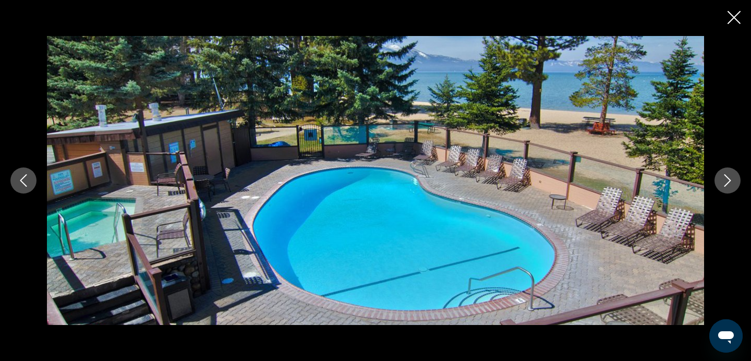
click at [736, 175] on button "Next image" at bounding box center [727, 180] width 26 height 26
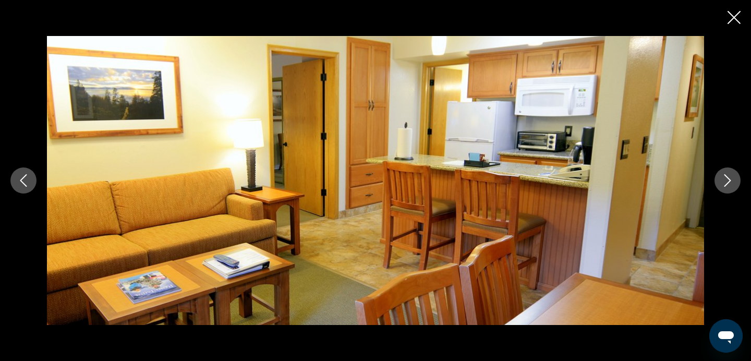
click at [736, 175] on button "Next image" at bounding box center [727, 180] width 26 height 26
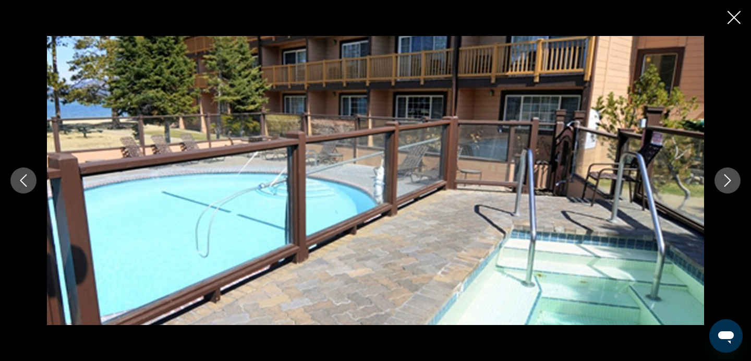
click at [736, 175] on button "Next image" at bounding box center [727, 180] width 26 height 26
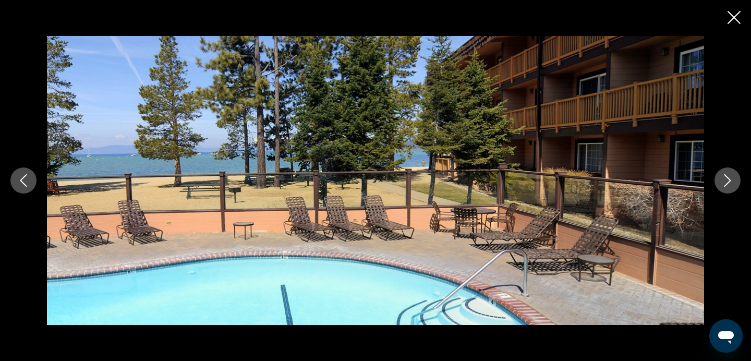
click at [735, 174] on button "Next image" at bounding box center [727, 180] width 26 height 26
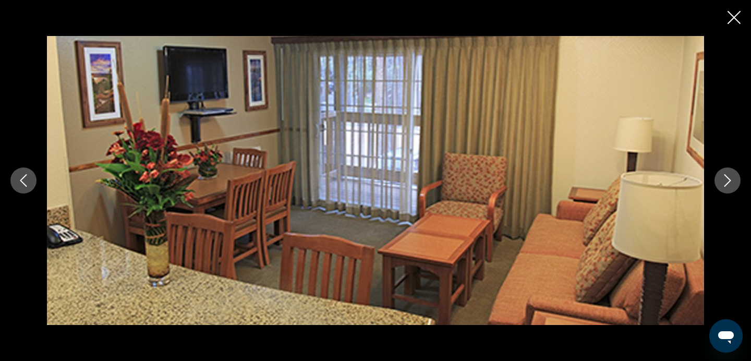
click at [735, 177] on button "Next image" at bounding box center [727, 180] width 26 height 26
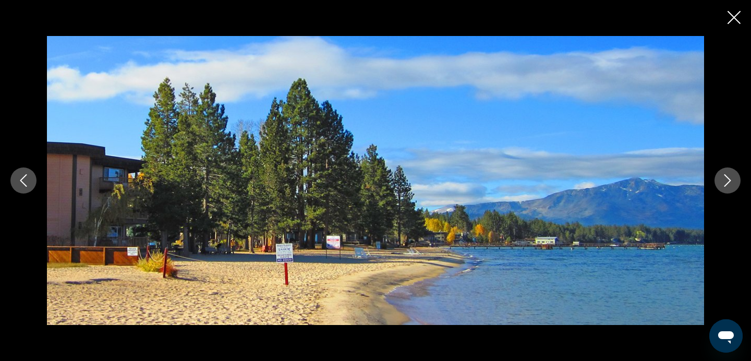
click at [735, 177] on button "Next image" at bounding box center [727, 180] width 26 height 26
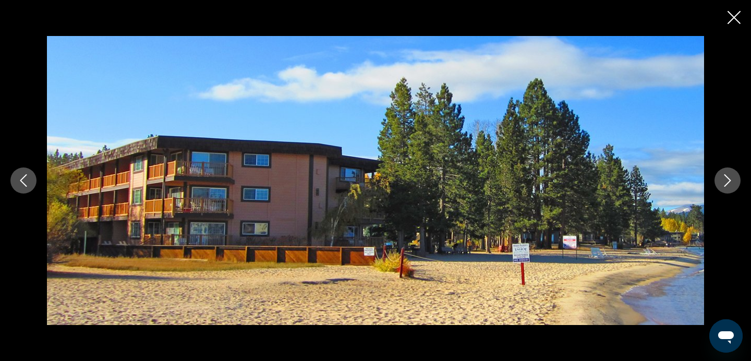
click at [735, 177] on button "Next image" at bounding box center [727, 180] width 26 height 26
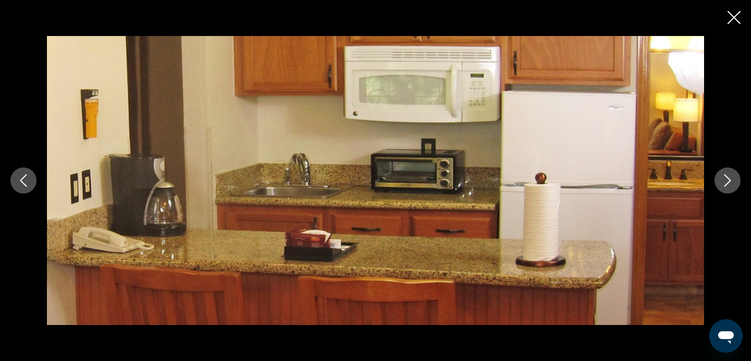
click at [735, 177] on button "Next image" at bounding box center [727, 180] width 26 height 26
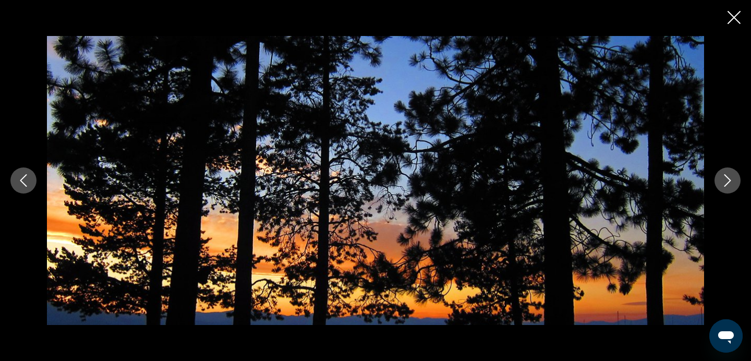
click at [735, 177] on button "Next image" at bounding box center [727, 180] width 26 height 26
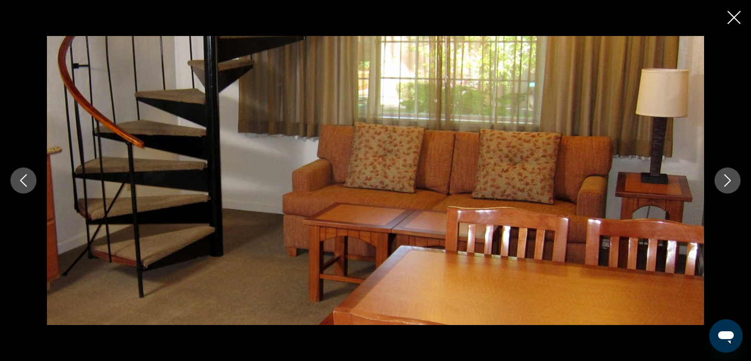
click at [735, 177] on button "Next image" at bounding box center [727, 180] width 26 height 26
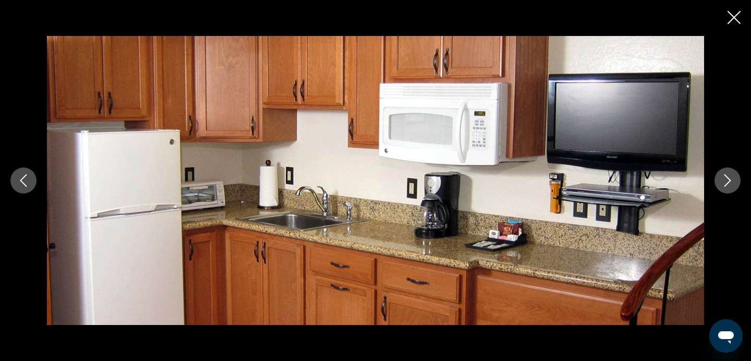
click at [735, 177] on button "Next image" at bounding box center [727, 180] width 26 height 26
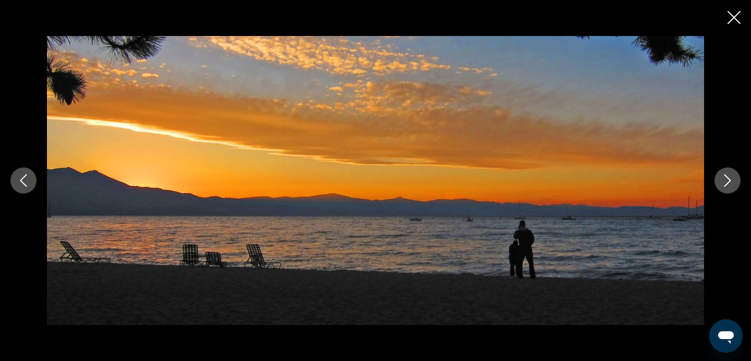
click at [735, 177] on button "Next image" at bounding box center [727, 180] width 26 height 26
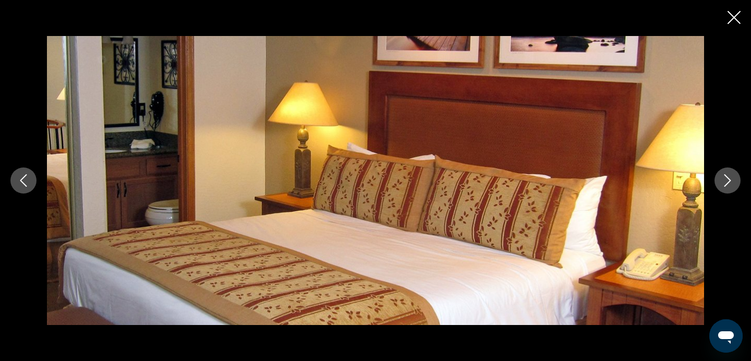
click at [735, 177] on button "Next image" at bounding box center [727, 180] width 26 height 26
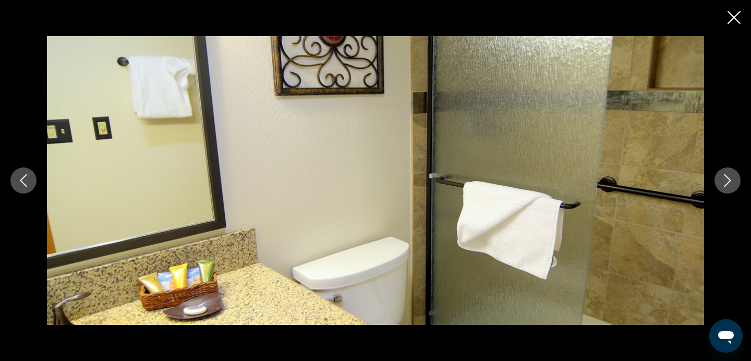
click at [735, 177] on button "Next image" at bounding box center [727, 180] width 26 height 26
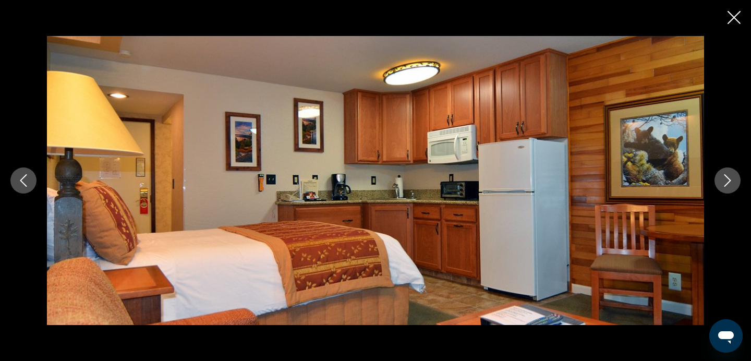
click at [735, 177] on button "Next image" at bounding box center [727, 180] width 26 height 26
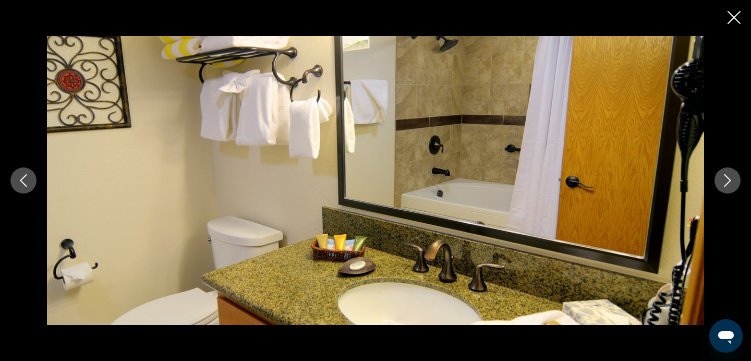
click at [735, 177] on button "Next image" at bounding box center [727, 180] width 26 height 26
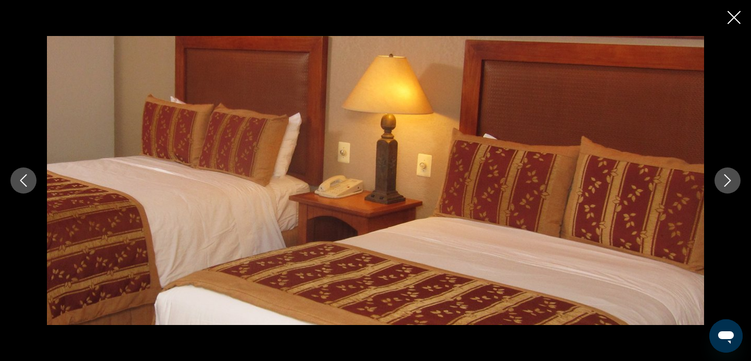
click at [735, 177] on button "Next image" at bounding box center [727, 180] width 26 height 26
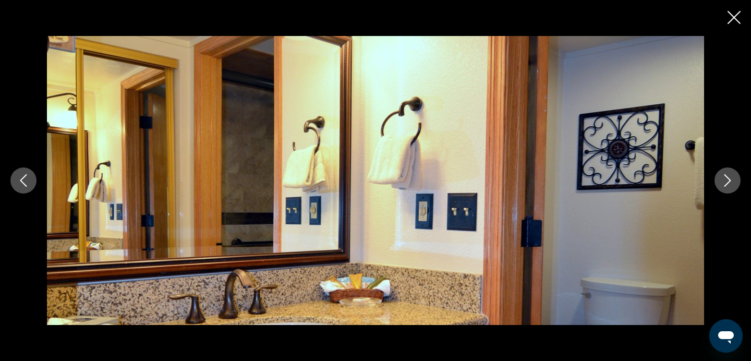
click at [735, 177] on button "Next image" at bounding box center [727, 180] width 26 height 26
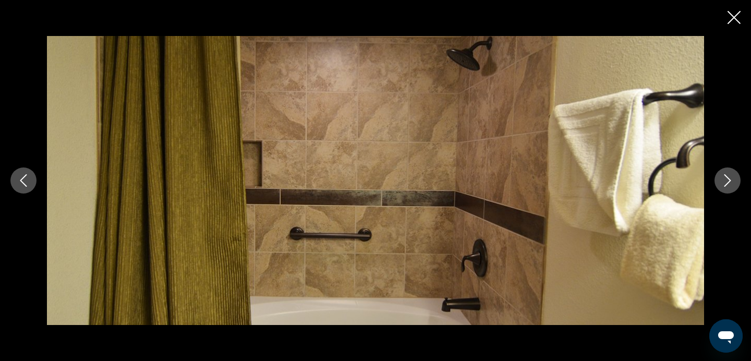
click at [735, 177] on button "Next image" at bounding box center [727, 180] width 26 height 26
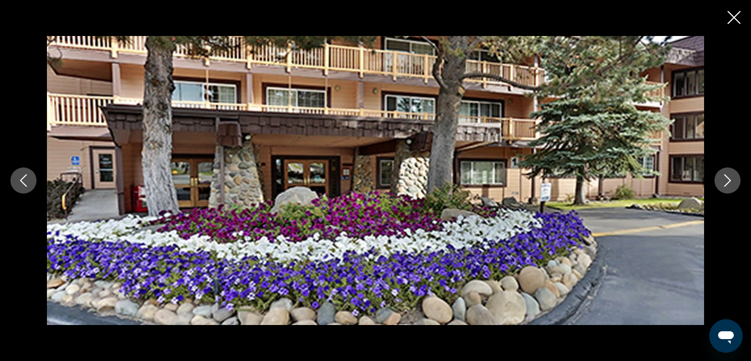
click at [735, 177] on button "Next image" at bounding box center [727, 180] width 26 height 26
